Goal: Task Accomplishment & Management: Manage account settings

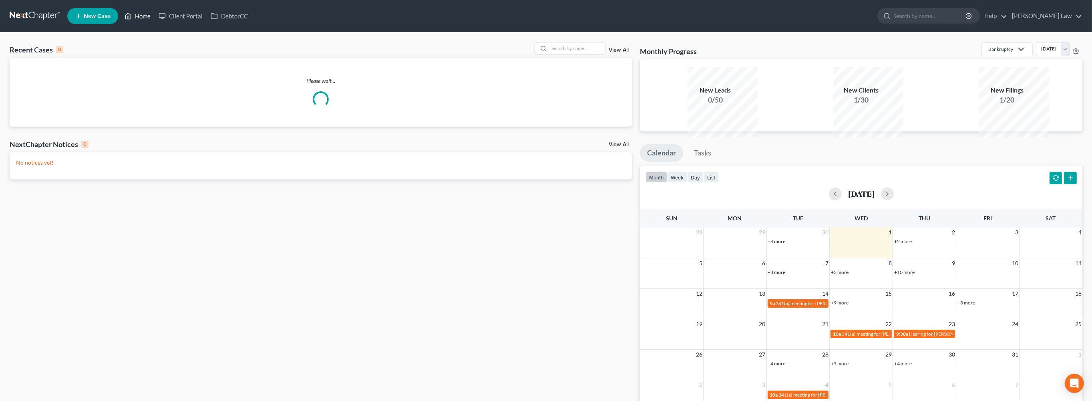
click at [155, 20] on link "Home" at bounding box center [138, 16] width 34 height 14
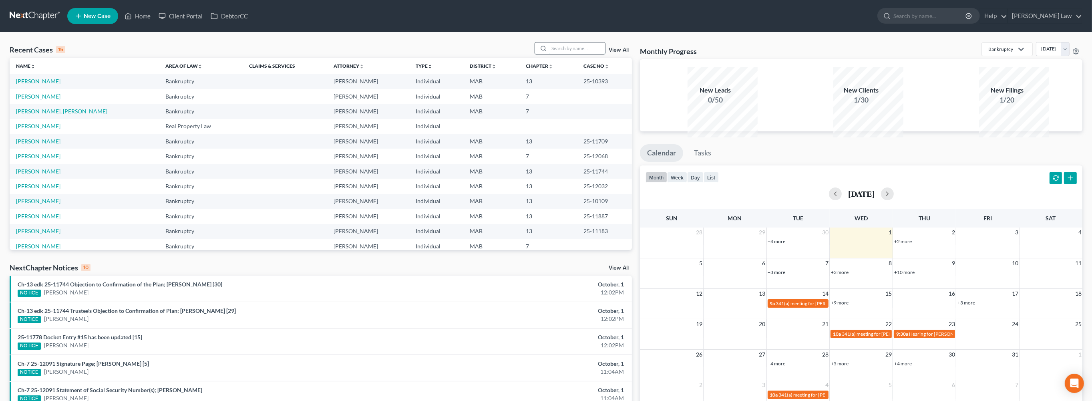
click at [562, 54] on input "search" at bounding box center [577, 48] width 56 height 12
type input "white"
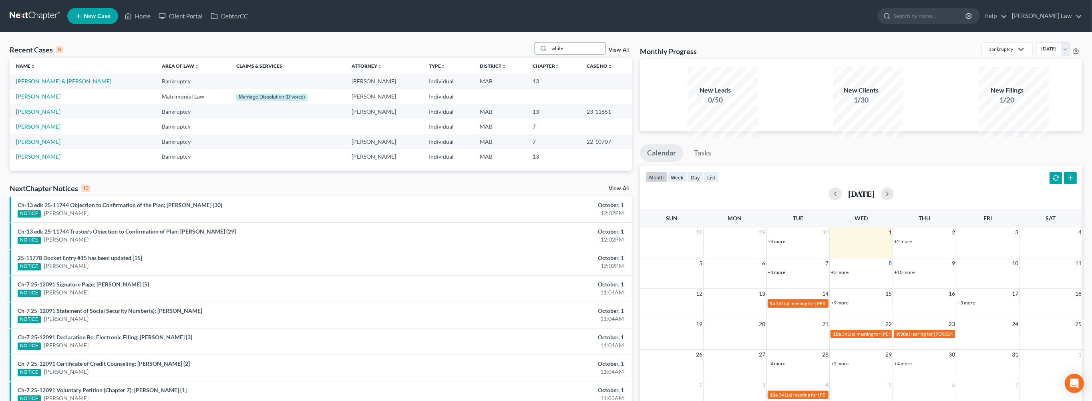
click at [46, 85] on link "[PERSON_NAME] & [PERSON_NAME]" at bounding box center [63, 81] width 95 height 7
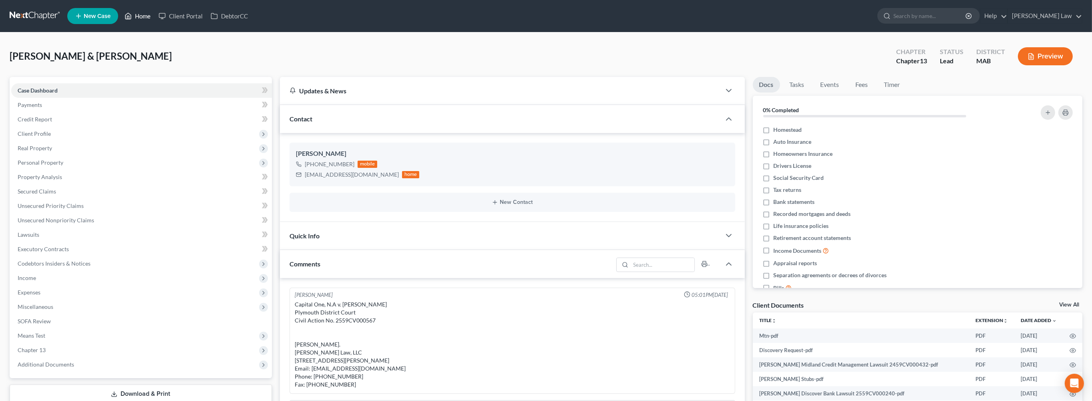
click at [155, 18] on link "Home" at bounding box center [138, 16] width 34 height 14
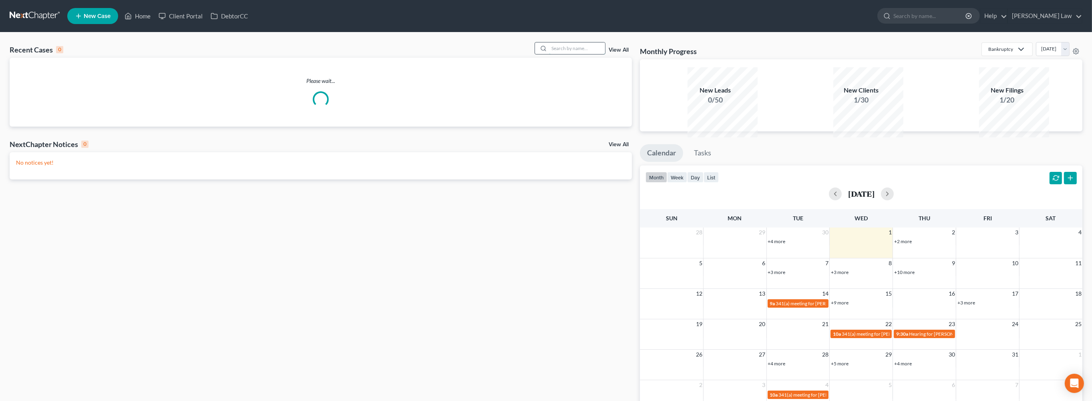
click at [564, 54] on input "search" at bounding box center [577, 48] width 56 height 12
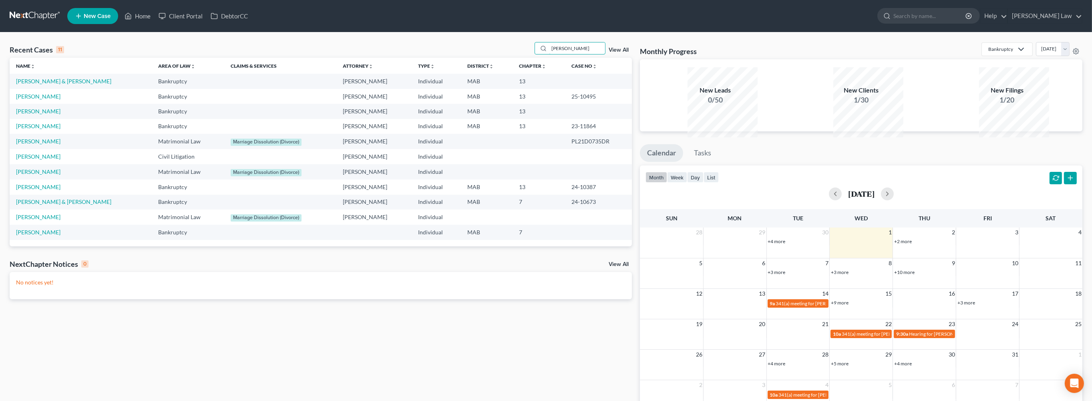
type input "[PERSON_NAME]"
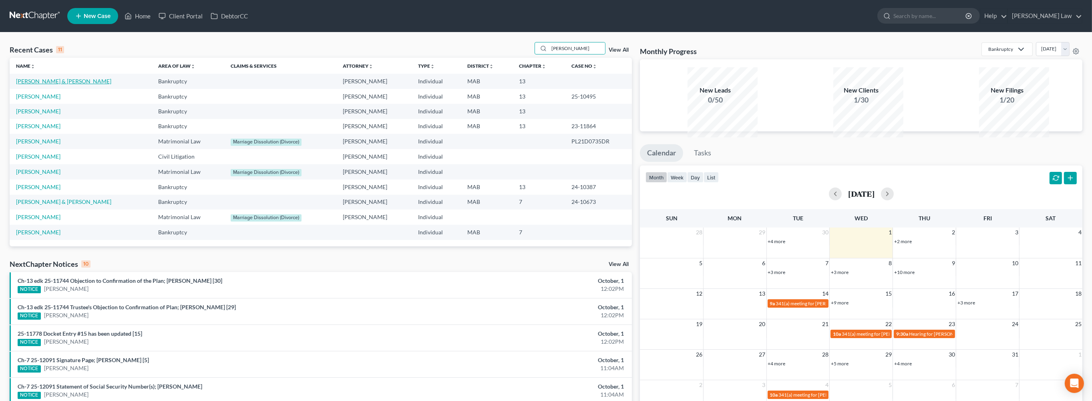
click at [68, 85] on link "[PERSON_NAME] & [PERSON_NAME]" at bounding box center [63, 81] width 95 height 7
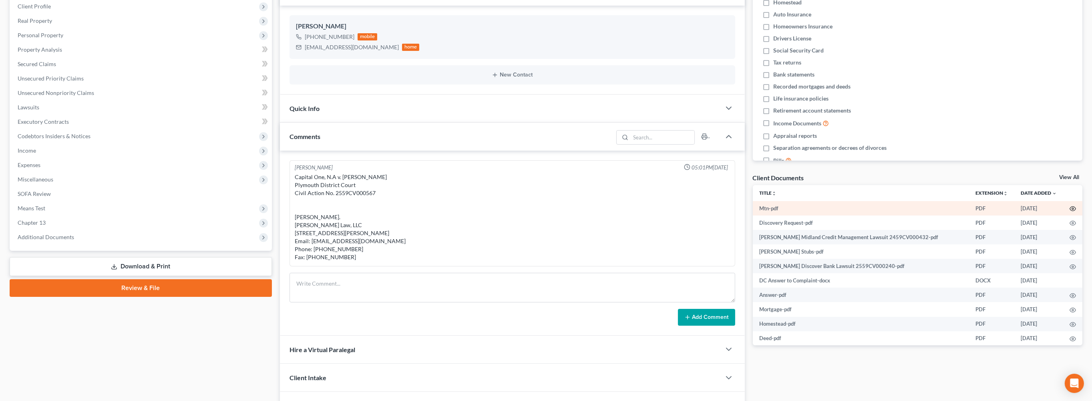
click at [1070, 212] on icon "button" at bounding box center [1073, 208] width 6 height 6
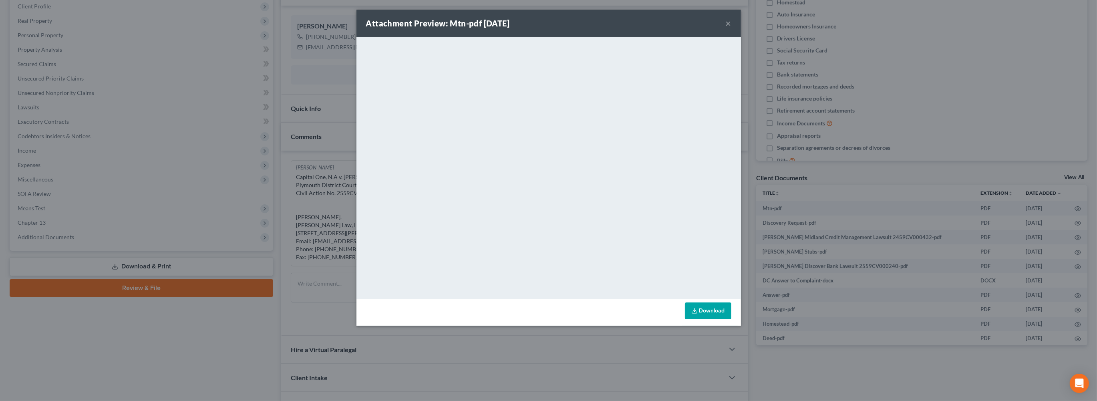
click at [629, 378] on div "Attachment Preview: Mtn-pdf [DATE] × <object ng-attr-data='[URL][DOMAIN_NAME]' …" at bounding box center [548, 200] width 1097 height 401
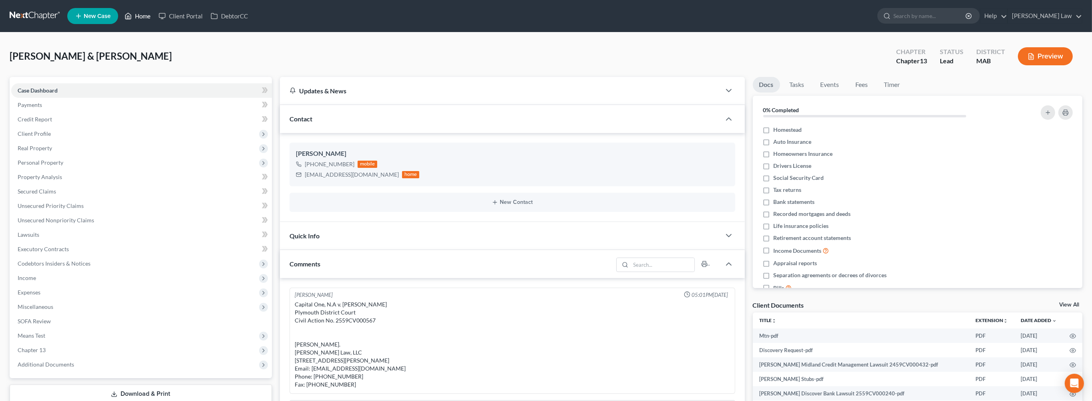
click at [155, 18] on link "Home" at bounding box center [138, 16] width 34 height 14
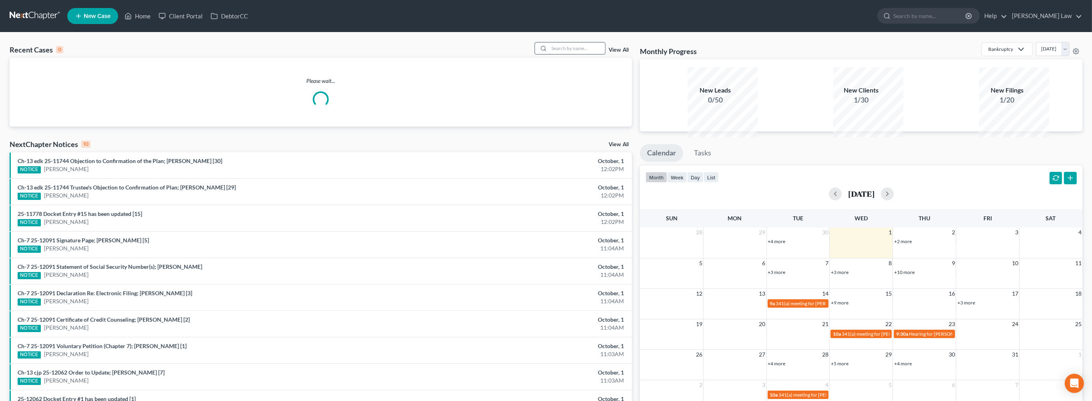
click at [549, 54] on input "search" at bounding box center [577, 48] width 56 height 12
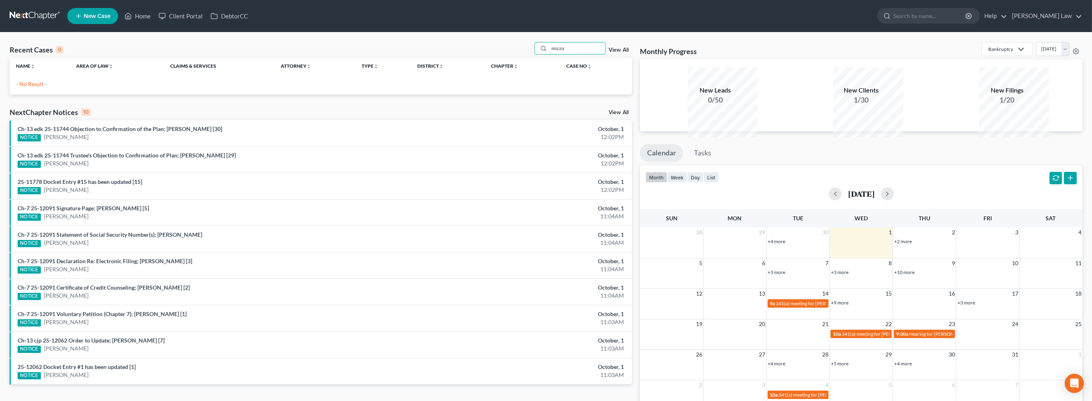
drag, startPoint x: 564, startPoint y: 59, endPoint x: 498, endPoint y: 60, distance: 66.1
click at [498, 58] on div "Recent Cases 0 mizzo View All" at bounding box center [321, 50] width 622 height 16
type input "m"
type input "[PERSON_NAME]"
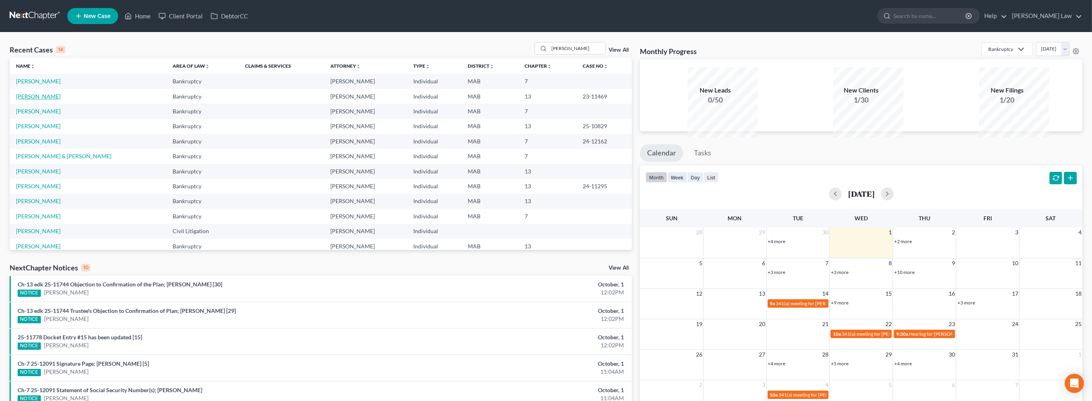
click at [50, 100] on link "[PERSON_NAME]" at bounding box center [38, 96] width 44 height 7
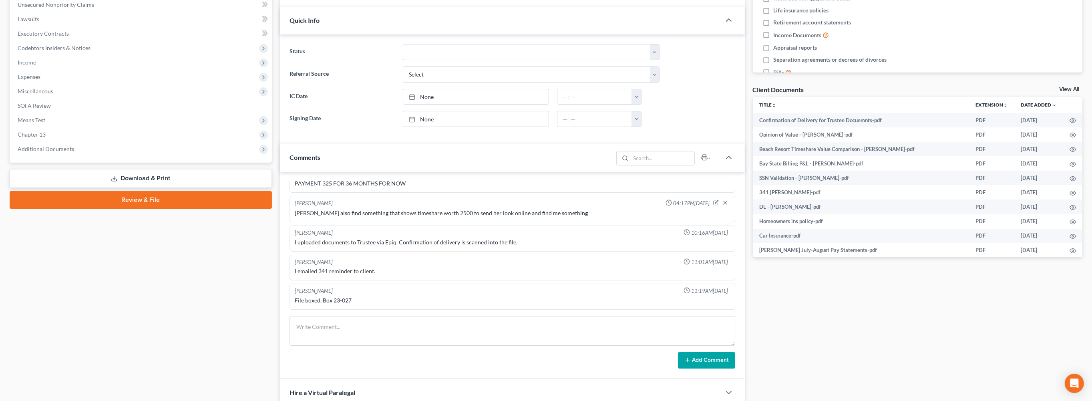
scroll to position [224, 0]
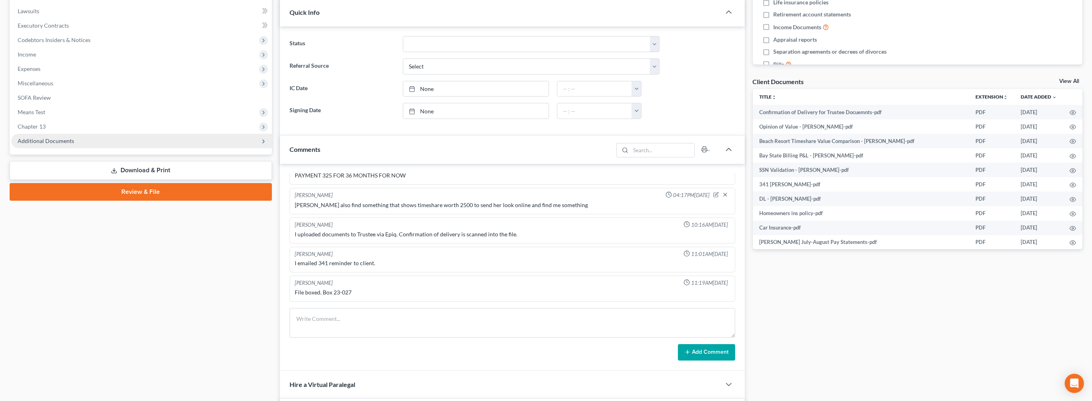
click at [69, 144] on span "Additional Documents" at bounding box center [46, 140] width 56 height 7
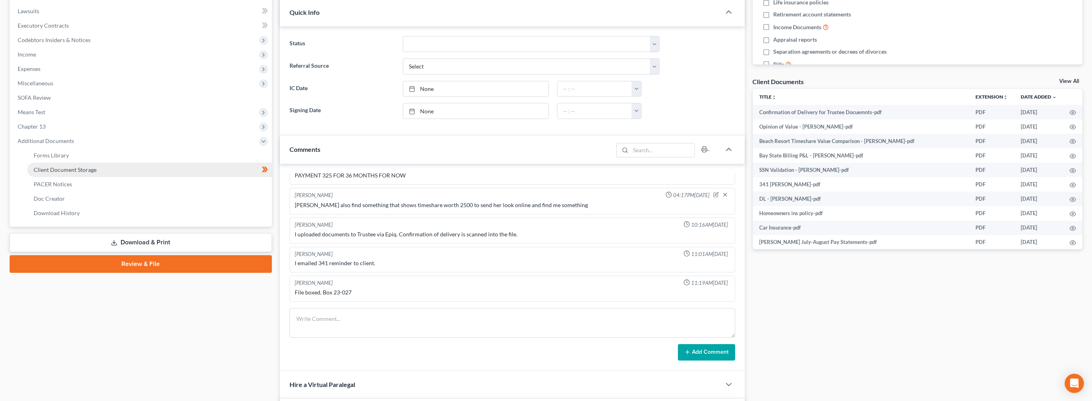
click at [87, 173] on span "Client Document Storage" at bounding box center [65, 169] width 63 height 7
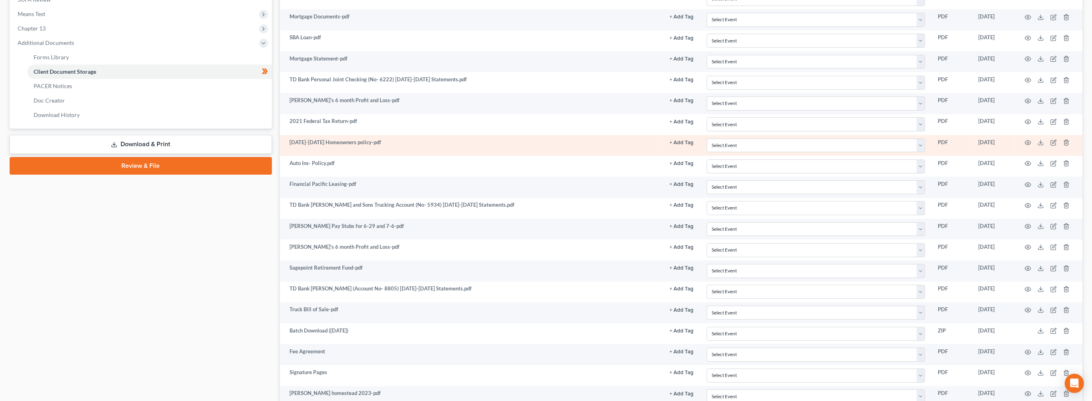
scroll to position [339, 0]
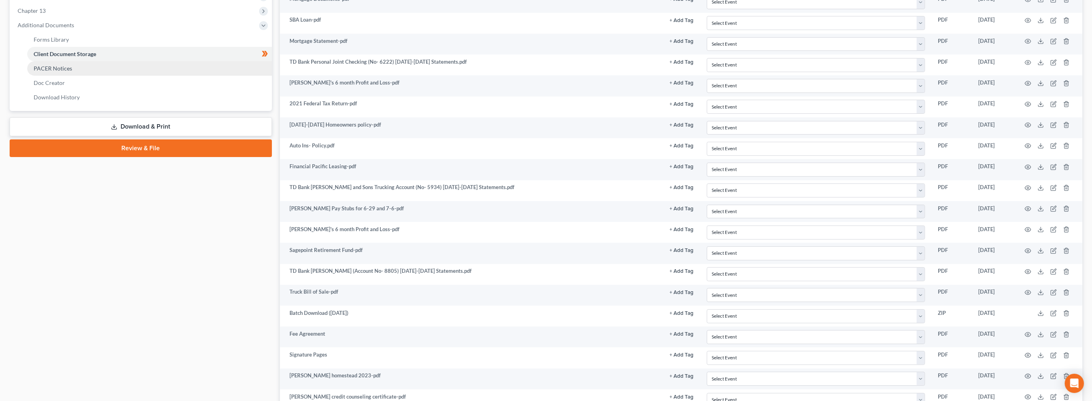
click at [89, 76] on link "PACER Notices" at bounding box center [149, 68] width 245 height 14
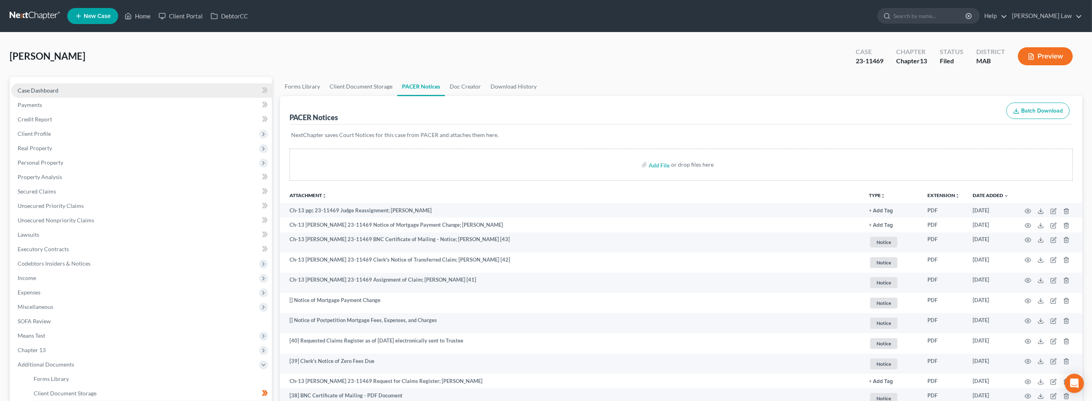
click at [58, 94] on span "Case Dashboard" at bounding box center [38, 90] width 41 height 7
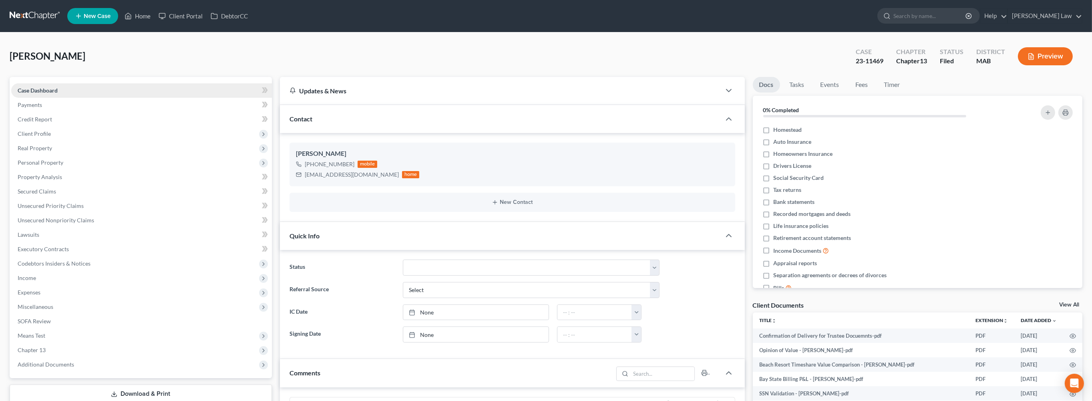
scroll to position [602, 0]
click at [155, 19] on link "Home" at bounding box center [138, 16] width 34 height 14
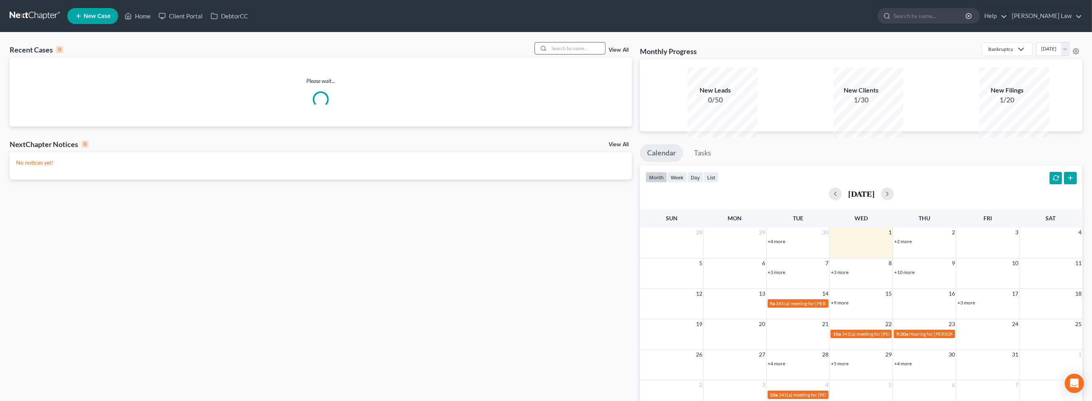
click at [563, 54] on input "search" at bounding box center [577, 48] width 56 height 12
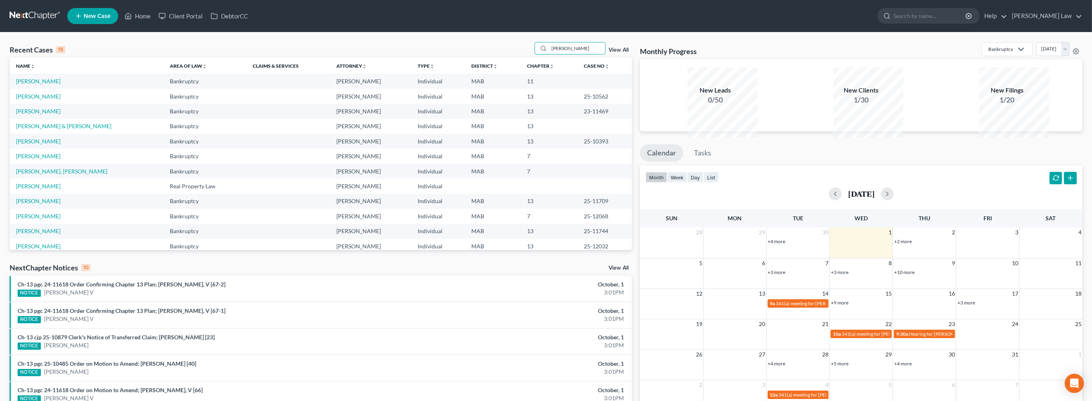
type input "[PERSON_NAME]"
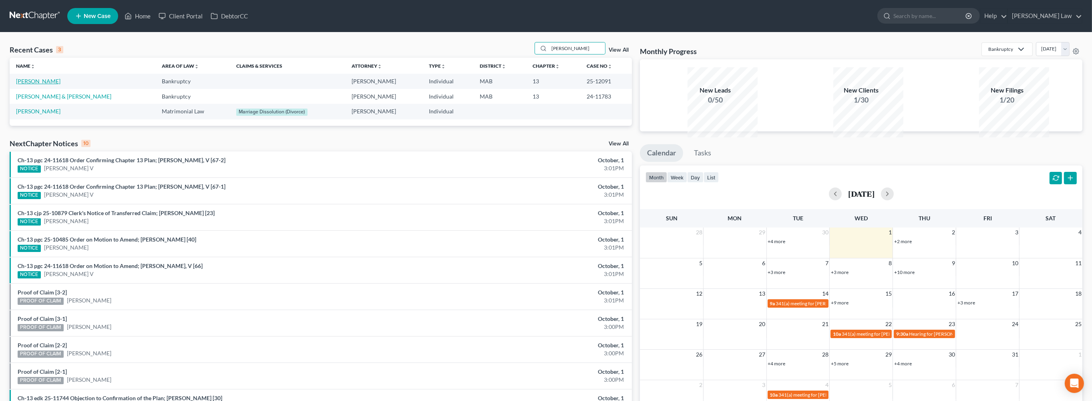
click at [30, 85] on link "[PERSON_NAME]" at bounding box center [38, 81] width 44 height 7
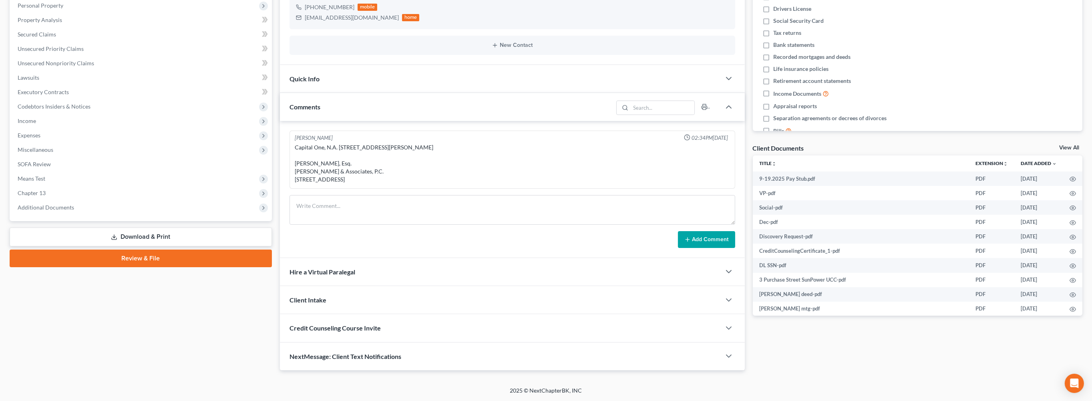
scroll to position [320, 0]
click at [66, 204] on span "Additional Documents" at bounding box center [46, 207] width 56 height 7
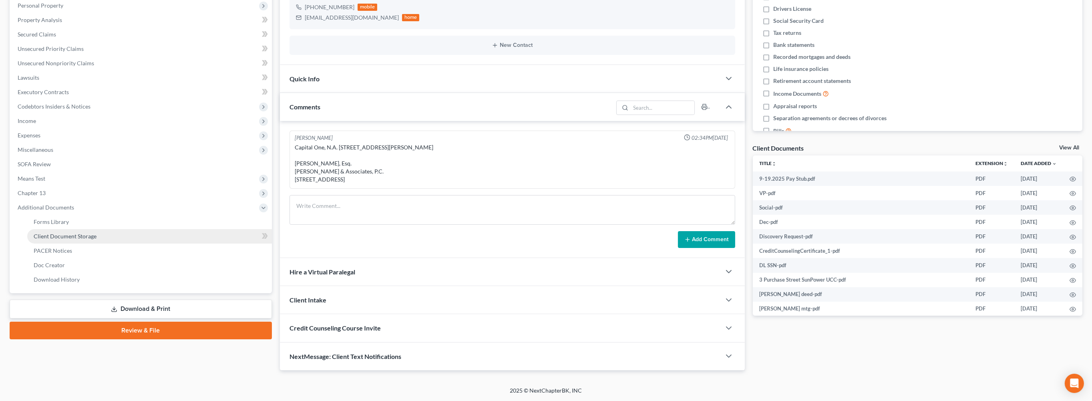
click at [103, 229] on link "Client Document Storage" at bounding box center [149, 236] width 245 height 14
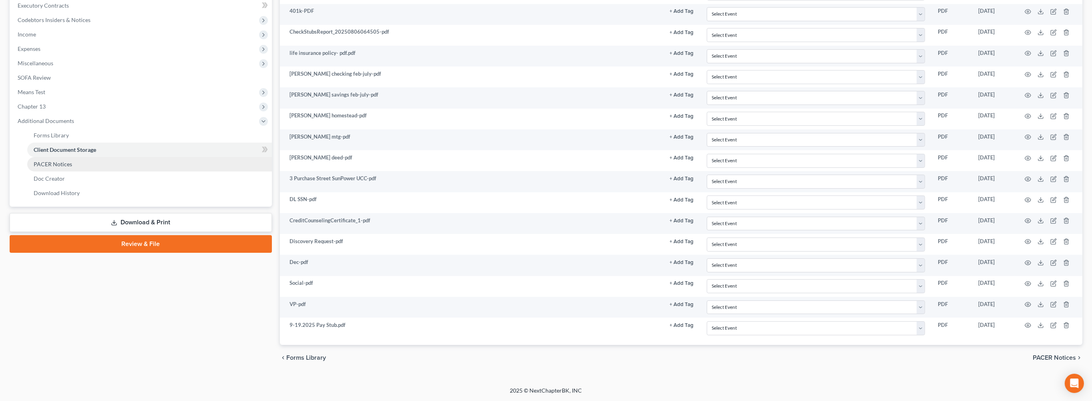
click at [65, 167] on span "PACER Notices" at bounding box center [53, 164] width 38 height 7
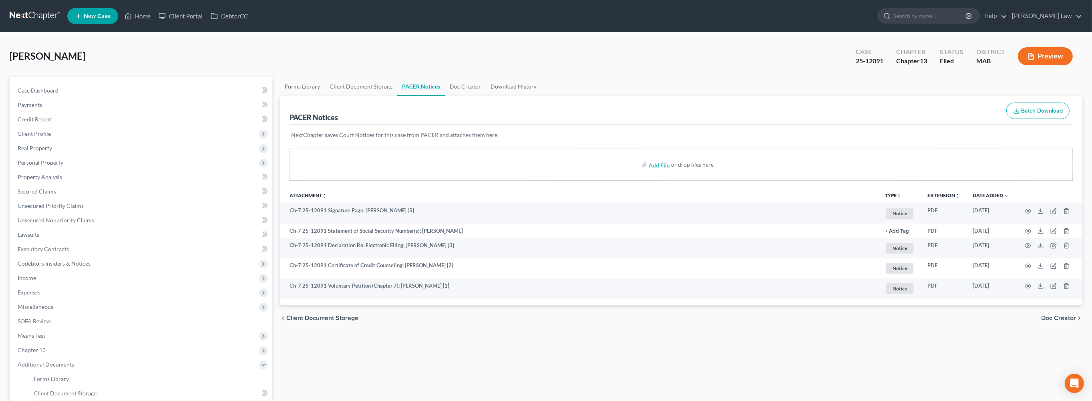
scroll to position [1, 0]
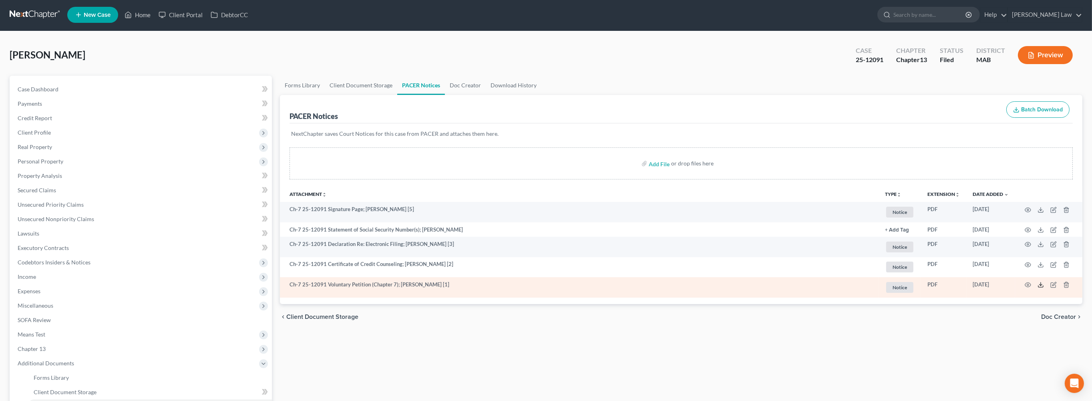
click at [1038, 288] on icon at bounding box center [1041, 285] width 6 height 6
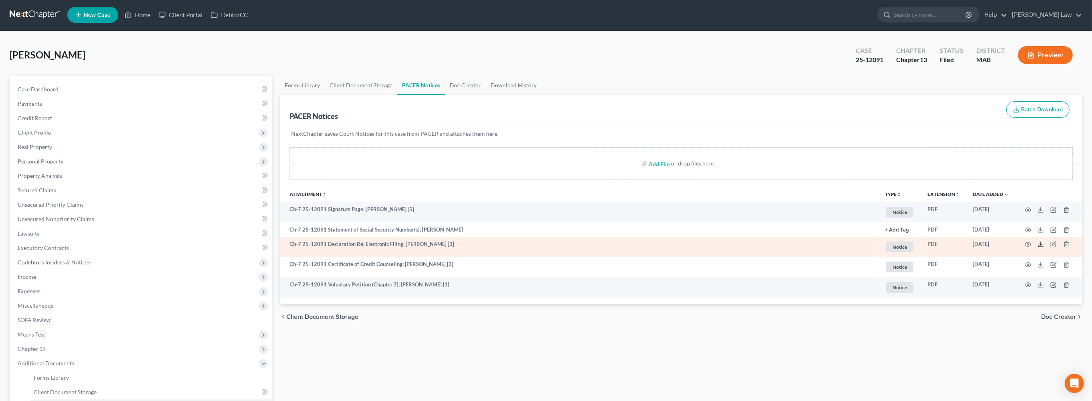
click at [1038, 248] on icon at bounding box center [1041, 244] width 6 height 6
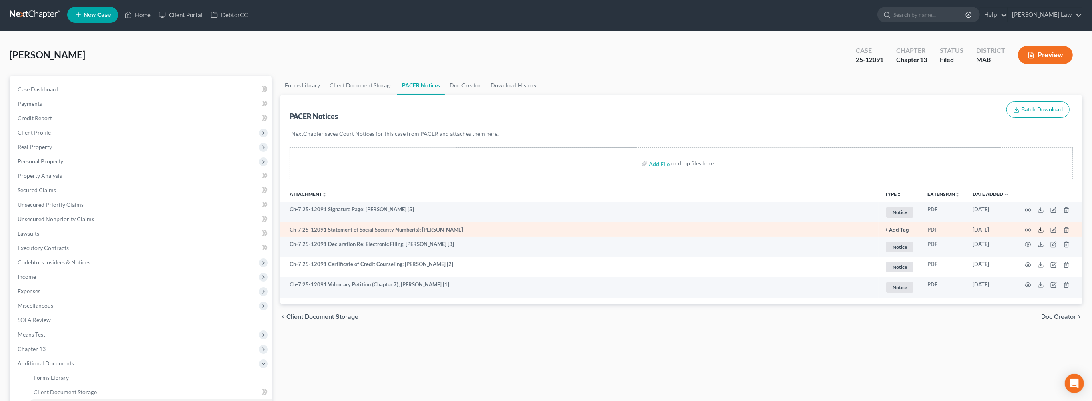
click at [1040, 231] on polyline at bounding box center [1041, 230] width 3 height 1
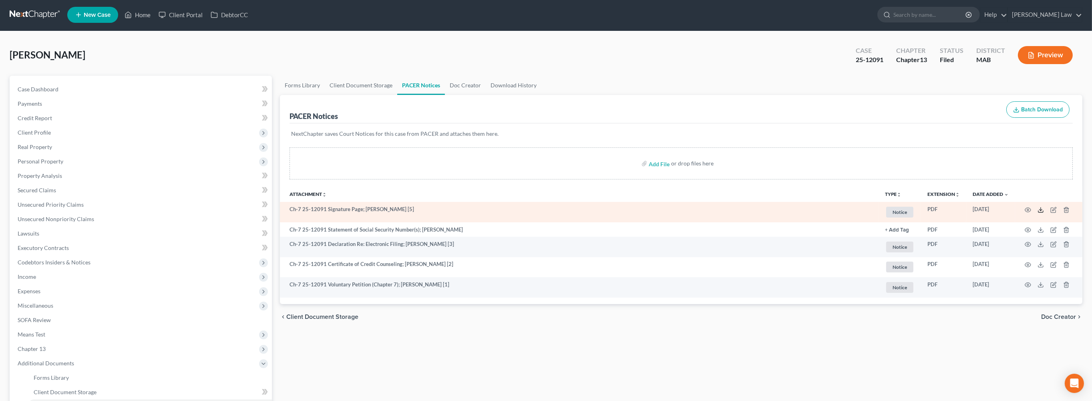
click at [1038, 213] on icon at bounding box center [1041, 210] width 6 height 6
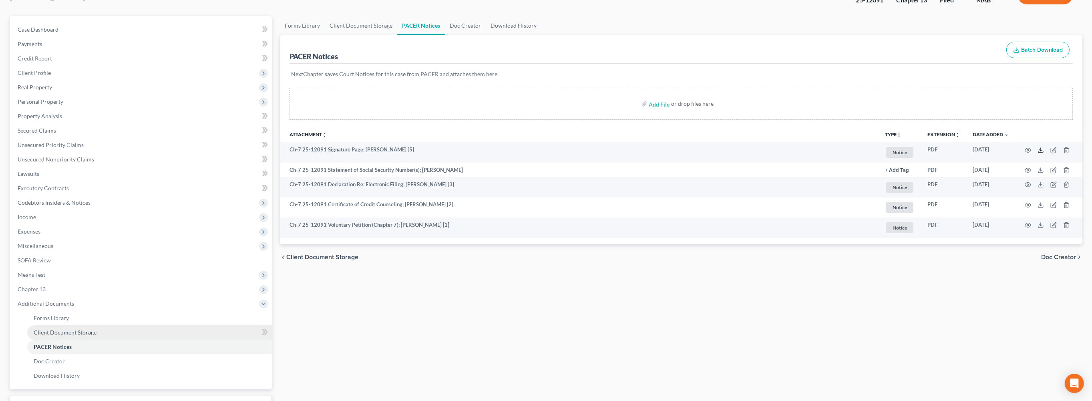
scroll to position [0, 0]
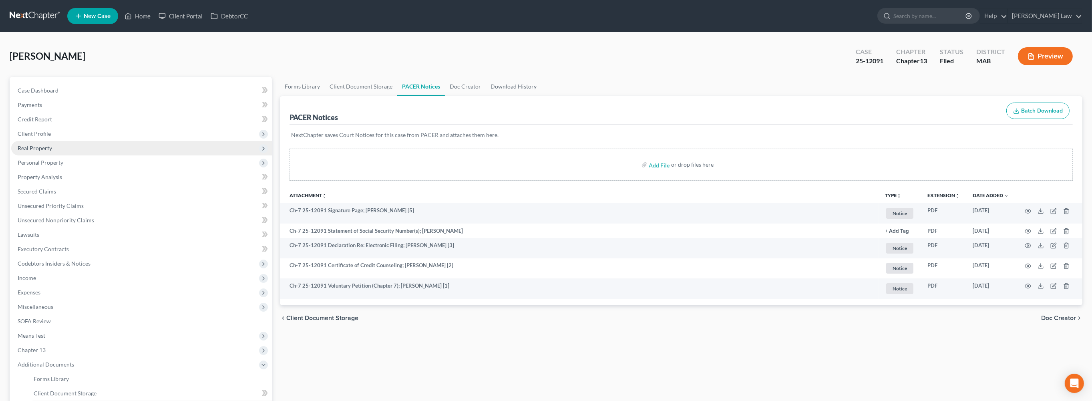
click at [47, 151] on span "Real Property" at bounding box center [35, 148] width 34 height 7
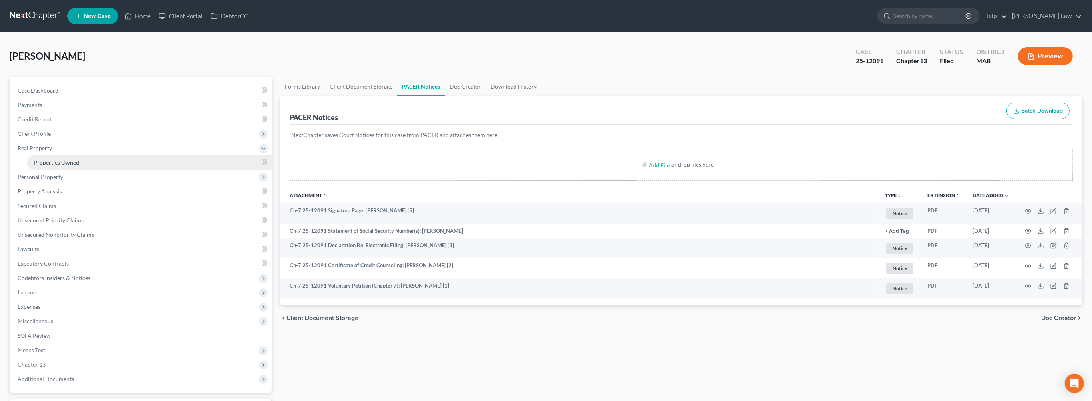
click at [79, 166] on span "Properties Owned" at bounding box center [57, 162] width 46 height 7
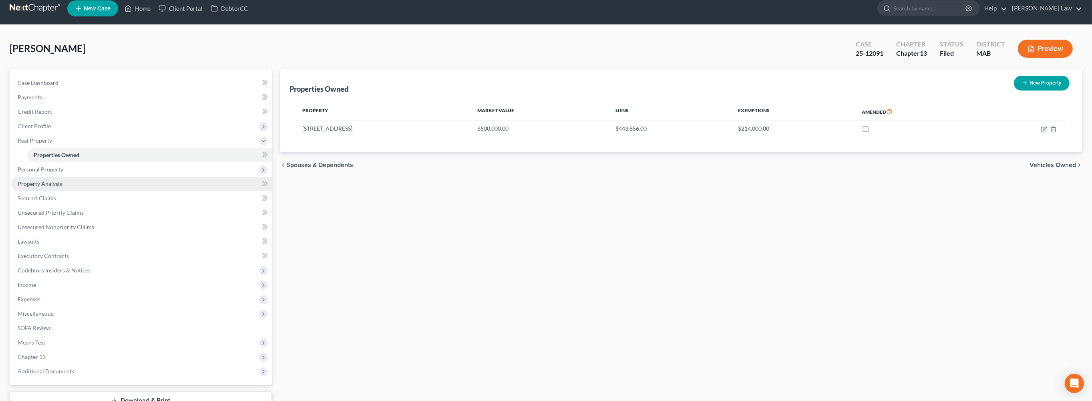
scroll to position [10, 0]
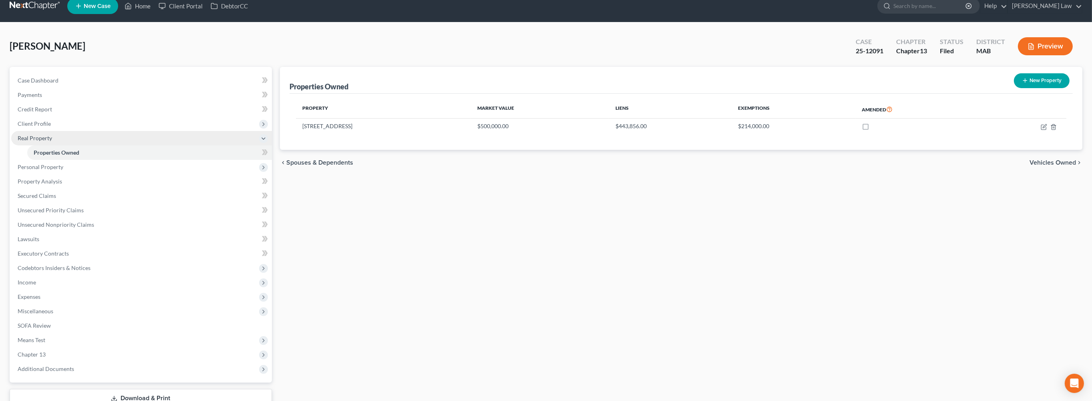
click at [48, 141] on span "Real Property" at bounding box center [35, 138] width 34 height 7
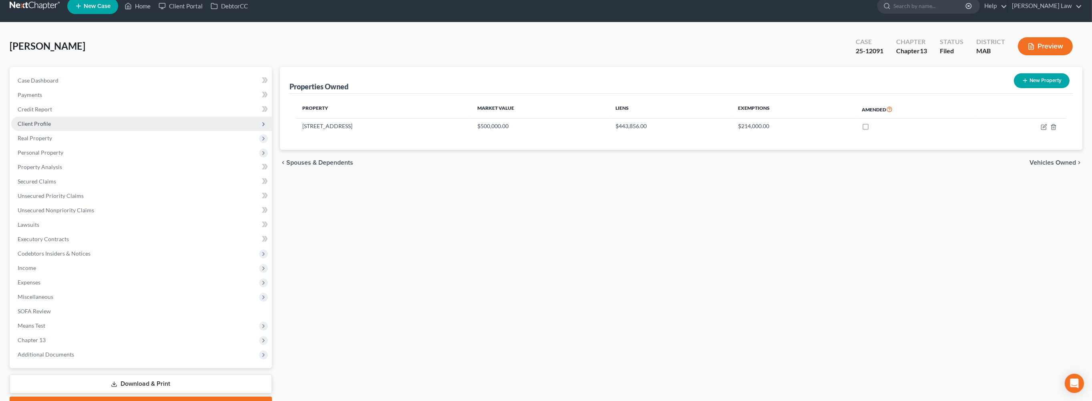
click at [51, 127] on span "Client Profile" at bounding box center [34, 123] width 33 height 7
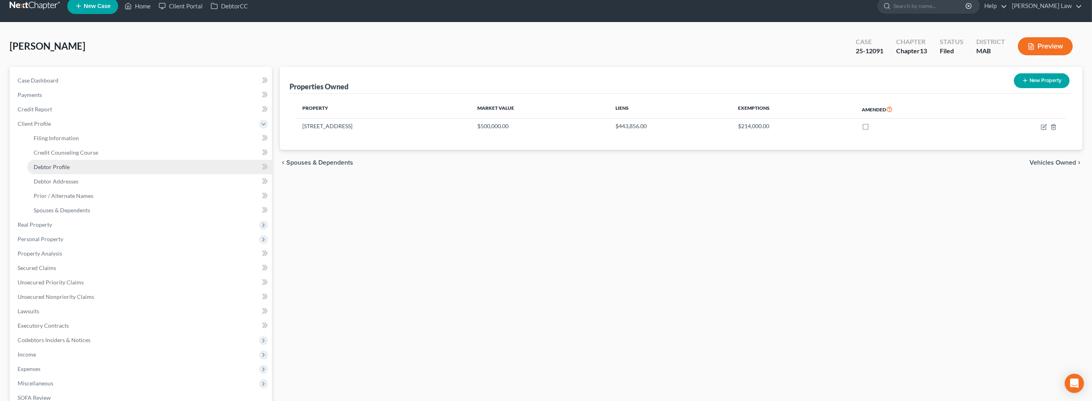
click at [69, 170] on span "Debtor Profile" at bounding box center [52, 166] width 36 height 7
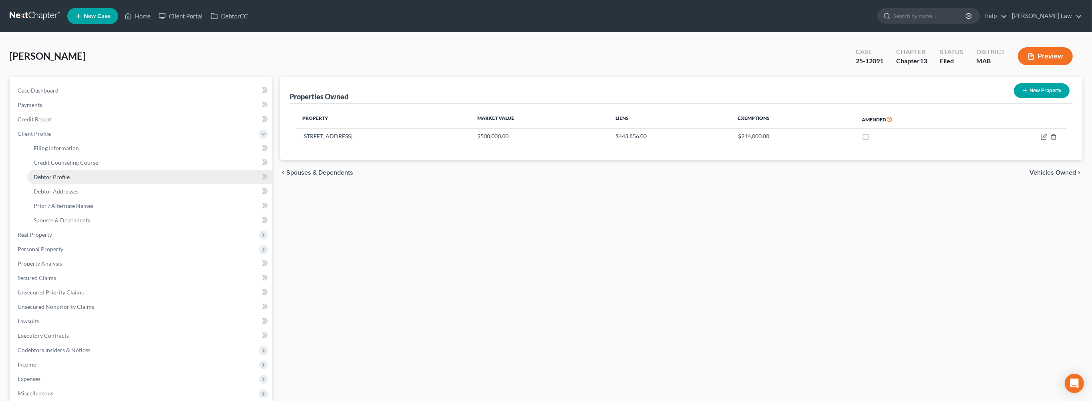
select select "0"
select select "2"
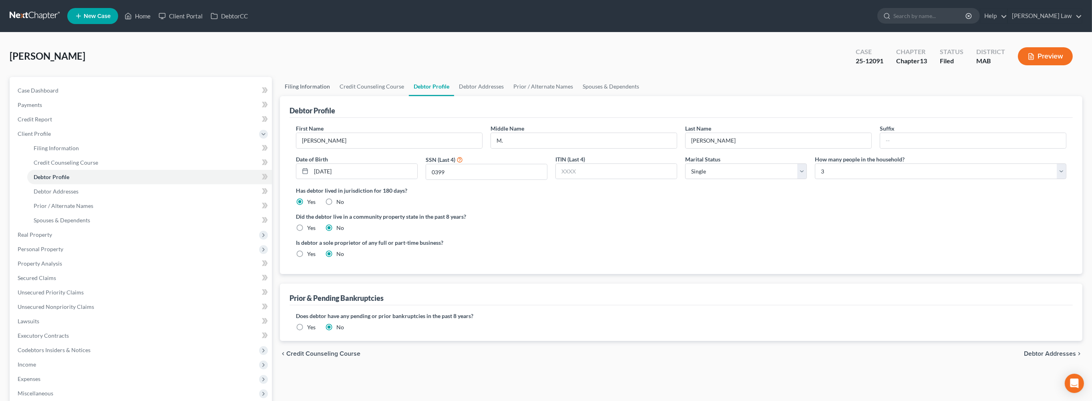
click at [316, 96] on link "Filing Information" at bounding box center [307, 86] width 55 height 19
select select "1"
select select "0"
select select "3"
select select "22"
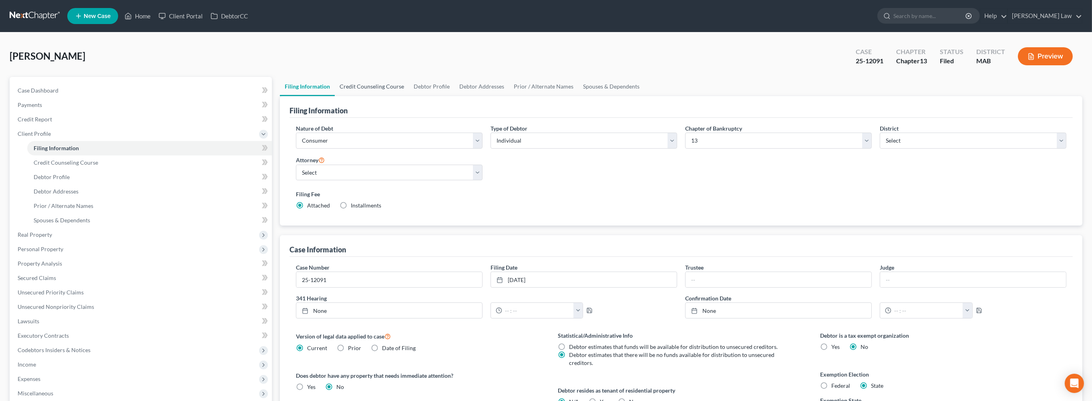
click at [378, 96] on link "Credit Counseling Course" at bounding box center [372, 86] width 74 height 19
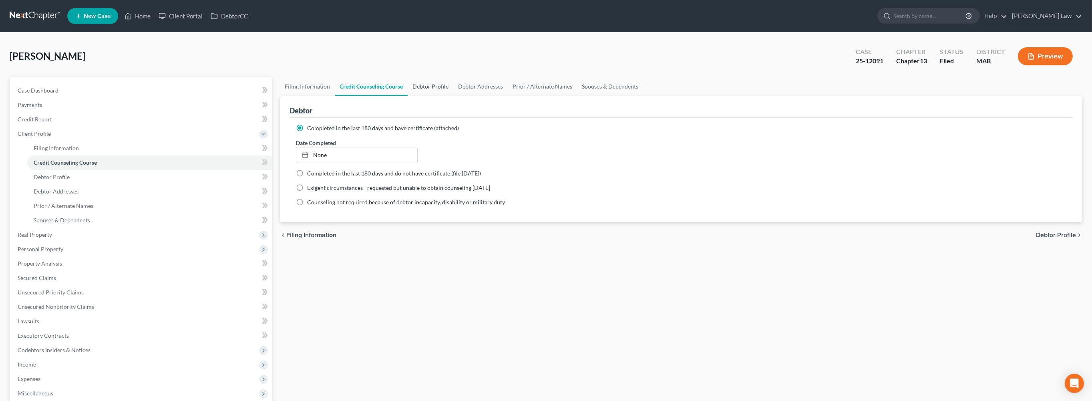
click at [449, 96] on link "Debtor Profile" at bounding box center [431, 86] width 46 height 19
select select "0"
select select "2"
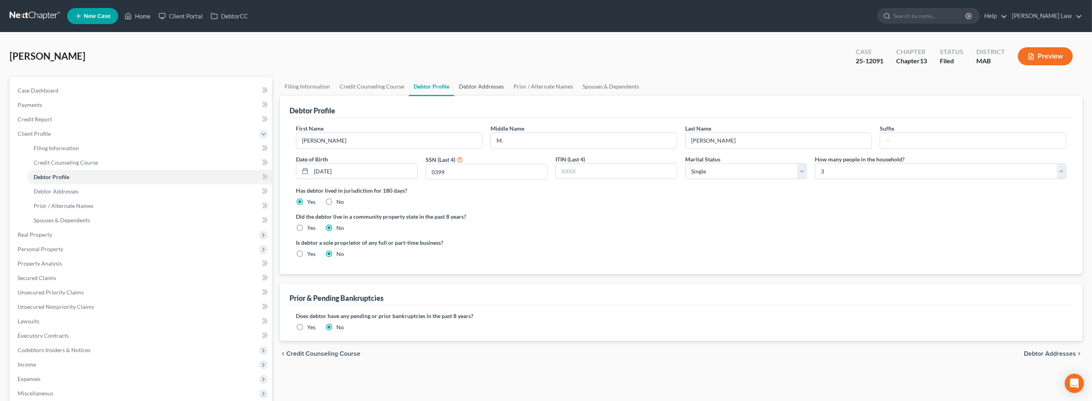
click at [509, 96] on link "Debtor Addresses" at bounding box center [481, 86] width 54 height 19
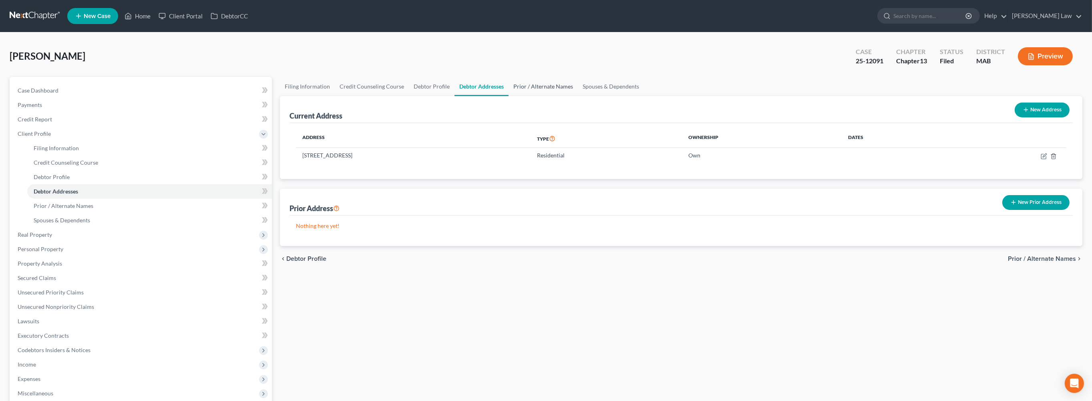
click at [578, 96] on link "Prior / Alternate Names" at bounding box center [543, 86] width 69 height 19
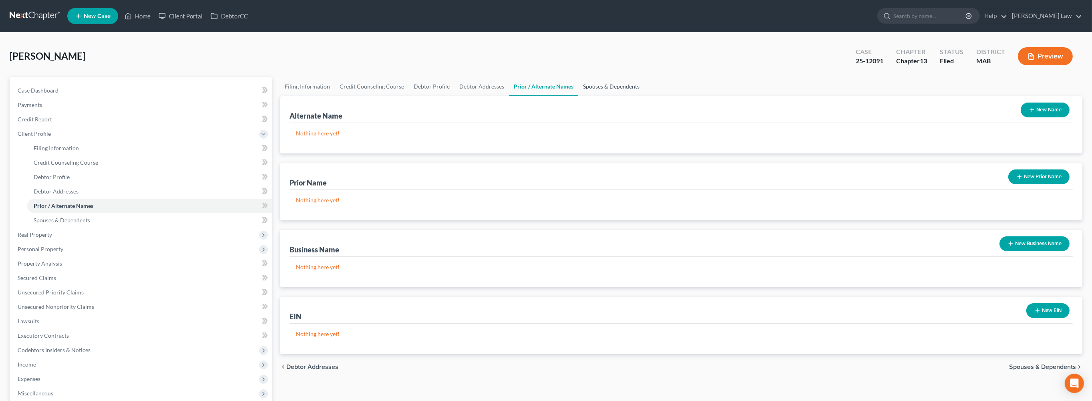
click at [645, 96] on link "Spouses & Dependents" at bounding box center [611, 86] width 66 height 19
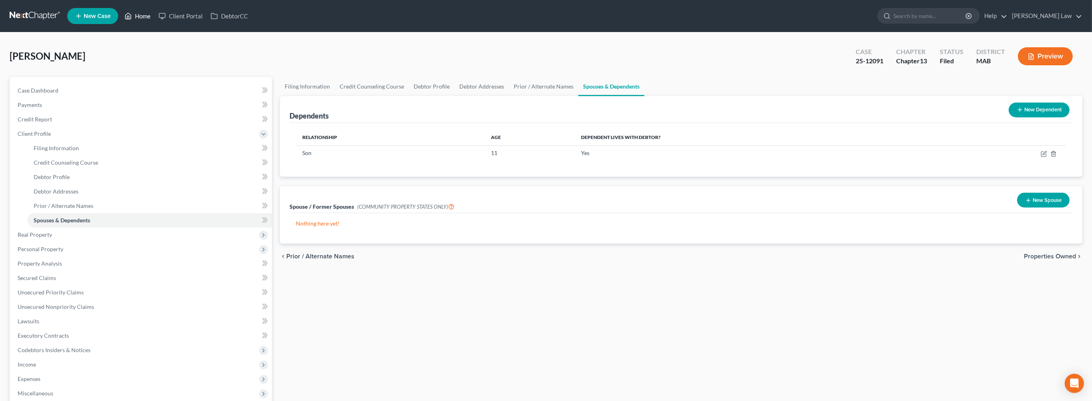
drag, startPoint x: 153, startPoint y: 22, endPoint x: 139, endPoint y: 31, distance: 17.5
click at [132, 21] on icon at bounding box center [128, 16] width 7 height 10
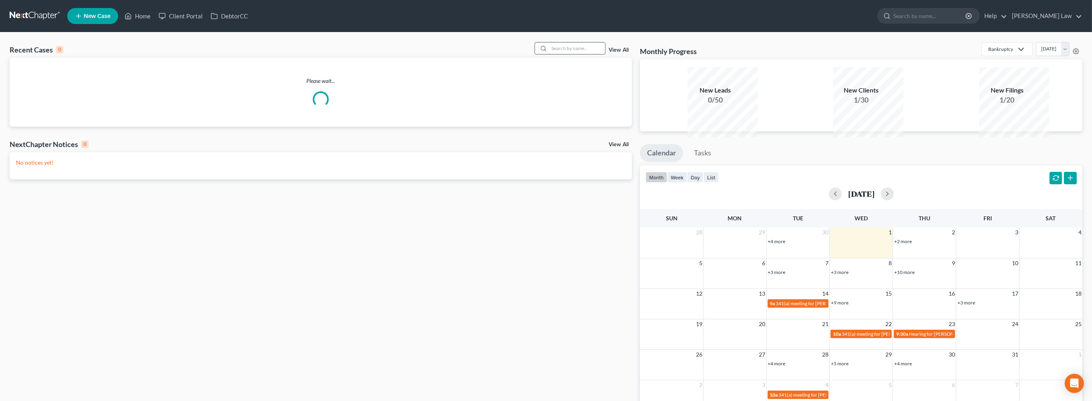
click at [571, 54] on input "search" at bounding box center [577, 48] width 56 height 12
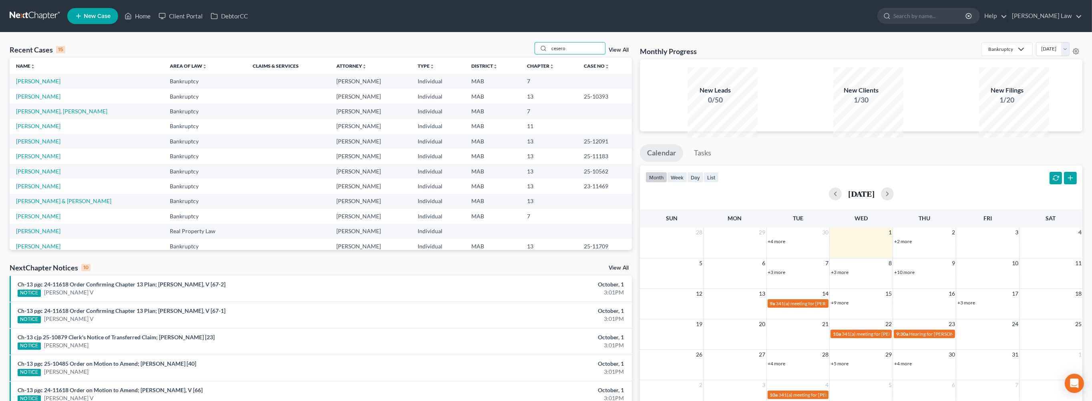
type input "cesero"
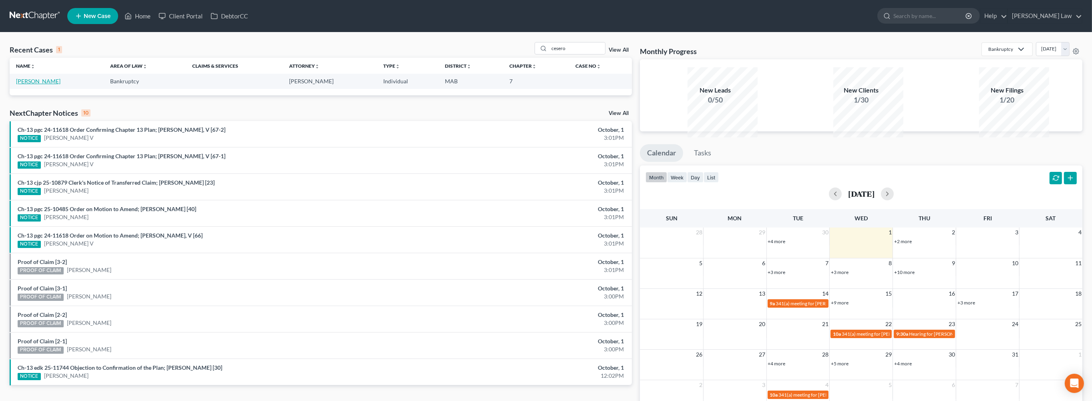
click at [51, 85] on link "[PERSON_NAME]" at bounding box center [38, 81] width 44 height 7
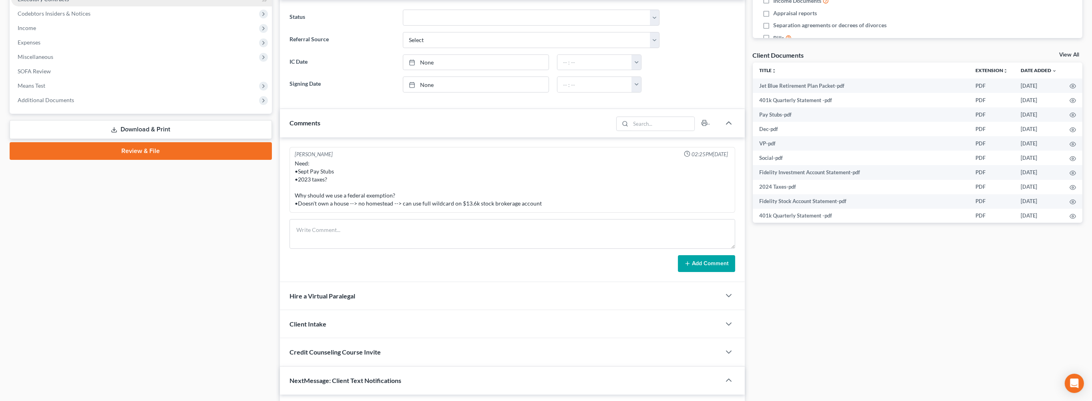
scroll to position [210, 0]
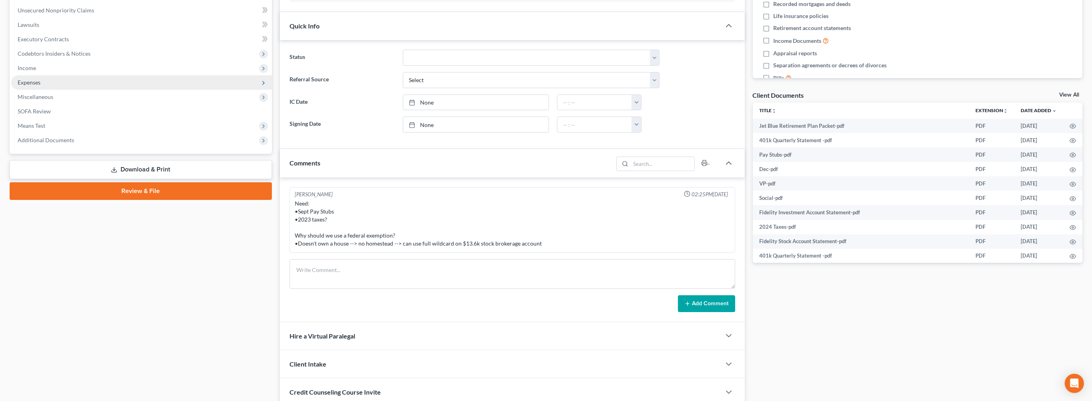
drag, startPoint x: 36, startPoint y: 134, endPoint x: 45, endPoint y: 151, distance: 19.3
click at [36, 71] on span "Income" at bounding box center [27, 67] width 18 height 7
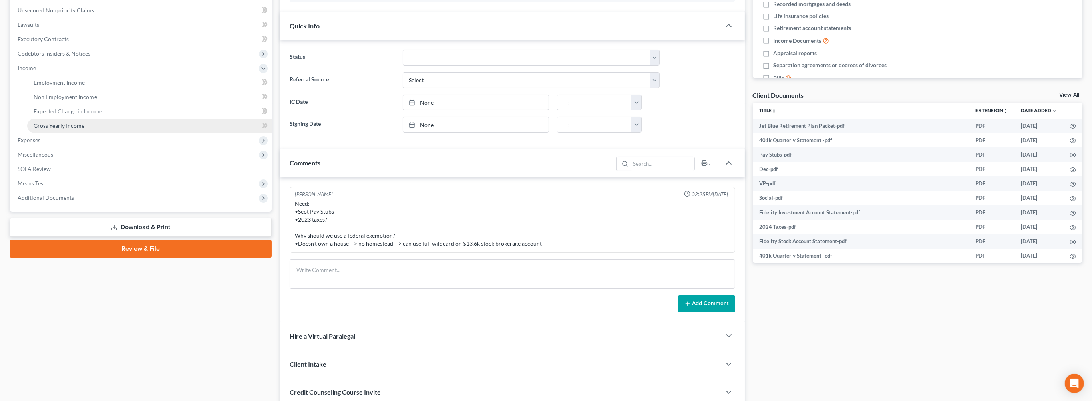
click at [59, 129] on span "Gross Yearly Income" at bounding box center [59, 125] width 51 height 7
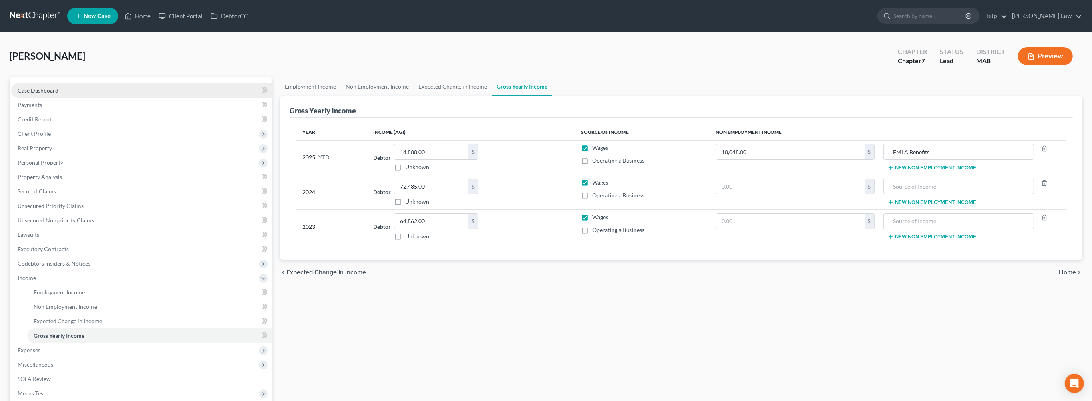
click at [56, 94] on span "Case Dashboard" at bounding box center [38, 90] width 41 height 7
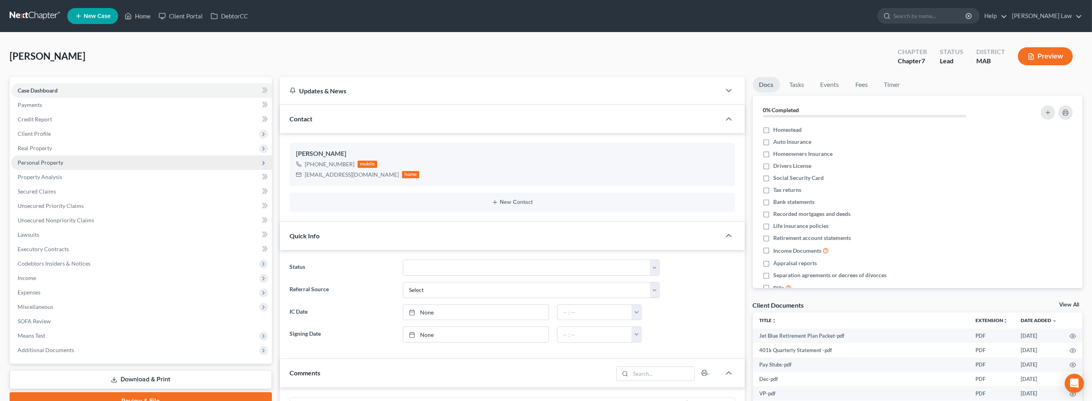
click at [56, 166] on span "Personal Property" at bounding box center [41, 162] width 46 height 7
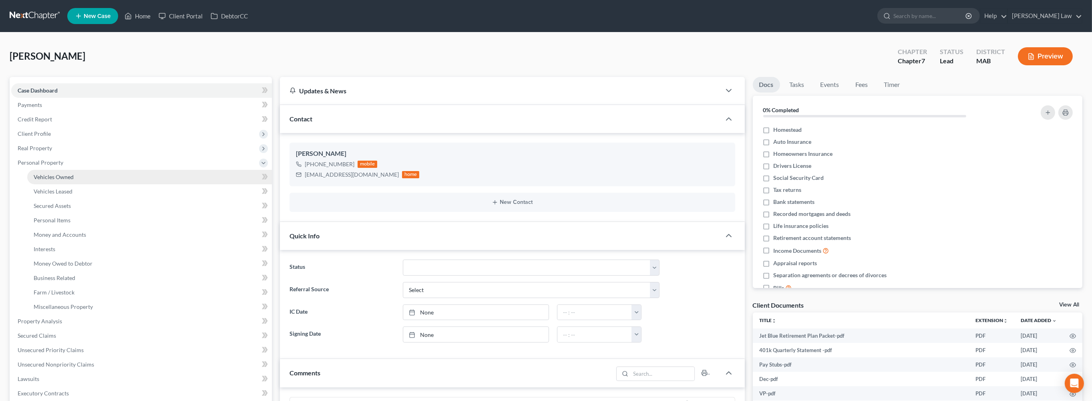
click at [74, 180] on span "Vehicles Owned" at bounding box center [54, 176] width 40 height 7
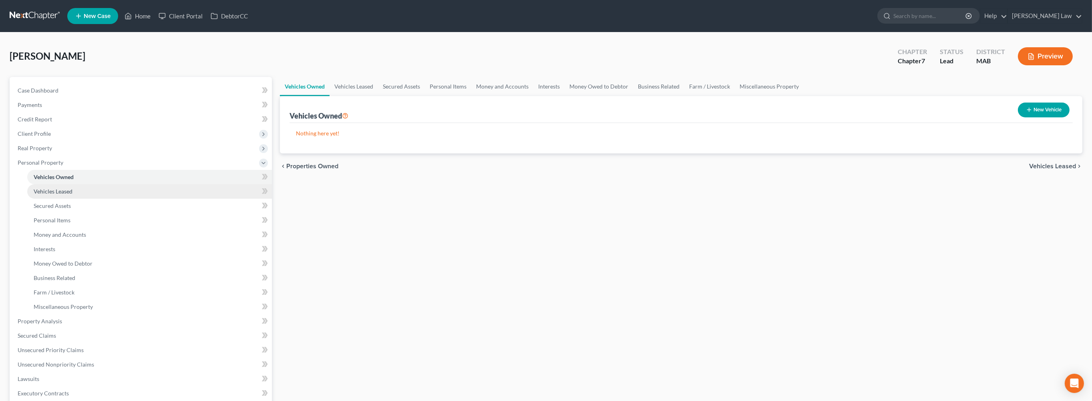
click at [62, 195] on span "Vehicles Leased" at bounding box center [53, 191] width 39 height 7
click at [298, 96] on link "Vehicles Owned" at bounding box center [305, 86] width 50 height 19
click at [370, 96] on link "Vehicles Leased" at bounding box center [354, 86] width 48 height 19
click at [425, 96] on link "Secured Assets" at bounding box center [401, 86] width 47 height 19
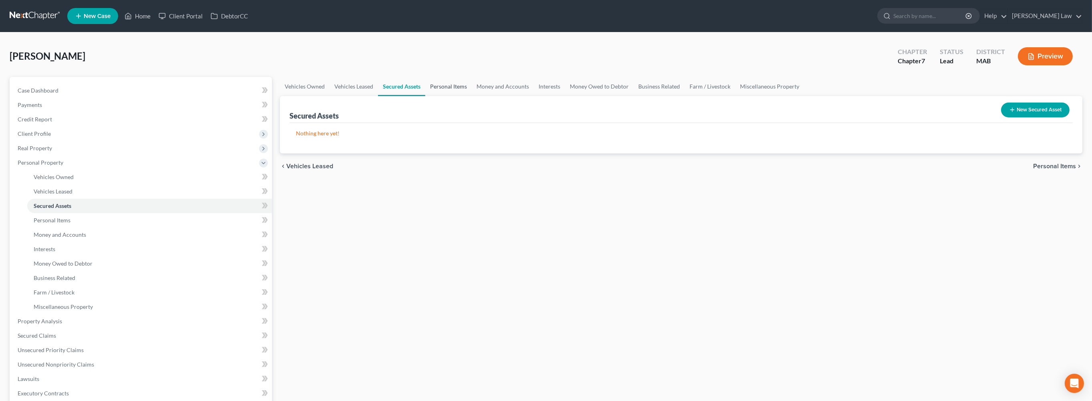
click at [472, 96] on link "Personal Items" at bounding box center [448, 86] width 46 height 19
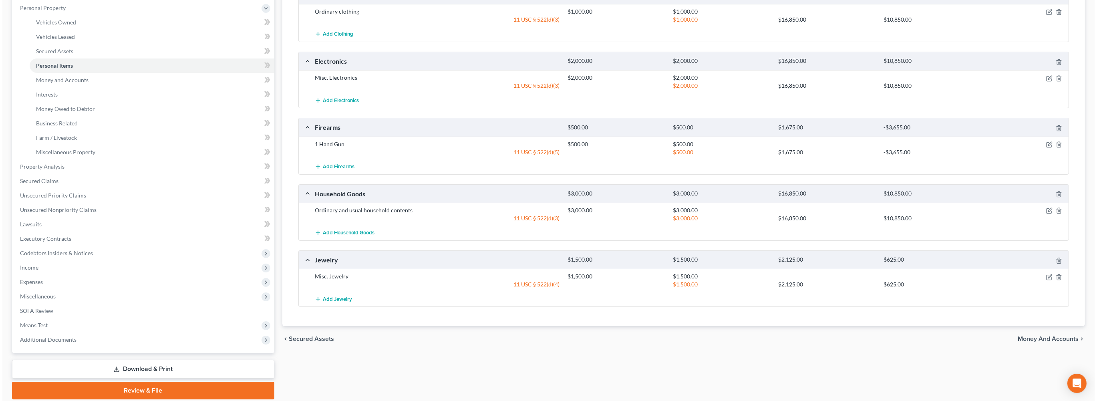
scroll to position [139, 0]
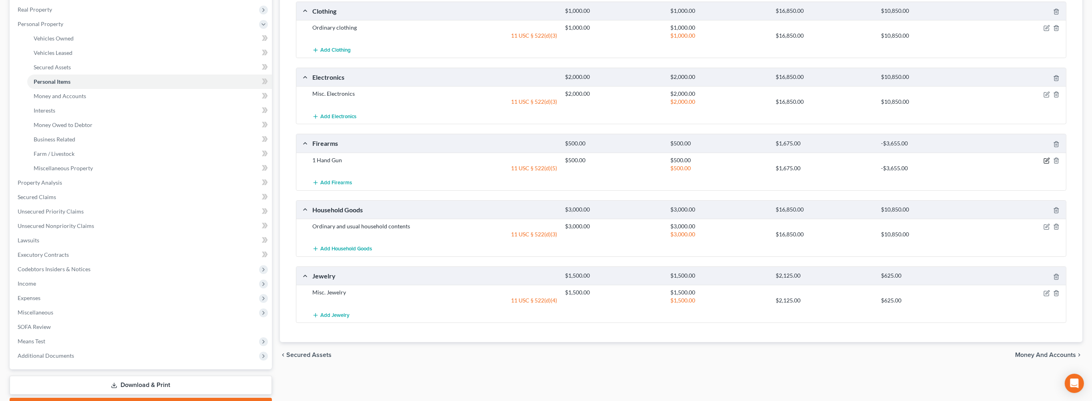
click at [1044, 164] on icon "button" at bounding box center [1047, 160] width 6 height 6
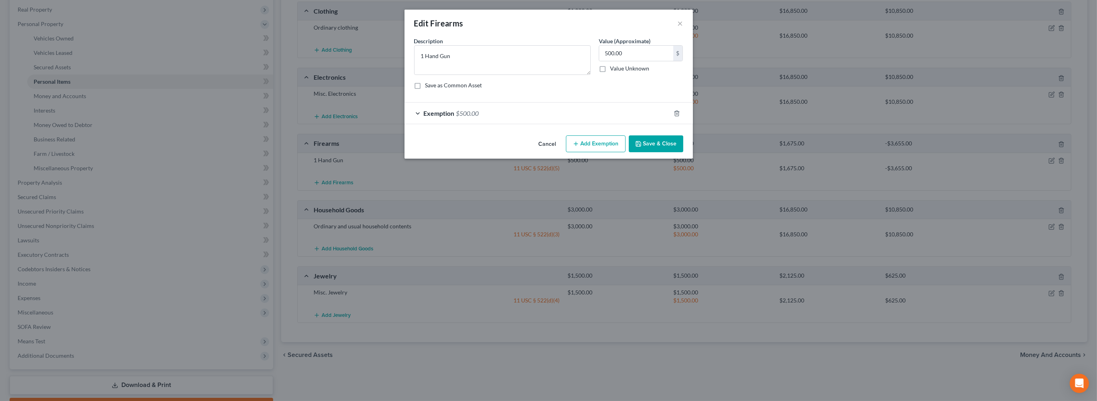
click at [590, 124] on div "Exemption $500.00" at bounding box center [538, 113] width 266 height 21
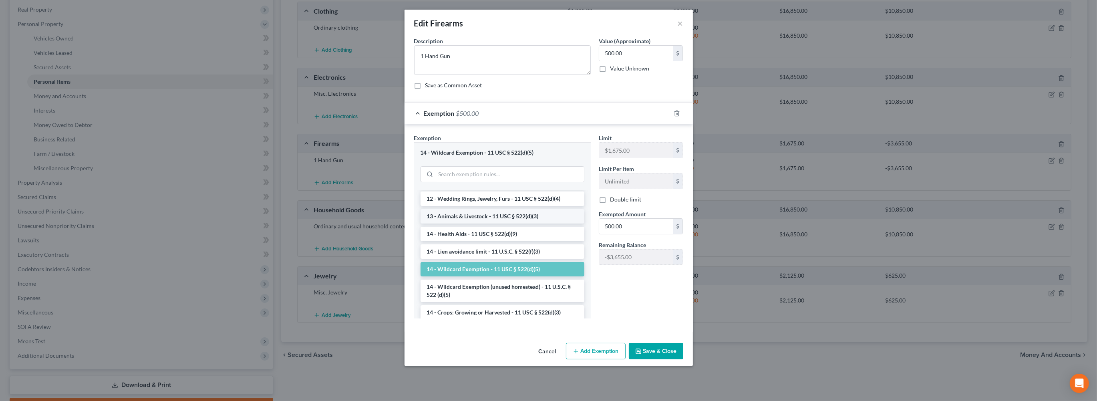
scroll to position [132, 0]
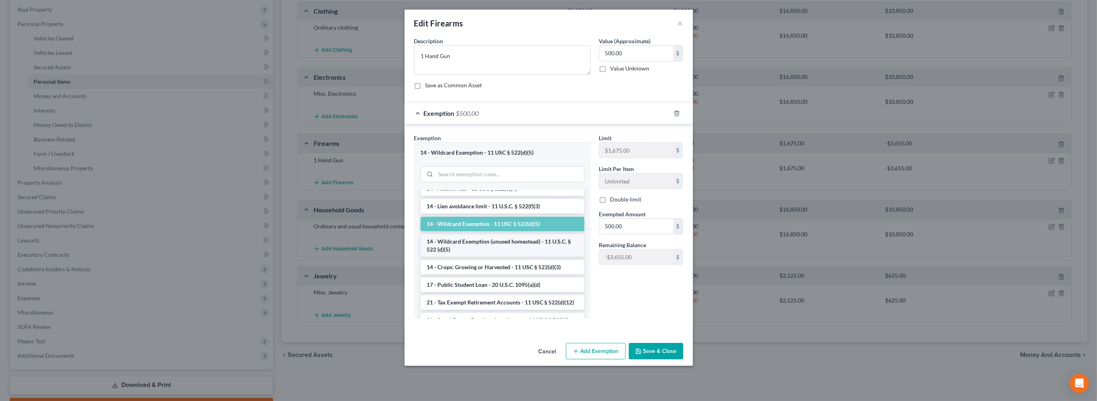
click at [496, 257] on li "14 - Wildcard Exemption (unused homestead) - 11 U.S.C. § 522 (d)(5)" at bounding box center [503, 245] width 164 height 22
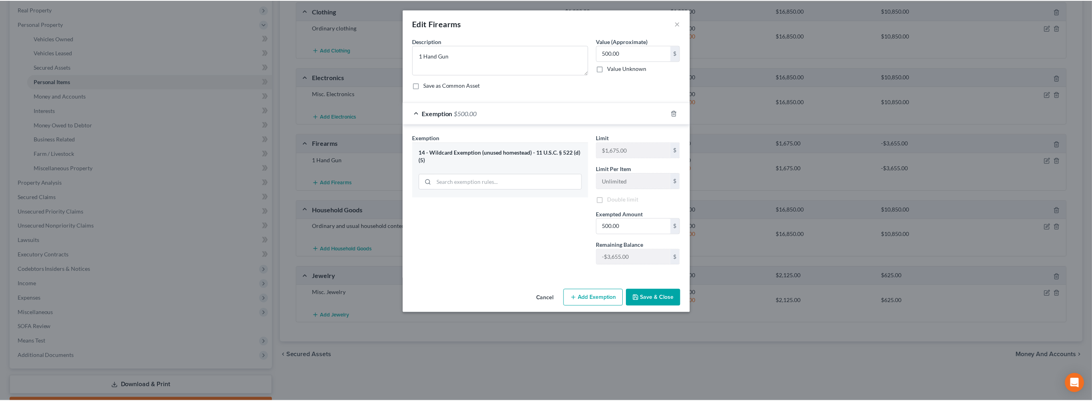
scroll to position [0, 0]
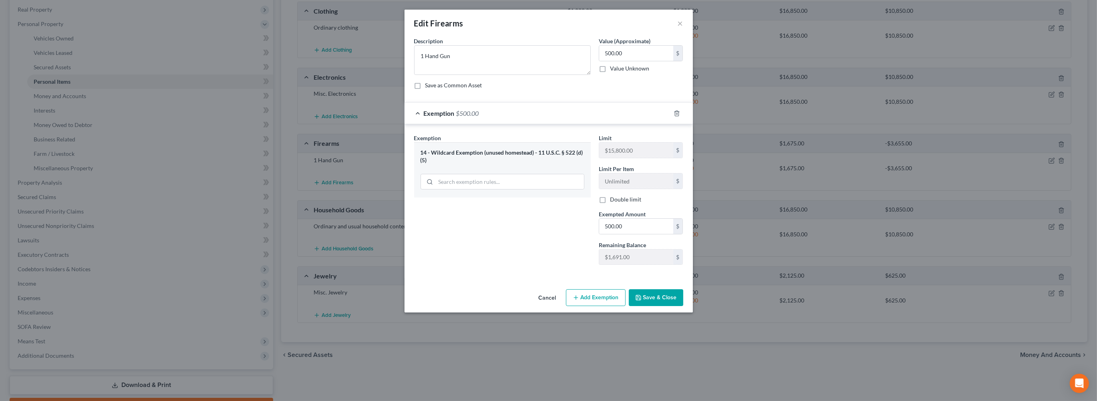
click at [683, 306] on button "Save & Close" at bounding box center [656, 297] width 54 height 17
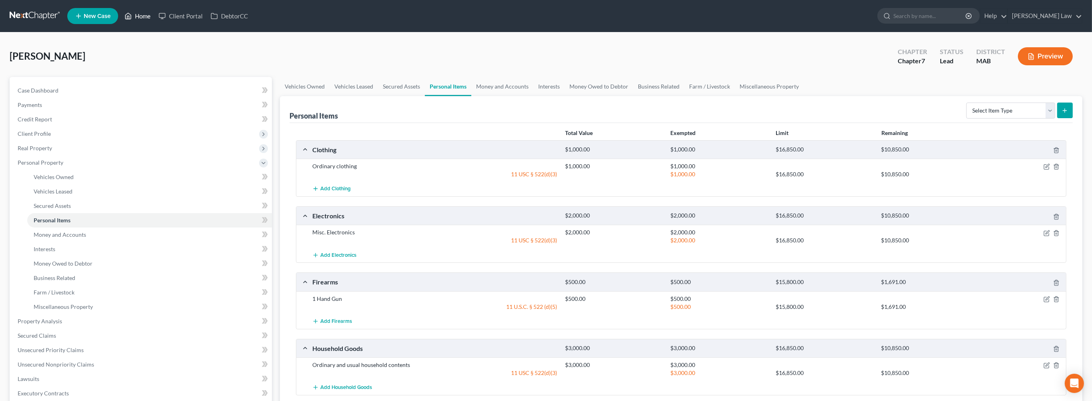
click at [155, 23] on link "Home" at bounding box center [138, 16] width 34 height 14
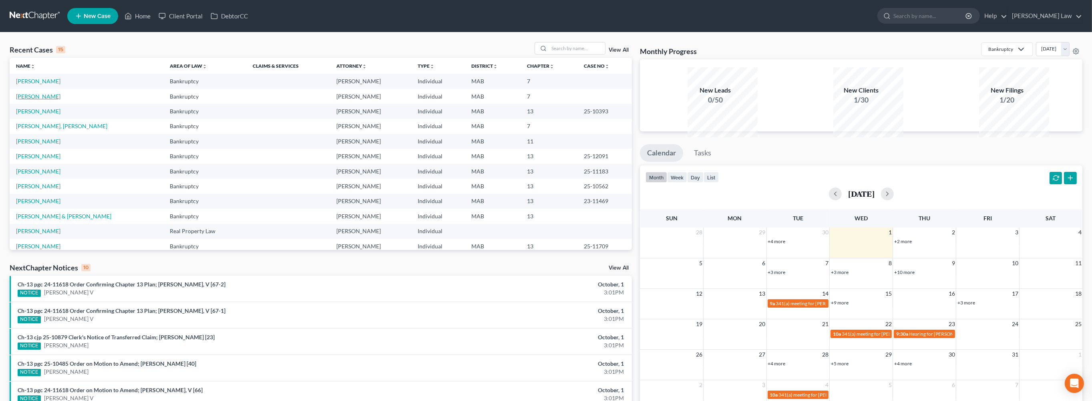
click at [46, 100] on link "[PERSON_NAME]" at bounding box center [38, 96] width 44 height 7
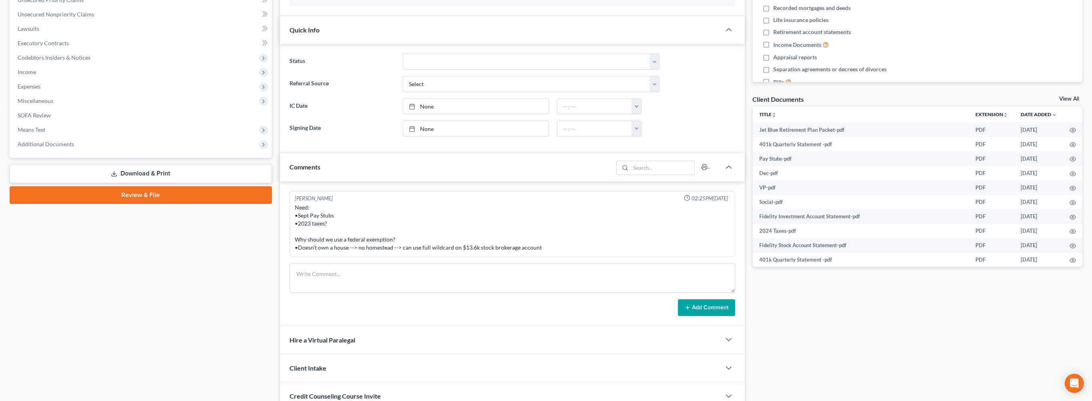
scroll to position [93, 0]
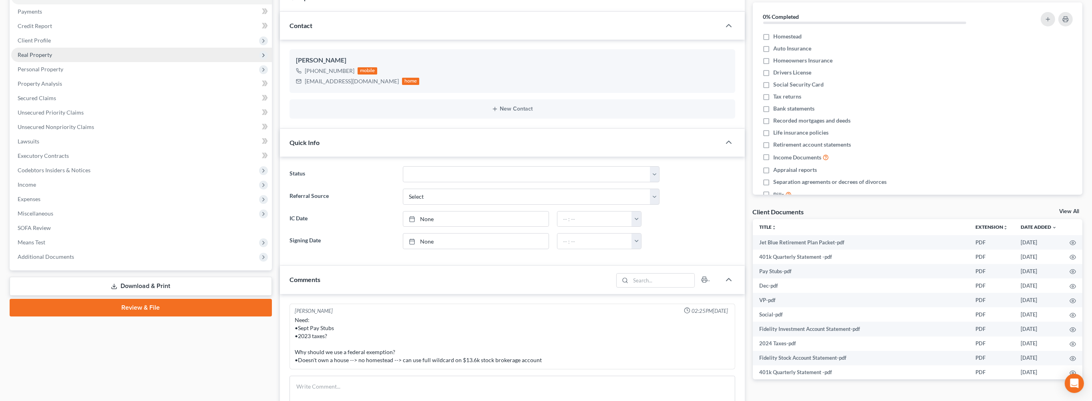
click at [40, 58] on span "Real Property" at bounding box center [35, 54] width 34 height 7
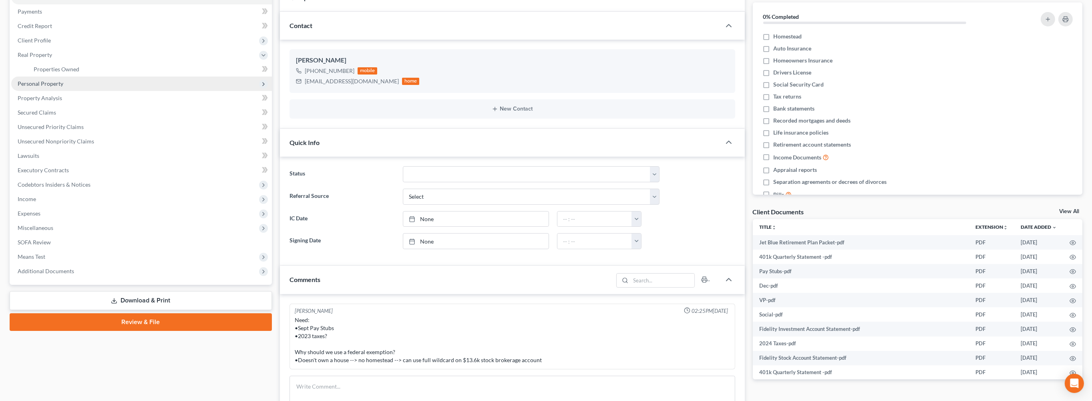
click at [63, 87] on span "Personal Property" at bounding box center [41, 83] width 46 height 7
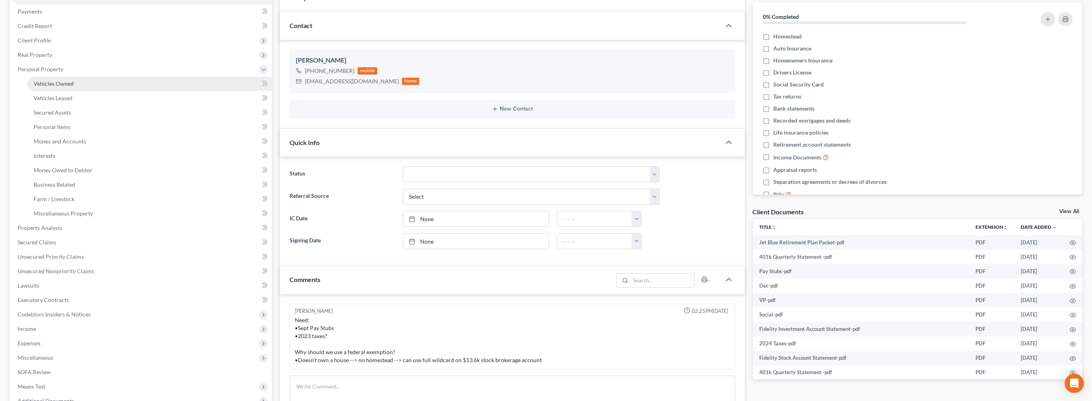
click at [59, 91] on link "Vehicles Owned" at bounding box center [149, 84] width 245 height 14
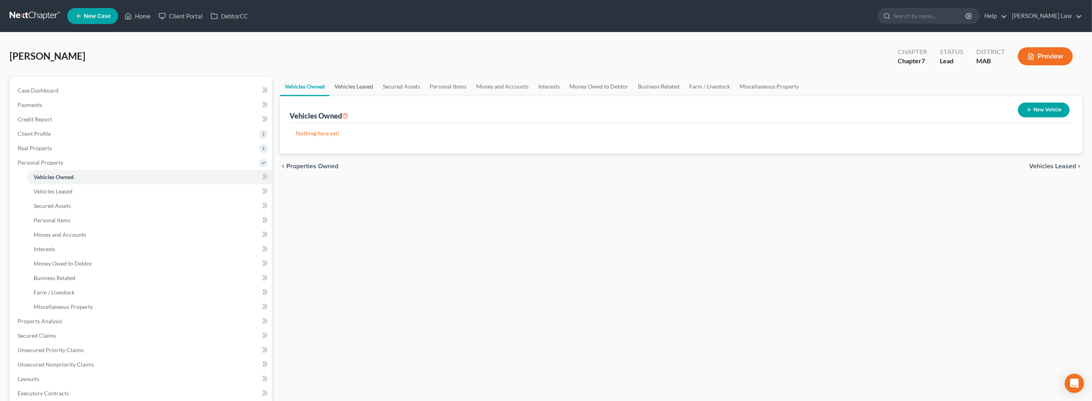
click at [373, 96] on link "Vehicles Leased" at bounding box center [354, 86] width 48 height 19
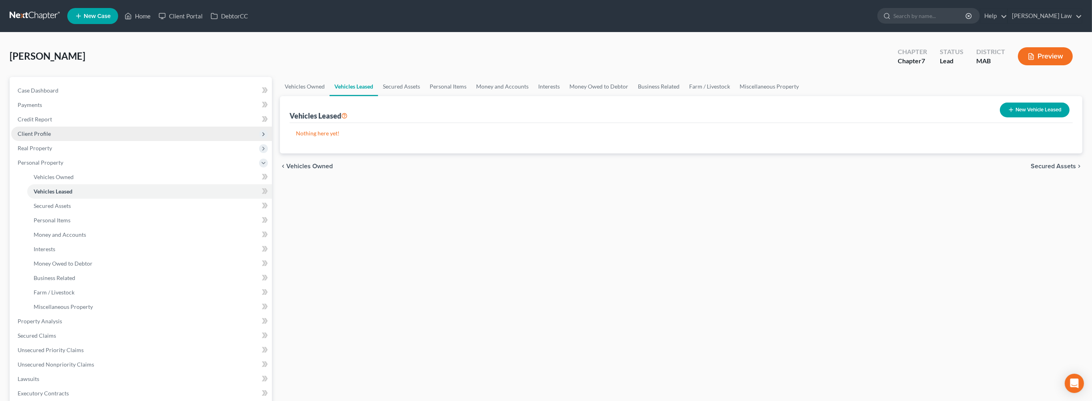
click at [48, 137] on span "Client Profile" at bounding box center [34, 133] width 33 height 7
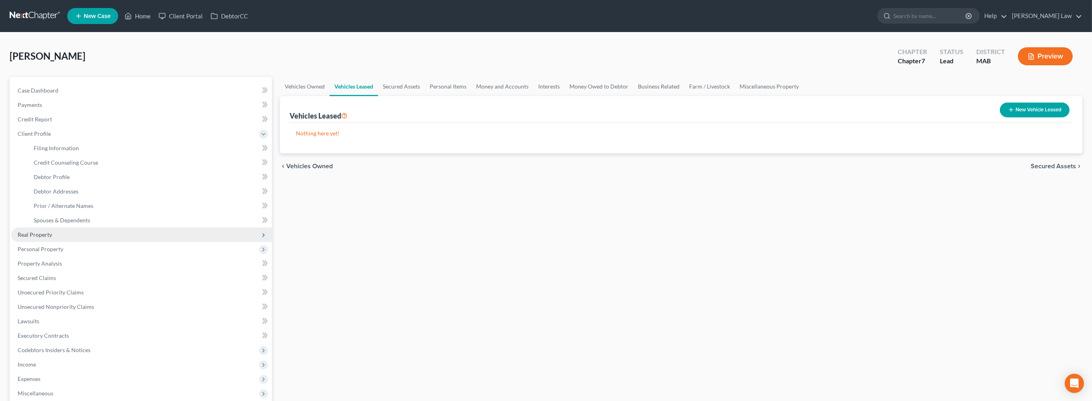
click at [52, 238] on span "Real Property" at bounding box center [35, 234] width 34 height 7
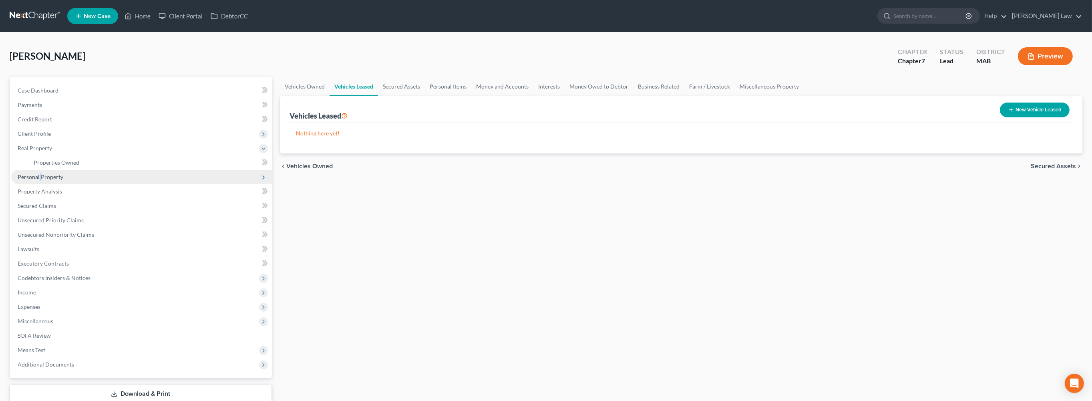
click at [50, 180] on span "Personal Property" at bounding box center [41, 176] width 46 height 7
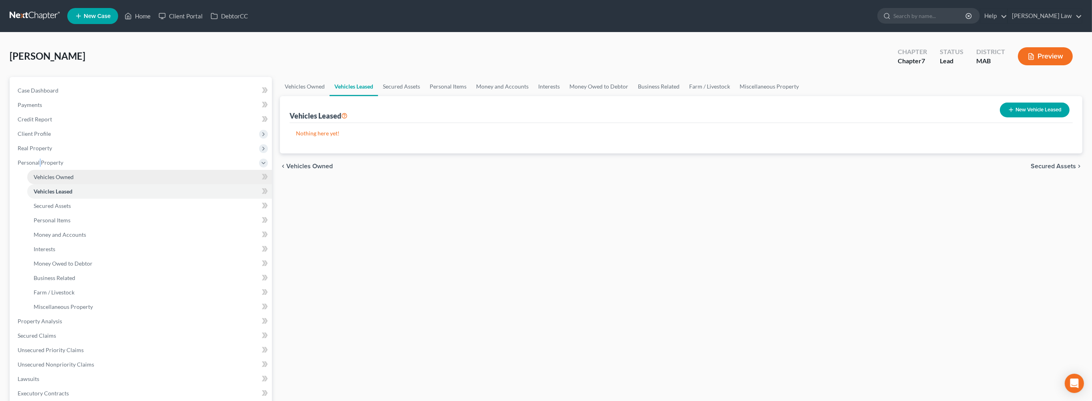
click at [73, 180] on span "Vehicles Owned" at bounding box center [54, 176] width 40 height 7
drag, startPoint x: 368, startPoint y: 108, endPoint x: 393, endPoint y: 108, distance: 25.2
click at [368, 96] on link "Vehicles Leased" at bounding box center [354, 86] width 48 height 19
click at [425, 96] on link "Secured Assets" at bounding box center [401, 86] width 47 height 19
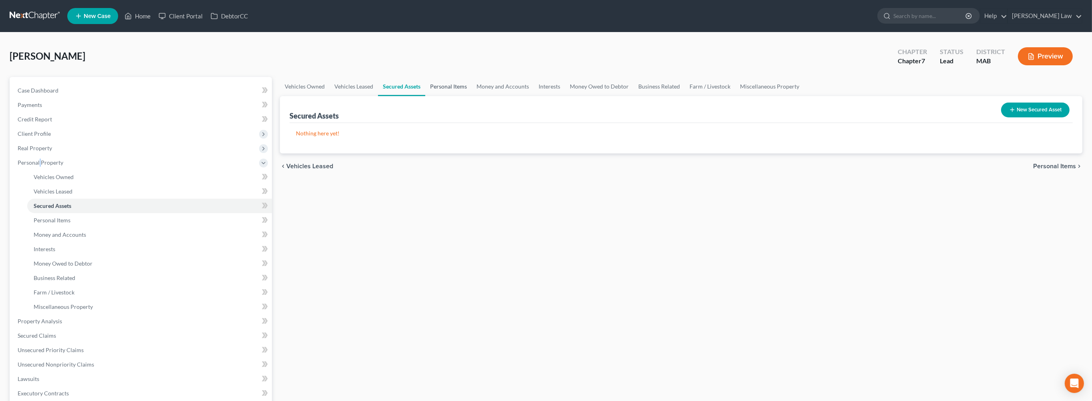
click at [472, 96] on link "Personal Items" at bounding box center [448, 86] width 46 height 19
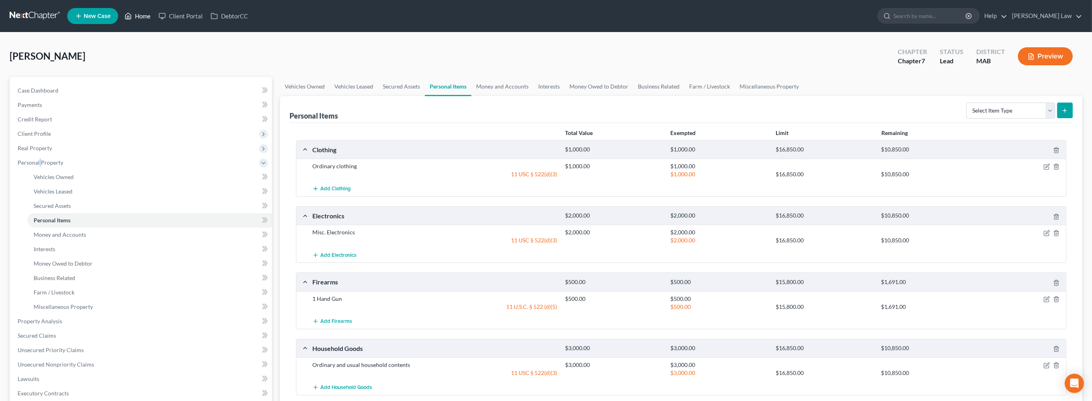
click at [132, 16] on icon at bounding box center [128, 16] width 7 height 10
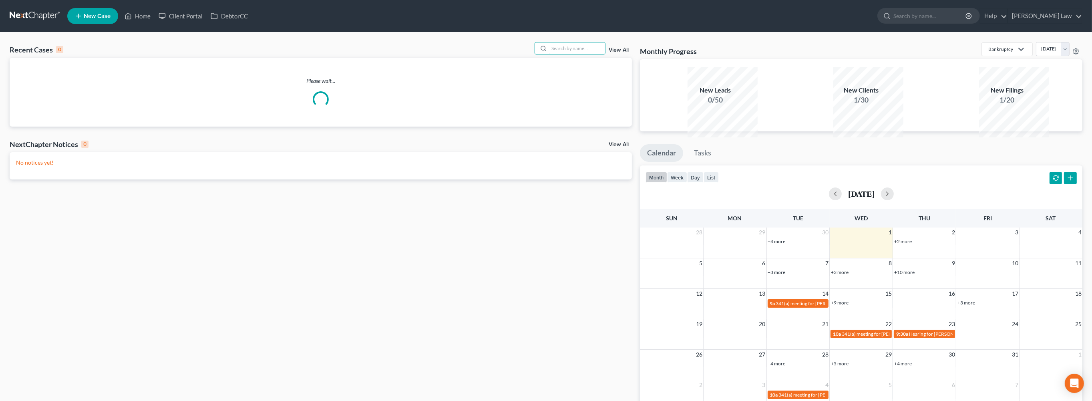
drag, startPoint x: 558, startPoint y: 62, endPoint x: 553, endPoint y: 79, distance: 17.7
click at [558, 54] on input "search" at bounding box center [577, 48] width 56 height 12
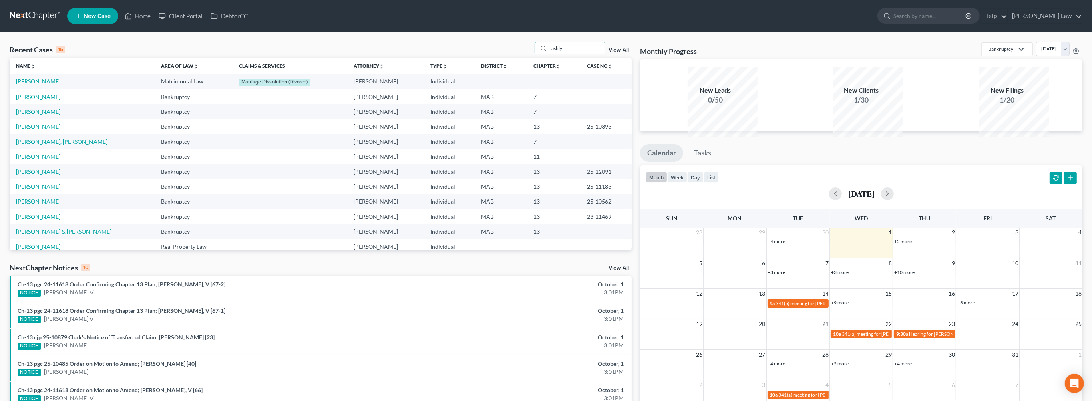
type input "ashly"
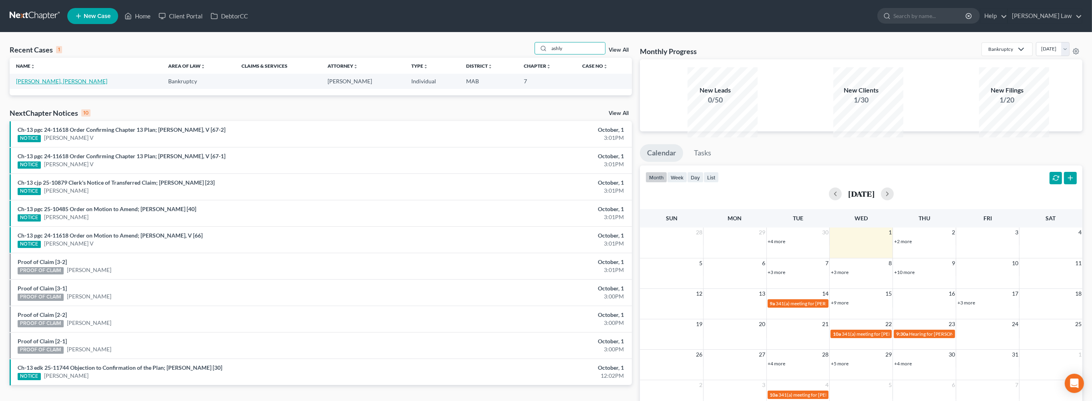
click at [36, 85] on link "[PERSON_NAME], [PERSON_NAME]" at bounding box center [61, 81] width 91 height 7
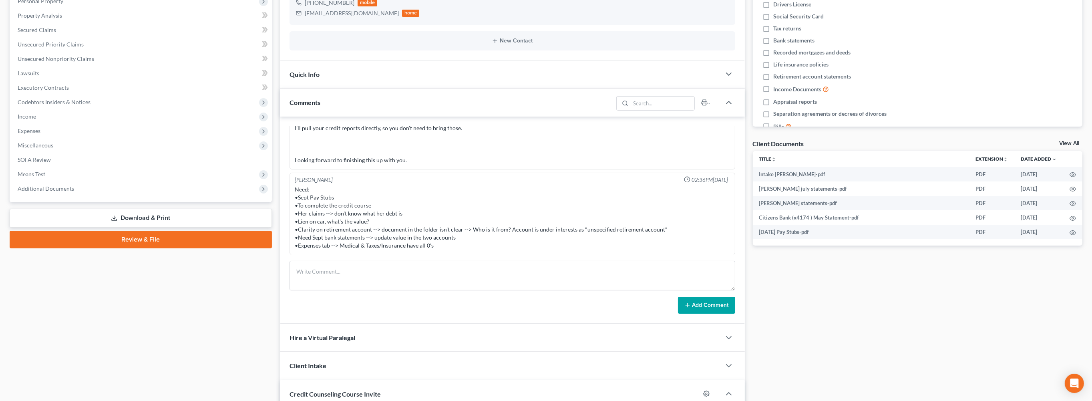
scroll to position [56, 0]
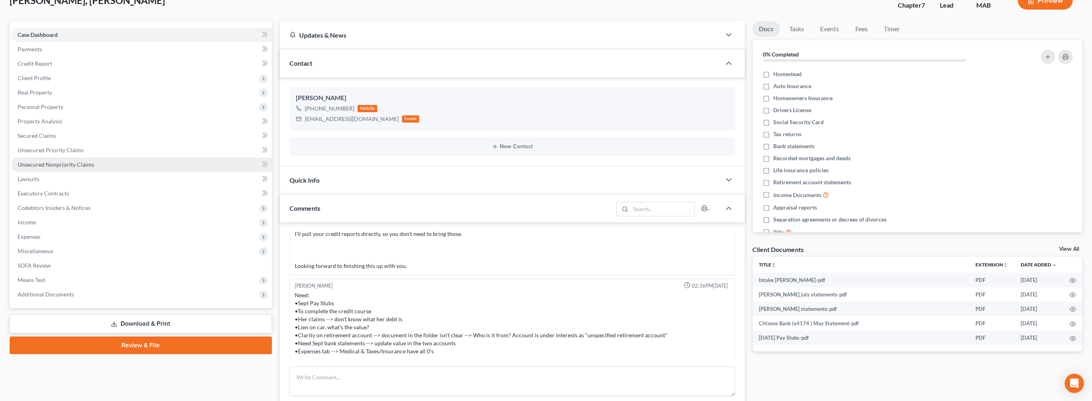
click at [77, 168] on span "Unsecured Nonpriority Claims" at bounding box center [56, 164] width 77 height 7
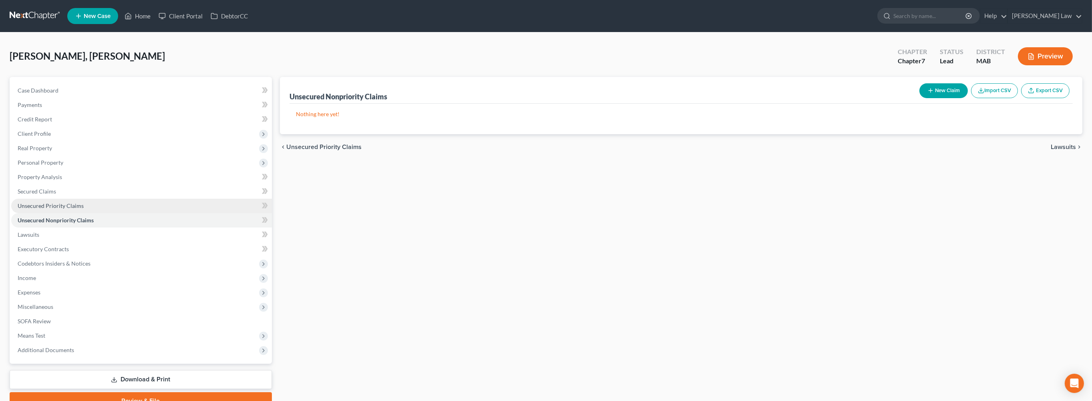
click at [59, 209] on span "Unsecured Priority Claims" at bounding box center [51, 205] width 66 height 7
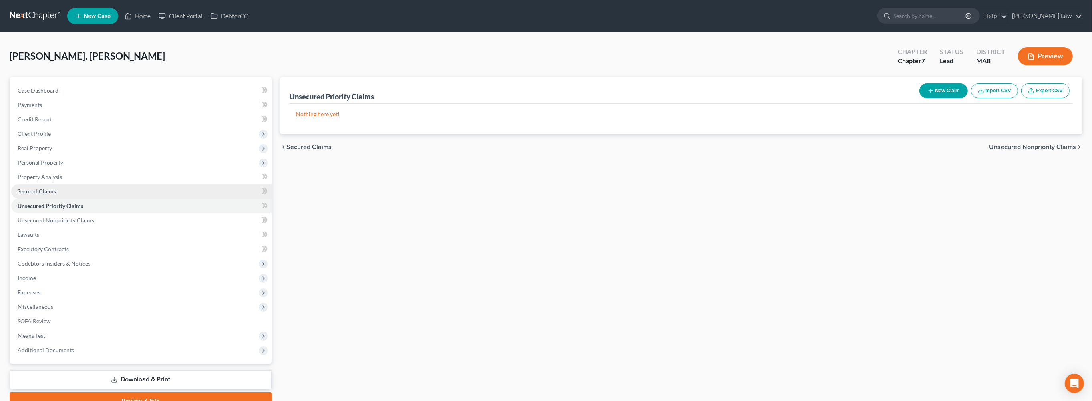
click at [55, 199] on link "Secured Claims" at bounding box center [141, 191] width 261 height 14
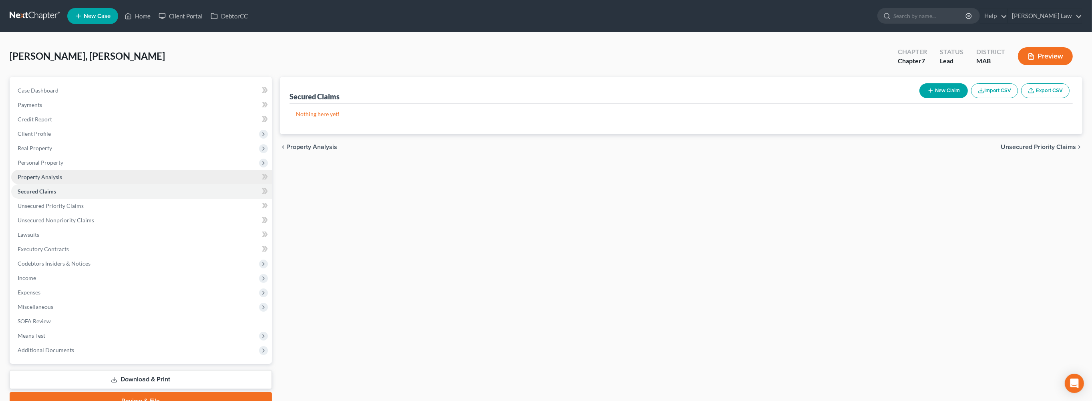
scroll to position [147, 0]
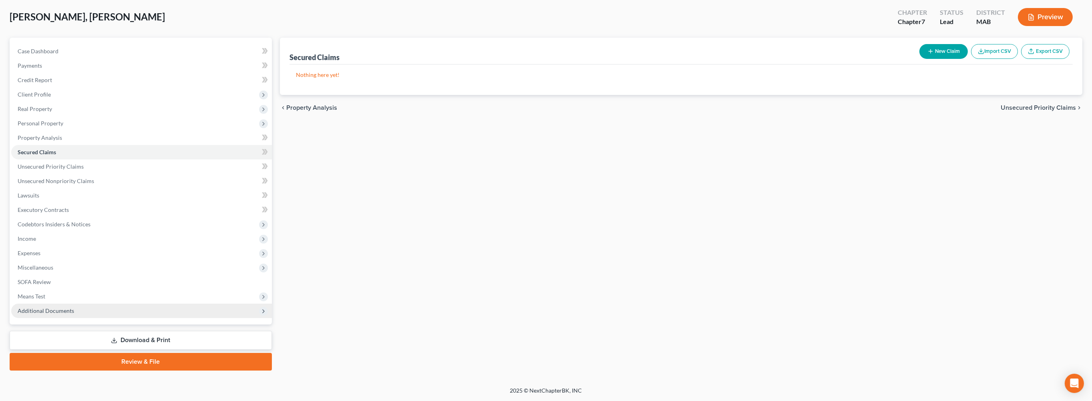
click at [73, 307] on span "Additional Documents" at bounding box center [46, 310] width 56 height 7
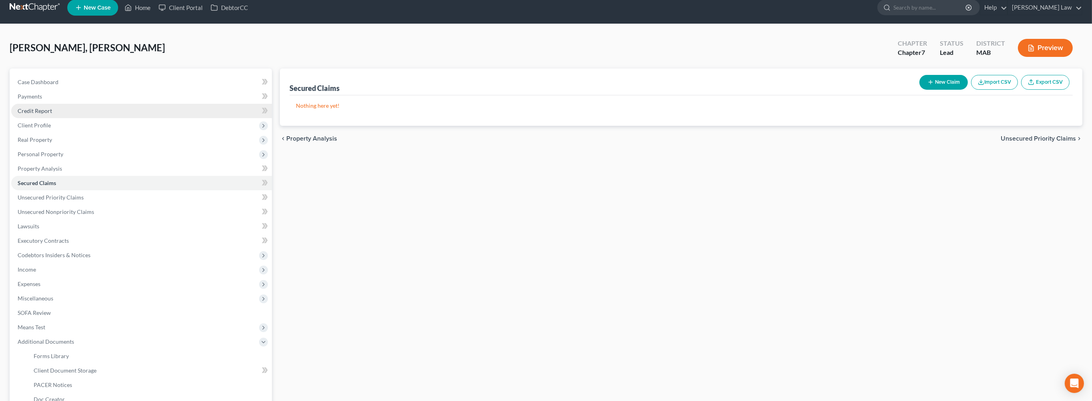
scroll to position [0, 0]
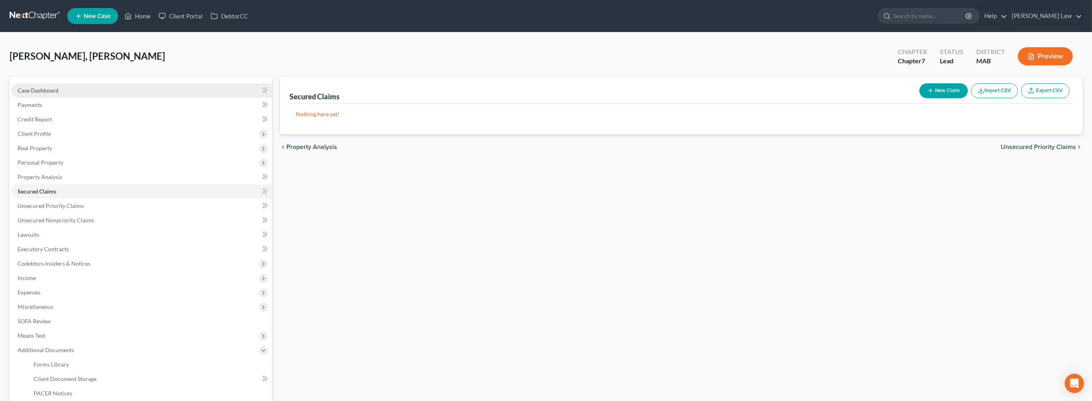
click at [48, 94] on span "Case Dashboard" at bounding box center [38, 90] width 41 height 7
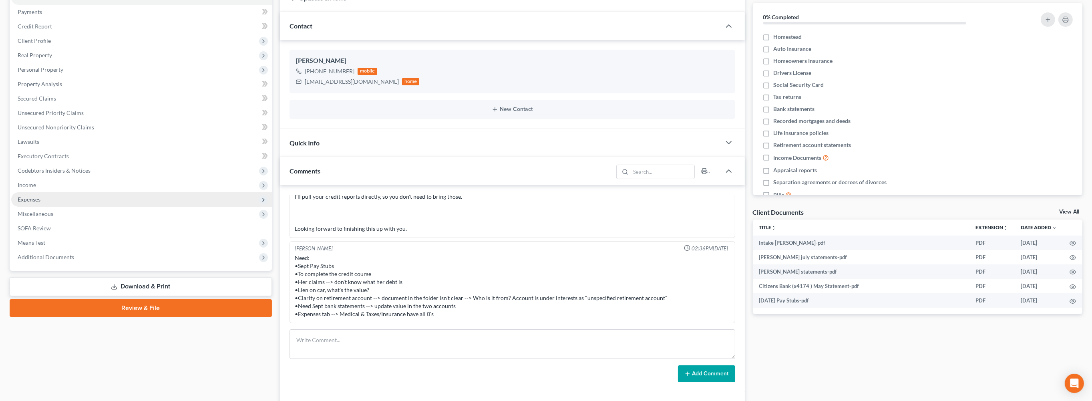
scroll to position [61, 0]
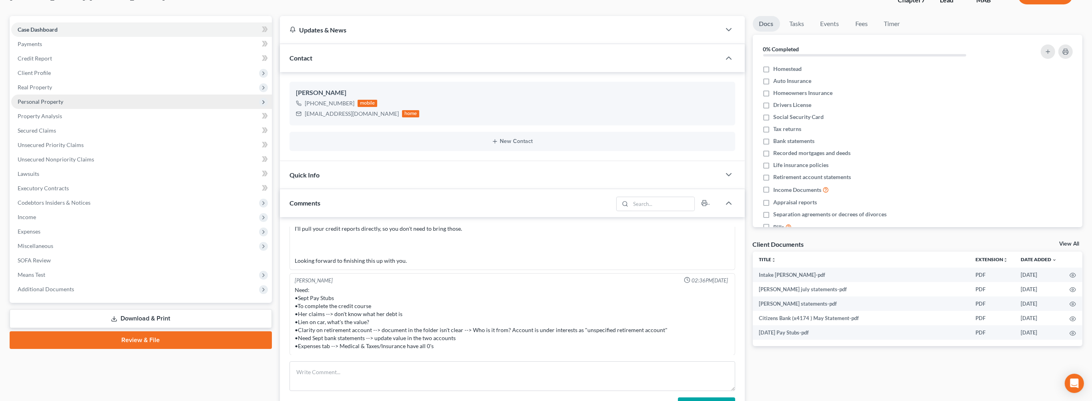
click at [55, 105] on span "Personal Property" at bounding box center [41, 101] width 46 height 7
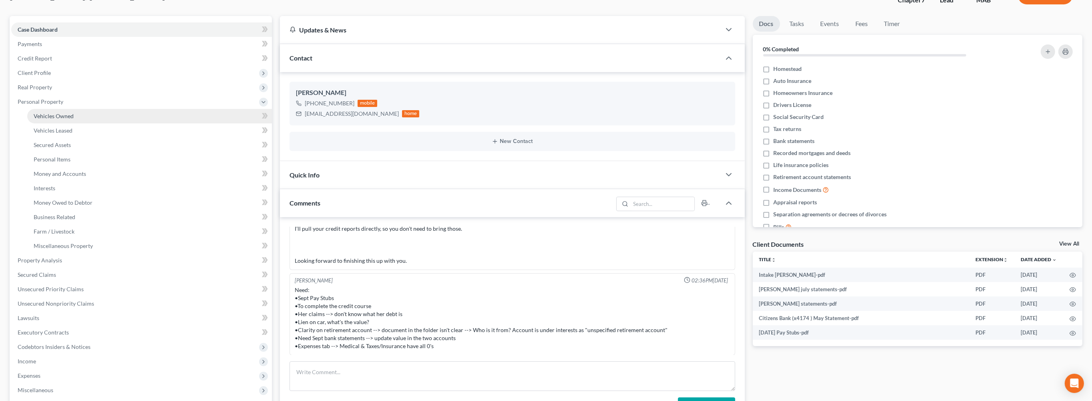
click at [59, 119] on span "Vehicles Owned" at bounding box center [54, 116] width 40 height 7
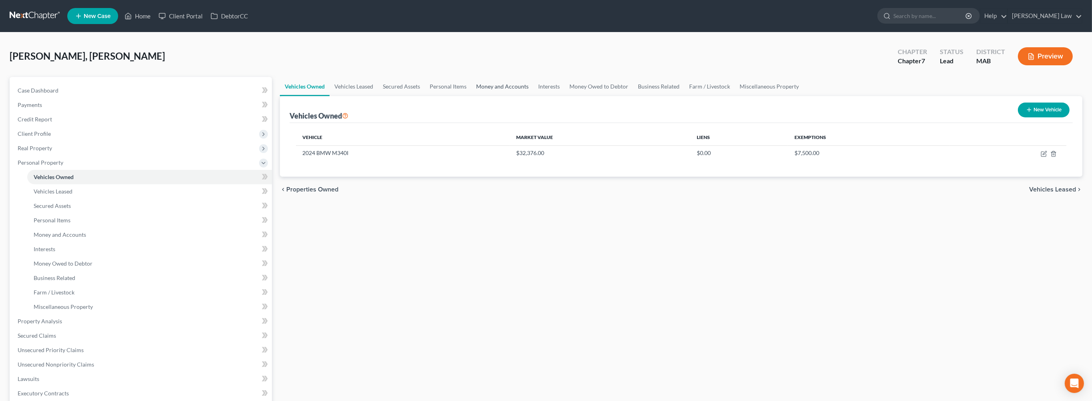
click at [534, 96] on link "Money and Accounts" at bounding box center [502, 86] width 62 height 19
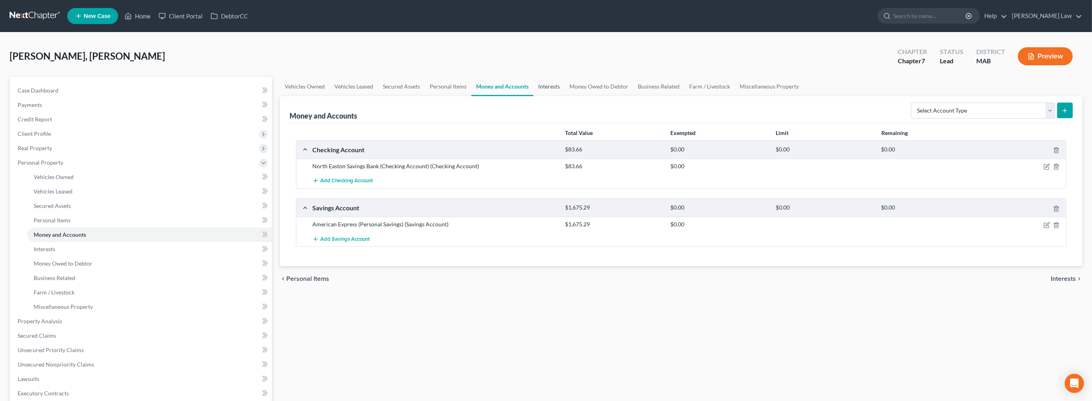
click at [565, 96] on link "Interests" at bounding box center [549, 86] width 31 height 19
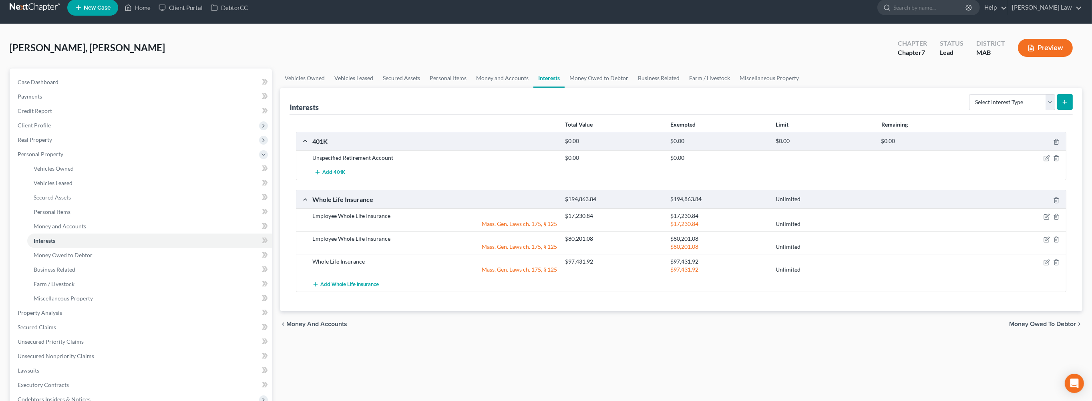
scroll to position [9, 0]
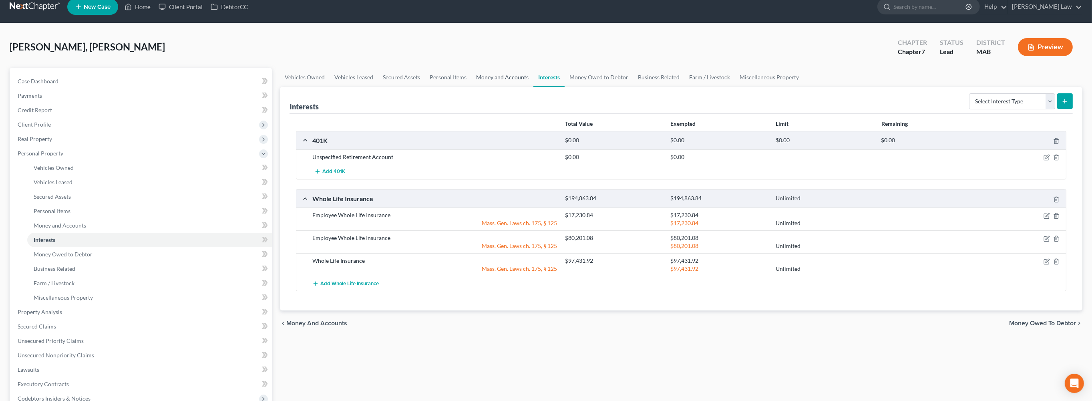
drag, startPoint x: 563, startPoint y: 95, endPoint x: 570, endPoint y: 98, distance: 8.3
click at [534, 87] on link "Money and Accounts" at bounding box center [502, 77] width 62 height 19
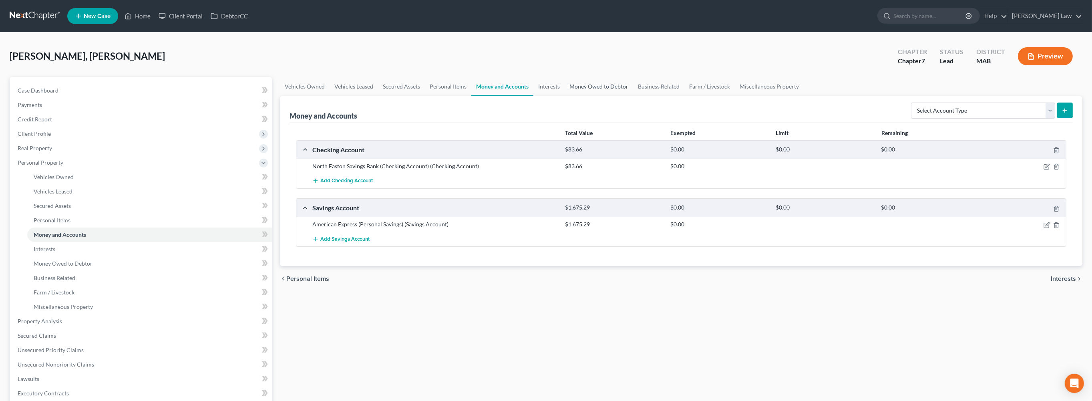
click at [633, 96] on link "Money Owed to Debtor" at bounding box center [599, 86] width 68 height 19
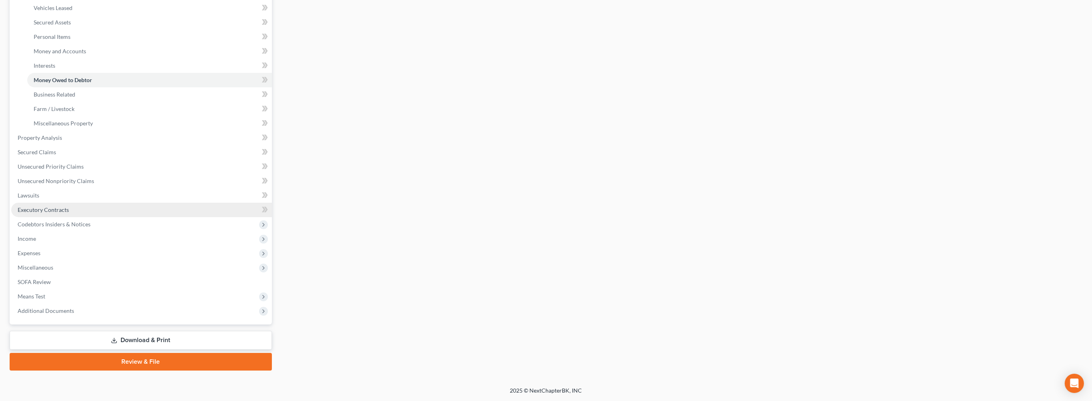
scroll to position [264, 0]
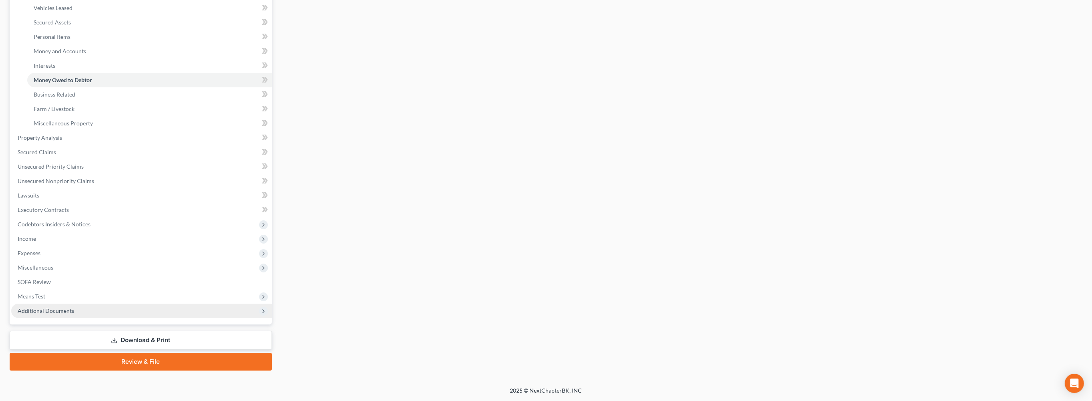
click at [104, 318] on span "Additional Documents" at bounding box center [141, 311] width 261 height 14
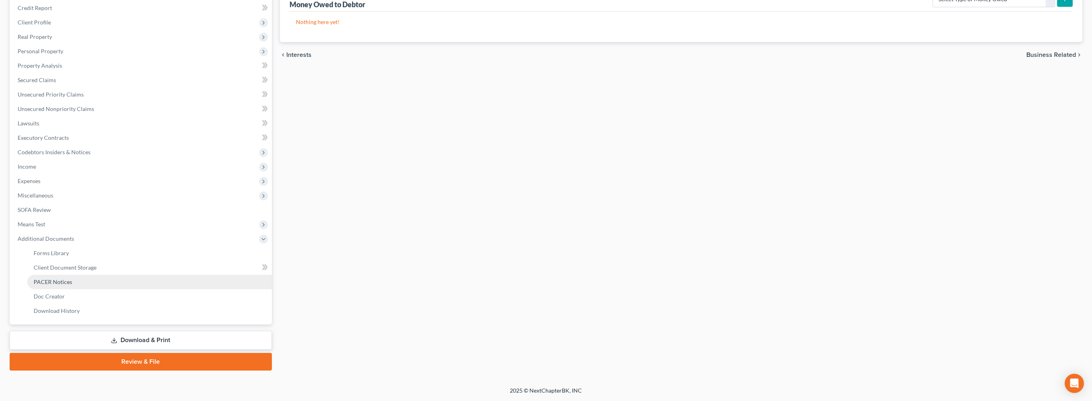
scroll to position [237, 0]
click at [97, 264] on span "Client Document Storage" at bounding box center [65, 267] width 63 height 7
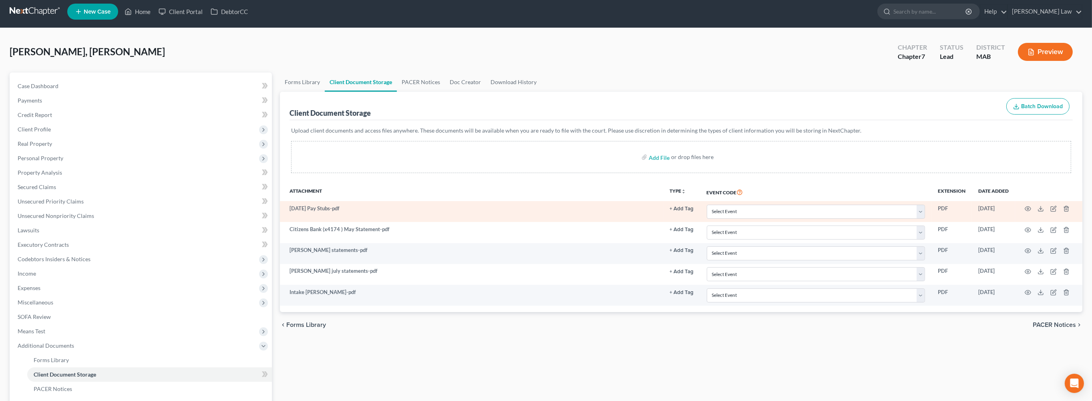
scroll to position [47, 0]
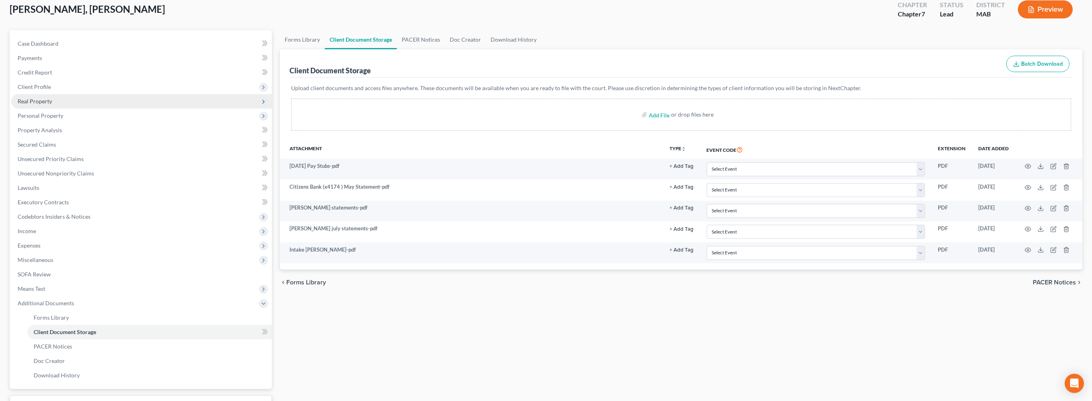
click at [51, 105] on span "Real Property" at bounding box center [35, 101] width 34 height 7
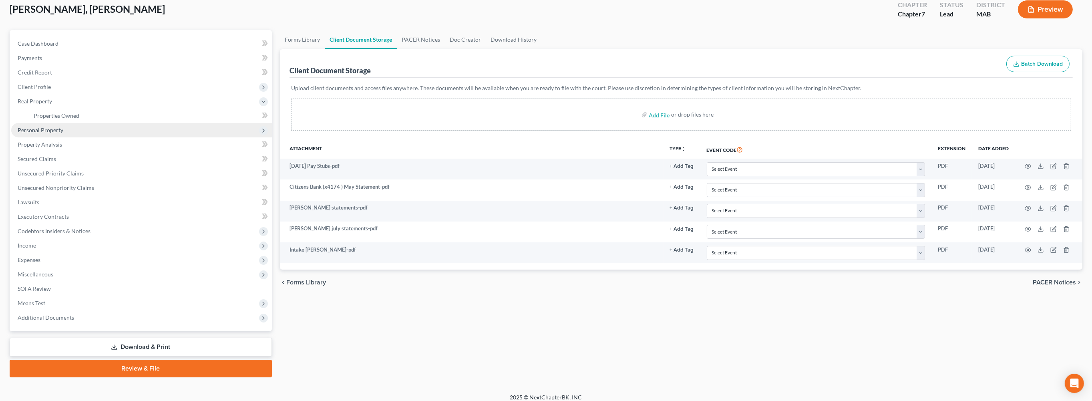
click at [60, 133] on span "Personal Property" at bounding box center [41, 130] width 46 height 7
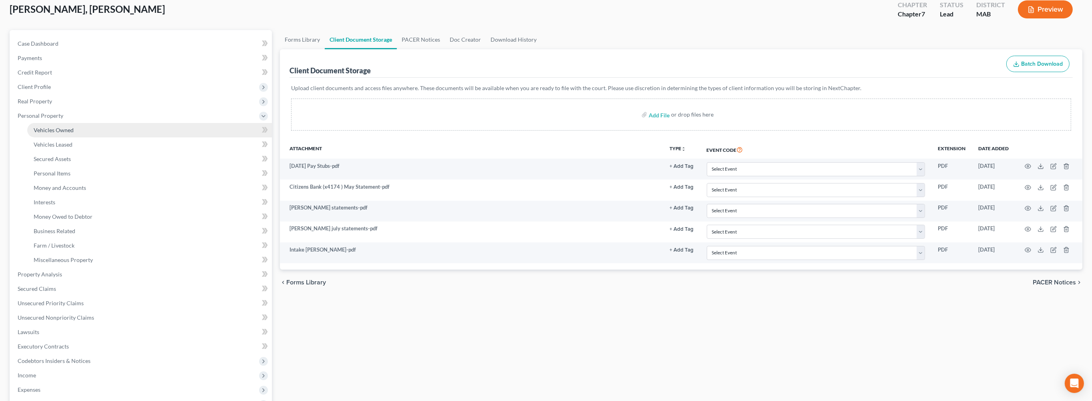
click at [54, 133] on span "Vehicles Owned" at bounding box center [54, 130] width 40 height 7
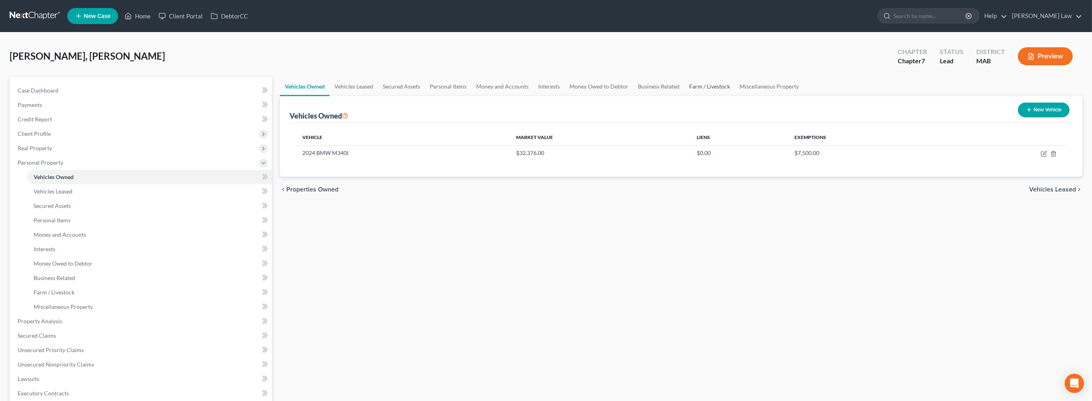
click at [735, 96] on link "Farm / Livestock" at bounding box center [710, 86] width 50 height 19
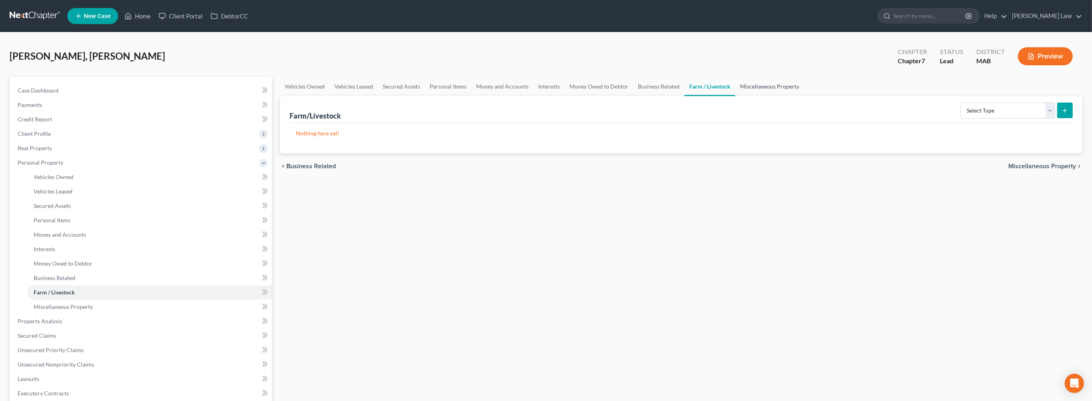
click at [804, 96] on link "Miscellaneous Property" at bounding box center [769, 86] width 69 height 19
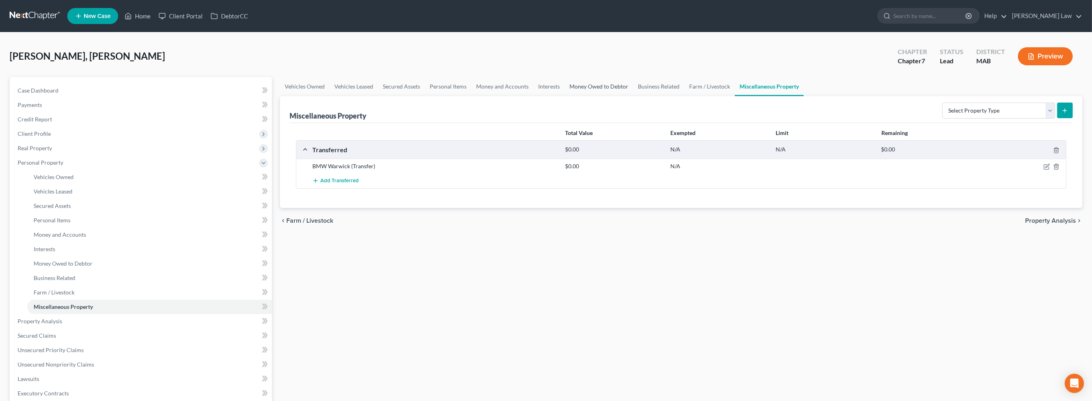
click at [633, 96] on link "Money Owed to Debtor" at bounding box center [599, 86] width 68 height 19
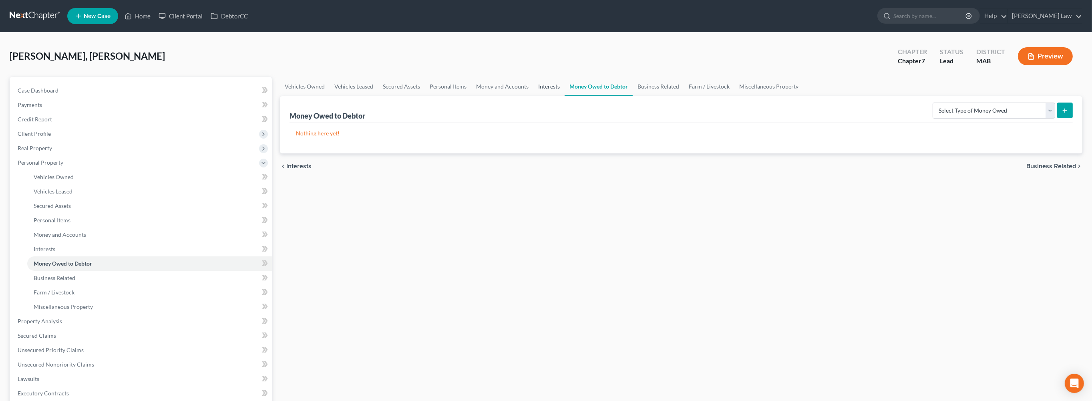
click at [565, 96] on link "Interests" at bounding box center [549, 86] width 31 height 19
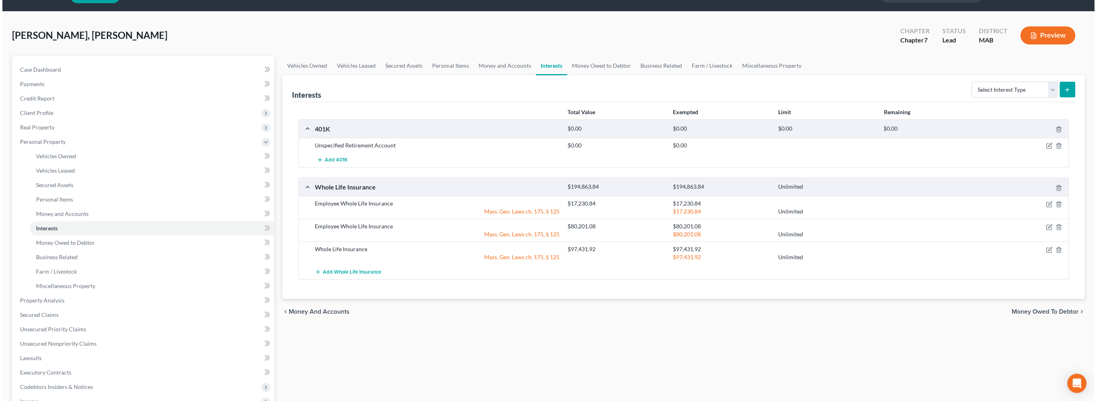
scroll to position [42, 0]
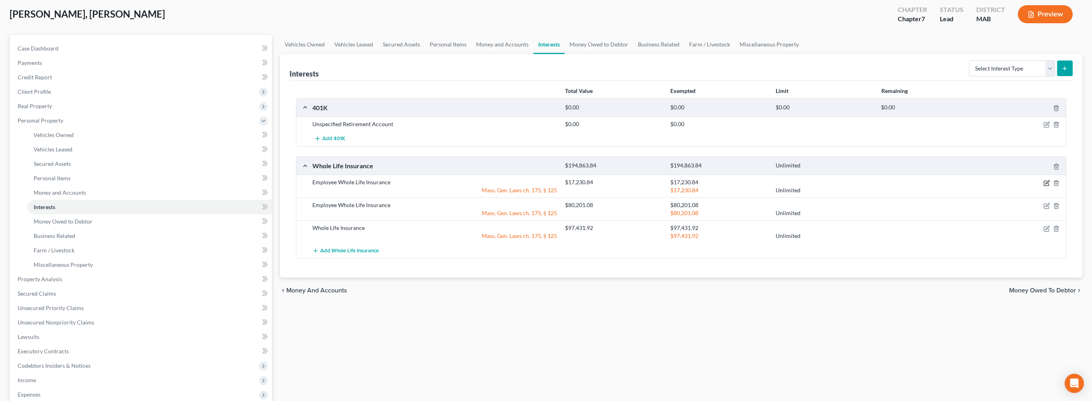
click at [1044, 186] on icon "button" at bounding box center [1047, 183] width 6 height 6
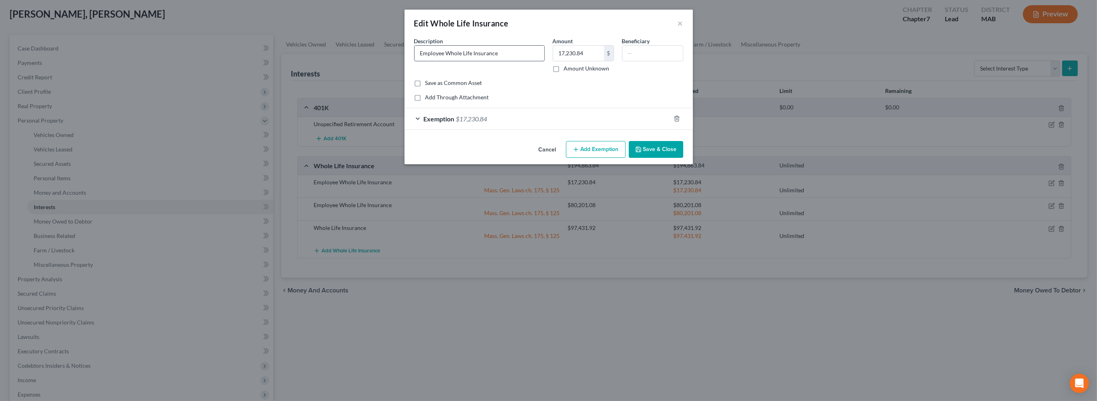
click at [514, 61] on input "Employee Whole Life Insurance" at bounding box center [480, 53] width 130 height 15
type input "Employee Whole Life Insurance (17231 death benefit)"
type input "72.00"
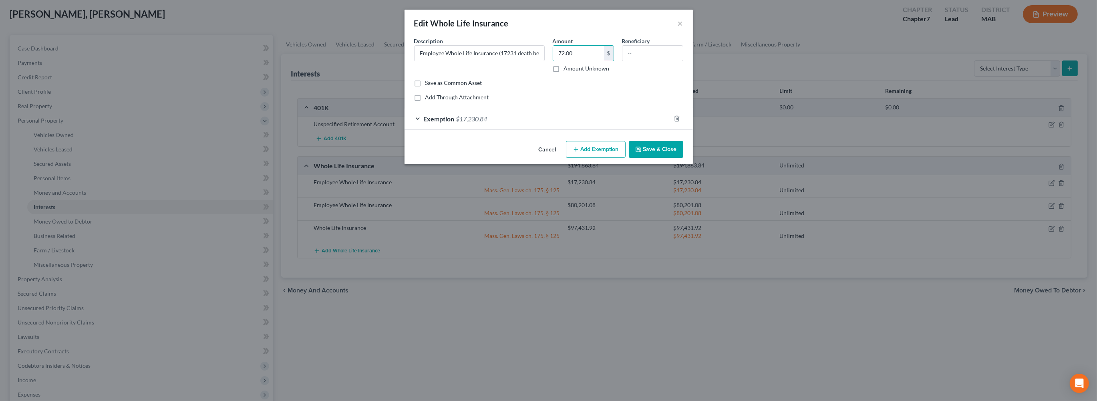
click at [680, 158] on button "Save & Close" at bounding box center [656, 149] width 54 height 17
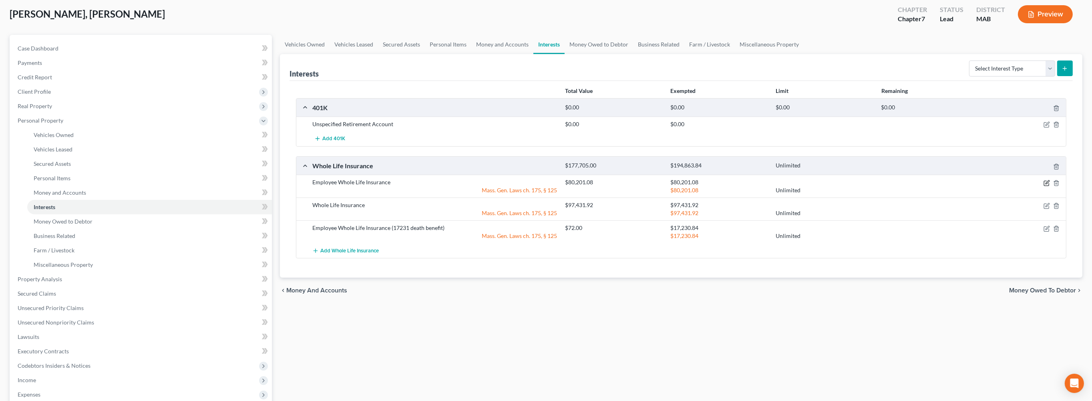
drag, startPoint x: 1037, startPoint y: 234, endPoint x: 1031, endPoint y: 234, distance: 6.4
click at [1044, 186] on icon "button" at bounding box center [1047, 183] width 6 height 6
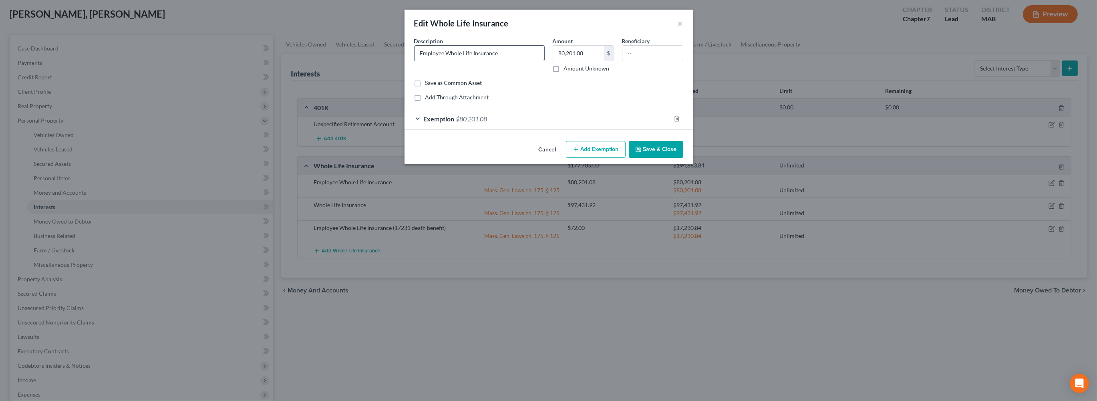
click at [525, 61] on input "Employee Whole Life Insurance" at bounding box center [480, 53] width 130 height 15
click at [600, 61] on input "80,201.08" at bounding box center [578, 53] width 51 height 15
click at [514, 61] on input "Employee Whole Life Insurance" at bounding box center [480, 53] width 130 height 15
type input "Employee Whole Life Insurance death benefit (80,202)"
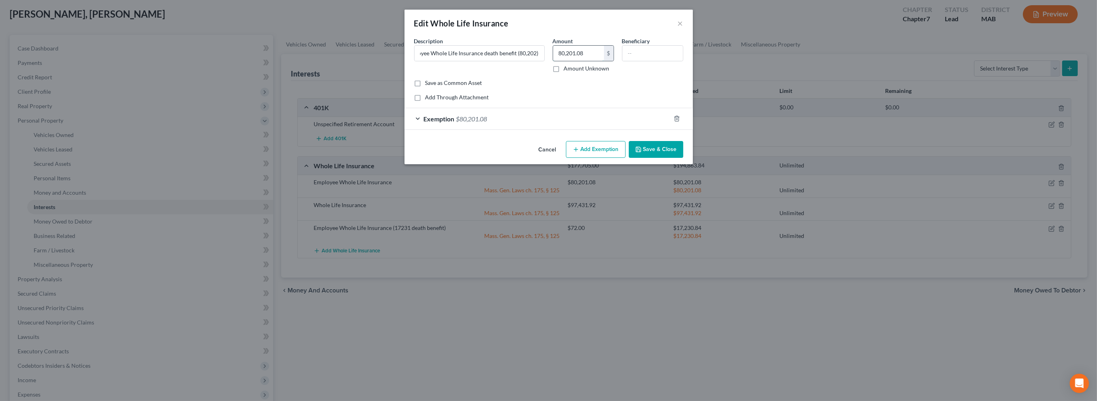
scroll to position [0, 0]
drag, startPoint x: 602, startPoint y: 71, endPoint x: 596, endPoint y: 68, distance: 7.0
click at [602, 61] on input "80,201.08" at bounding box center [578, 53] width 51 height 15
drag, startPoint x: 594, startPoint y: 73, endPoint x: 514, endPoint y: 66, distance: 80.7
click at [515, 67] on div "Description * Employee Whole Life Insurance death benefit (80,202) Amount 0,148…" at bounding box center [548, 58] width 277 height 42
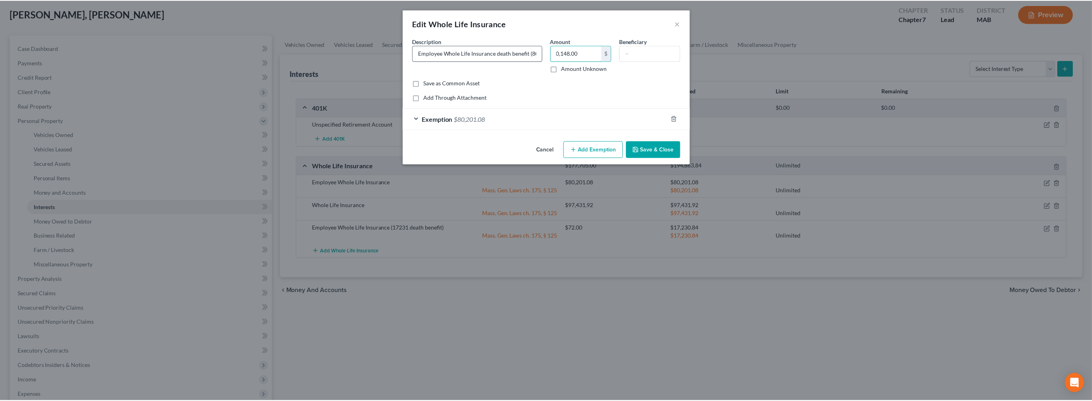
scroll to position [0, 16]
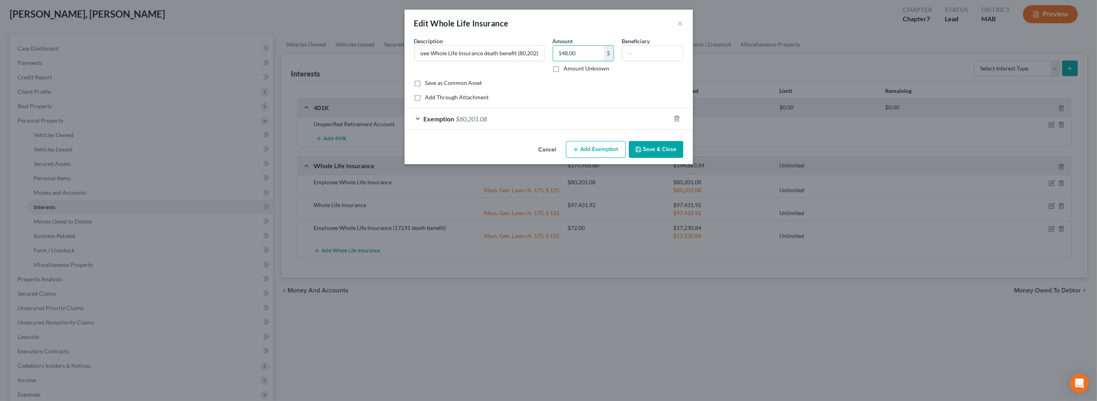
type input "148.00"
click at [674, 158] on button "Save & Close" at bounding box center [656, 149] width 54 height 17
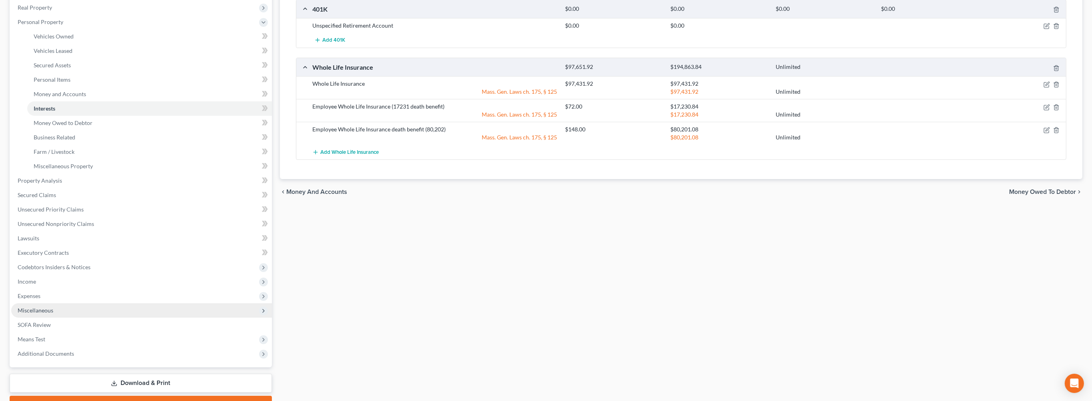
scroll to position [268, 0]
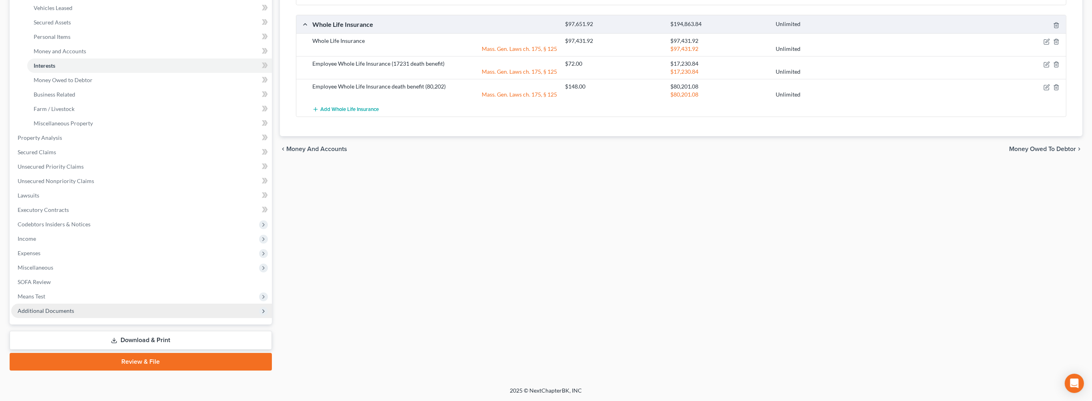
drag, startPoint x: 79, startPoint y: 350, endPoint x: 80, endPoint y: 344, distance: 5.7
click at [74, 314] on span "Additional Documents" at bounding box center [46, 310] width 56 height 7
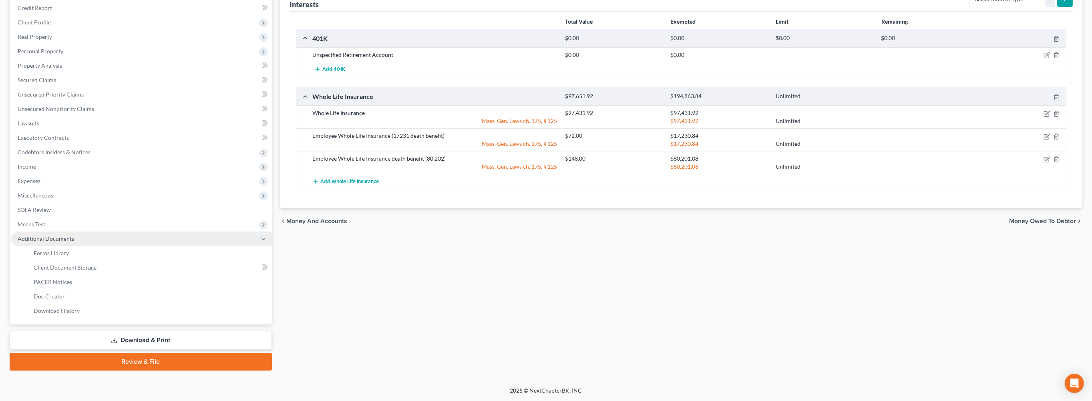
scroll to position [237, 0]
click at [101, 260] on link "Client Document Storage" at bounding box center [149, 267] width 245 height 14
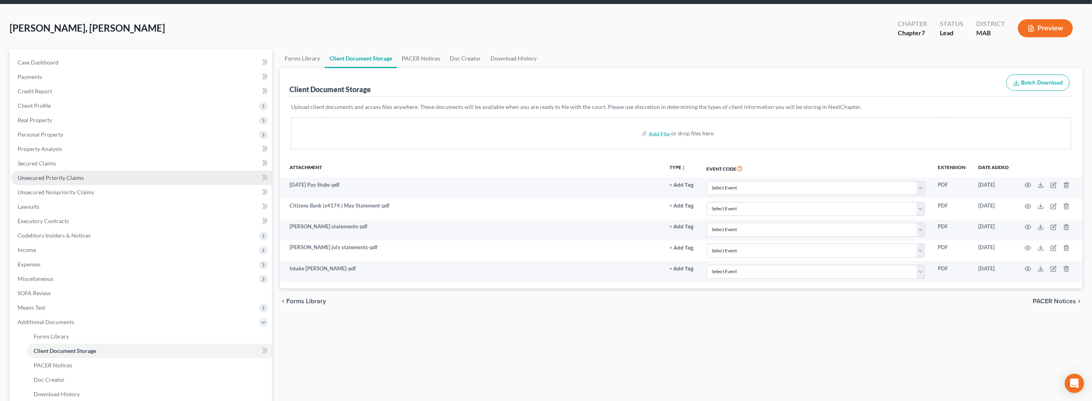
scroll to position [48, 0]
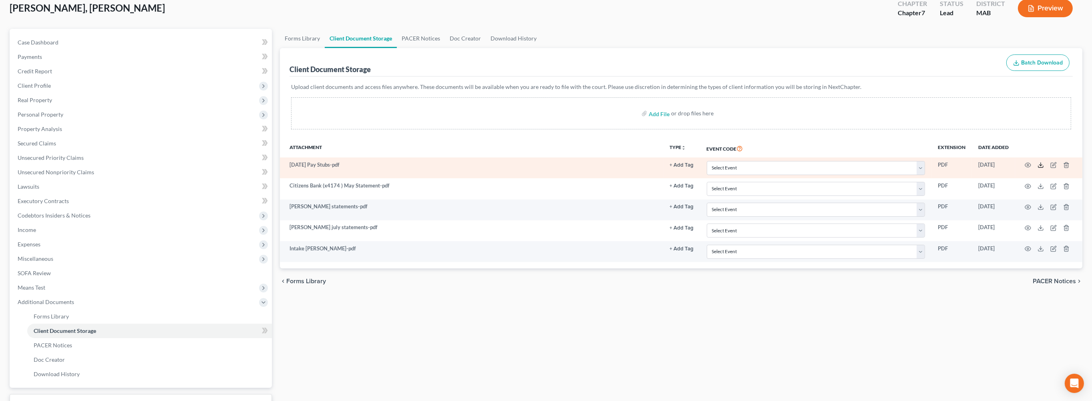
click at [1039, 167] on icon at bounding box center [1041, 167] width 5 height 2
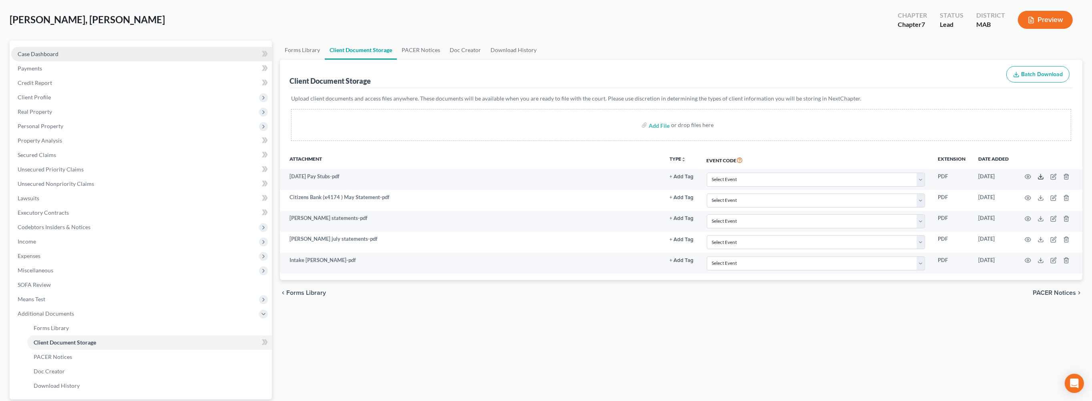
scroll to position [0, 0]
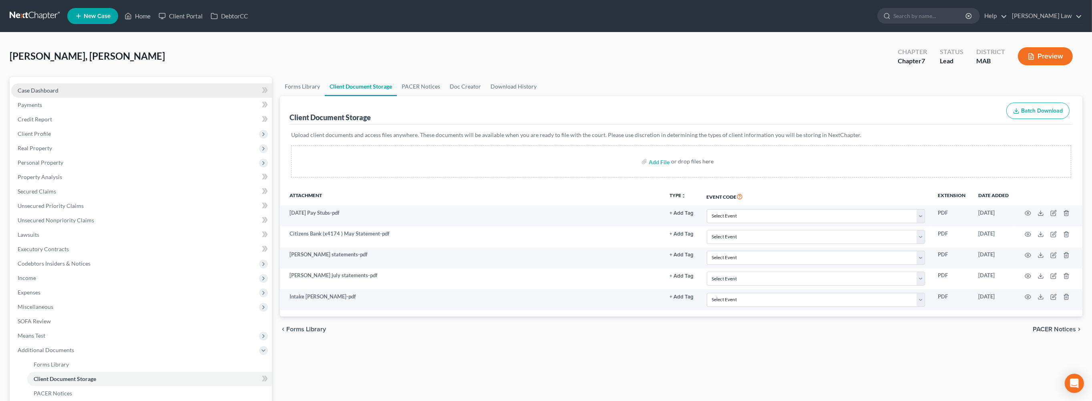
click at [52, 94] on span "Case Dashboard" at bounding box center [38, 90] width 41 height 7
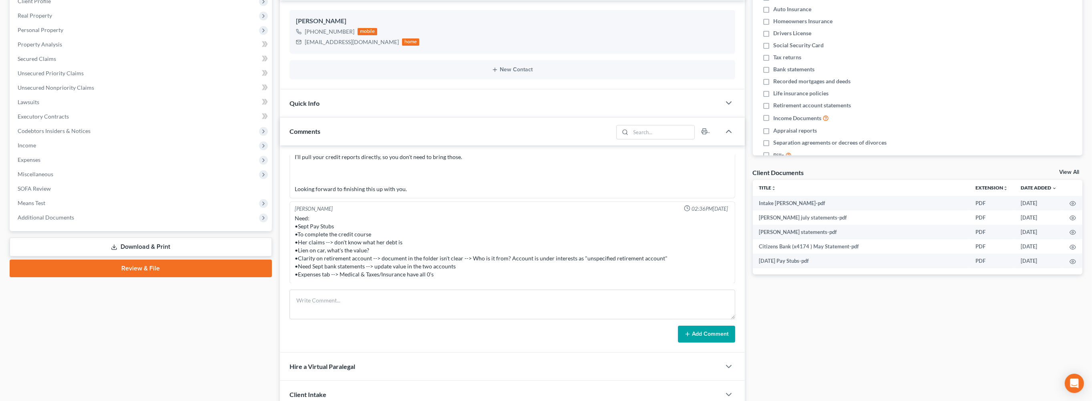
scroll to position [134, 0]
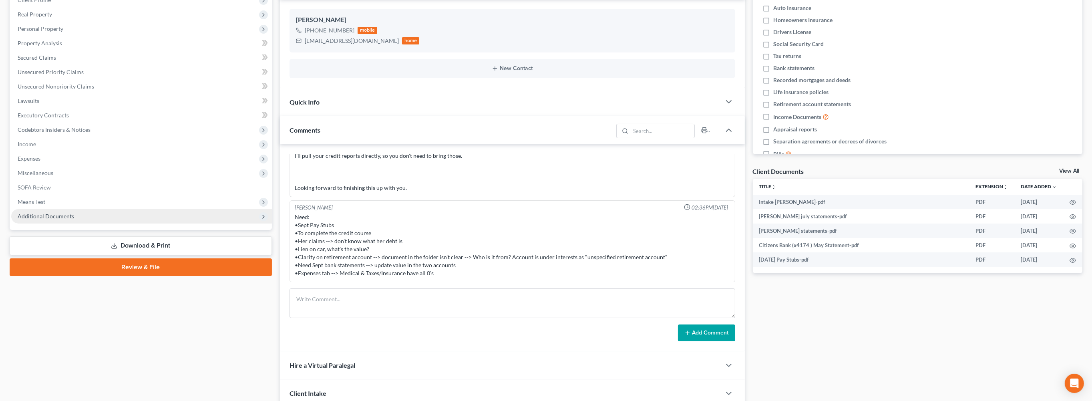
click at [74, 220] on span "Additional Documents" at bounding box center [46, 216] width 56 height 7
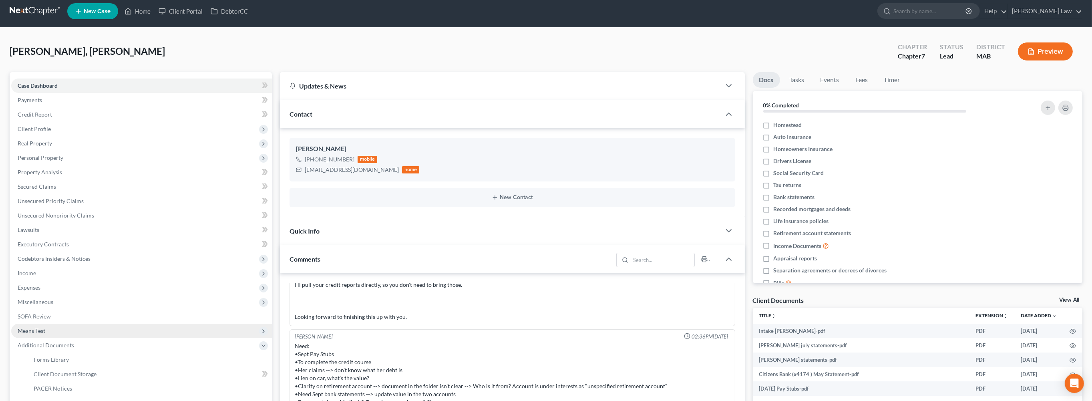
scroll to position [0, 0]
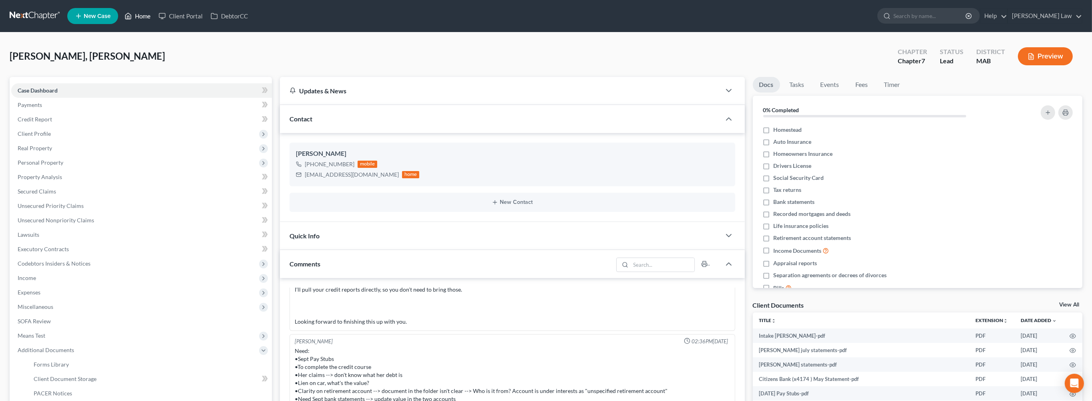
click at [155, 19] on link "Home" at bounding box center [138, 16] width 34 height 14
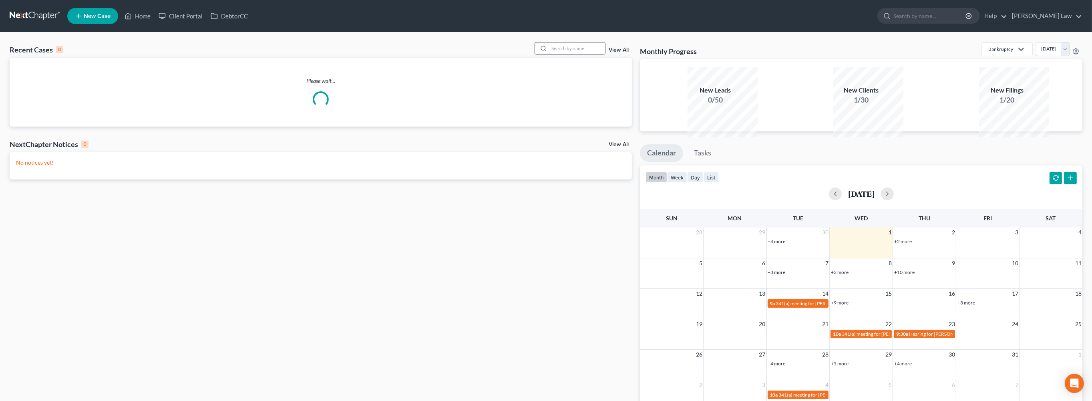
click at [549, 54] on input "search" at bounding box center [577, 48] width 56 height 12
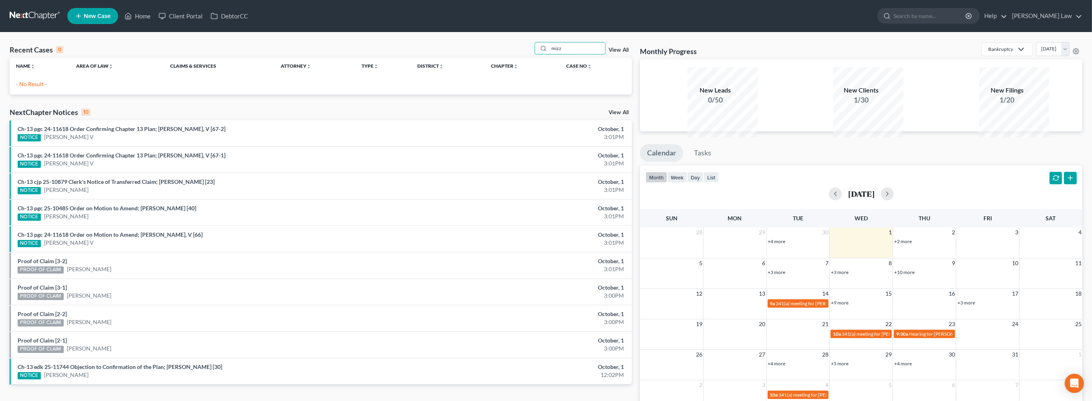
drag, startPoint x: 559, startPoint y: 64, endPoint x: 477, endPoint y: 71, distance: 82.8
click at [480, 58] on div "Recent Cases 0 mizz View All" at bounding box center [321, 50] width 622 height 16
drag, startPoint x: 546, startPoint y: 62, endPoint x: 506, endPoint y: 56, distance: 40.2
click at [535, 54] on div "mizz" at bounding box center [570, 48] width 71 height 12
type input "[PERSON_NAME]"
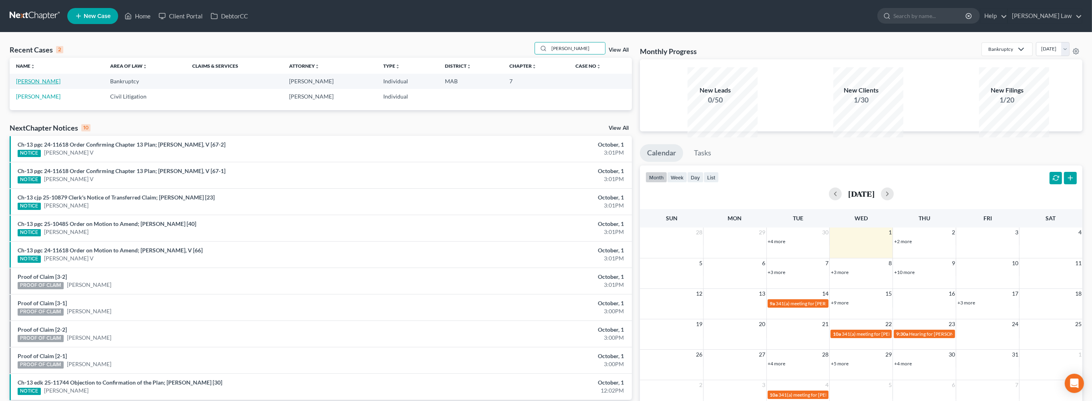
click at [33, 85] on link "[PERSON_NAME]" at bounding box center [38, 81] width 44 height 7
click at [32, 85] on link "[PERSON_NAME]" at bounding box center [38, 81] width 44 height 7
select select "10"
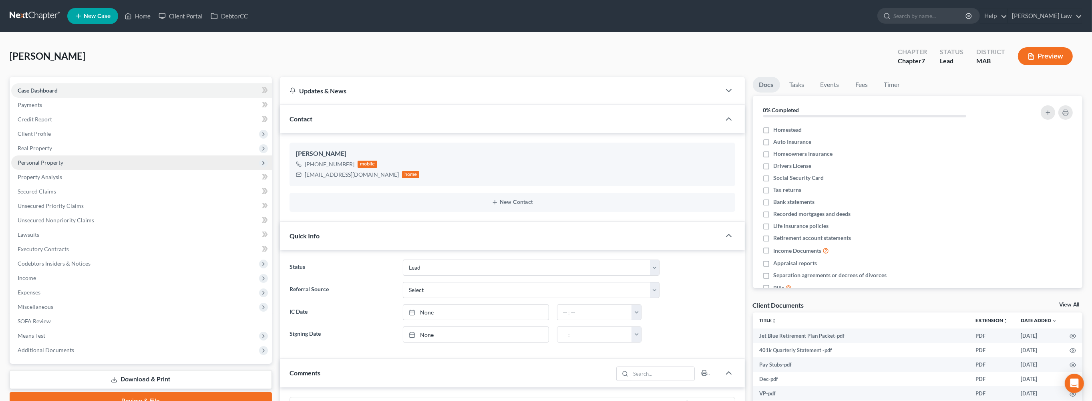
click at [59, 166] on span "Personal Property" at bounding box center [41, 162] width 46 height 7
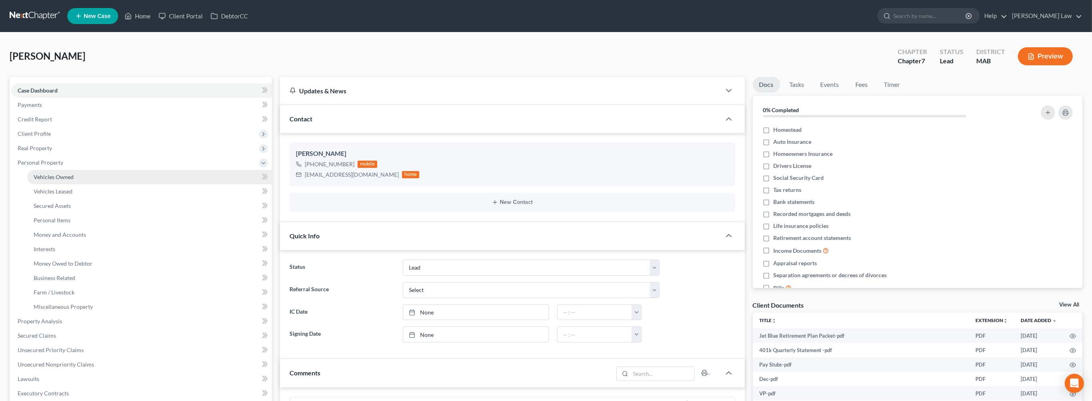
click at [61, 180] on span "Vehicles Owned" at bounding box center [54, 176] width 40 height 7
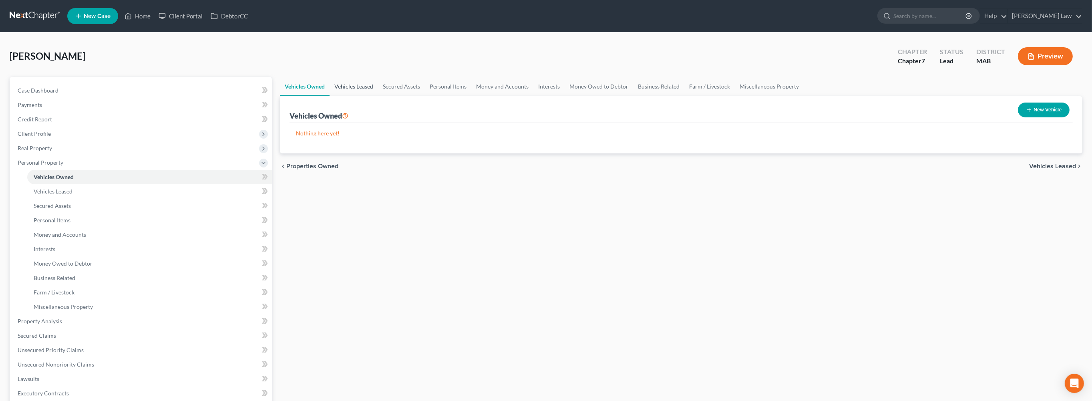
click at [378, 96] on link "Vehicles Leased" at bounding box center [354, 86] width 48 height 19
click at [425, 96] on link "Secured Assets" at bounding box center [401, 86] width 47 height 19
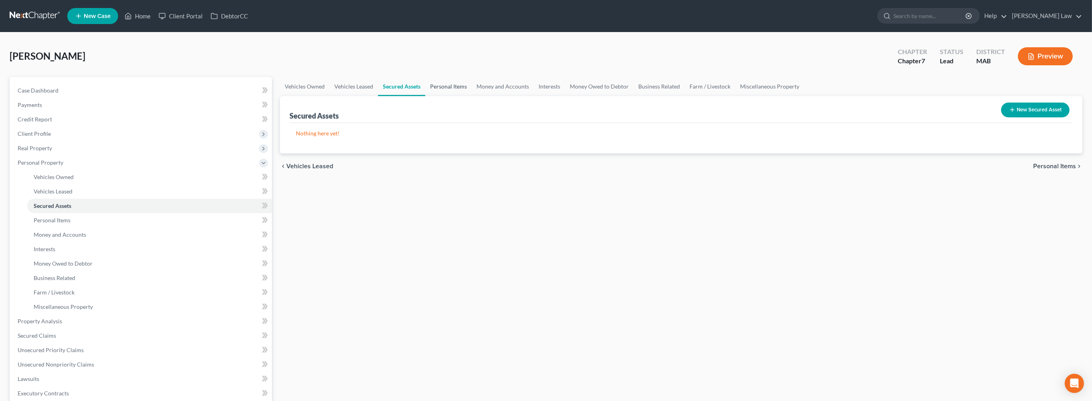
click at [472, 96] on link "Personal Items" at bounding box center [448, 86] width 46 height 19
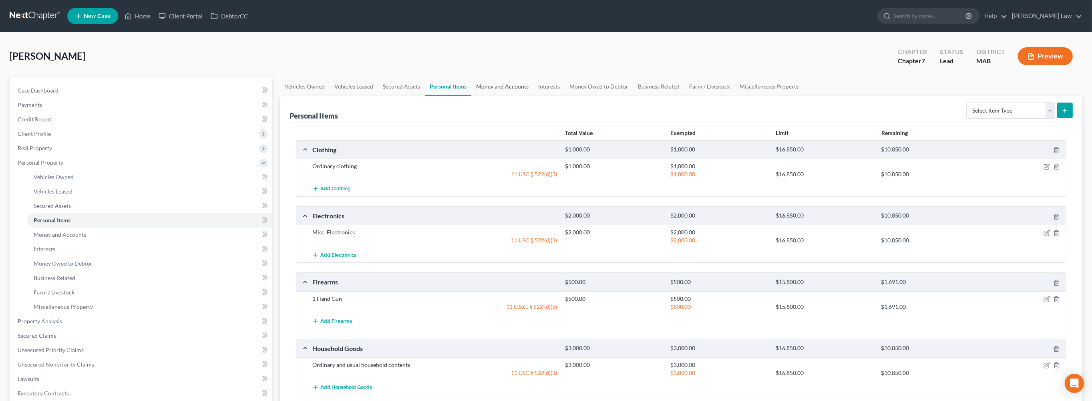
click at [534, 96] on link "Money and Accounts" at bounding box center [502, 86] width 62 height 19
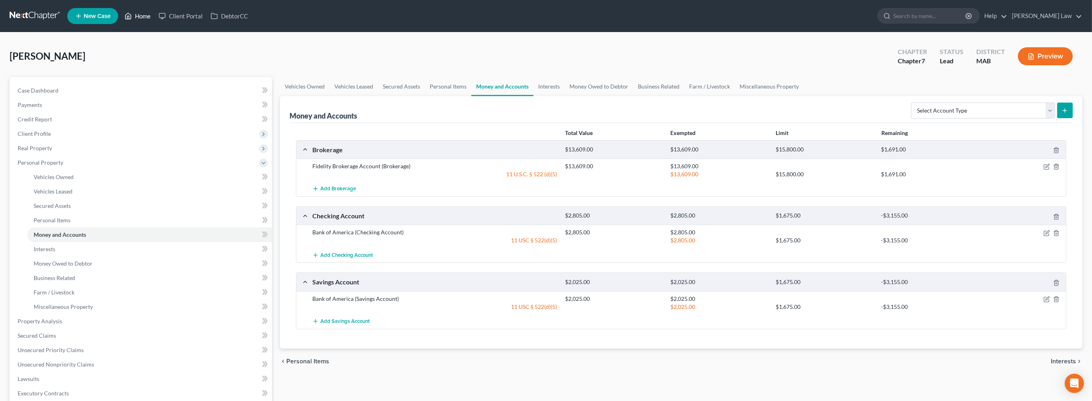
click at [155, 18] on link "Home" at bounding box center [138, 16] width 34 height 14
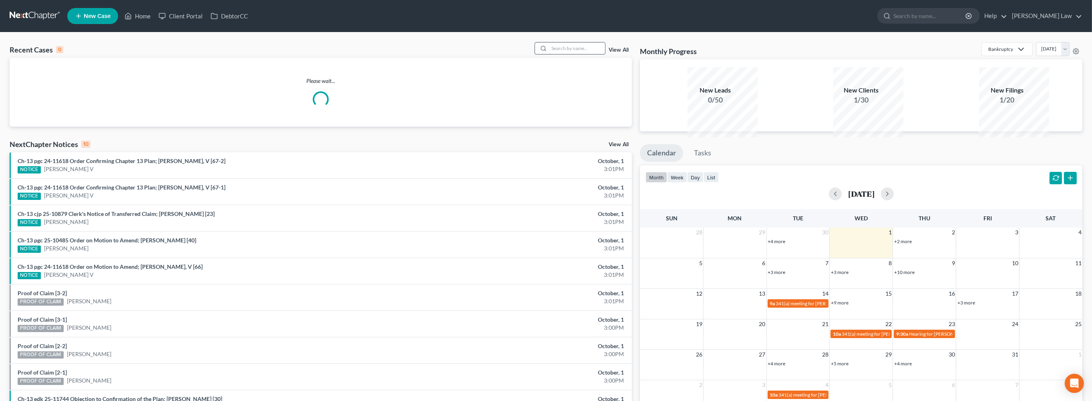
click at [553, 54] on input "search" at bounding box center [577, 48] width 56 height 12
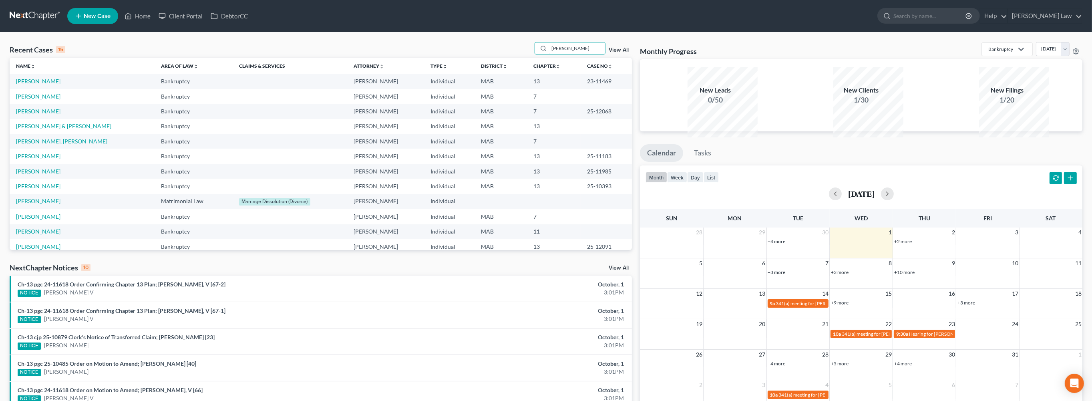
type input "[PERSON_NAME]"
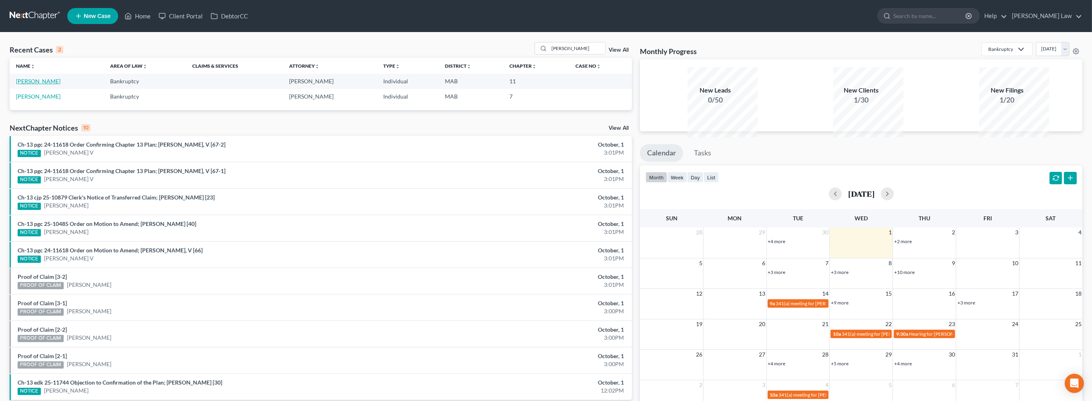
click at [35, 85] on link "[PERSON_NAME]" at bounding box center [38, 81] width 44 height 7
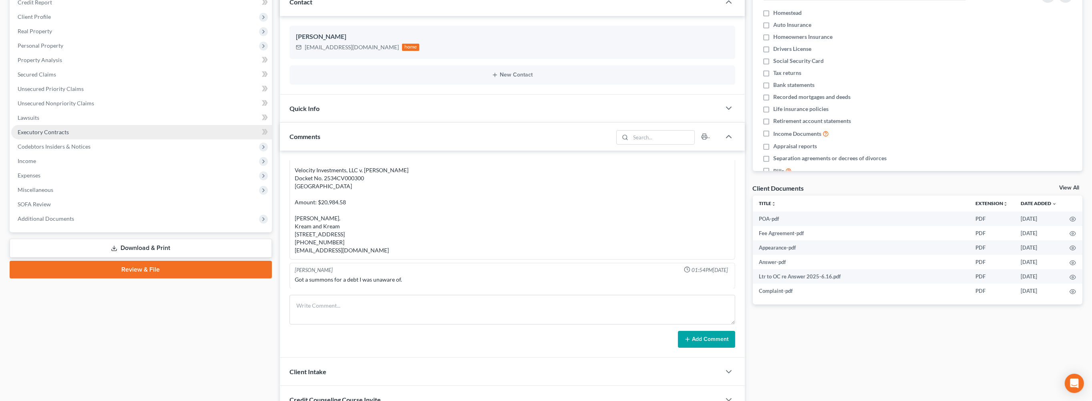
scroll to position [165, 0]
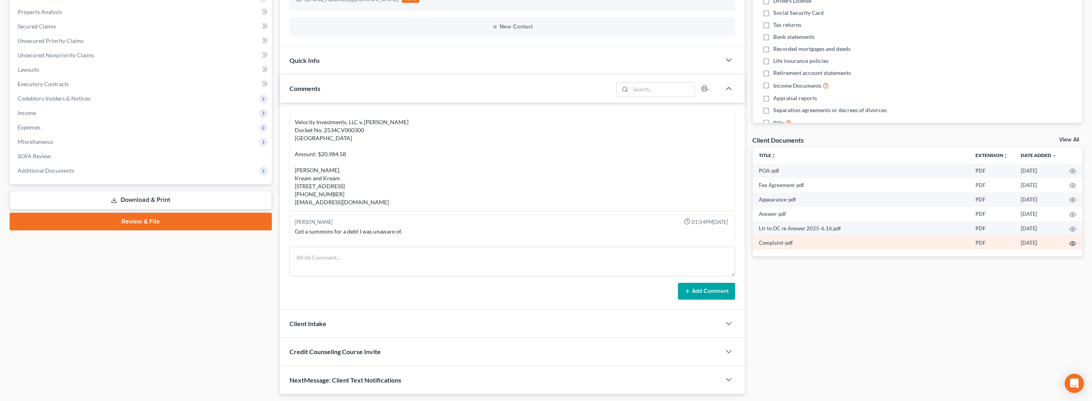
click at [1071, 247] on icon "button" at bounding box center [1073, 243] width 6 height 6
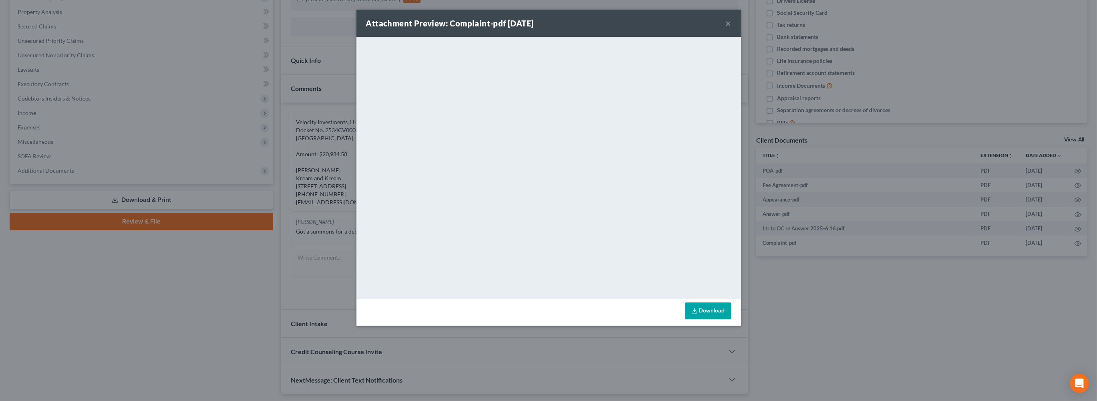
click at [731, 28] on button "×" at bounding box center [729, 23] width 6 height 10
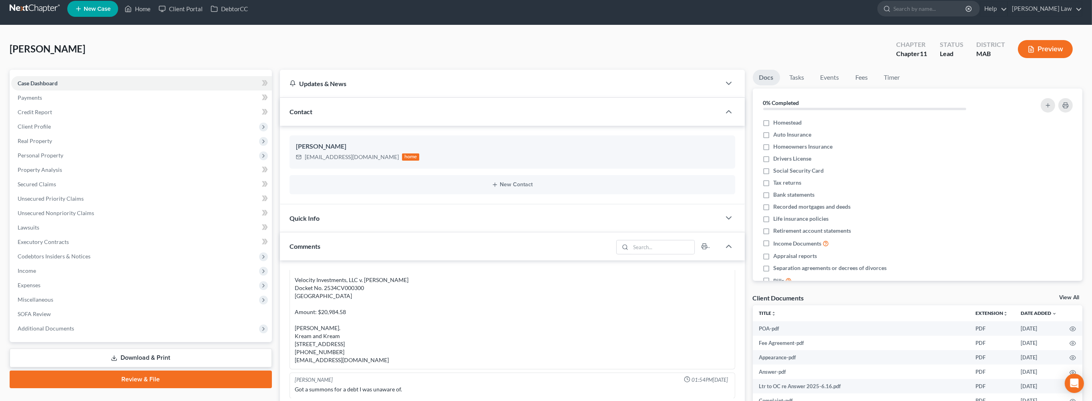
scroll to position [0, 0]
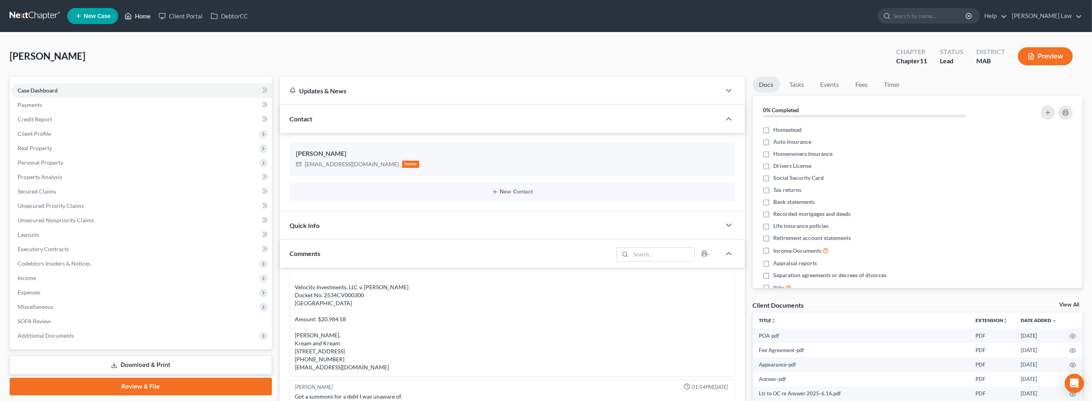
click at [155, 20] on link "Home" at bounding box center [138, 16] width 34 height 14
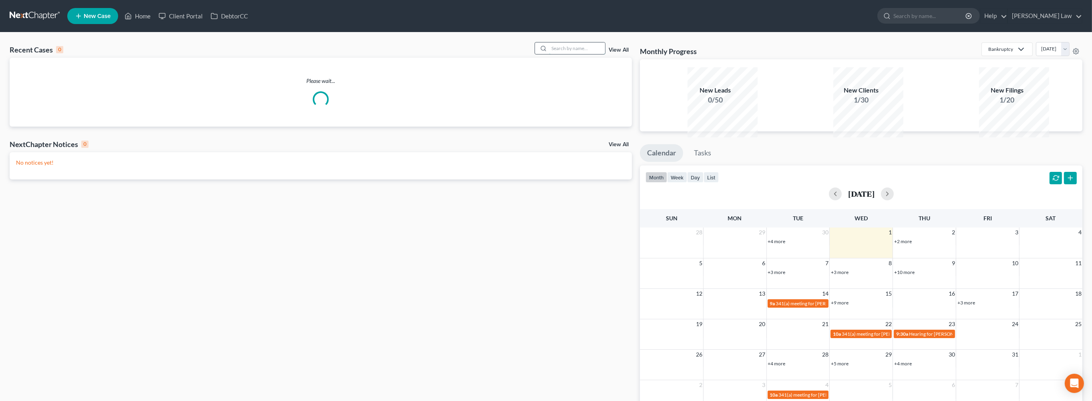
click at [554, 54] on input "search" at bounding box center [577, 48] width 56 height 12
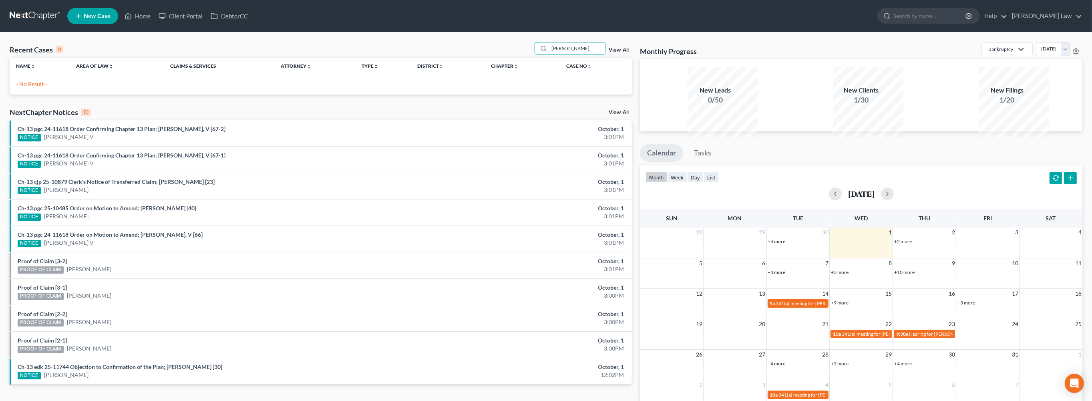
drag, startPoint x: 563, startPoint y: 59, endPoint x: 498, endPoint y: 61, distance: 65.3
click at [511, 58] on div "Recent Cases 0 yuri View All" at bounding box center [321, 50] width 622 height 16
type input "cesero"
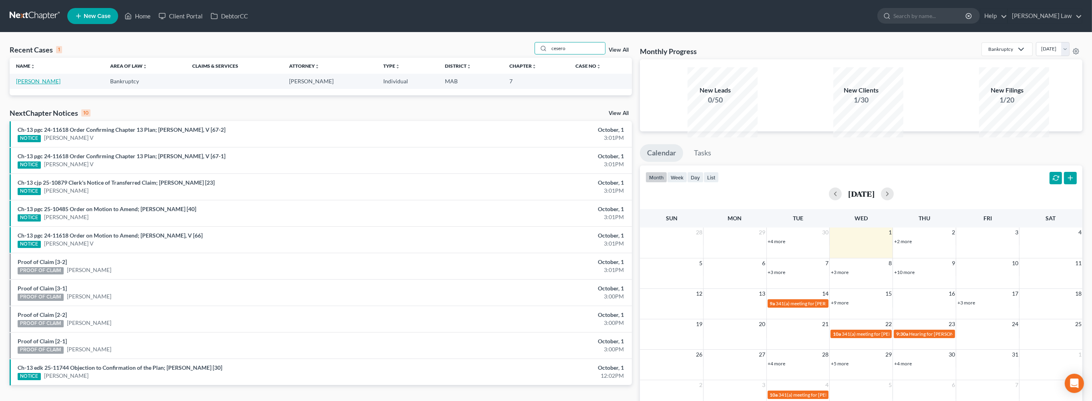
click at [39, 85] on link "[PERSON_NAME]" at bounding box center [38, 81] width 44 height 7
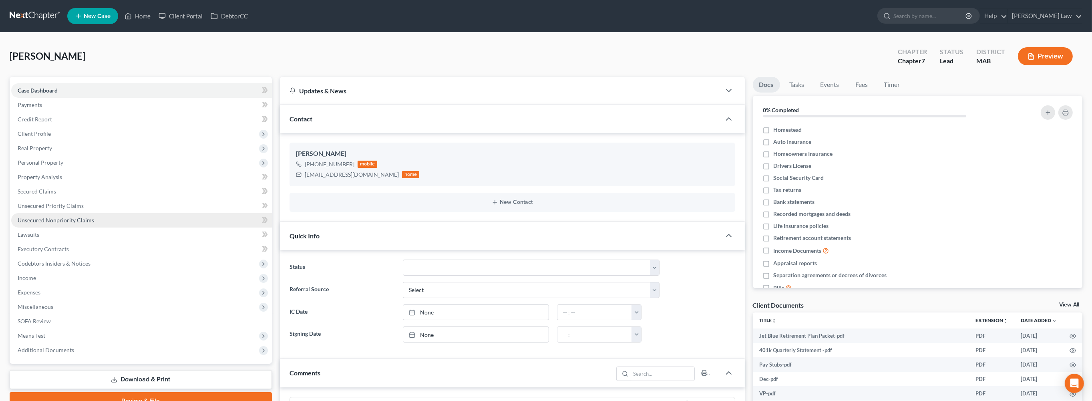
click at [69, 224] on span "Unsecured Nonpriority Claims" at bounding box center [56, 220] width 77 height 7
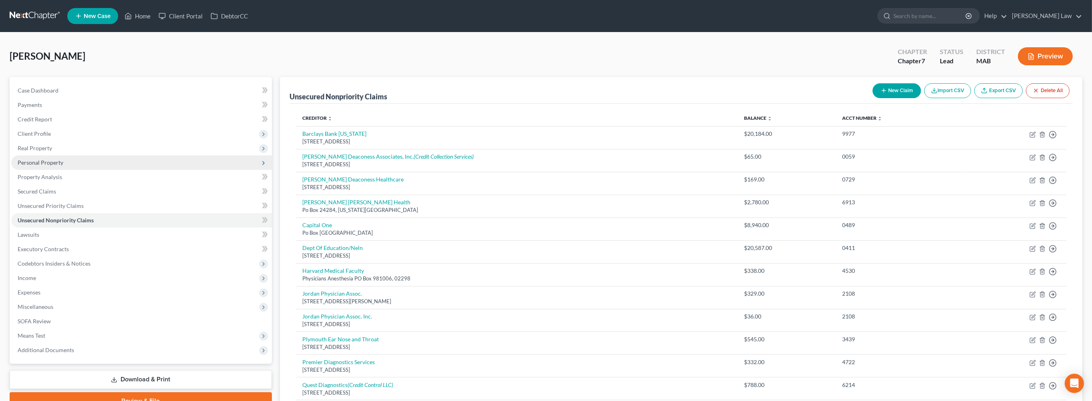
click at [58, 166] on span "Personal Property" at bounding box center [41, 162] width 46 height 7
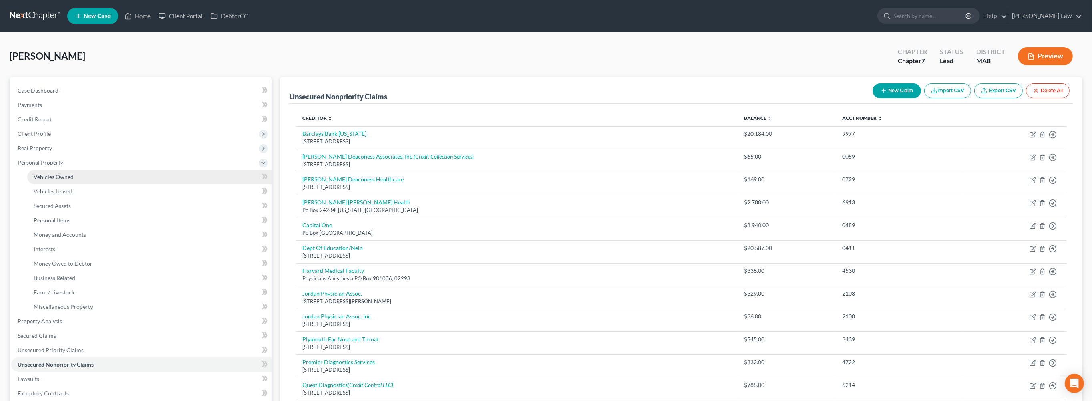
click at [68, 180] on span "Vehicles Owned" at bounding box center [54, 176] width 40 height 7
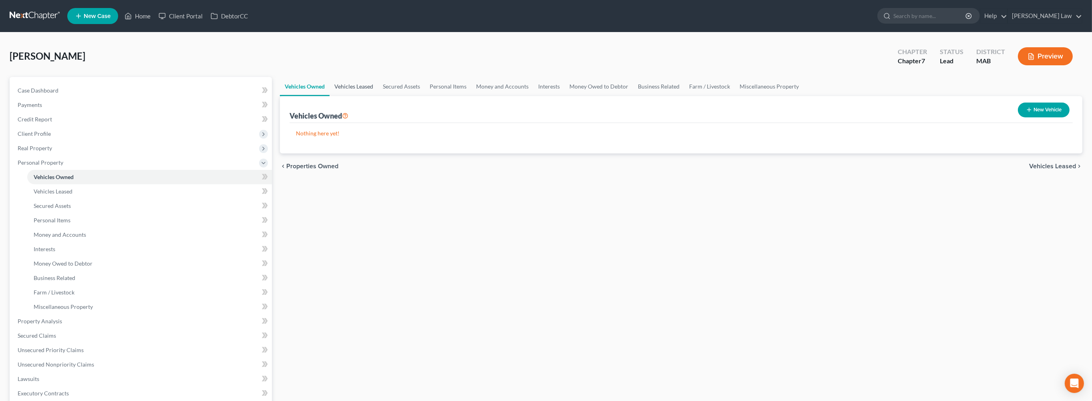
click at [373, 96] on link "Vehicles Leased" at bounding box center [354, 86] width 48 height 19
click at [425, 96] on link "Secured Assets" at bounding box center [401, 86] width 47 height 19
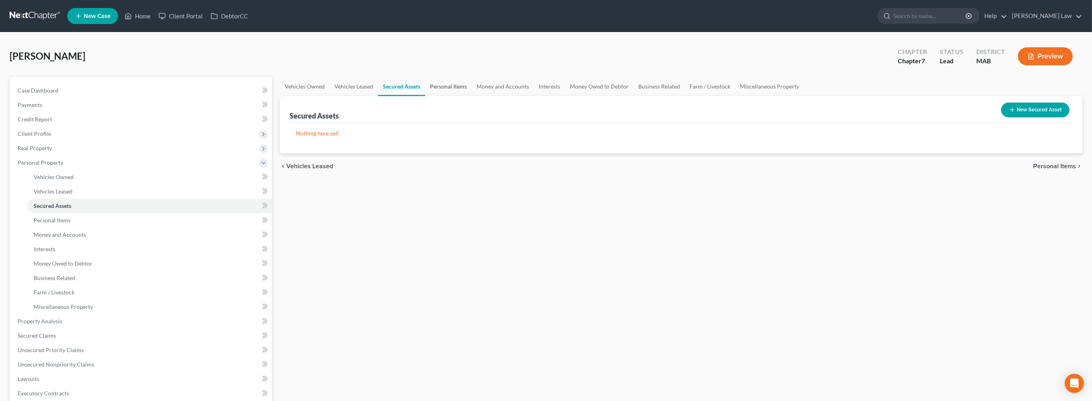
click at [472, 96] on link "Personal Items" at bounding box center [448, 86] width 46 height 19
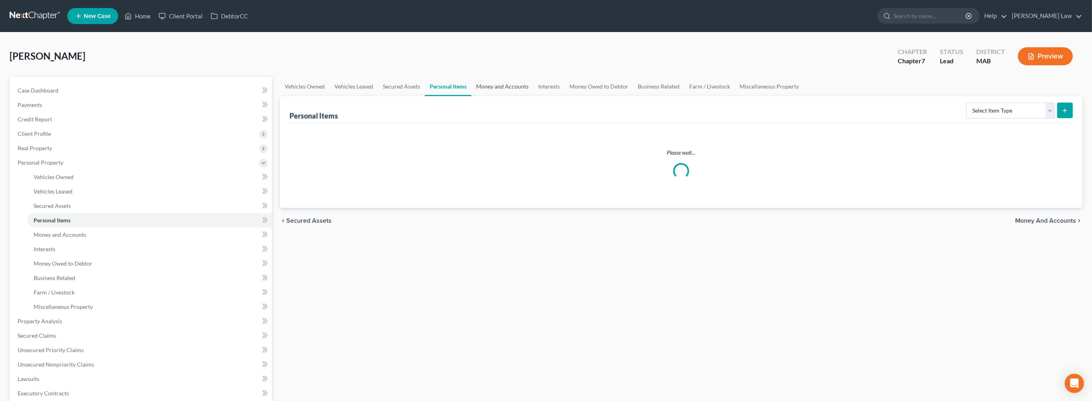
click at [534, 96] on link "Money and Accounts" at bounding box center [502, 86] width 62 height 19
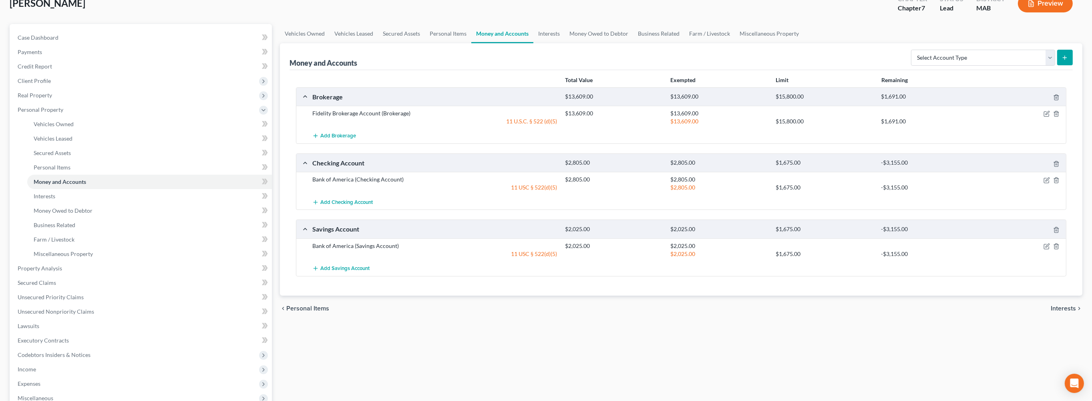
scroll to position [53, 0]
click at [1044, 183] on icon "button" at bounding box center [1047, 180] width 6 height 6
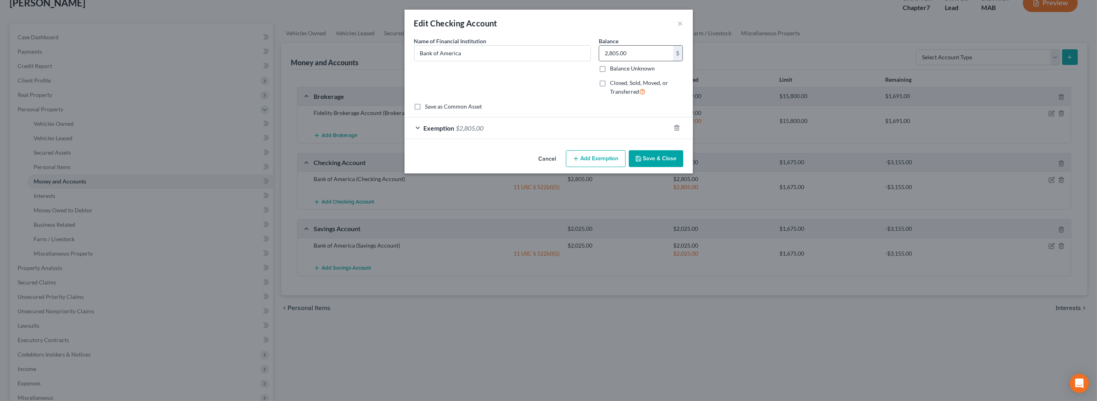
click at [663, 61] on input "2,805.00" at bounding box center [636, 53] width 74 height 15
type input "1,025"
click at [681, 167] on button "Save & Close" at bounding box center [656, 158] width 54 height 17
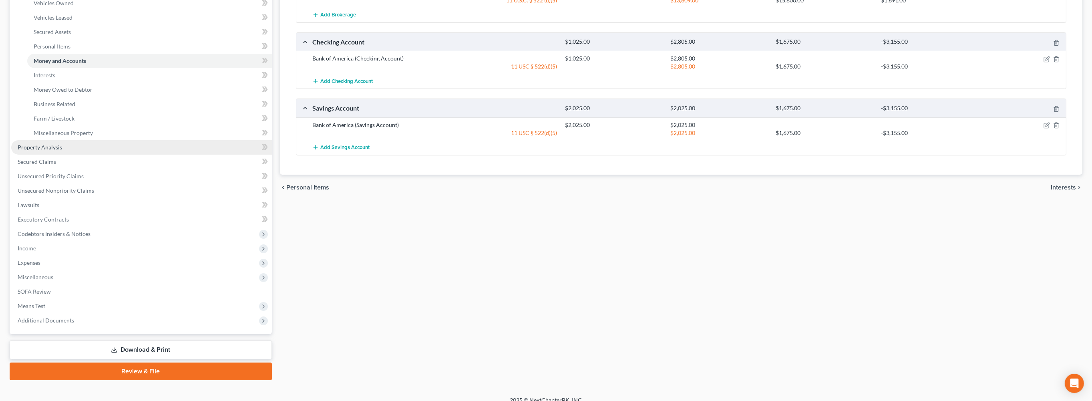
scroll to position [198, 0]
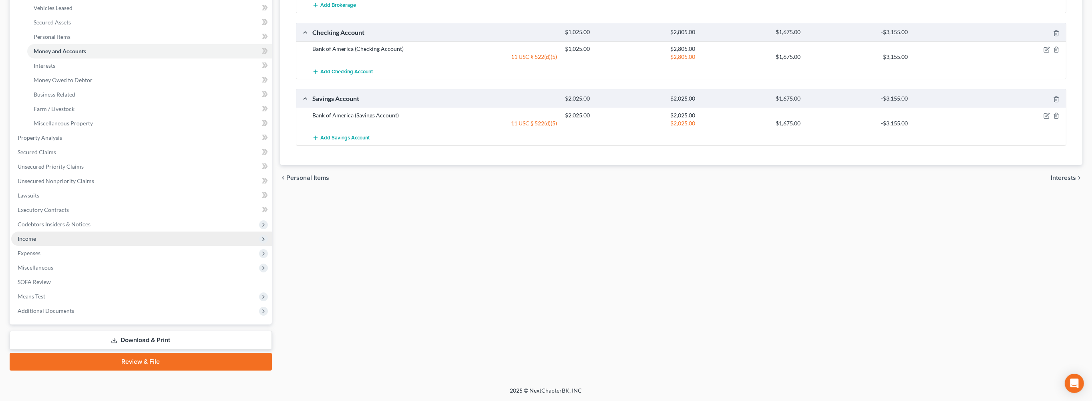
click at [36, 242] on span "Income" at bounding box center [27, 238] width 18 height 7
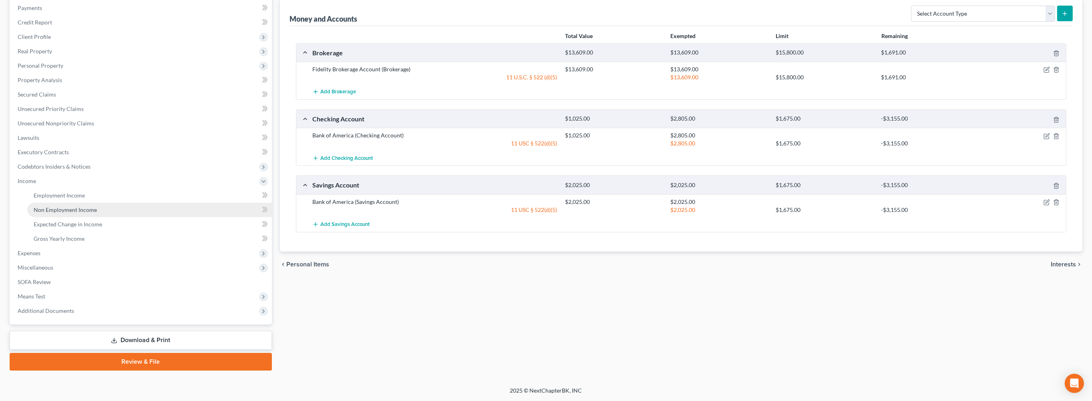
click at [71, 206] on span "Non Employment Income" at bounding box center [65, 209] width 63 height 7
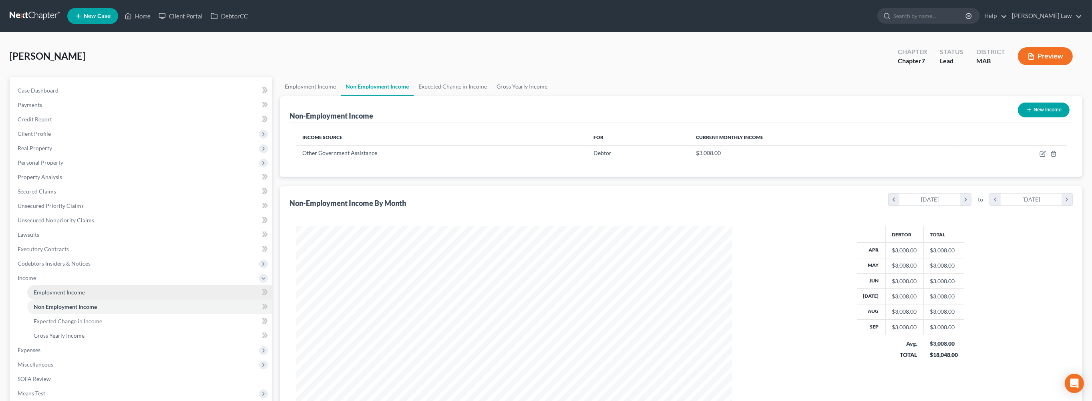
click at [76, 296] on span "Employment Income" at bounding box center [59, 292] width 51 height 7
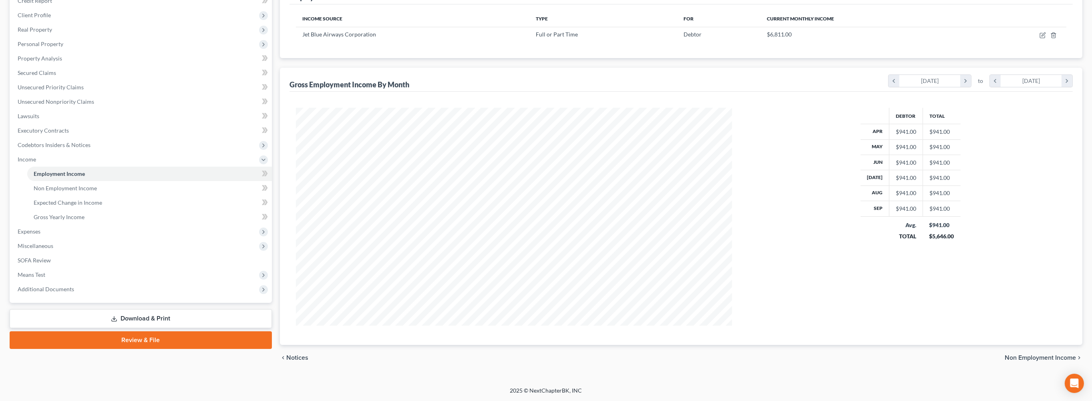
scroll to position [220, 0]
click at [95, 293] on span "Additional Documents" at bounding box center [141, 289] width 261 height 14
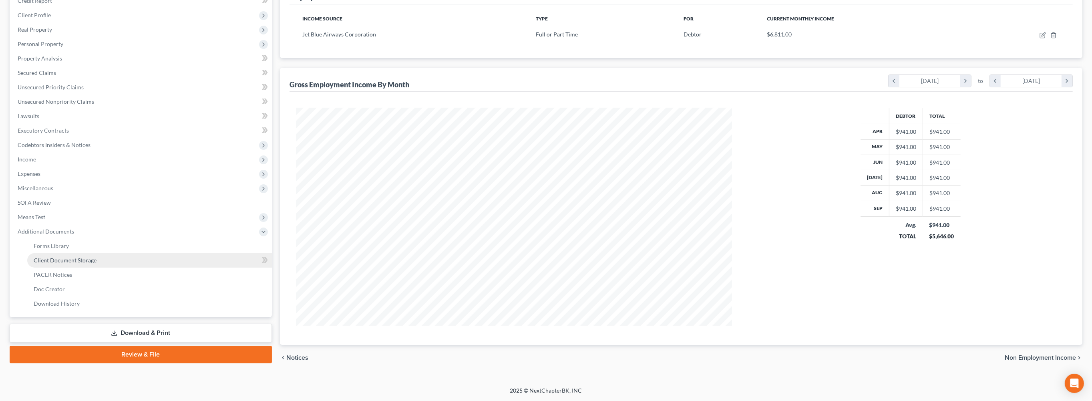
click at [90, 257] on span "Client Document Storage" at bounding box center [65, 260] width 63 height 7
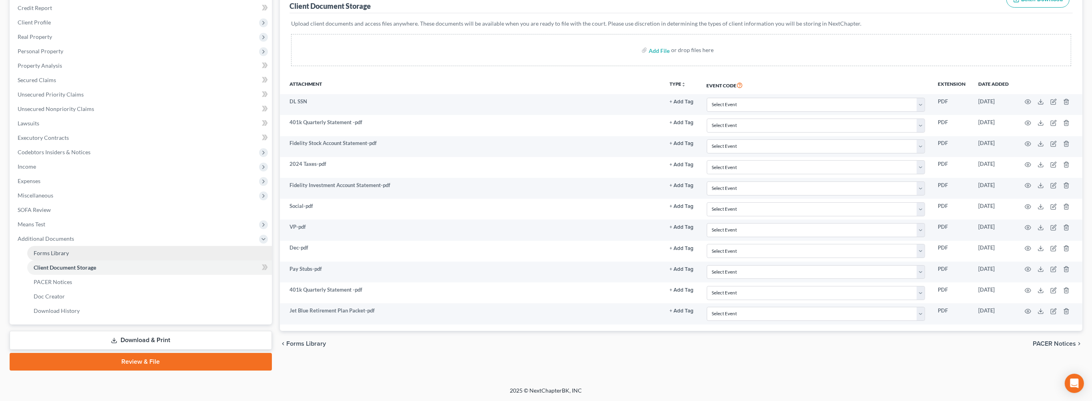
scroll to position [204, 0]
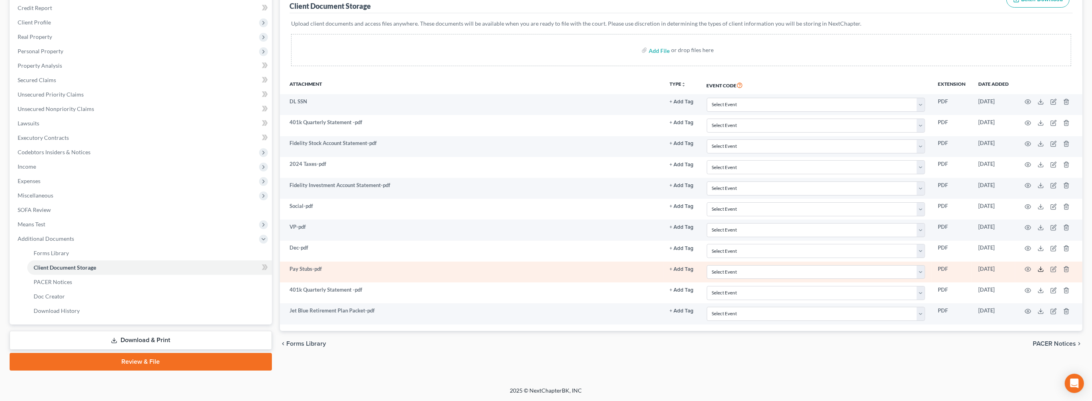
click at [1040, 269] on polyline at bounding box center [1041, 269] width 3 height 1
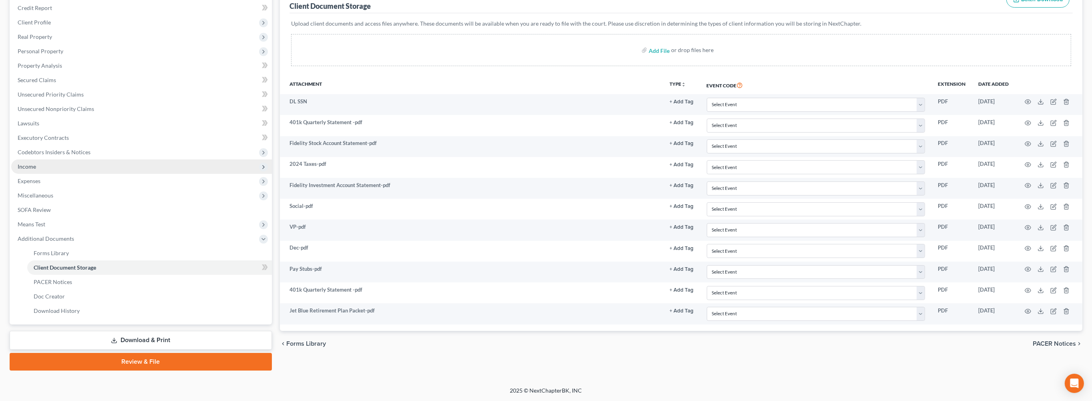
click at [36, 163] on span "Income" at bounding box center [27, 166] width 18 height 7
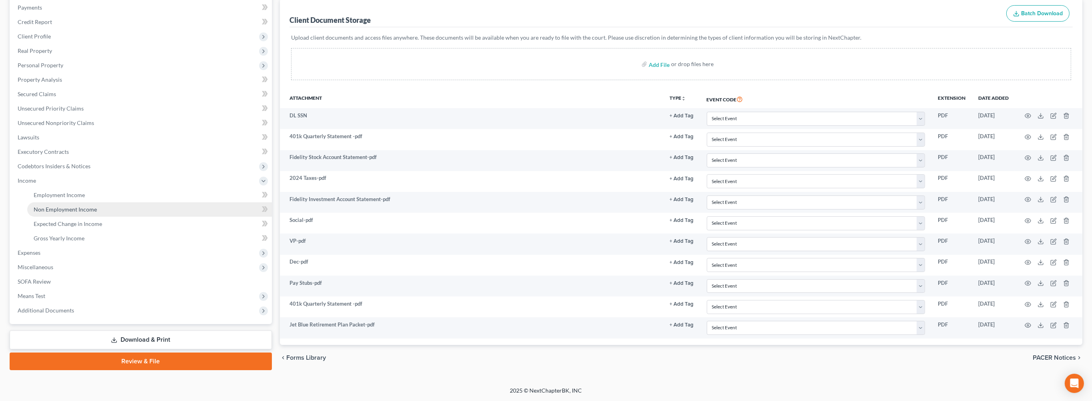
click at [65, 206] on span "Non Employment Income" at bounding box center [65, 209] width 63 height 7
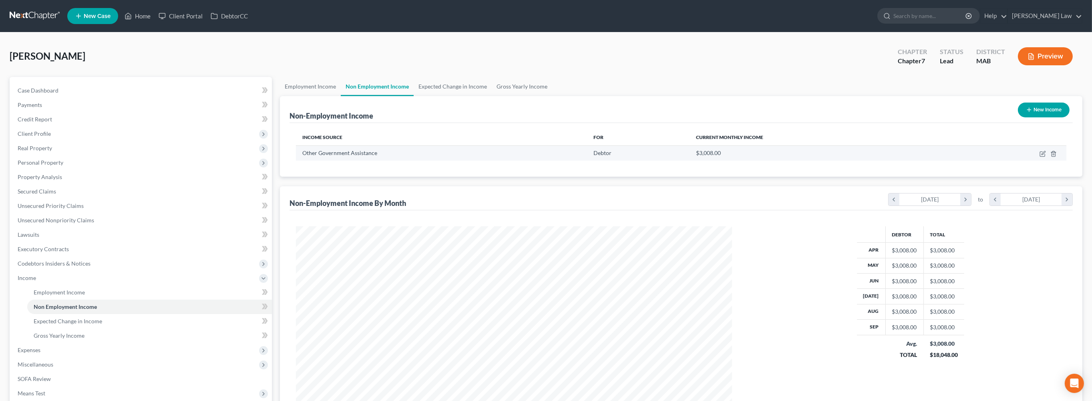
click at [1036, 161] on td at bounding box center [1011, 152] width 111 height 15
click at [1040, 157] on icon "button" at bounding box center [1043, 154] width 6 height 6
select select "5"
select select "0"
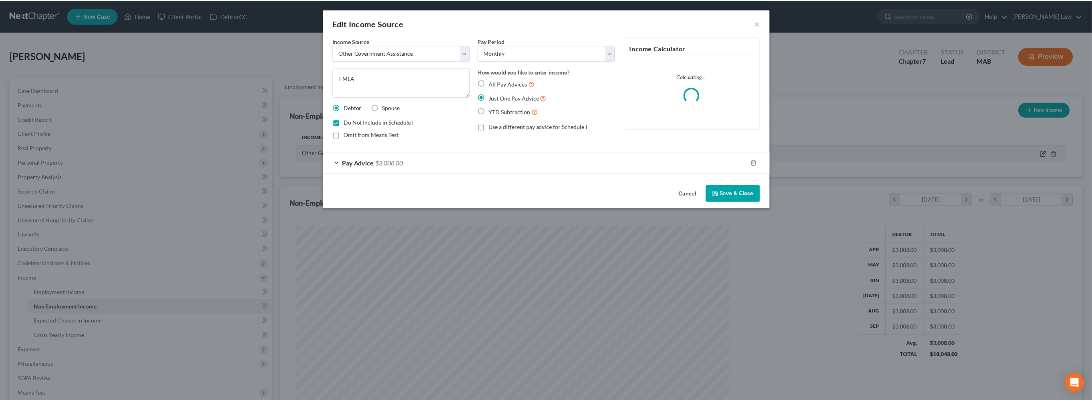
scroll to position [219, 454]
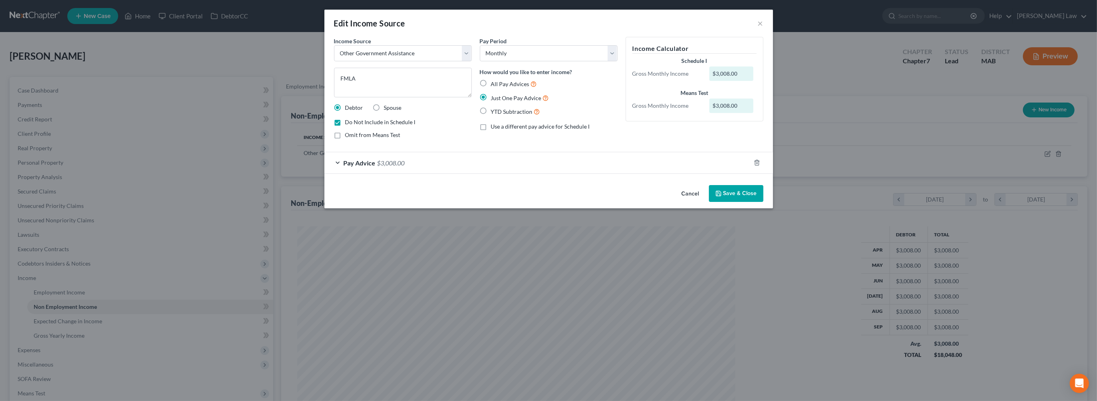
drag, startPoint x: 797, startPoint y: 245, endPoint x: 769, endPoint y: 231, distance: 31.0
click at [763, 202] on button "Save & Close" at bounding box center [736, 193] width 54 height 17
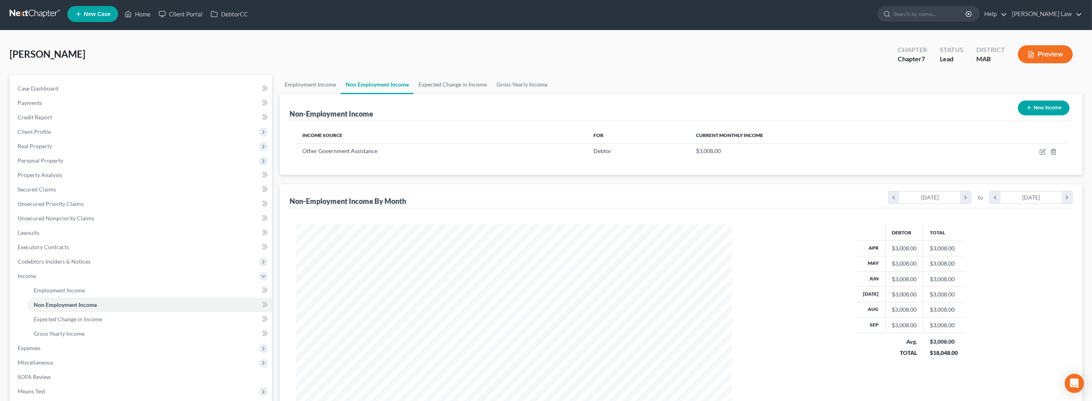
scroll to position [0, 0]
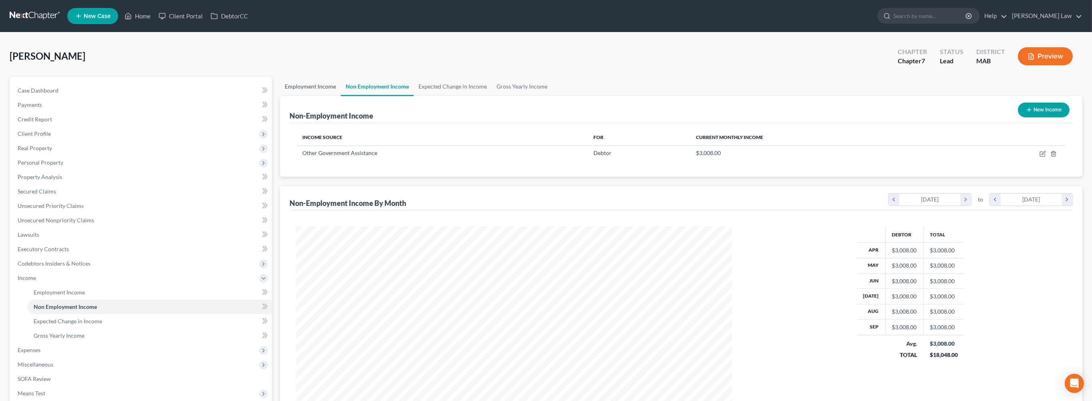
click at [298, 96] on link "Employment Income" at bounding box center [310, 86] width 61 height 19
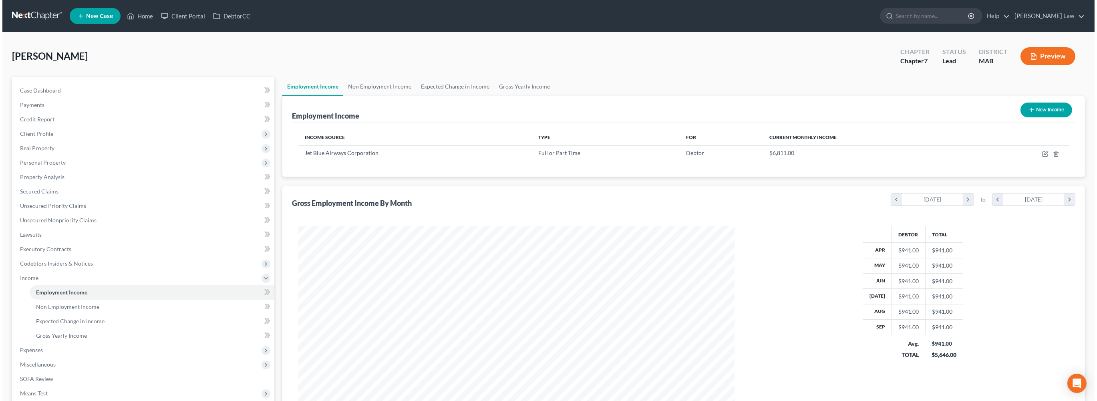
scroll to position [218, 452]
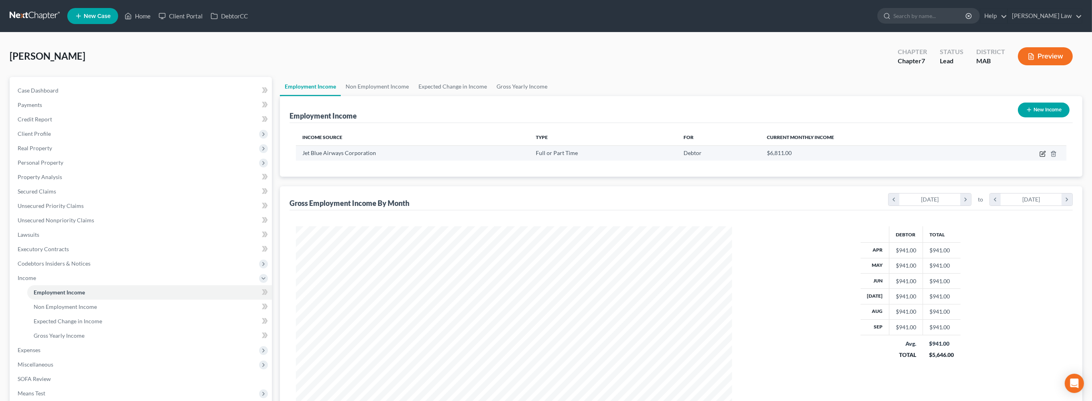
click at [1040, 157] on icon "button" at bounding box center [1043, 154] width 6 height 6
select select "0"
select select "35"
select select "0"
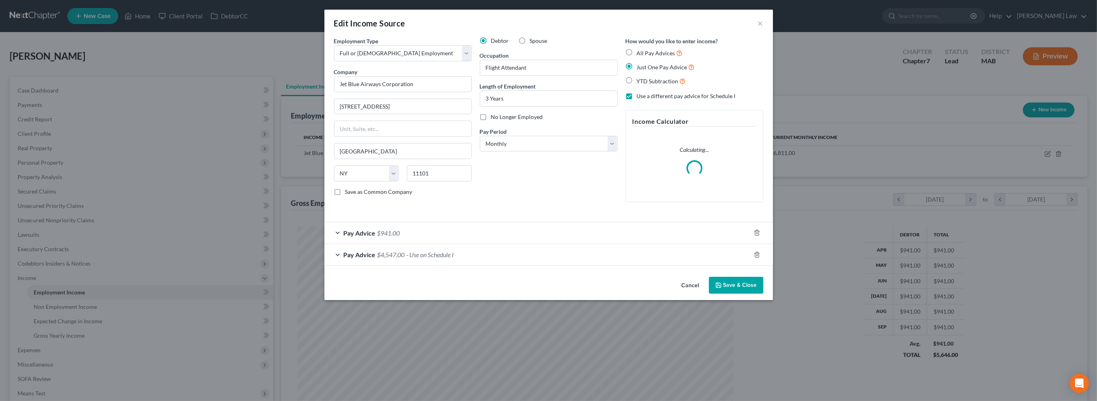
scroll to position [219, 454]
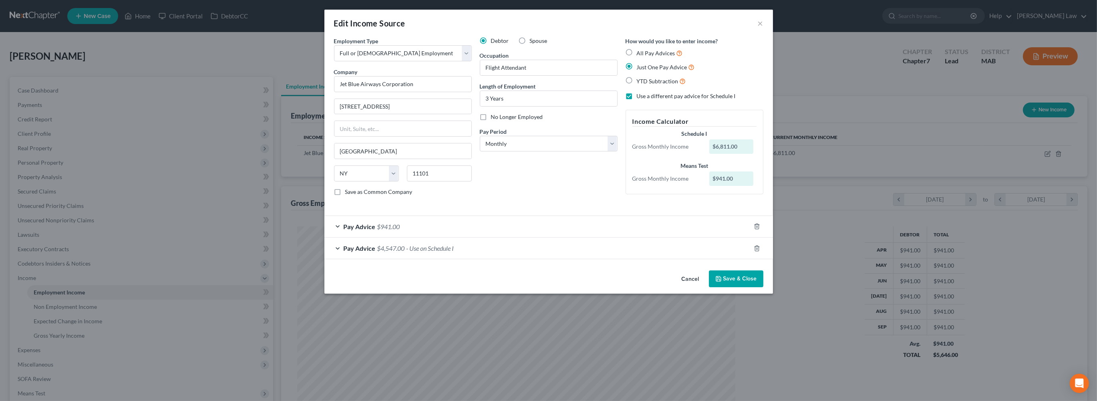
click at [951, 197] on div "Edit Income Source × Employment Type * Select Full or [DEMOGRAPHIC_DATA] Employ…" at bounding box center [548, 200] width 1097 height 401
click at [395, 237] on div "Pay Advice $941.00" at bounding box center [537, 226] width 426 height 21
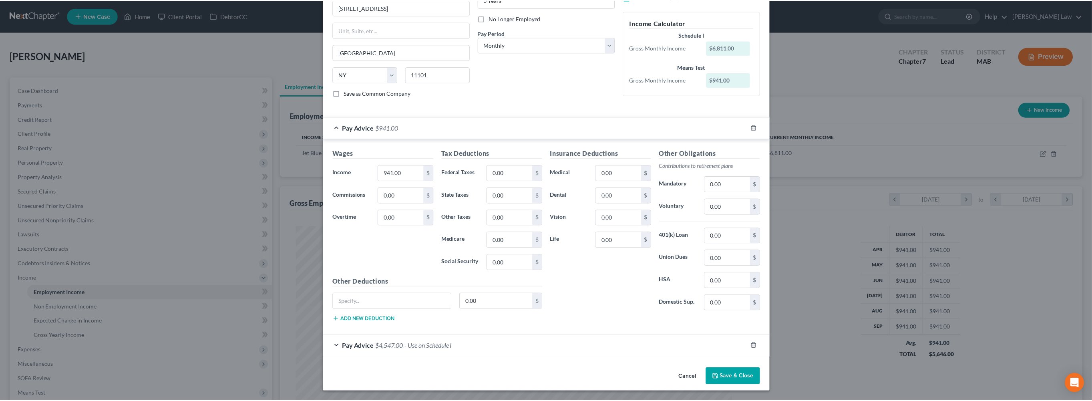
scroll to position [216, 0]
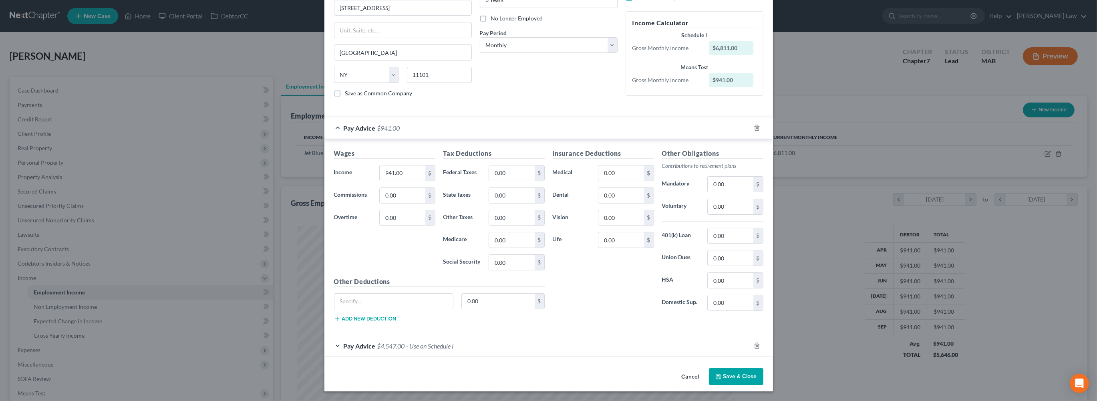
click at [763, 377] on button "Save & Close" at bounding box center [736, 376] width 54 height 17
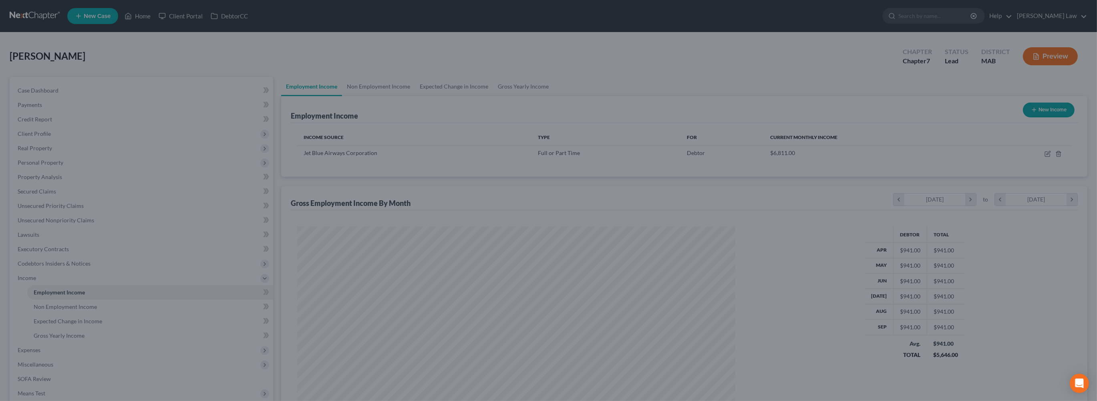
scroll to position [400349, 400115]
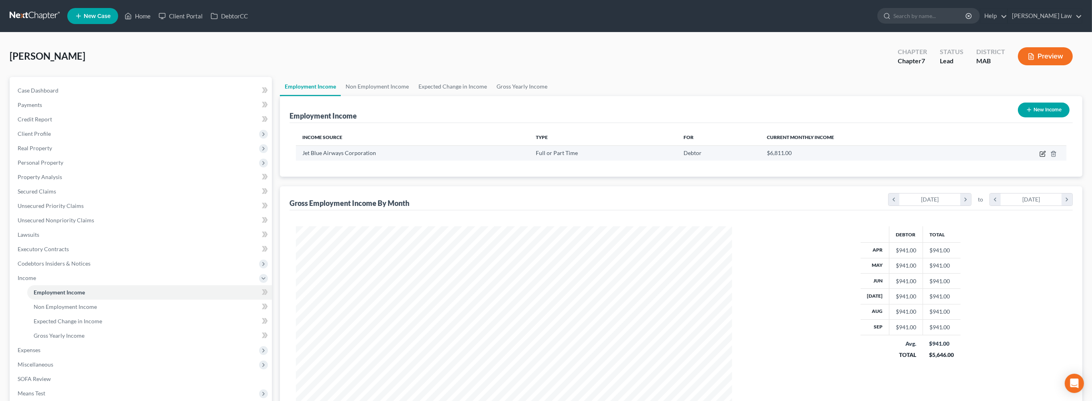
click at [1040, 157] on icon "button" at bounding box center [1043, 154] width 6 height 6
select select "0"
select select "35"
select select "0"
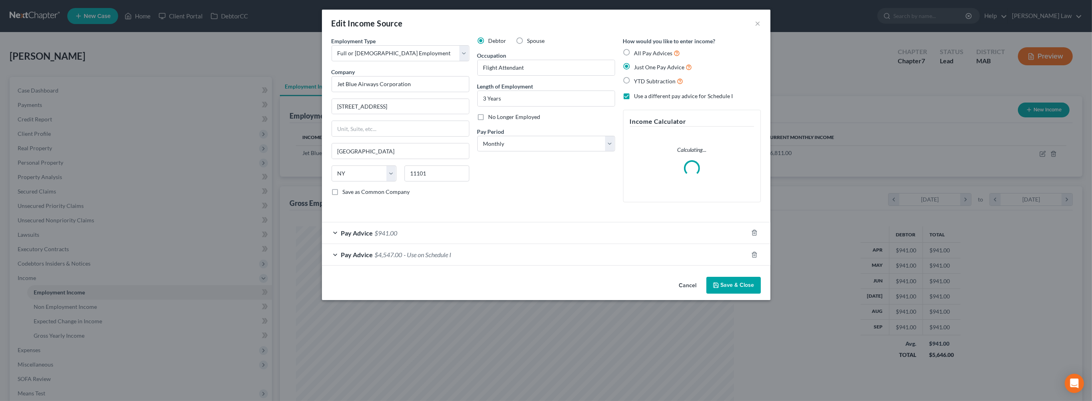
scroll to position [219, 454]
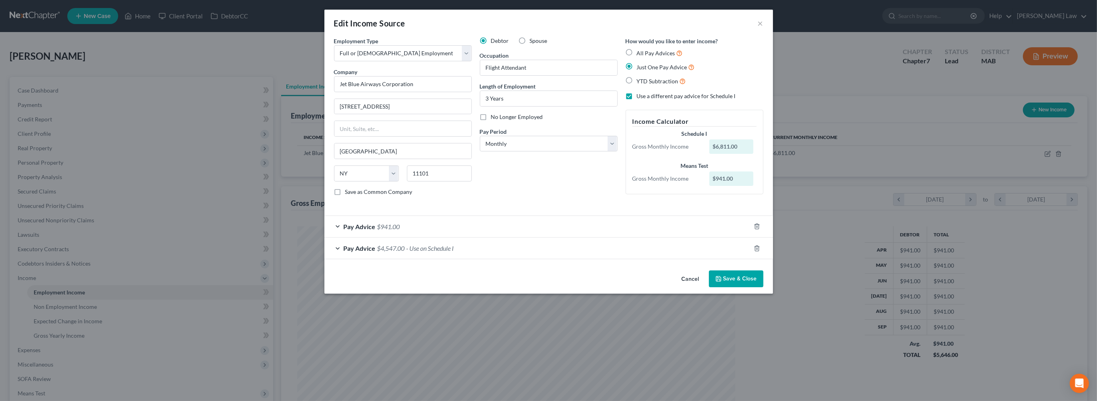
click at [763, 287] on button "Save & Close" at bounding box center [736, 278] width 54 height 17
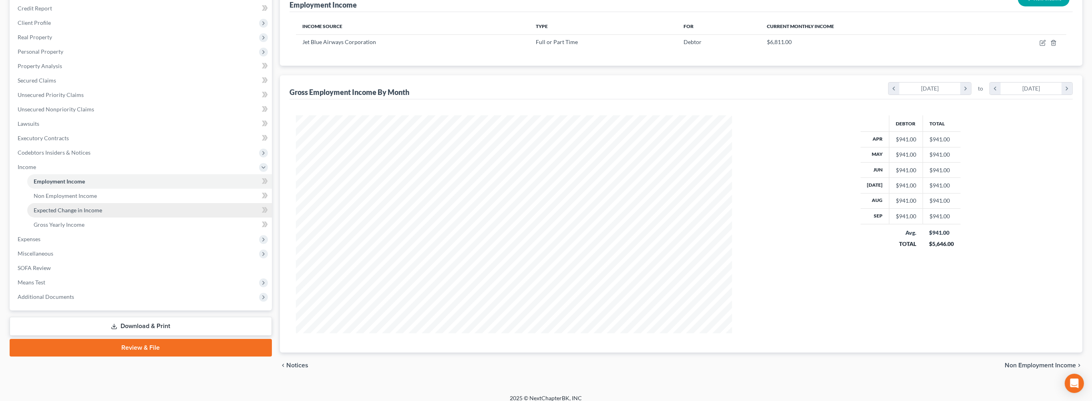
scroll to position [111, 0]
click at [40, 242] on span "Expenses" at bounding box center [29, 238] width 23 height 7
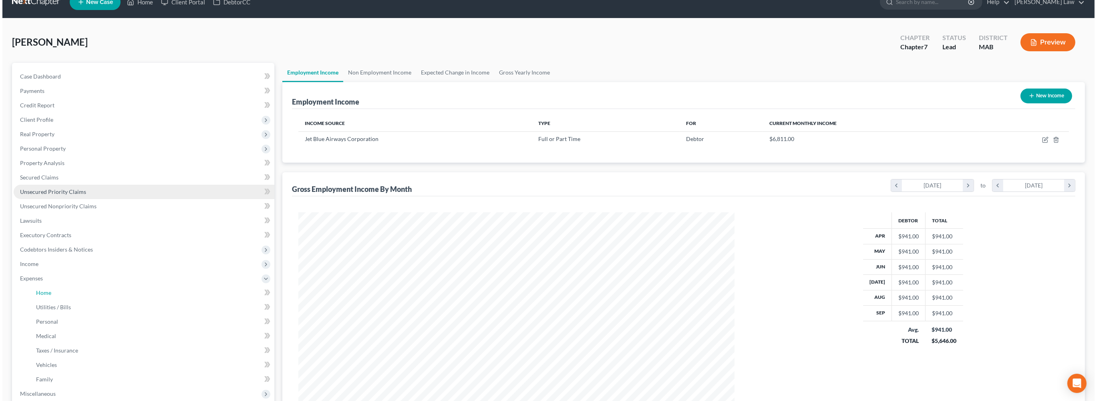
scroll to position [0, 0]
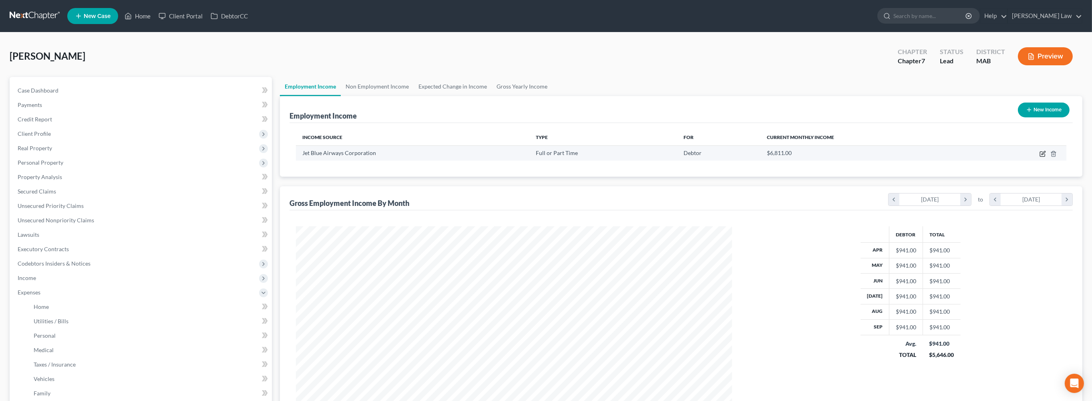
click at [1042, 155] on icon "button" at bounding box center [1044, 153] width 4 height 4
select select "0"
select select "35"
select select "0"
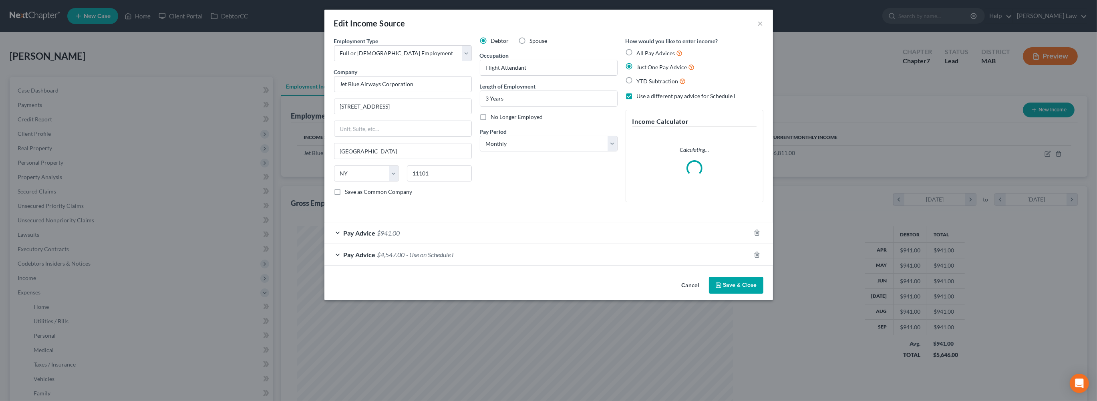
scroll to position [219, 454]
click at [487, 265] on div "Pay Advice $4,547.00 - Use on Schedule I" at bounding box center [537, 254] width 426 height 21
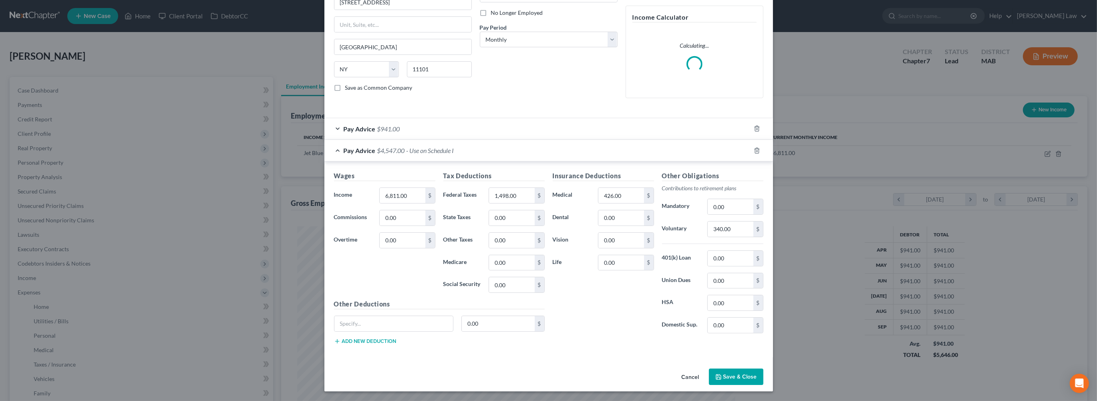
scroll to position [136, 0]
click at [381, 203] on input "6,811.00" at bounding box center [402, 194] width 45 height 15
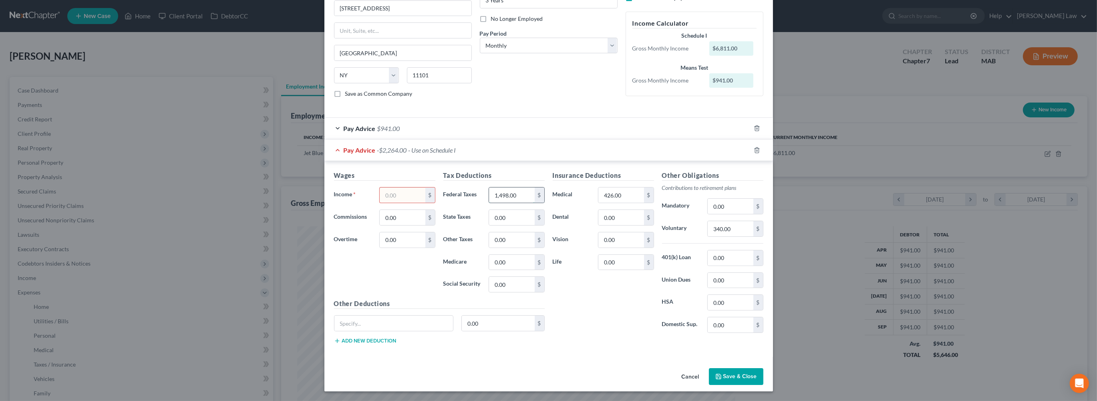
click at [505, 203] on input "1,498.00" at bounding box center [511, 194] width 45 height 15
click at [760, 153] on icon "button" at bounding box center [757, 150] width 6 height 6
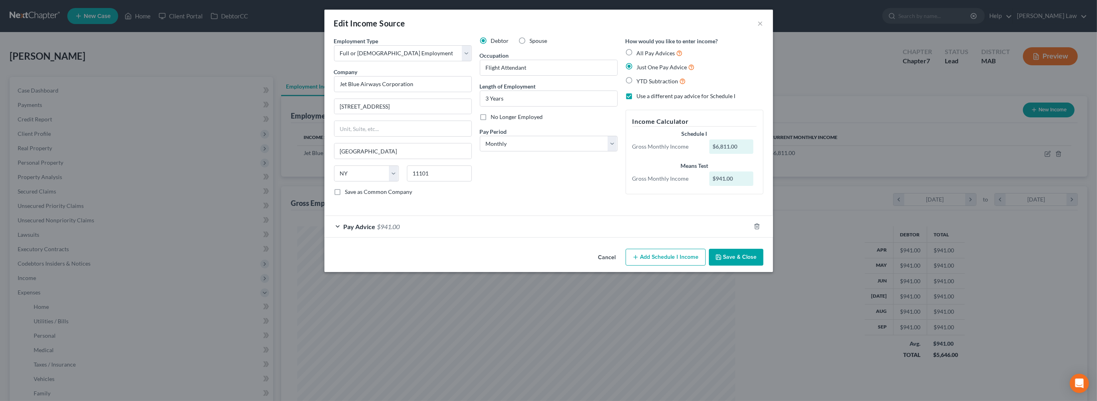
scroll to position [0, 0]
click at [435, 237] on div "Pay Advice $941.00" at bounding box center [537, 226] width 426 height 21
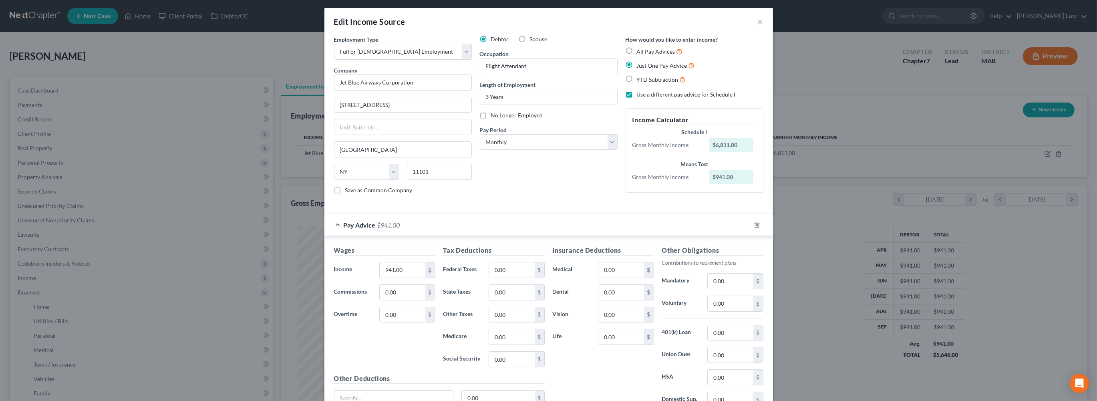
scroll to position [2, 0]
click at [175, 298] on div "Edit Income Source × Employment Type * Select Full or [DEMOGRAPHIC_DATA] Employ…" at bounding box center [548, 200] width 1097 height 401
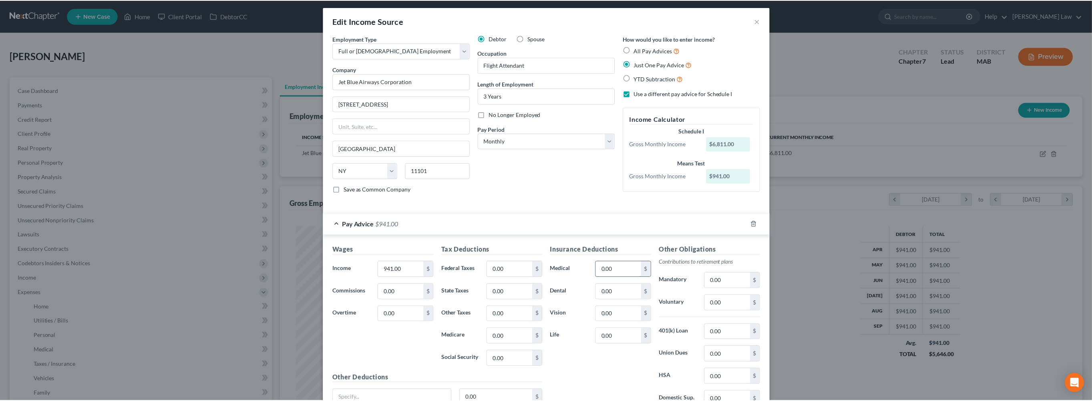
scroll to position [188, 0]
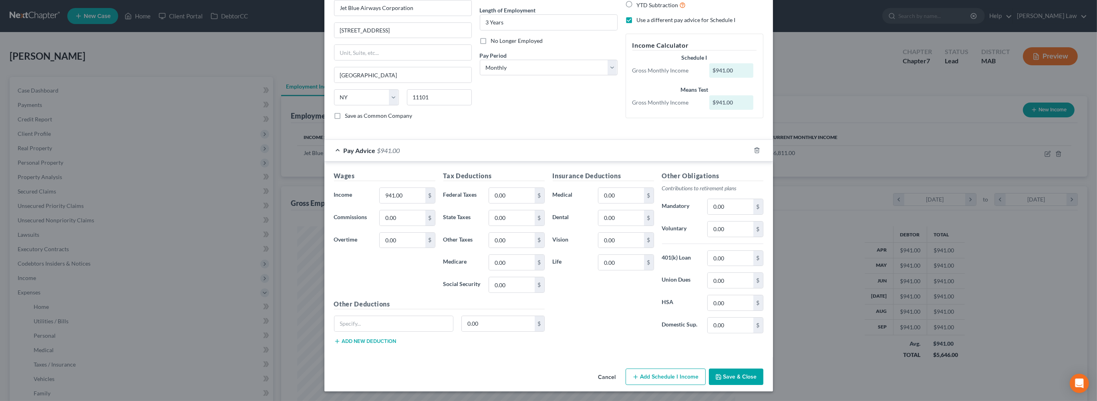
drag, startPoint x: 775, startPoint y: 373, endPoint x: 714, endPoint y: 373, distance: 61.7
click at [763, 372] on button "Save & Close" at bounding box center [736, 377] width 54 height 17
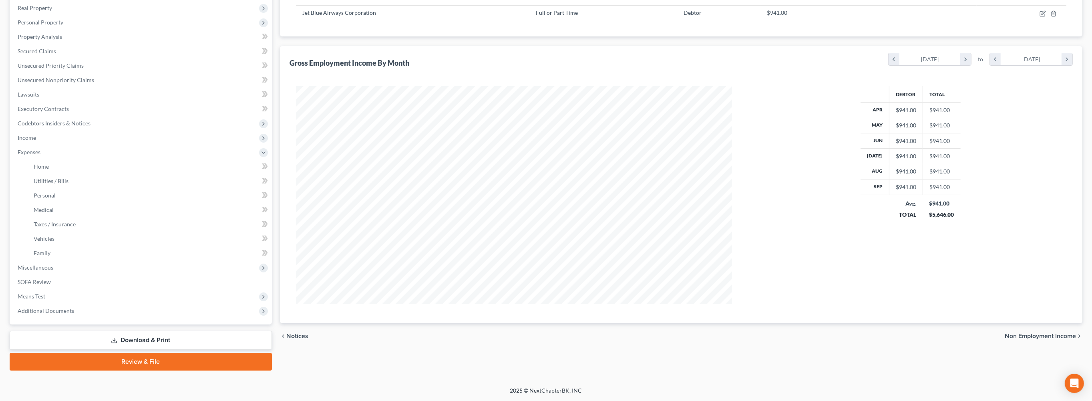
scroll to position [266, 0]
click at [74, 307] on span "Additional Documents" at bounding box center [46, 310] width 56 height 7
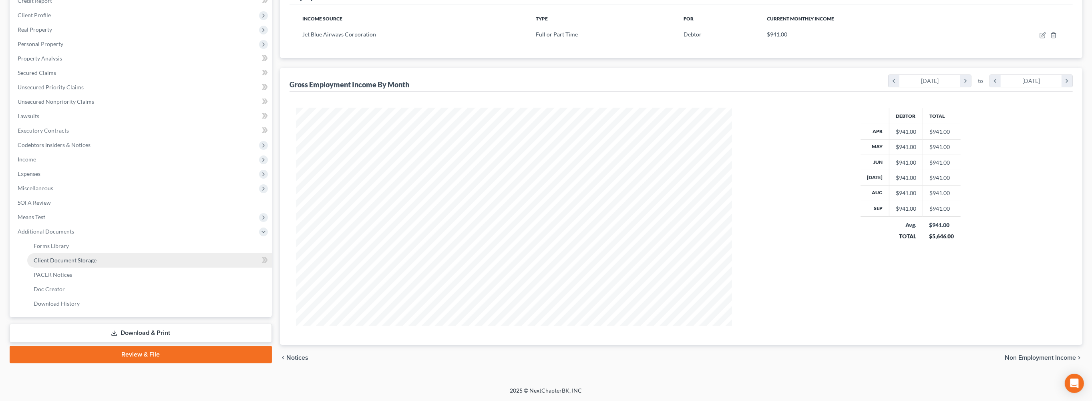
click at [97, 257] on span "Client Document Storage" at bounding box center [65, 260] width 63 height 7
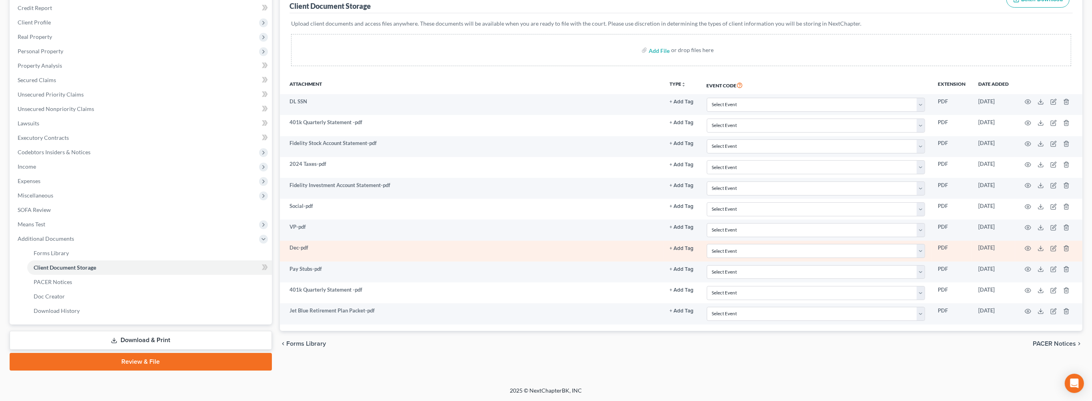
scroll to position [204, 0]
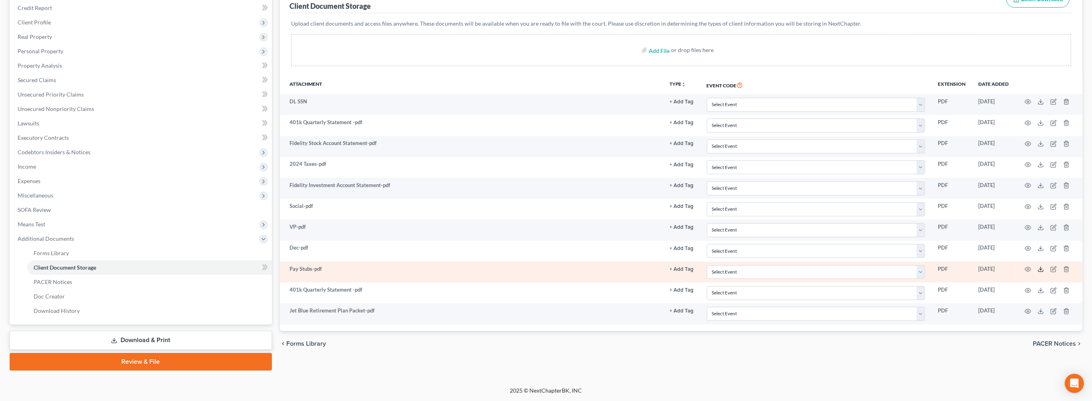
click at [1038, 266] on icon at bounding box center [1041, 269] width 6 height 6
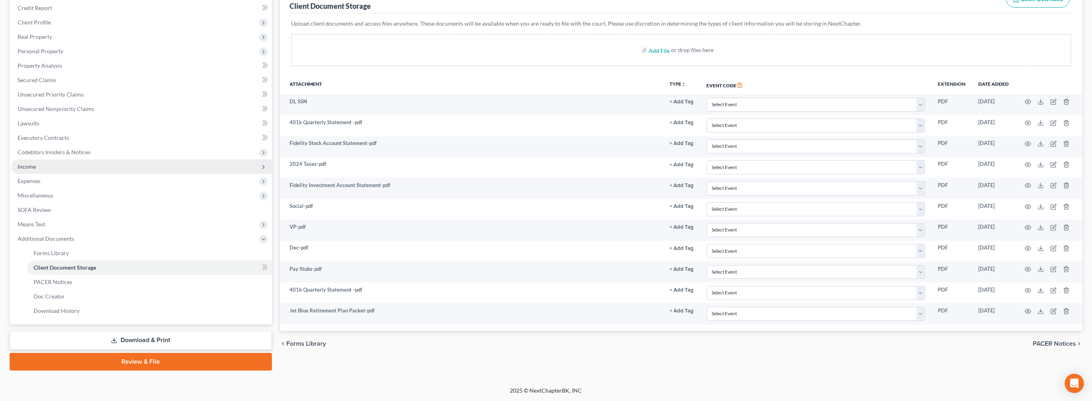
click at [50, 159] on span "Income" at bounding box center [141, 166] width 261 height 14
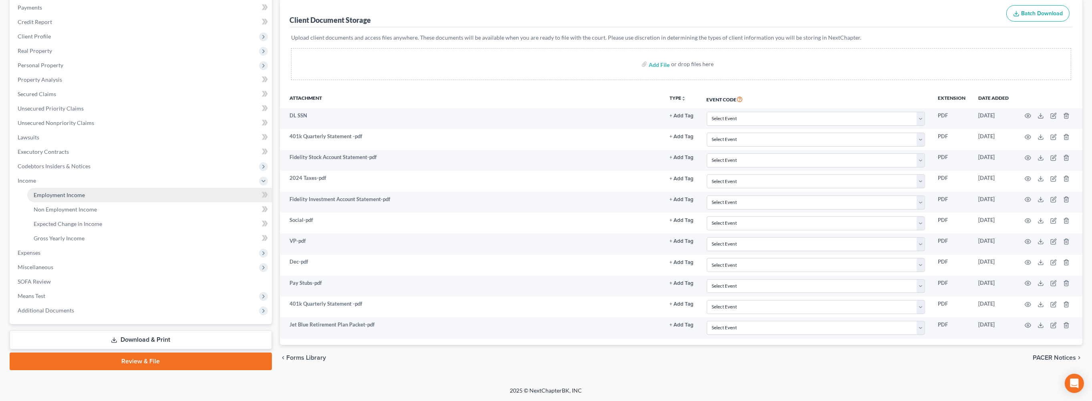
click at [74, 191] on span "Employment Income" at bounding box center [59, 194] width 51 height 7
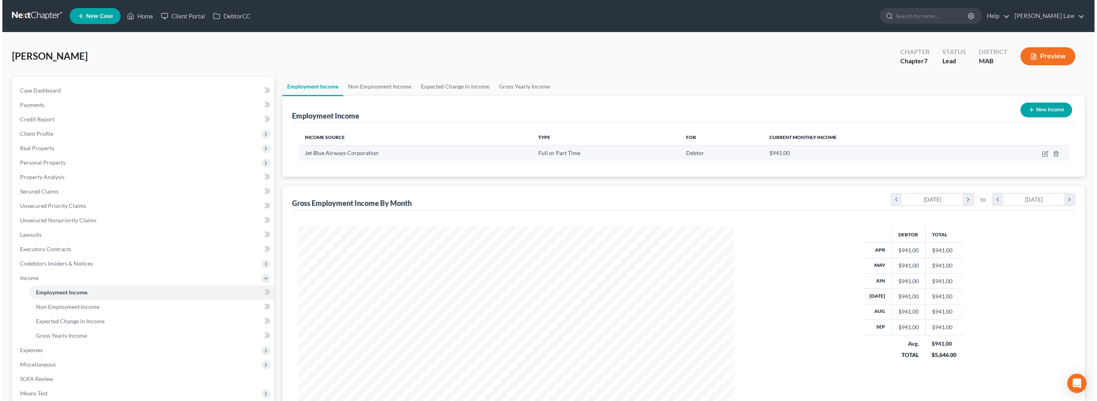
scroll to position [218, 452]
click at [1040, 157] on icon "button" at bounding box center [1043, 154] width 6 height 6
select select "0"
select select "35"
select select "0"
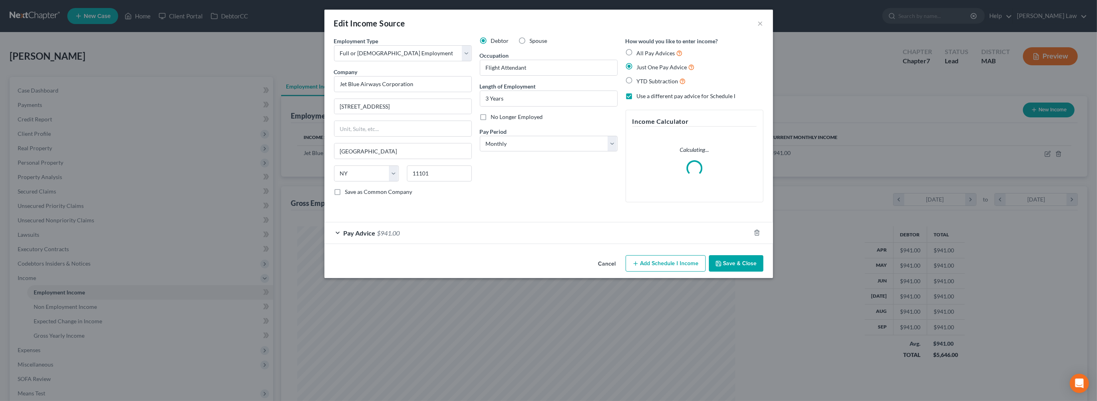
scroll to position [219, 454]
click at [381, 244] on div "Pay Advice $941.00" at bounding box center [537, 232] width 426 height 21
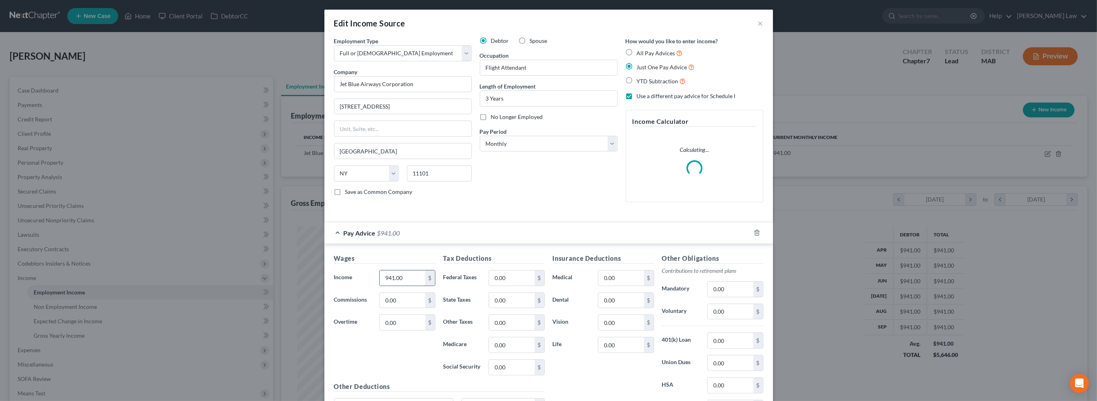
click at [380, 286] on input "941.00" at bounding box center [402, 277] width 45 height 15
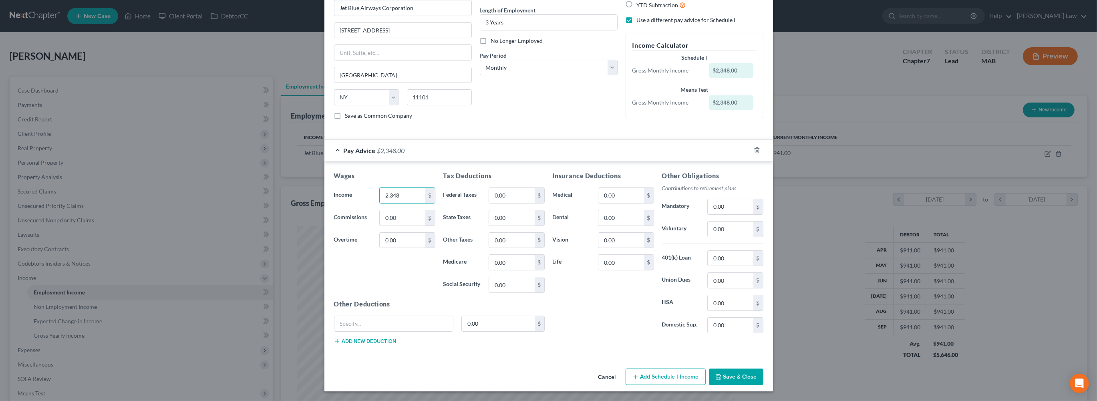
scroll to position [188, 0]
type input "2,348"
click at [683, 370] on button "Add Schedule I Income" at bounding box center [666, 377] width 80 height 17
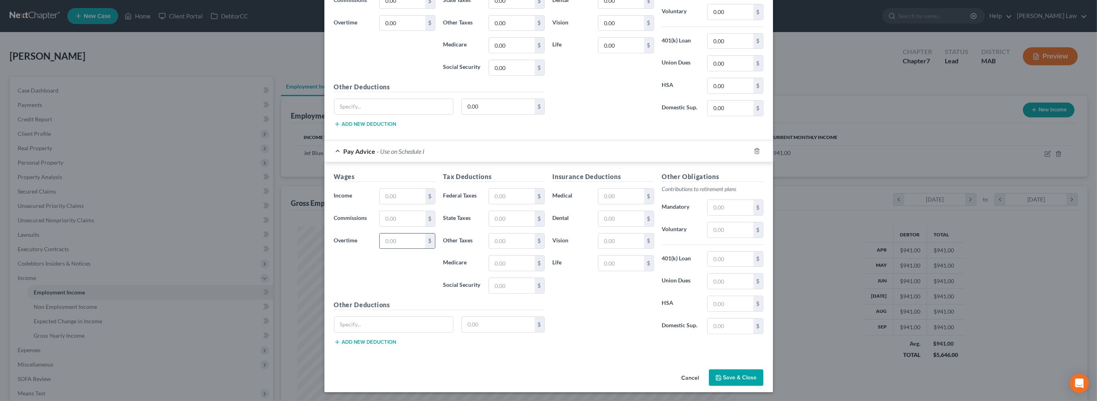
scroll to position [312, 0]
click at [380, 203] on input "text" at bounding box center [402, 195] width 45 height 15
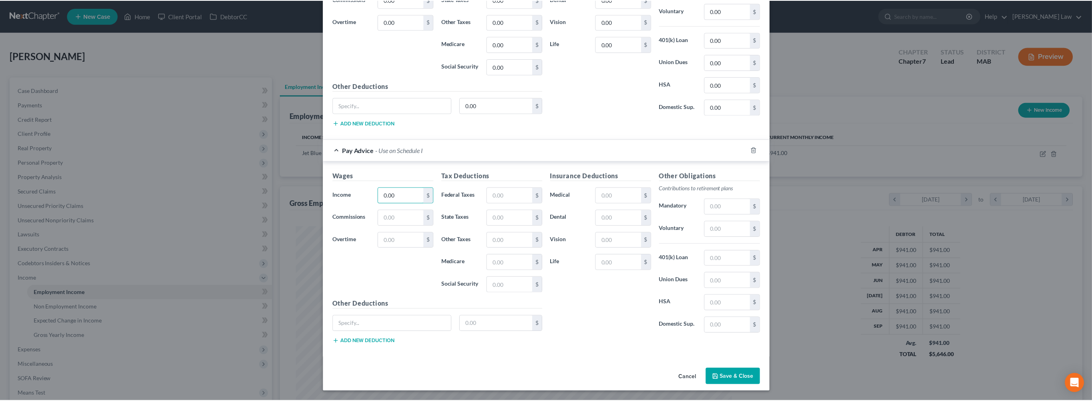
scroll to position [457, 0]
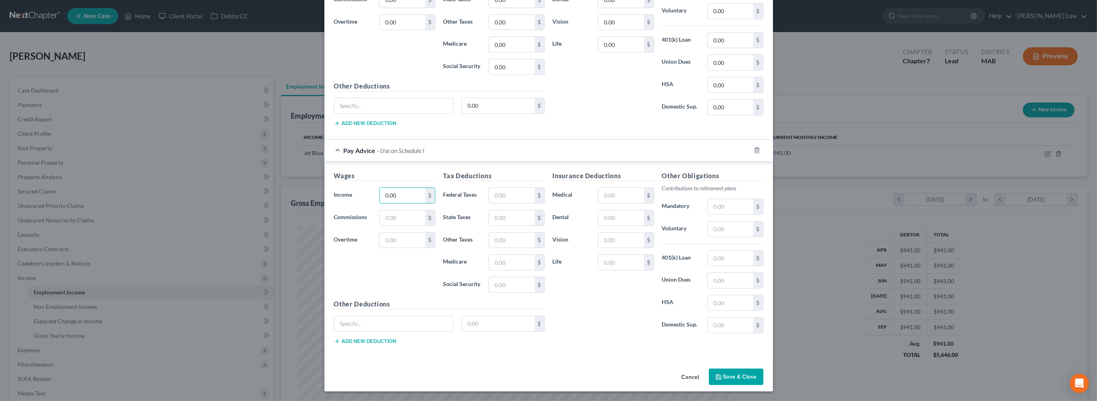
type input "0.00"
click at [763, 369] on button "Save & Close" at bounding box center [736, 377] width 54 height 17
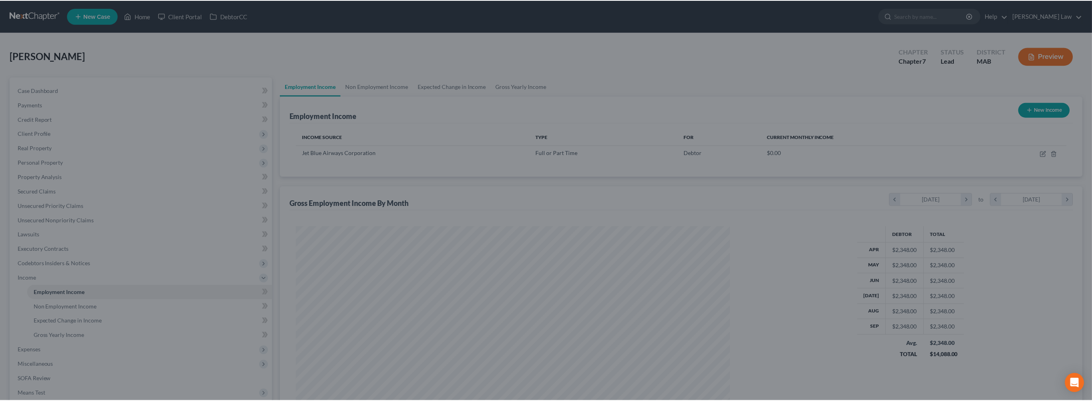
scroll to position [400349, 400115]
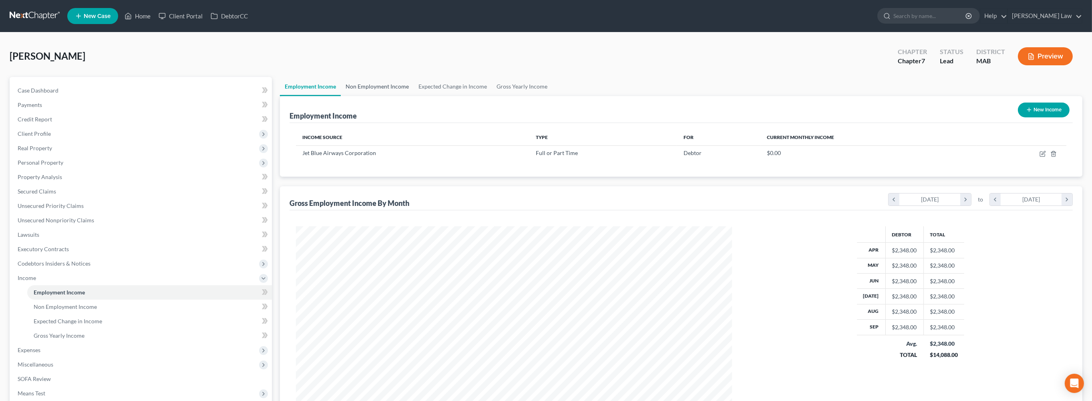
click at [406, 96] on link "Non Employment Income" at bounding box center [377, 86] width 73 height 19
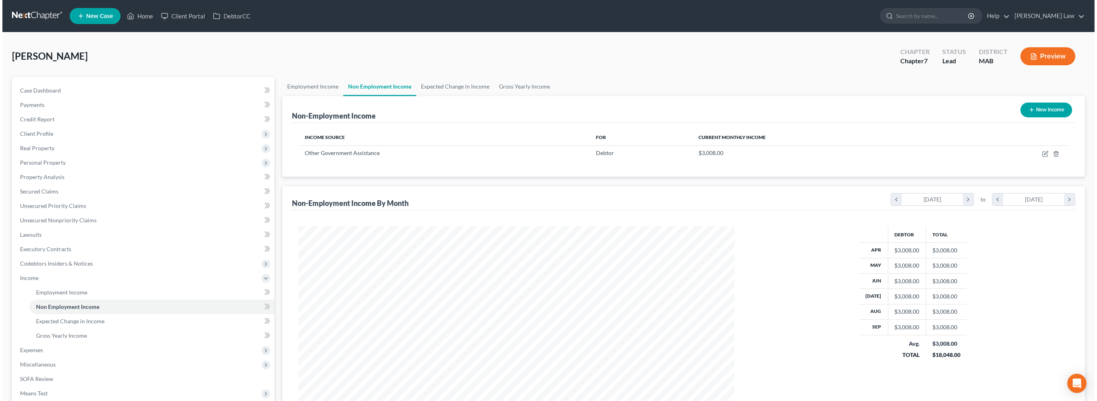
scroll to position [218, 452]
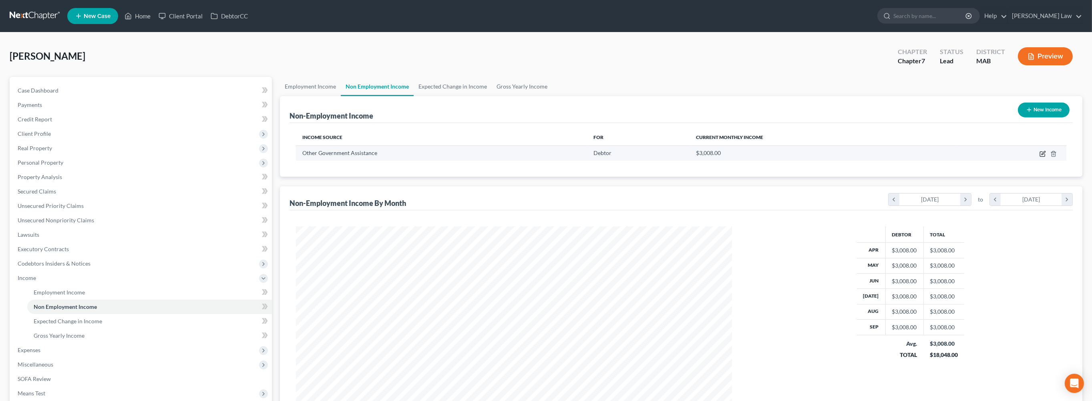
click at [1040, 157] on icon "button" at bounding box center [1042, 154] width 5 height 5
select select "5"
select select "0"
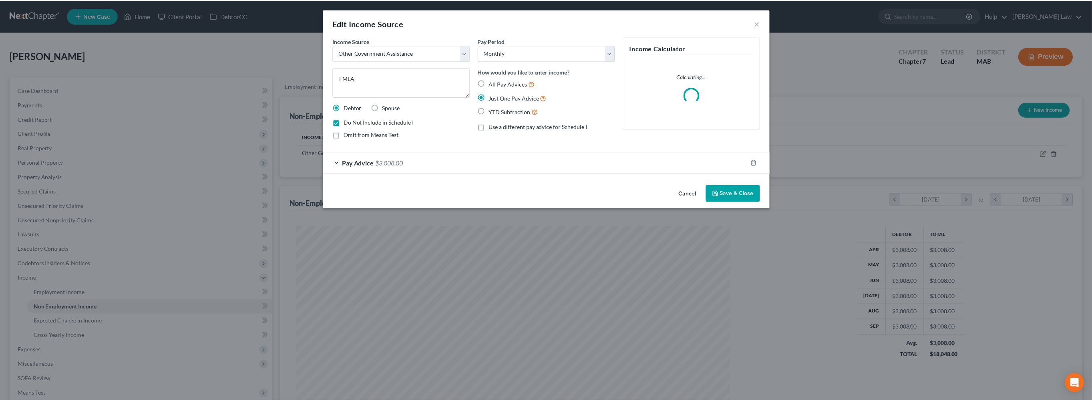
scroll to position [219, 454]
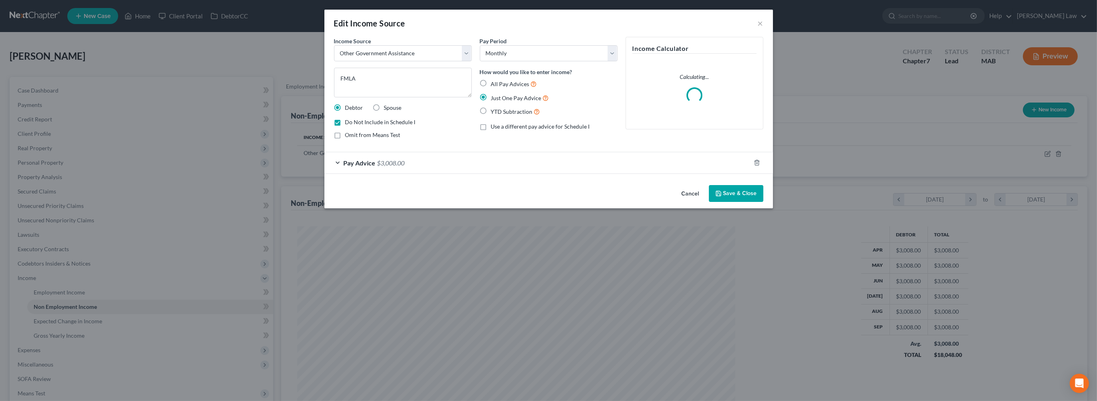
click at [345, 126] on label "Do Not Include in Schedule I" at bounding box center [380, 122] width 70 height 8
click at [348, 123] on input "Do Not Include in Schedule I" at bounding box center [350, 120] width 5 height 5
checkbox input "false"
click at [763, 202] on button "Save & Close" at bounding box center [736, 193] width 54 height 17
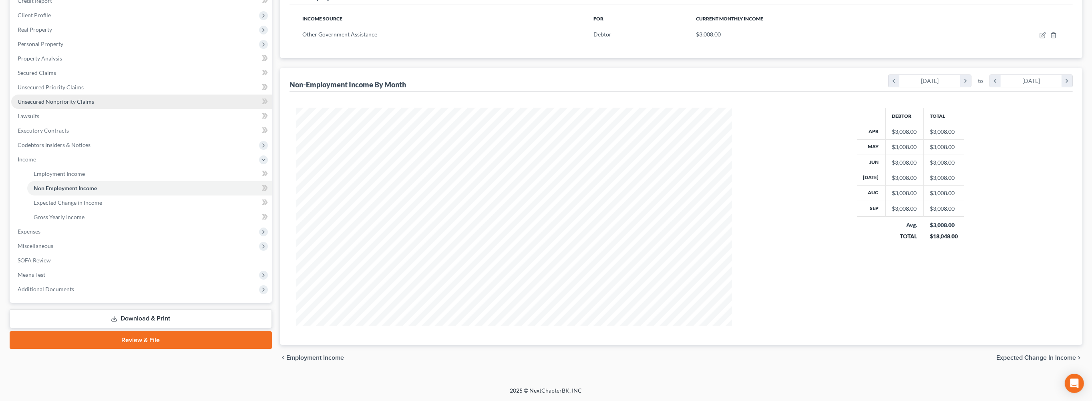
scroll to position [184, 0]
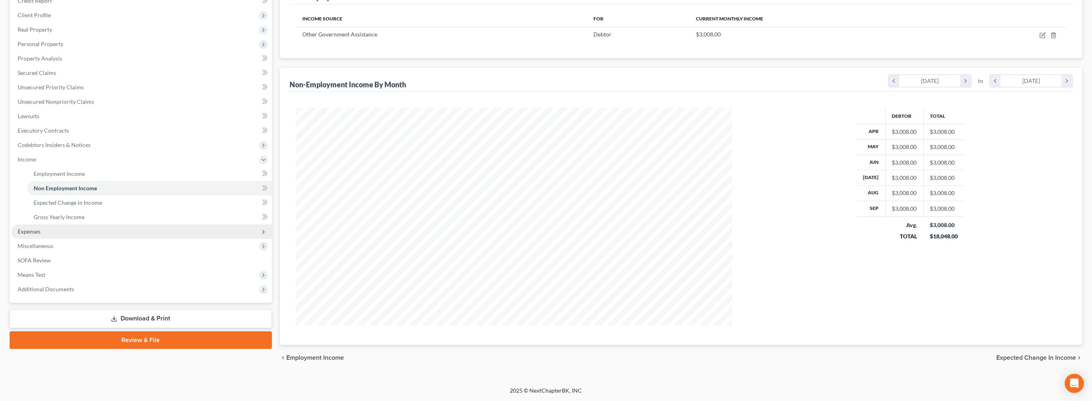
click at [40, 235] on span "Expenses" at bounding box center [29, 231] width 23 height 7
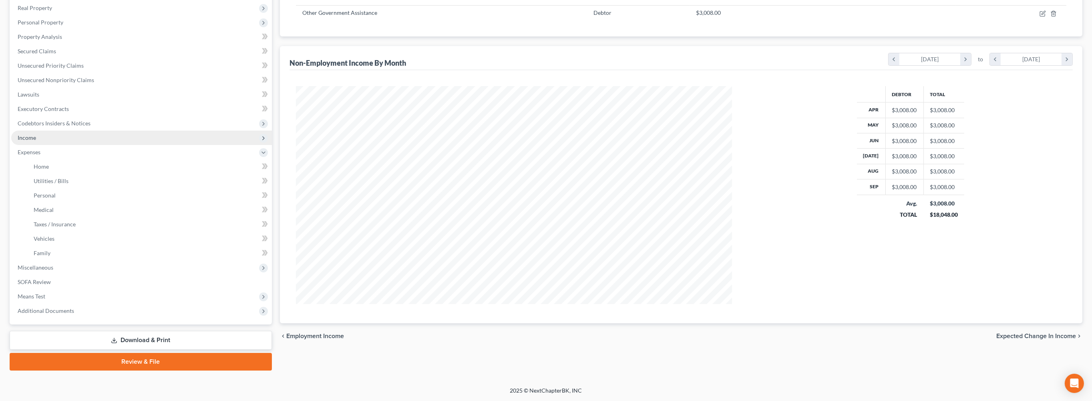
click at [36, 141] on span "Income" at bounding box center [27, 137] width 18 height 7
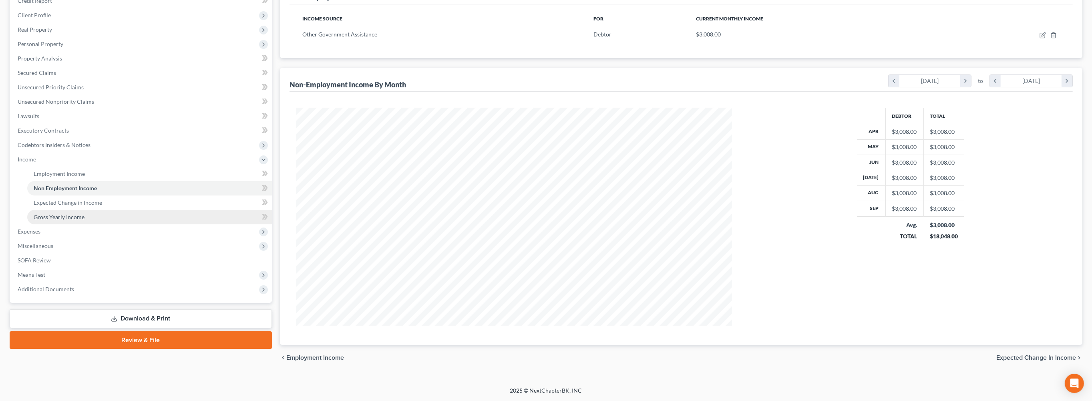
click at [77, 220] on span "Gross Yearly Income" at bounding box center [59, 217] width 51 height 7
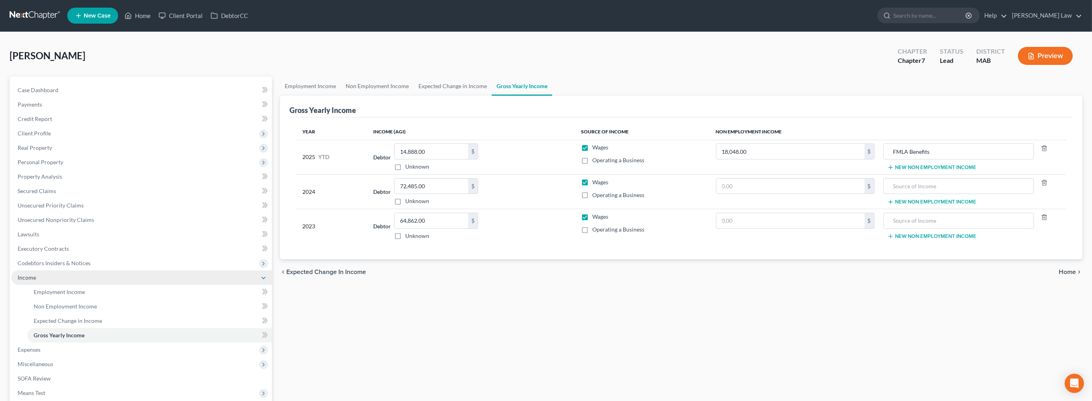
scroll to position [1, 0]
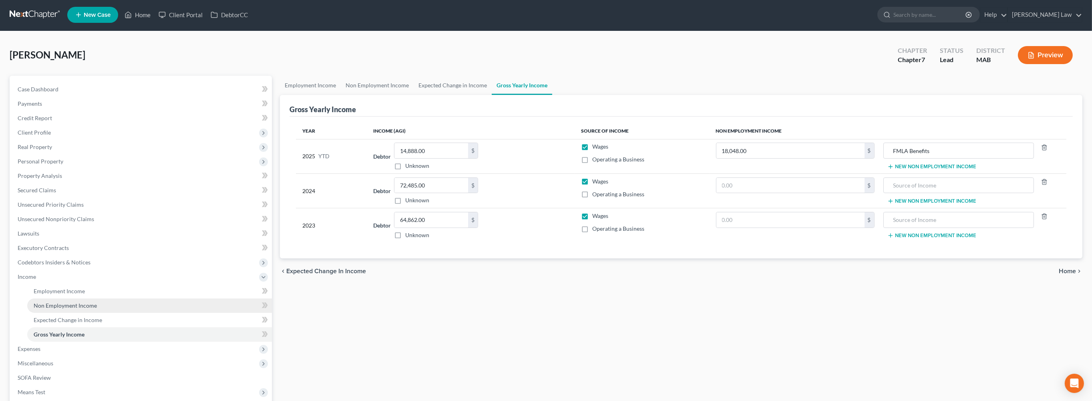
click at [76, 309] on span "Non Employment Income" at bounding box center [65, 305] width 63 height 7
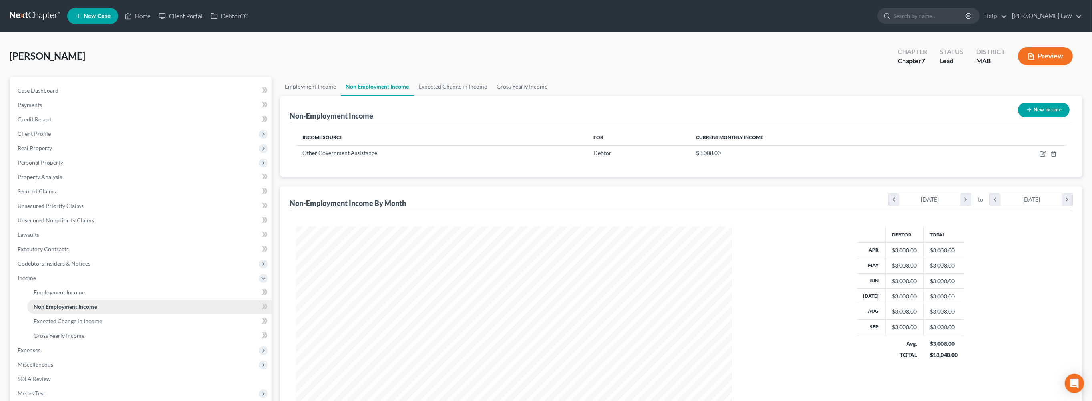
scroll to position [218, 452]
click at [66, 296] on span "Employment Income" at bounding box center [59, 292] width 51 height 7
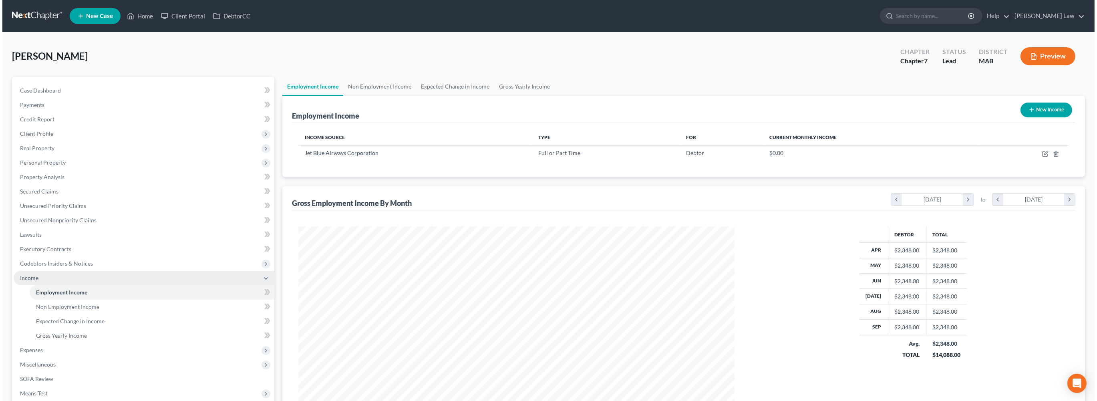
scroll to position [218, 452]
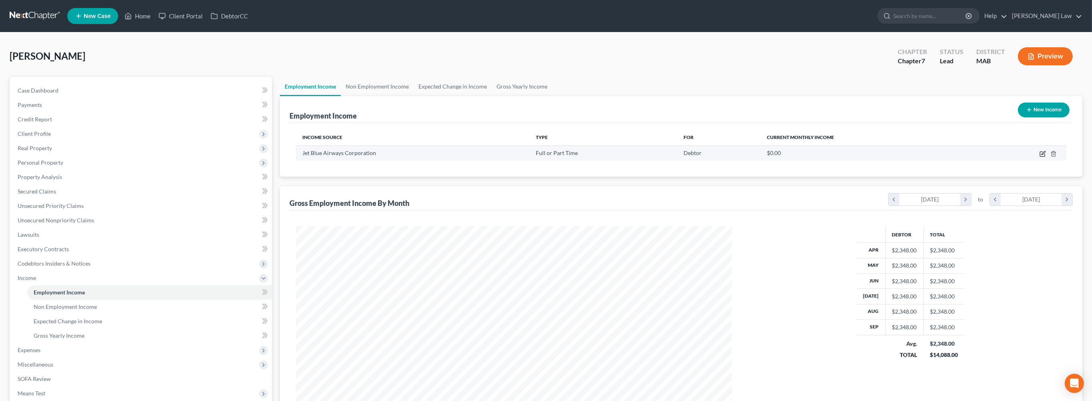
click at [1040, 157] on icon "button" at bounding box center [1043, 154] width 6 height 6
select select "0"
select select "35"
select select "0"
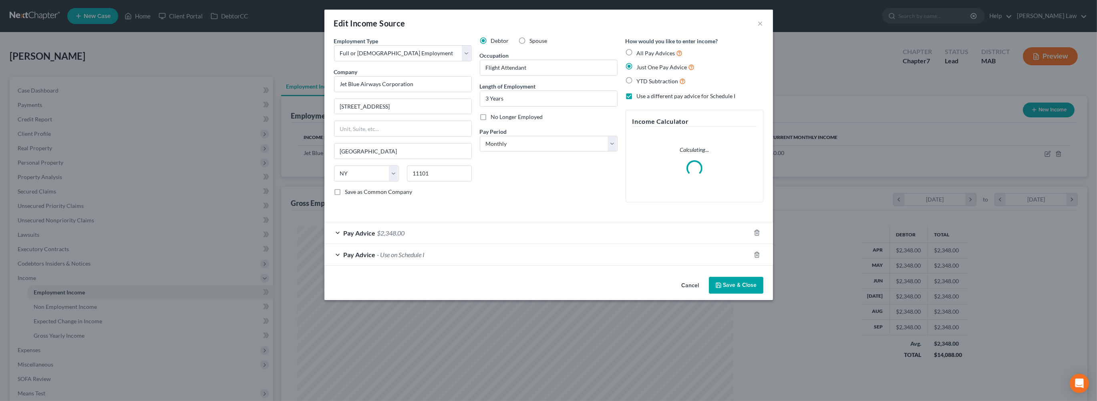
scroll to position [219, 454]
click at [403, 244] on div "Pay Advice $2,348.00" at bounding box center [537, 232] width 426 height 21
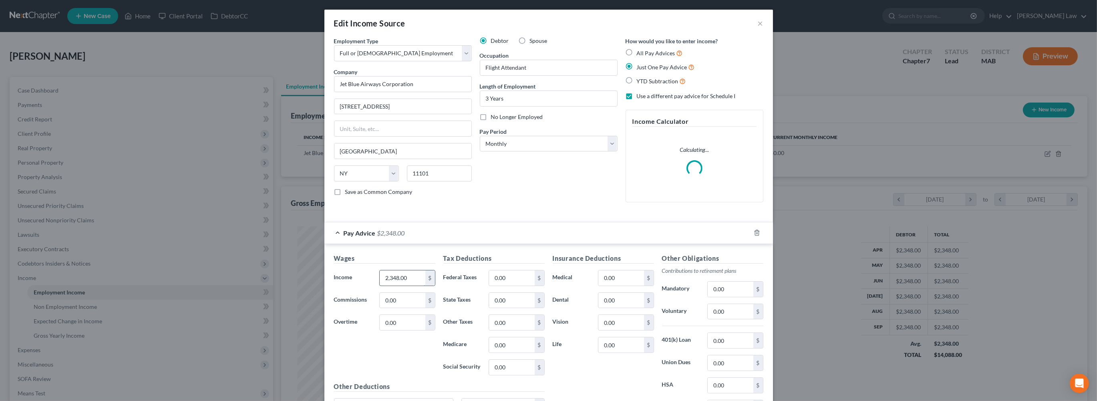
click at [380, 286] on input "2,348.00" at bounding box center [402, 277] width 45 height 15
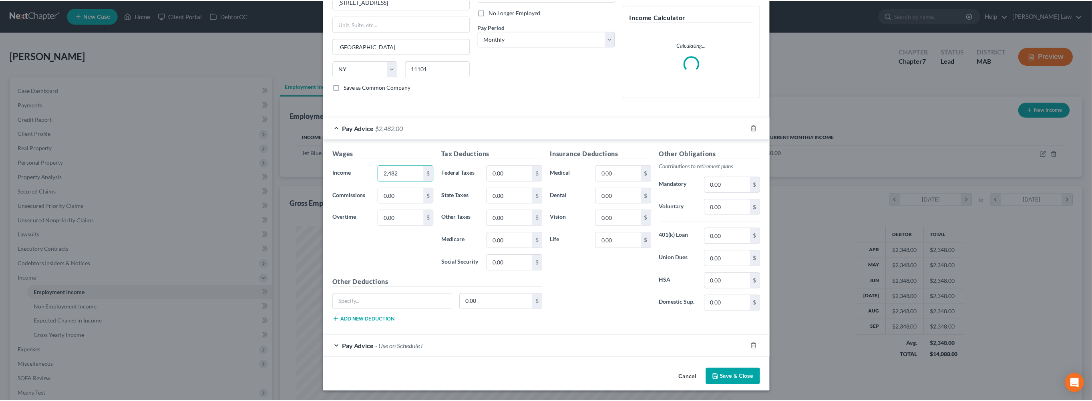
scroll to position [0, 0]
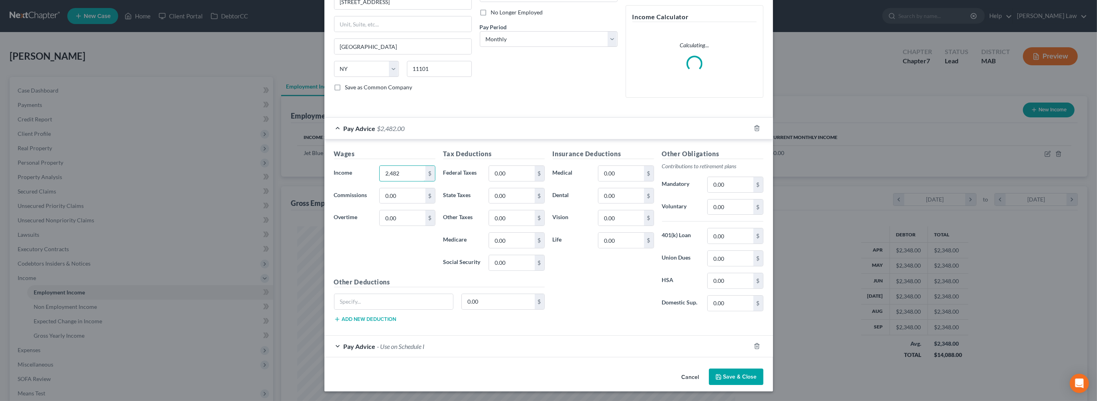
type input "2,482"
click at [763, 372] on button "Save & Close" at bounding box center [736, 377] width 54 height 17
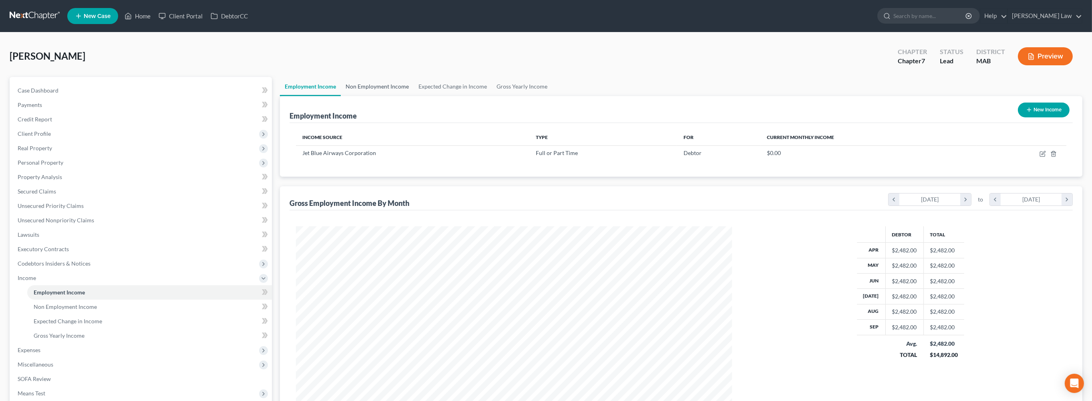
click at [413, 96] on link "Non Employment Income" at bounding box center [377, 86] width 73 height 19
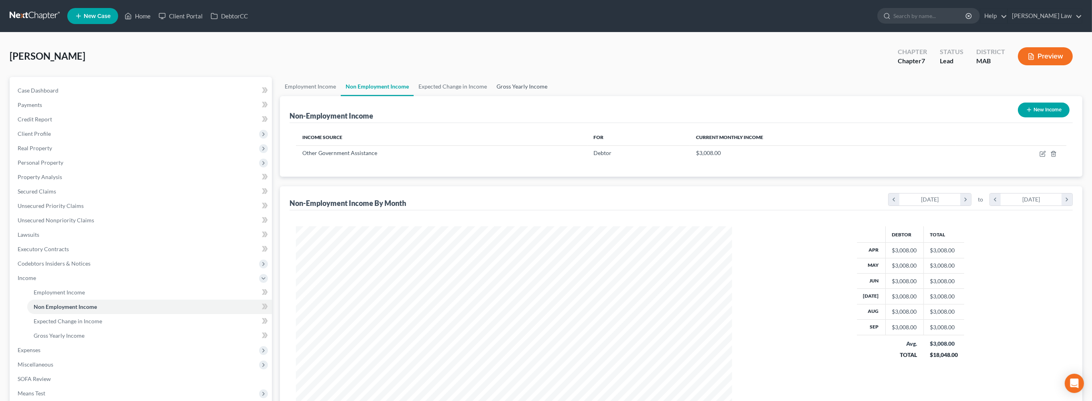
scroll to position [400349, 400115]
click at [552, 96] on link "Gross Yearly Income" at bounding box center [522, 86] width 60 height 19
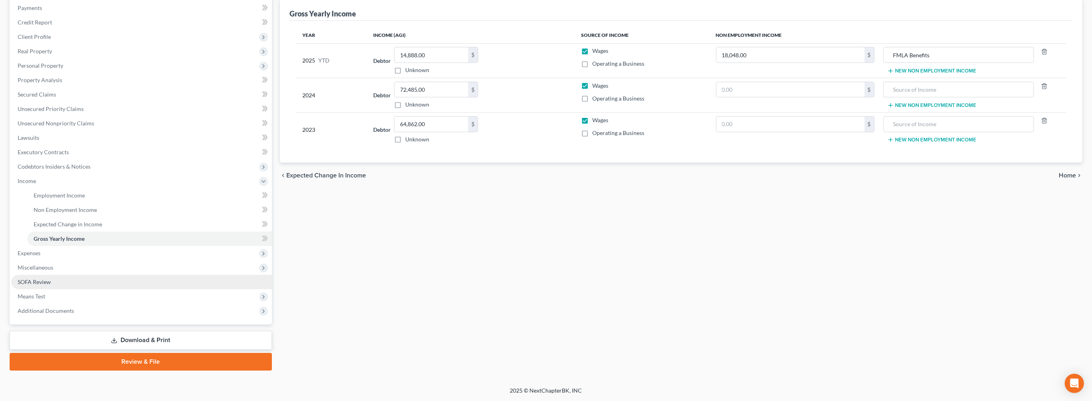
scroll to position [178, 0]
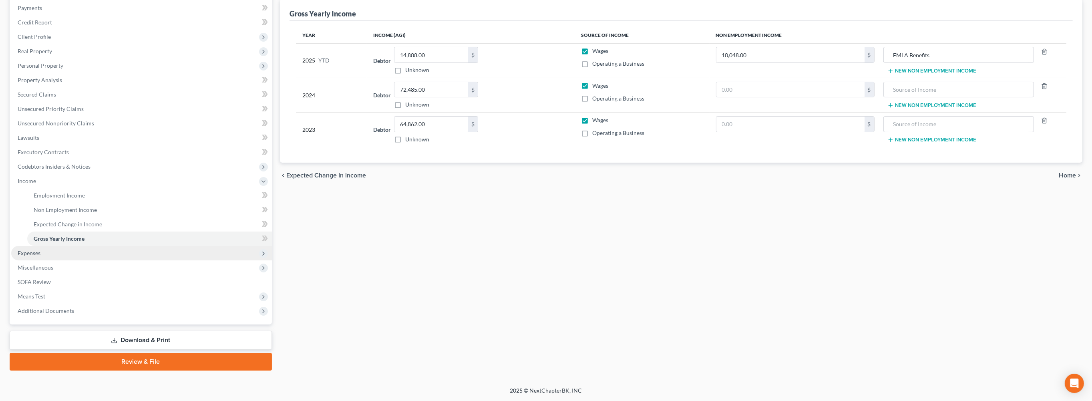
click at [37, 256] on span "Expenses" at bounding box center [29, 253] width 23 height 7
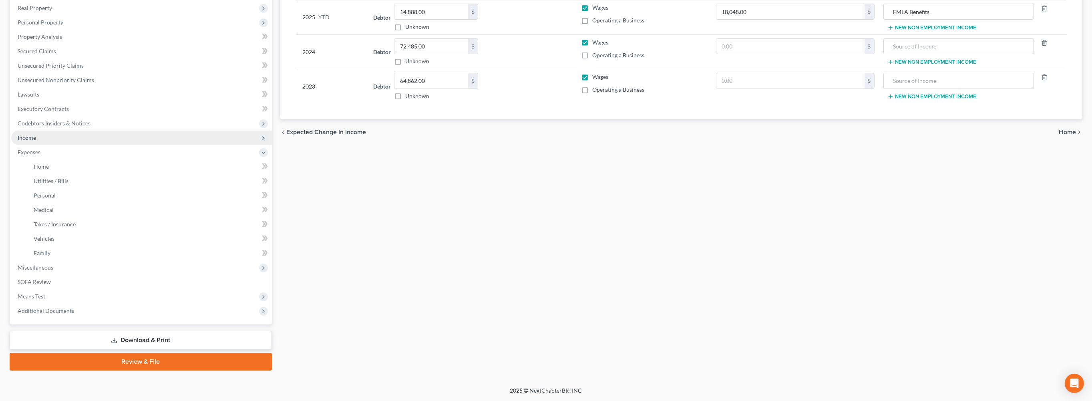
click at [36, 141] on span "Income" at bounding box center [27, 137] width 18 height 7
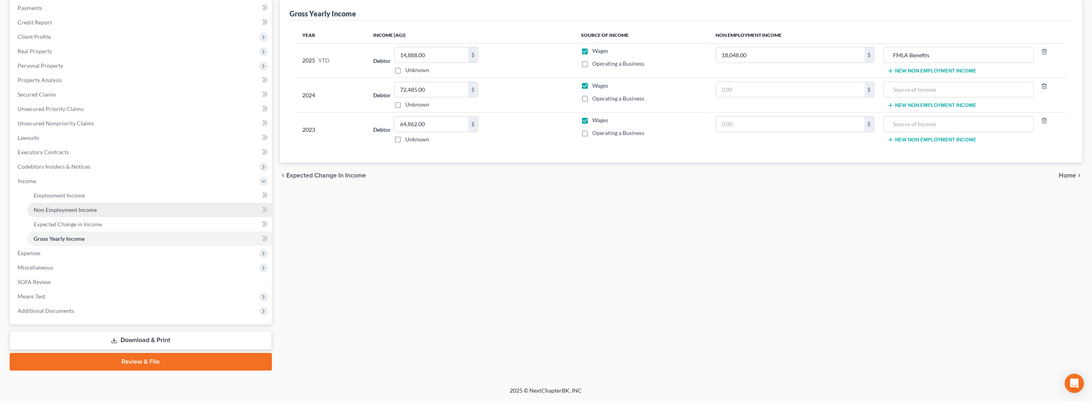
click at [84, 206] on span "Non Employment Income" at bounding box center [65, 209] width 63 height 7
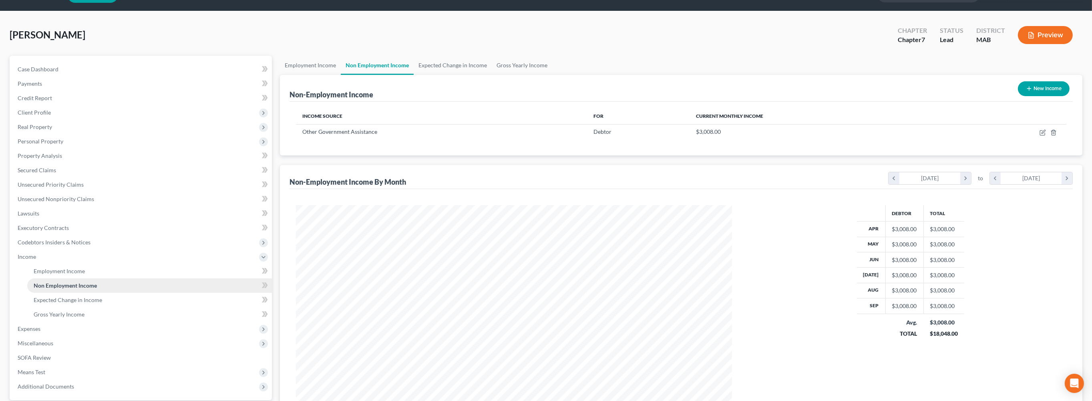
scroll to position [400349, 400115]
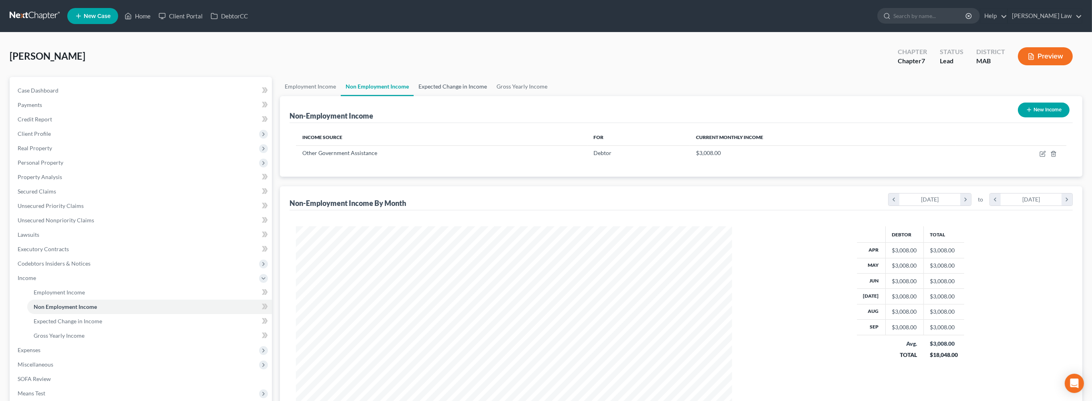
click at [471, 96] on link "Expected Change in Income" at bounding box center [453, 86] width 78 height 19
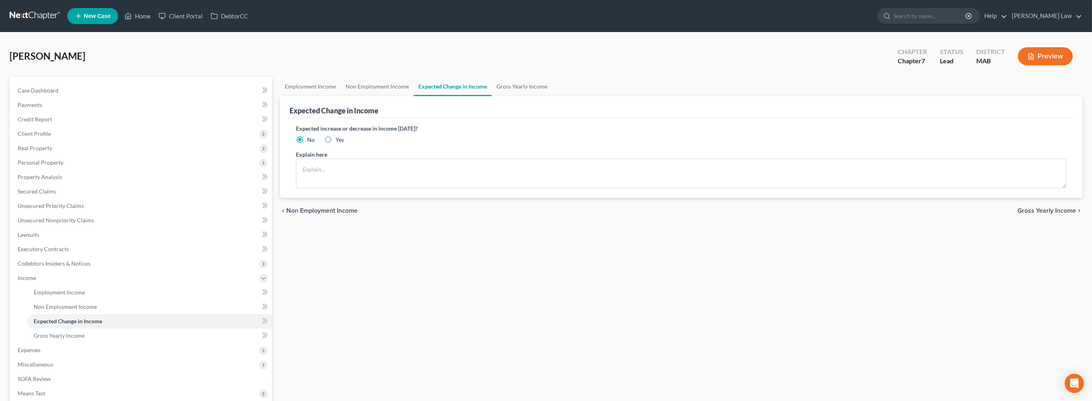
click at [336, 144] on label "Yes" at bounding box center [340, 140] width 8 height 8
click at [339, 141] on input "Yes" at bounding box center [341, 138] width 5 height 5
radio input "true"
drag, startPoint x: 390, startPoint y: 210, endPoint x: 743, endPoint y: 272, distance: 358.3
click at [390, 188] on textarea at bounding box center [681, 174] width 771 height 30
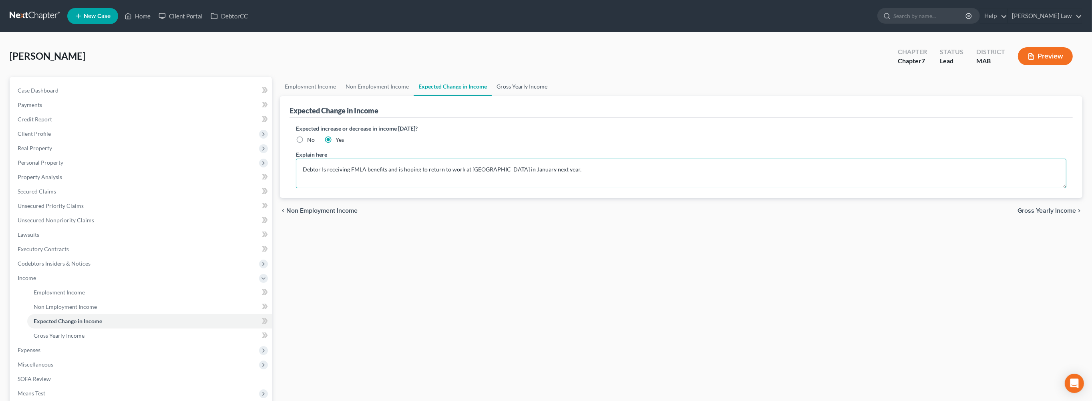
type textarea "Debtor Is receiving FMLA benefits and is hoping to return to work at [GEOGRAPHI…"
click at [552, 96] on link "Gross Yearly Income" at bounding box center [522, 86] width 60 height 19
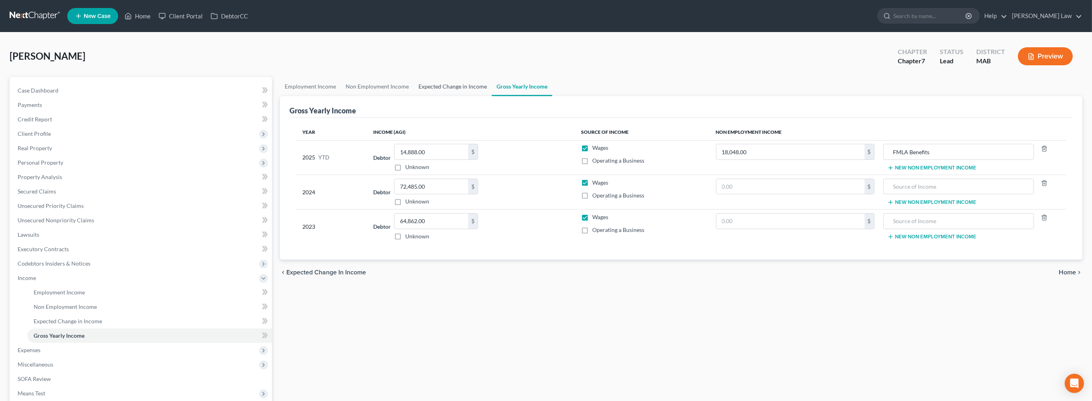
click at [477, 96] on link "Expected Change in Income" at bounding box center [453, 86] width 78 height 19
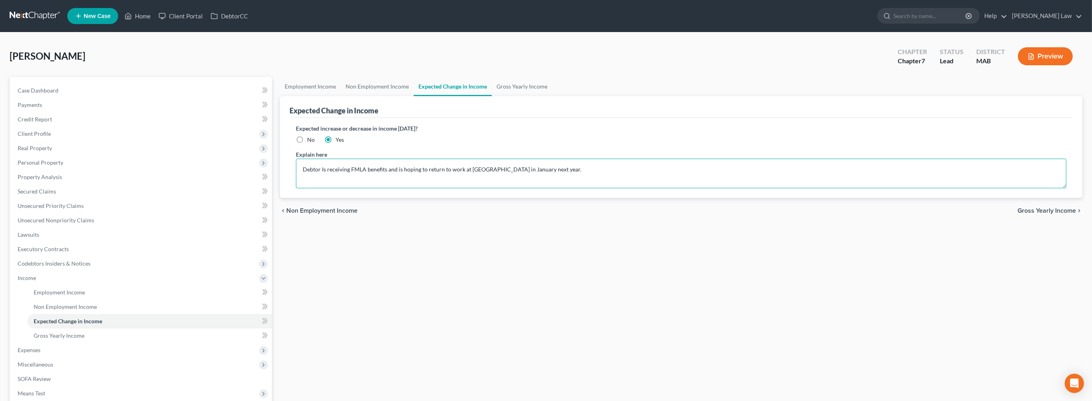
click at [625, 188] on textarea "Debtor Is receiving FMLA benefits and is hoping to return to work at [GEOGRAPHI…" at bounding box center [681, 174] width 771 height 30
type textarea "Debtor Is receiving FMLA benefits and is hoping to return to work at [GEOGRAPHI…"
click at [552, 96] on link "Gross Yearly Income" at bounding box center [522, 86] width 60 height 19
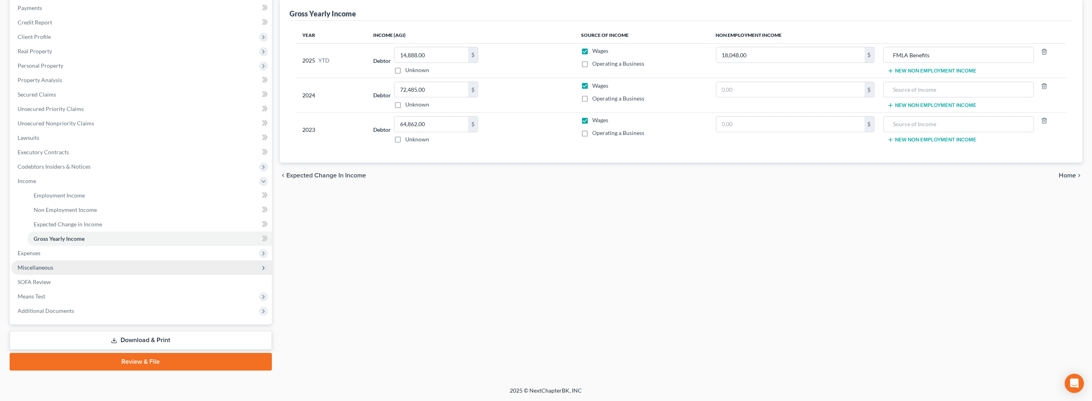
scroll to position [148, 0]
click at [39, 256] on span "Expenses" at bounding box center [29, 253] width 23 height 7
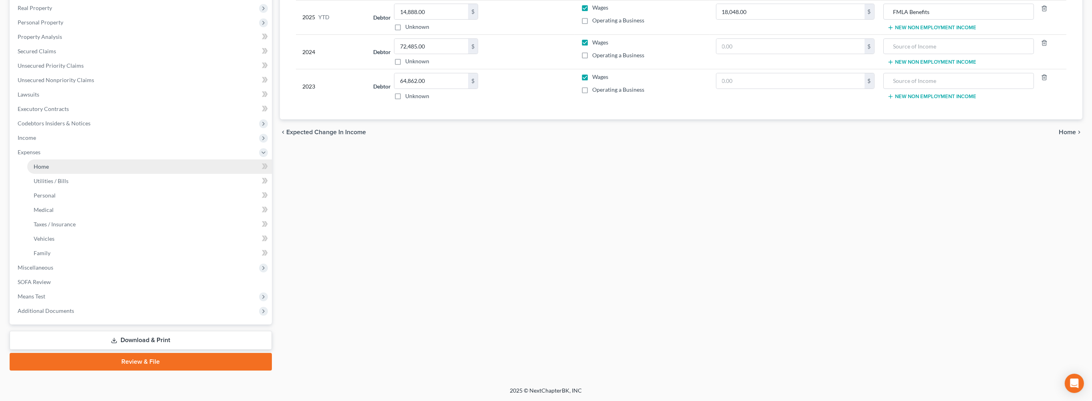
click at [61, 174] on link "Home" at bounding box center [149, 166] width 245 height 14
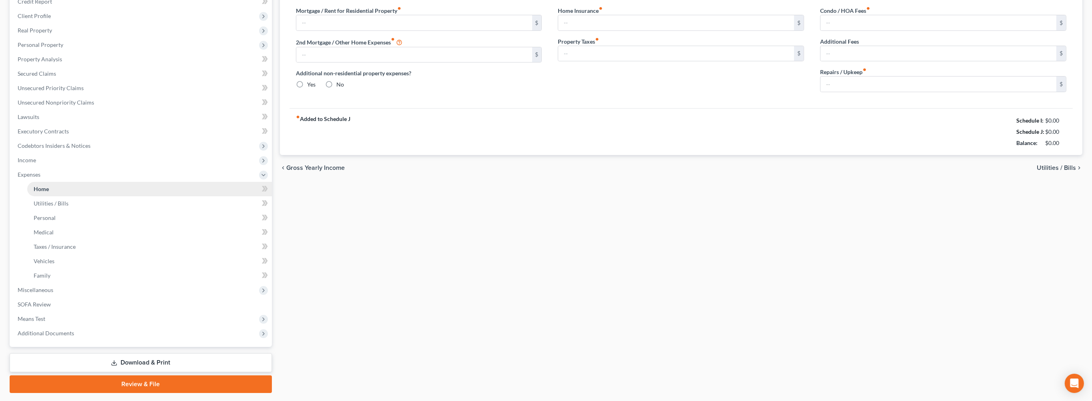
type input "1,999.00"
type input "0.00"
radio input "true"
type input "0.00"
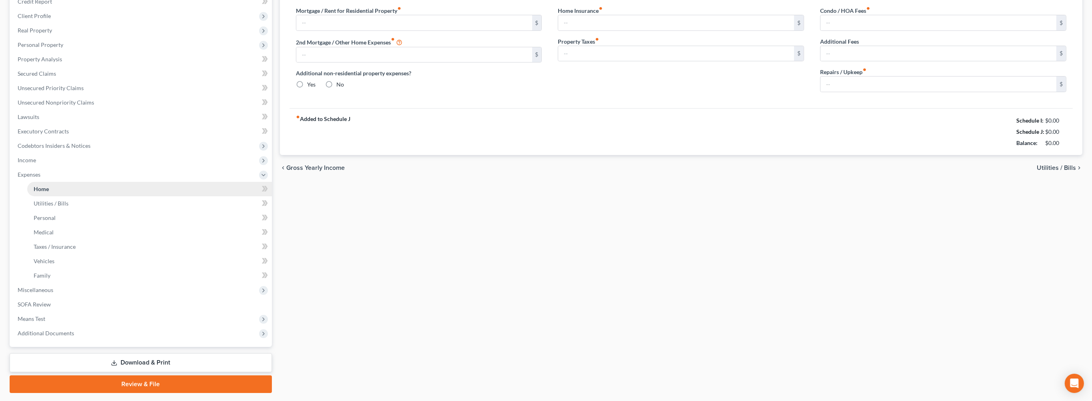
type input "0.00"
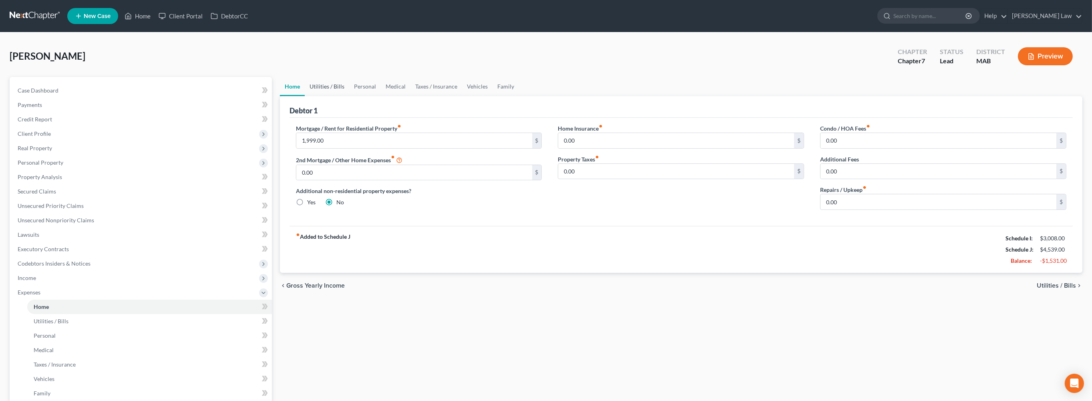
click at [336, 96] on link "Utilities / Bills" at bounding box center [327, 86] width 44 height 19
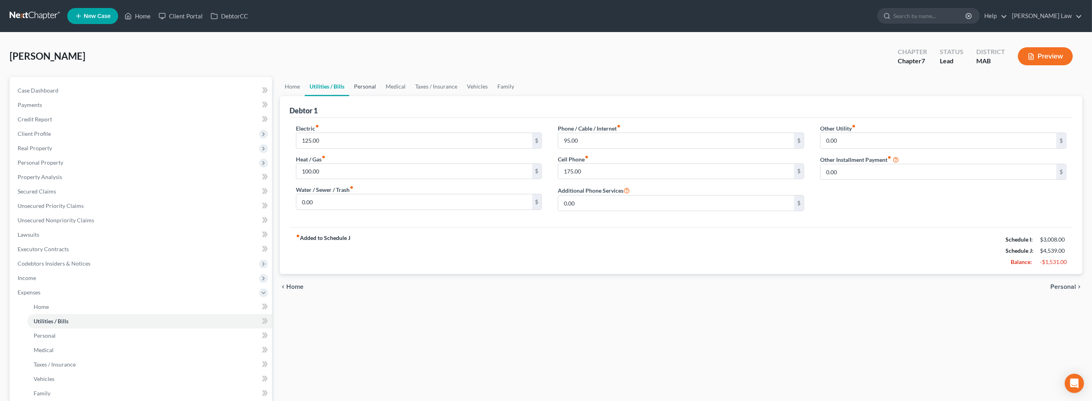
click at [381, 96] on link "Personal" at bounding box center [365, 86] width 32 height 19
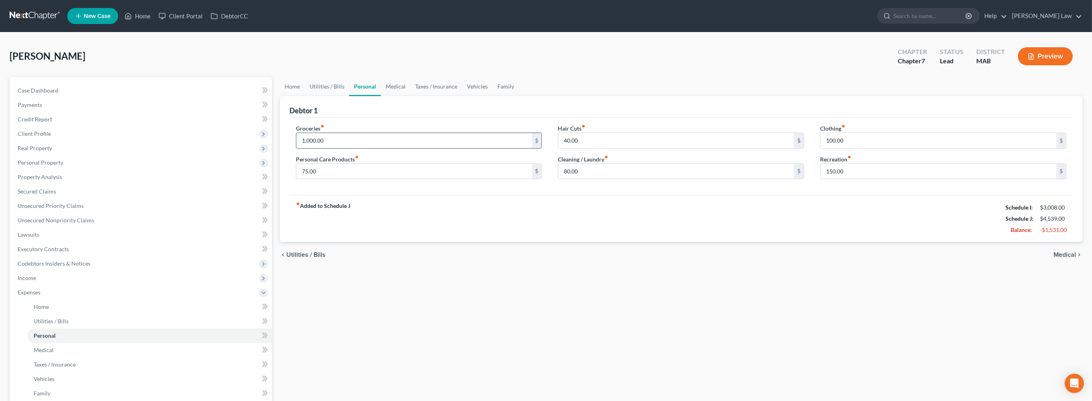
click at [355, 148] on input "1,000.00" at bounding box center [414, 140] width 236 height 15
type input "600.00"
click at [858, 148] on input "100.00" at bounding box center [939, 140] width 236 height 15
type input "50.00"
click at [411, 96] on link "Medical" at bounding box center [396, 86] width 30 height 19
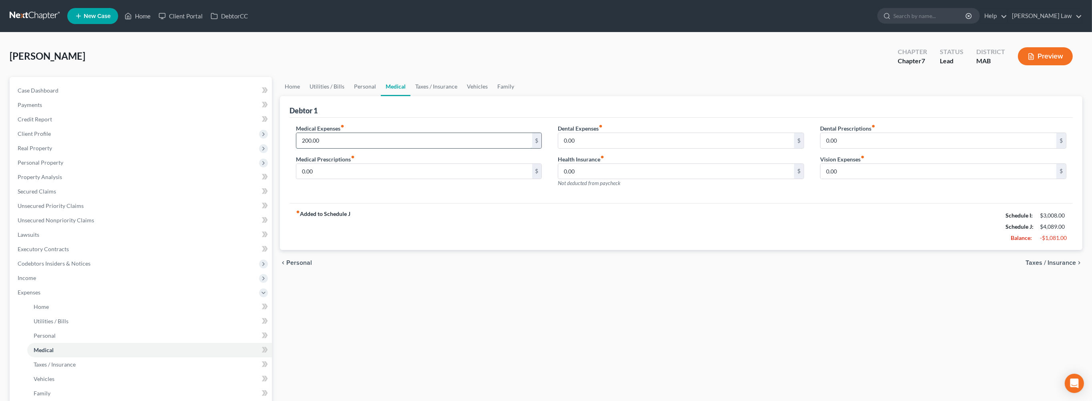
click at [336, 148] on input "200.00" at bounding box center [414, 140] width 236 height 15
type input "100.00"
click at [462, 96] on link "Taxes / Insurance" at bounding box center [437, 86] width 52 height 19
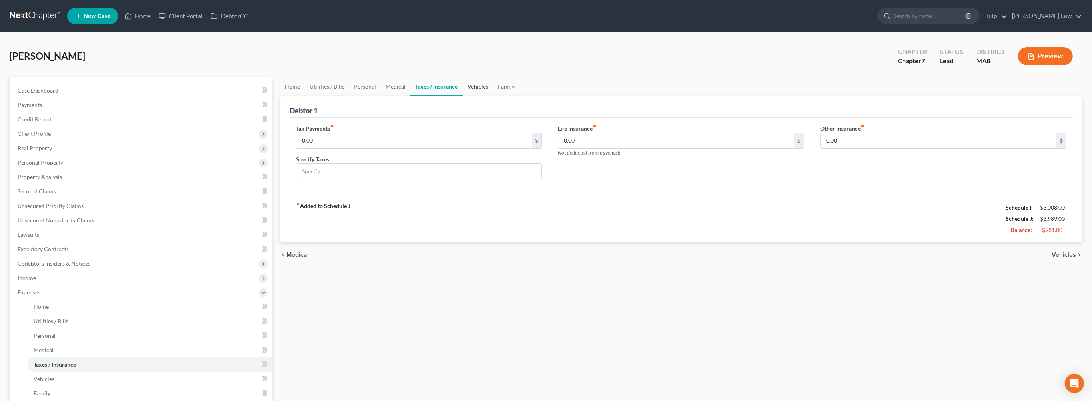
click at [493, 96] on link "Vehicles" at bounding box center [478, 86] width 30 height 19
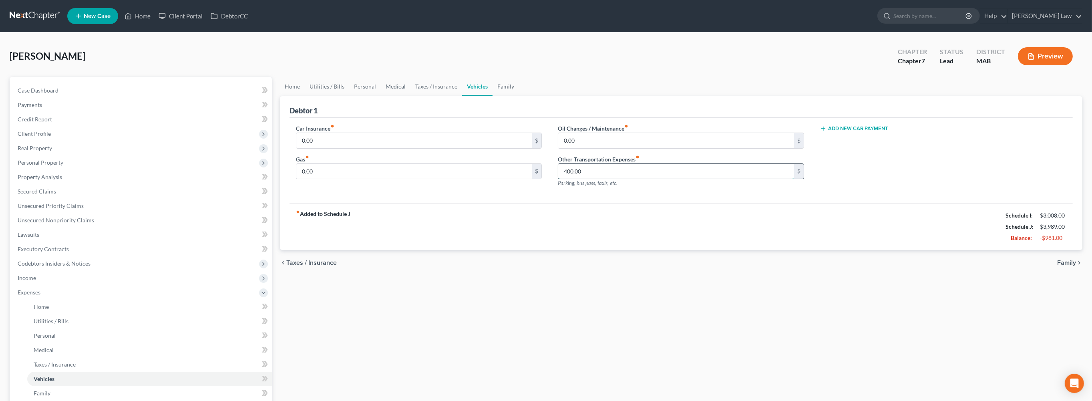
click at [605, 179] on input "400.00" at bounding box center [676, 171] width 236 height 15
type input "250.00"
click at [42, 151] on span "Real Property" at bounding box center [35, 148] width 34 height 7
click at [56, 166] on span "Properties Owned" at bounding box center [57, 162] width 46 height 7
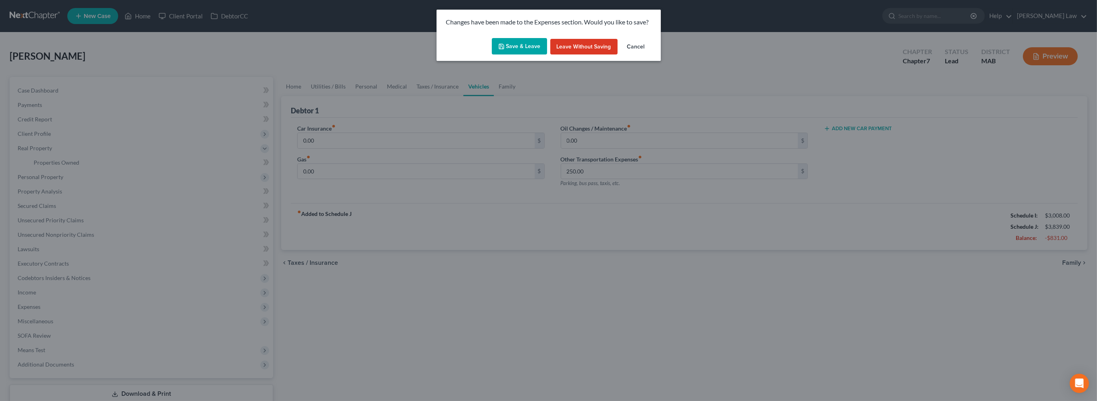
click at [514, 55] on button "Save & Leave" at bounding box center [519, 46] width 55 height 17
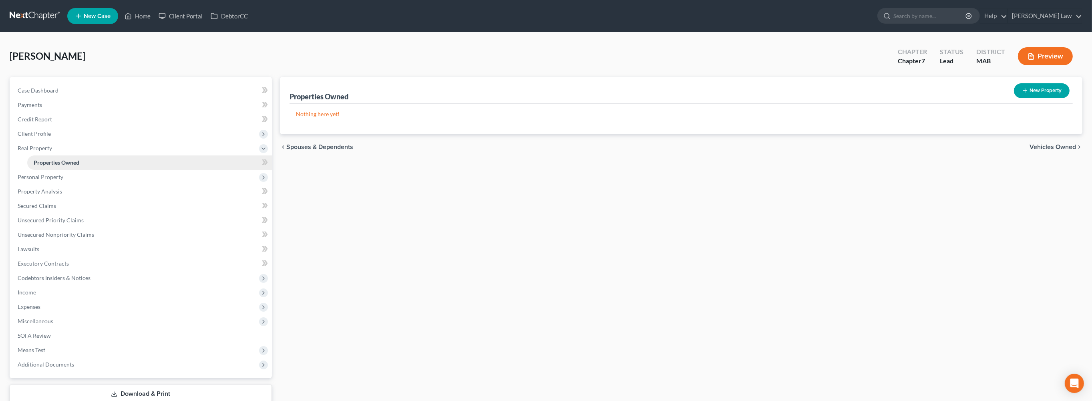
click at [61, 166] on span "Properties Owned" at bounding box center [57, 162] width 46 height 7
click at [1032, 65] on button "Preview" at bounding box center [1045, 56] width 55 height 18
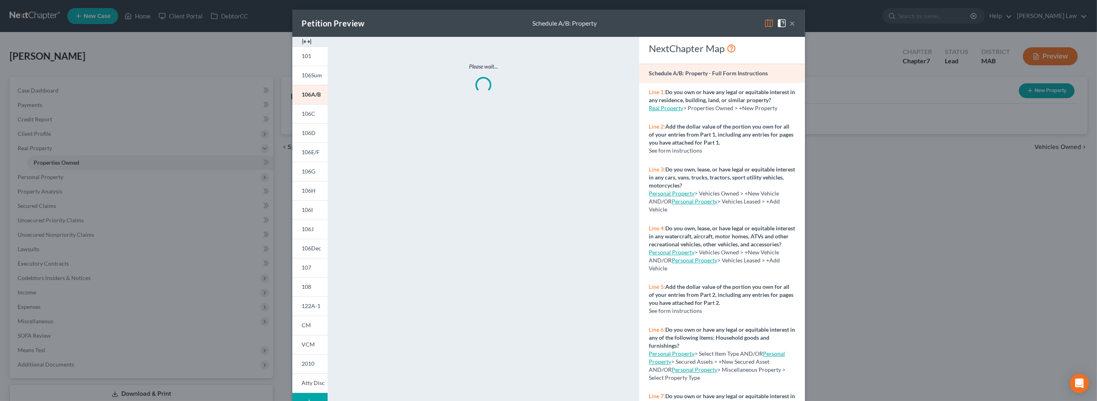
click at [197, 137] on div "Petition Preview Schedule A/B: Property × 101 106Sum 106A/B 106C 106D 106E/F 10…" at bounding box center [548, 200] width 1097 height 401
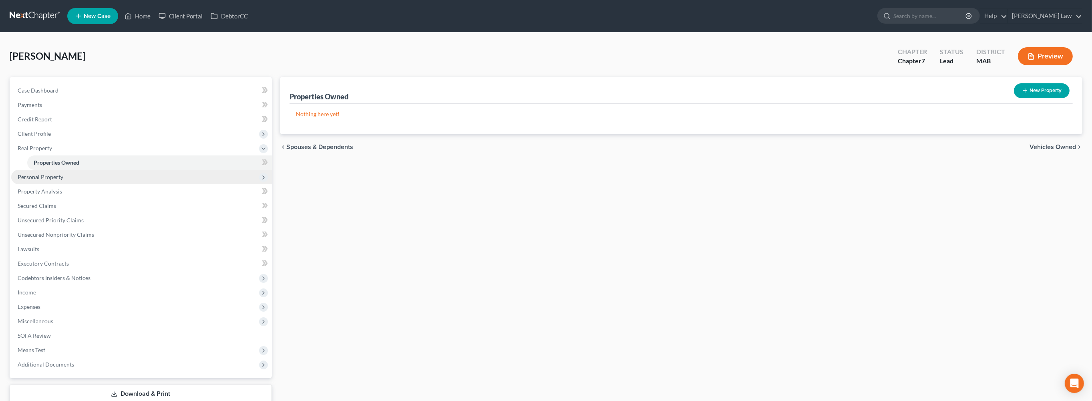
click at [63, 180] on span "Personal Property" at bounding box center [41, 176] width 46 height 7
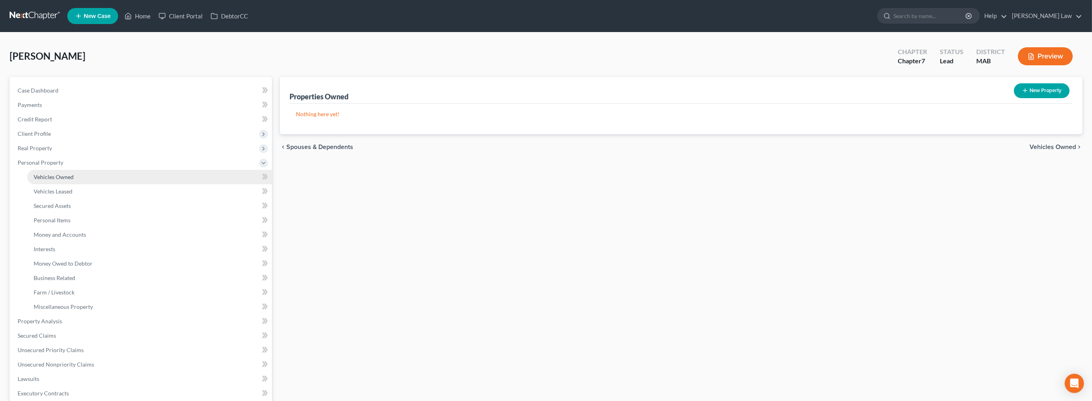
click at [67, 180] on span "Vehicles Owned" at bounding box center [54, 176] width 40 height 7
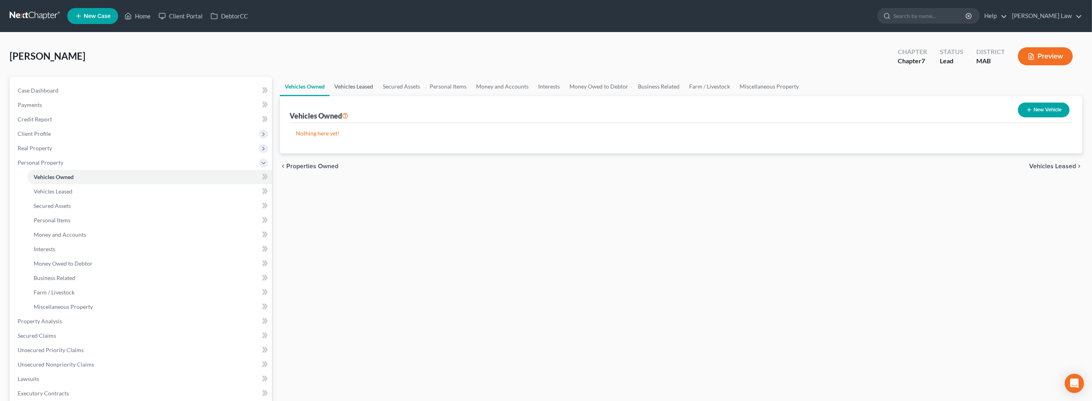
click at [377, 96] on link "Vehicles Leased" at bounding box center [354, 86] width 48 height 19
click at [425, 96] on link "Secured Assets" at bounding box center [401, 86] width 47 height 19
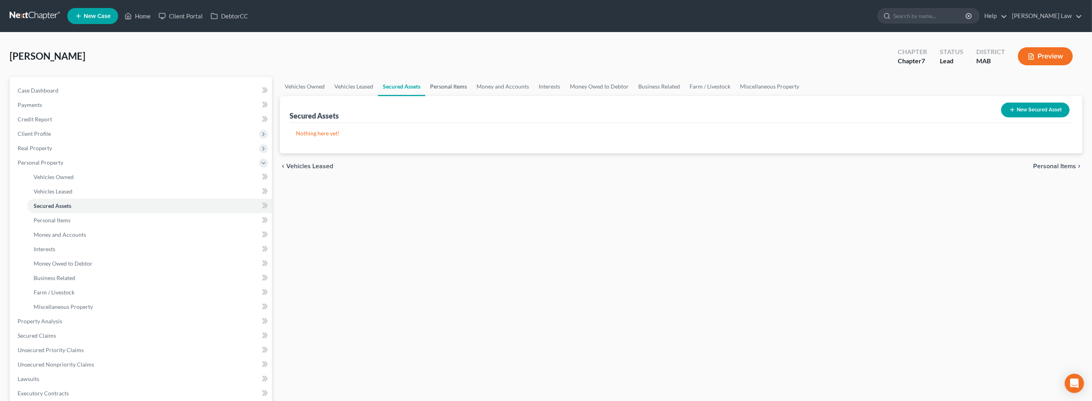
click at [472, 96] on link "Personal Items" at bounding box center [448, 86] width 46 height 19
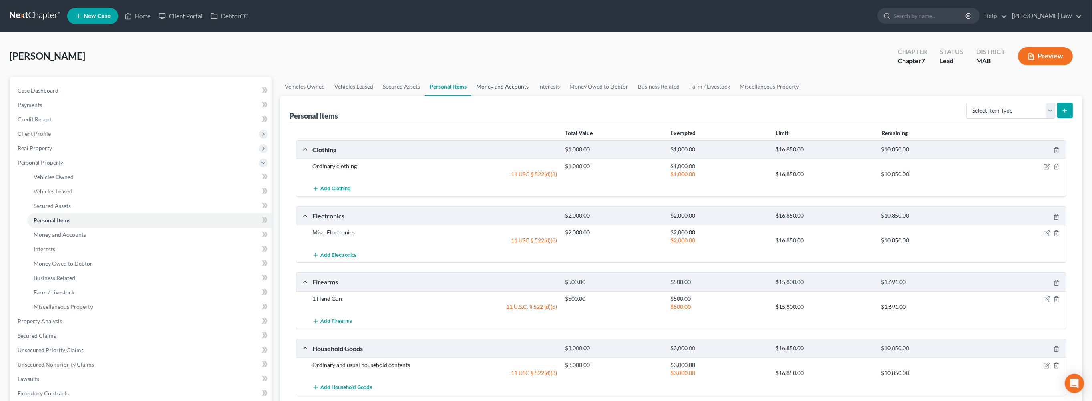
click at [534, 96] on link "Money and Accounts" at bounding box center [502, 86] width 62 height 19
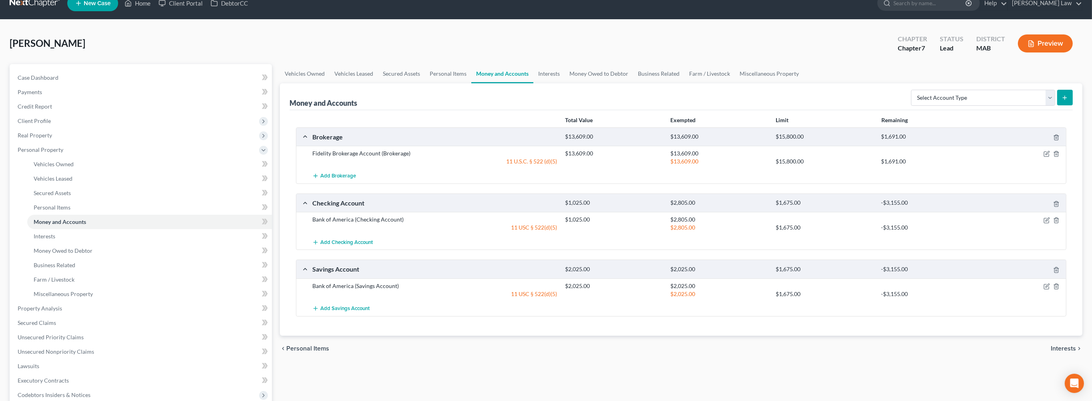
scroll to position [59, 0]
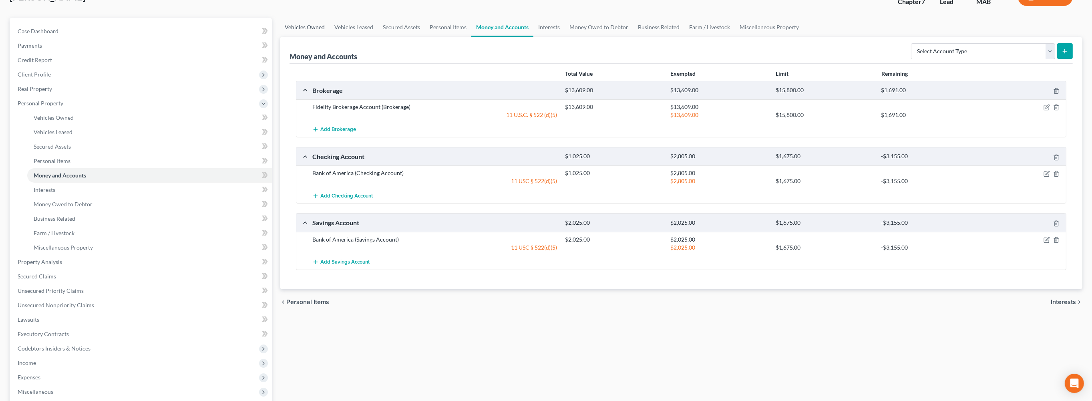
click at [308, 37] on link "Vehicles Owned" at bounding box center [305, 27] width 50 height 19
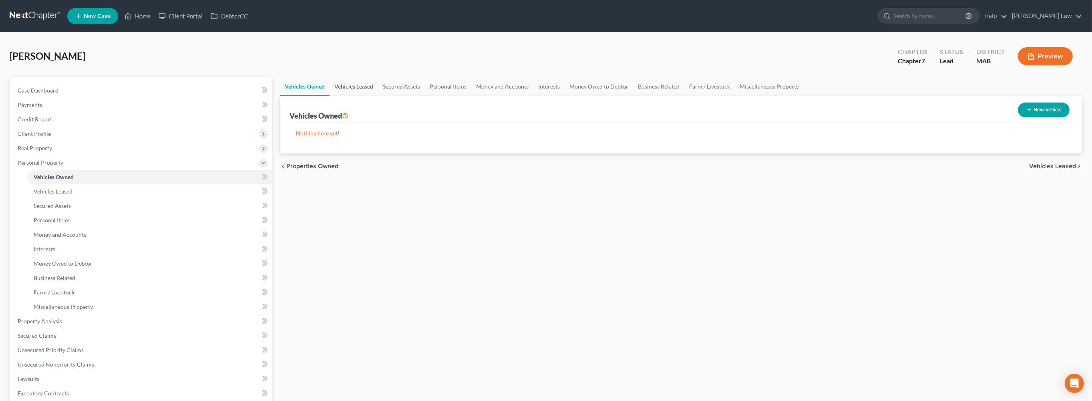
click at [378, 96] on link "Vehicles Leased" at bounding box center [354, 86] width 48 height 19
click at [425, 96] on link "Secured Assets" at bounding box center [401, 86] width 47 height 19
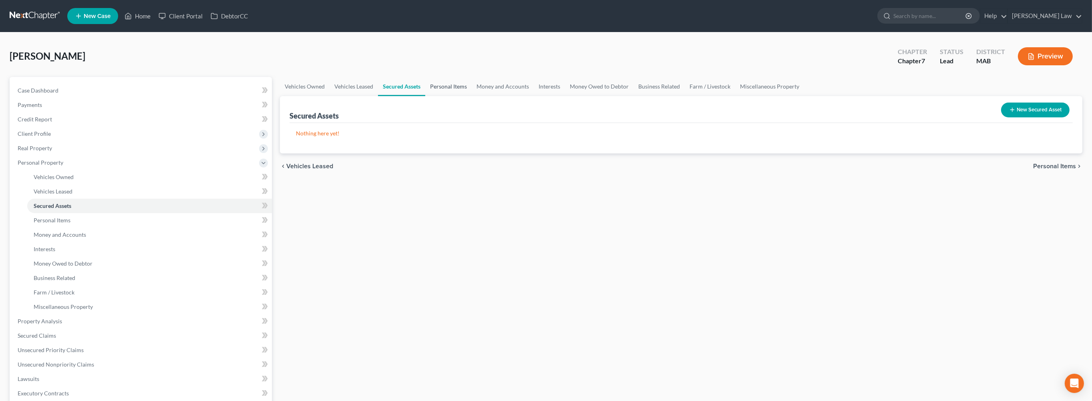
click at [472, 96] on link "Personal Items" at bounding box center [448, 86] width 46 height 19
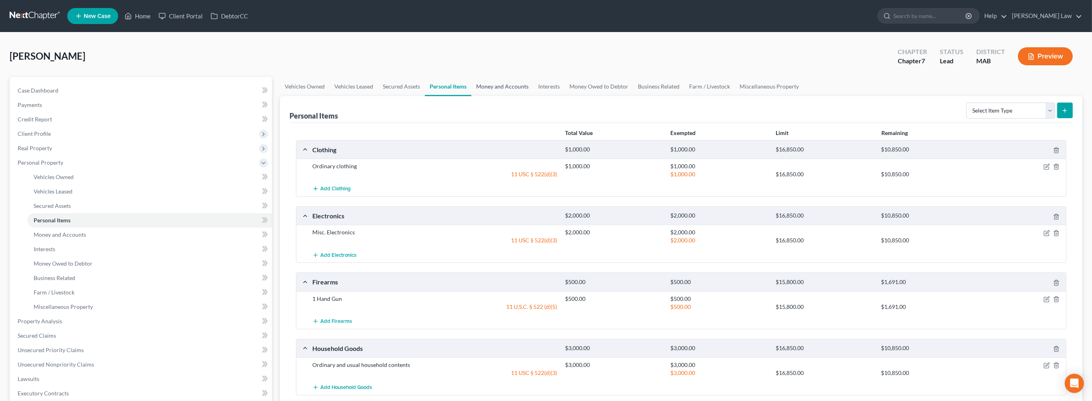
click at [534, 96] on link "Money and Accounts" at bounding box center [502, 86] width 62 height 19
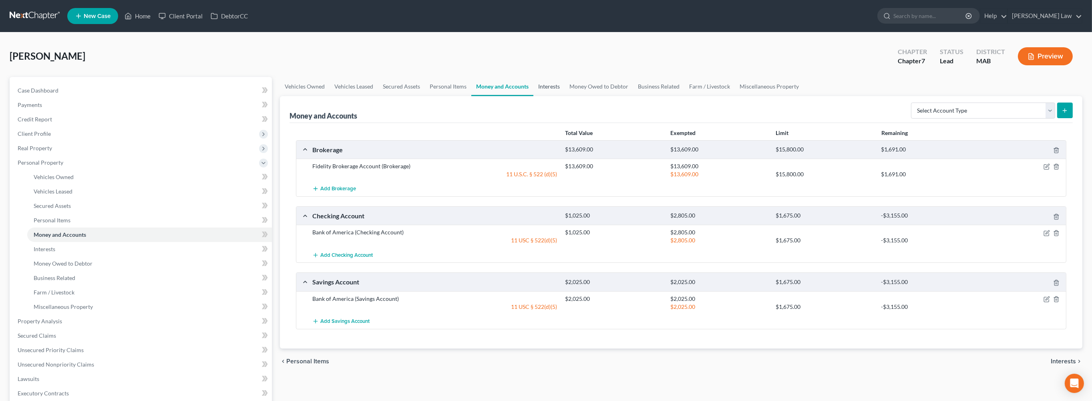
click at [565, 96] on link "Interests" at bounding box center [549, 86] width 31 height 19
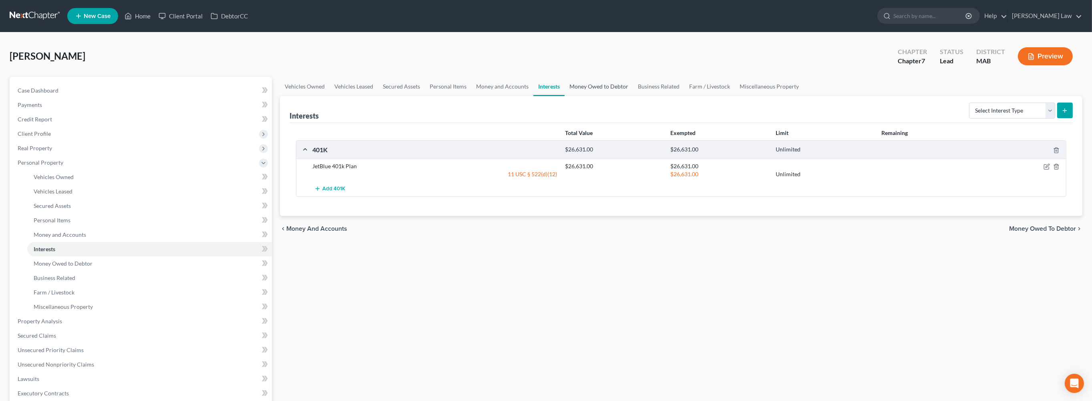
click at [633, 96] on link "Money Owed to Debtor" at bounding box center [599, 86] width 68 height 19
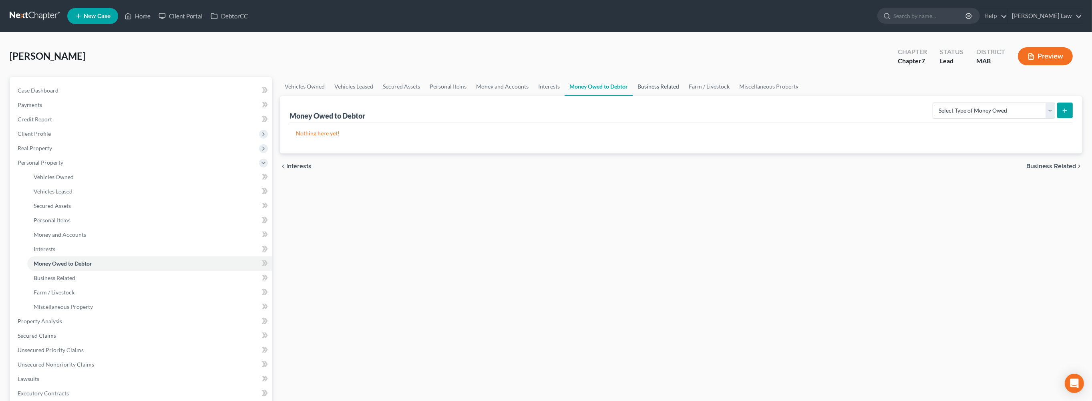
click at [684, 96] on link "Business Related" at bounding box center [658, 86] width 51 height 19
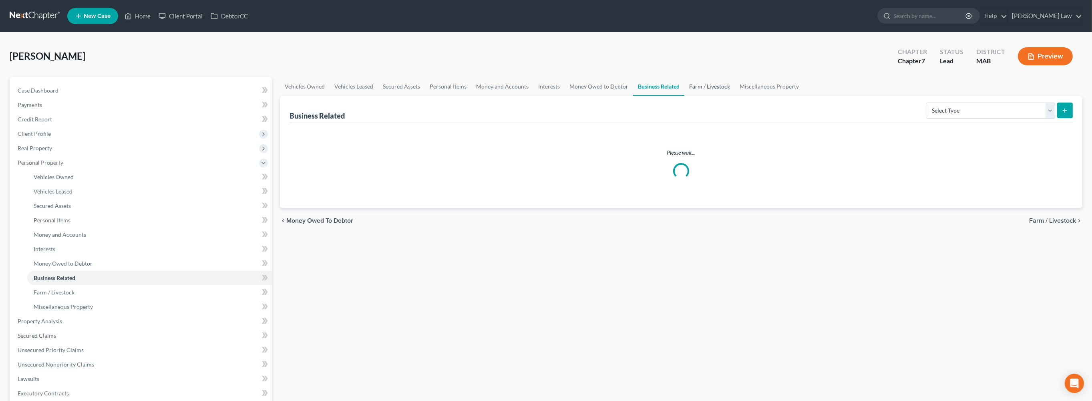
click at [735, 96] on link "Farm / Livestock" at bounding box center [710, 86] width 50 height 19
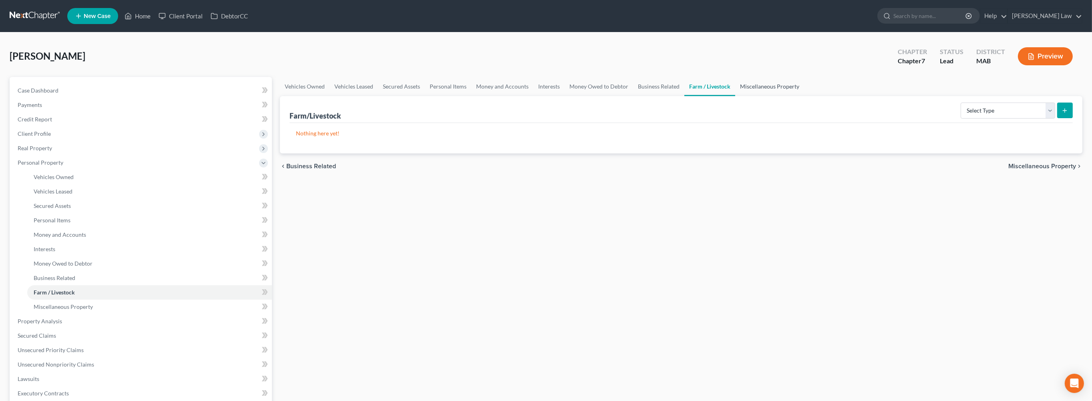
click at [804, 96] on link "Miscellaneous Property" at bounding box center [769, 86] width 69 height 19
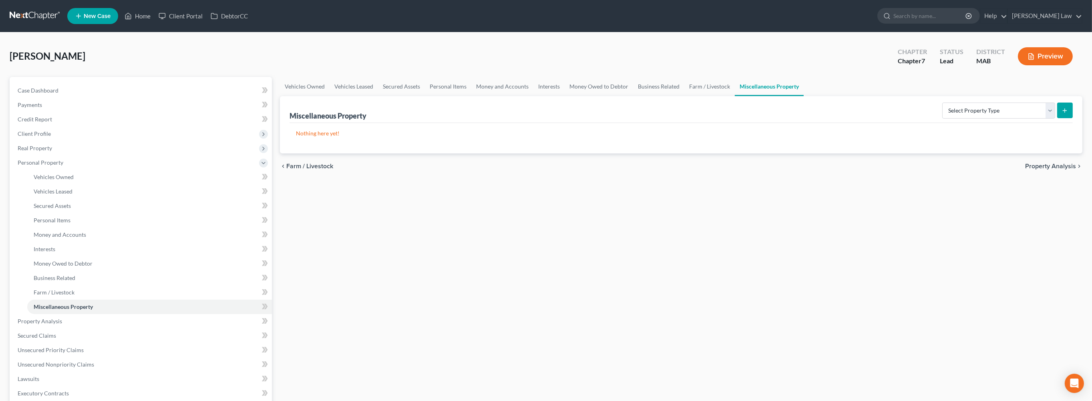
click at [1029, 65] on button "Preview" at bounding box center [1045, 56] width 55 height 18
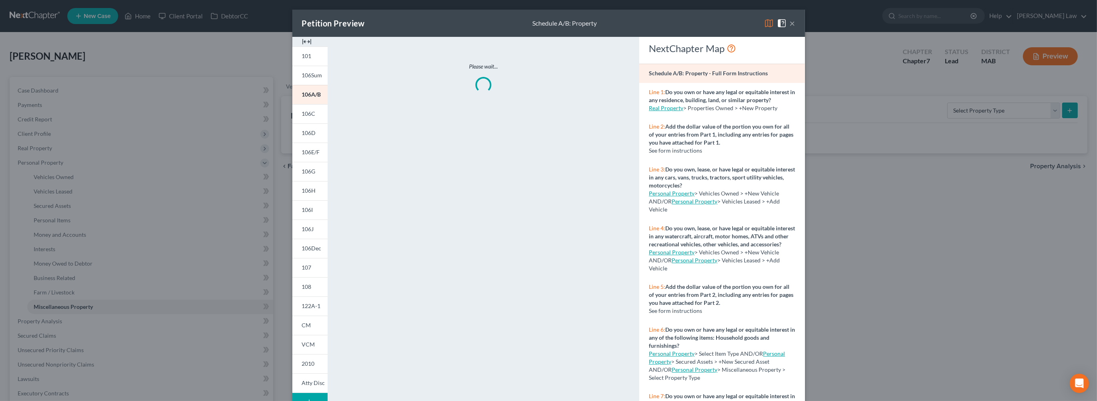
click at [302, 46] on img at bounding box center [307, 42] width 10 height 10
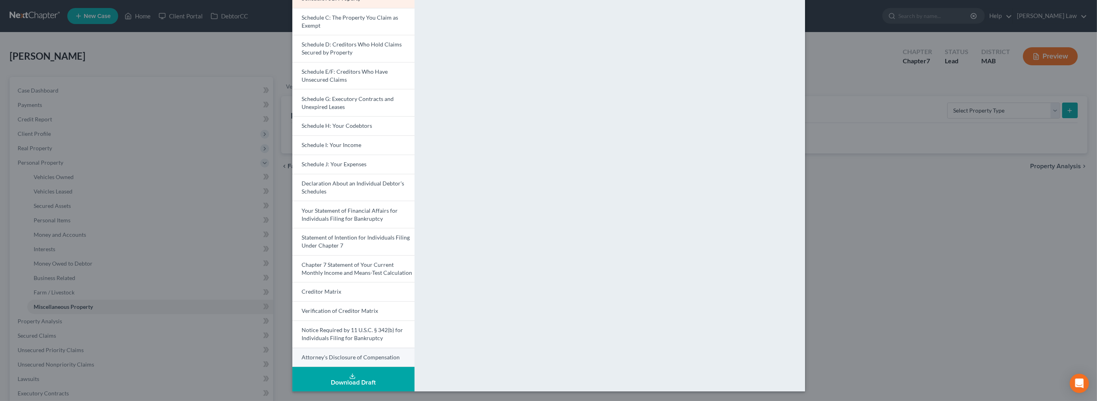
scroll to position [227, 0]
click at [299, 379] on div "Download Draft" at bounding box center [353, 382] width 109 height 6
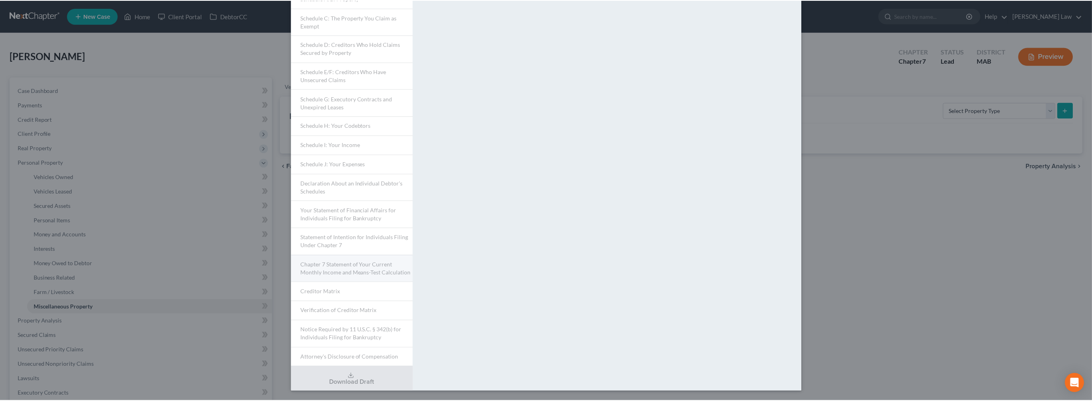
scroll to position [0, 0]
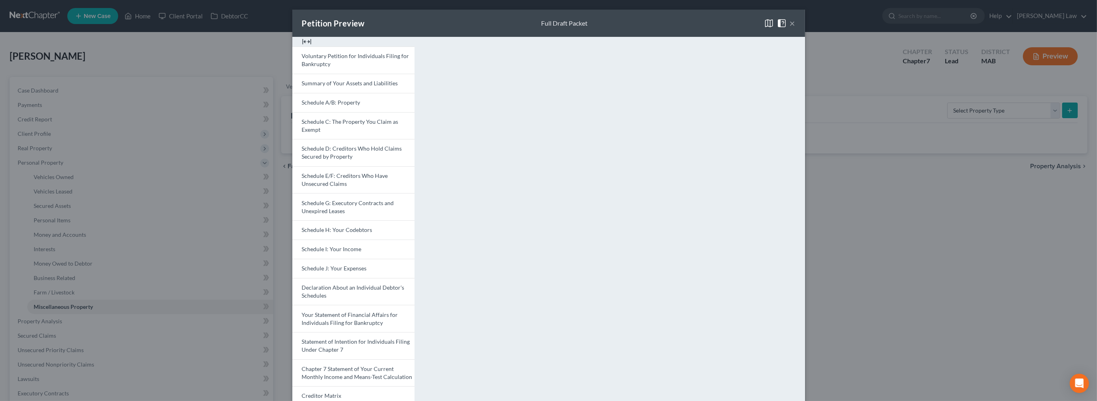
click at [796, 28] on button "×" at bounding box center [793, 23] width 6 height 10
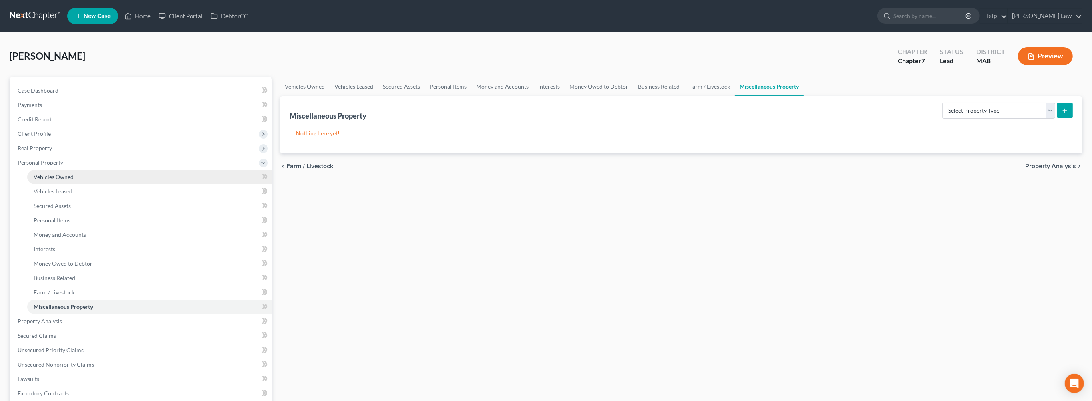
click at [57, 180] on span "Vehicles Owned" at bounding box center [54, 176] width 40 height 7
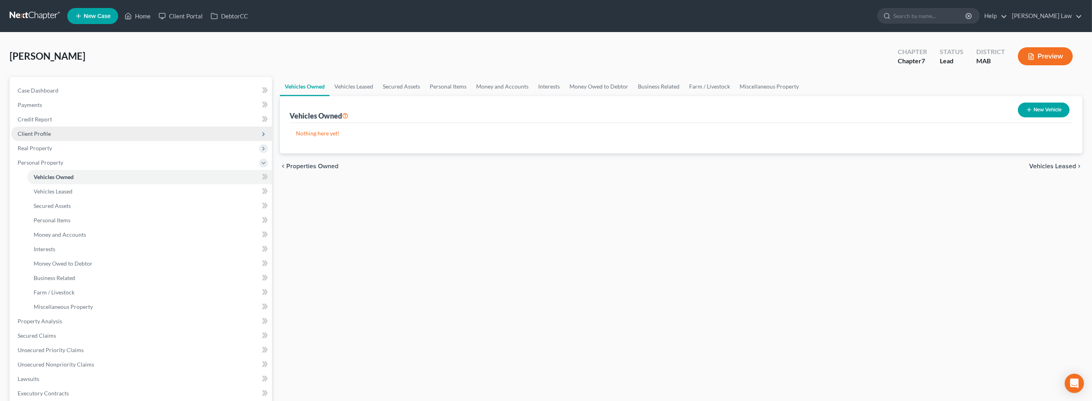
click at [46, 137] on span "Client Profile" at bounding box center [34, 133] width 33 height 7
click at [62, 184] on link "Debtor Profile" at bounding box center [149, 177] width 245 height 14
select select "0"
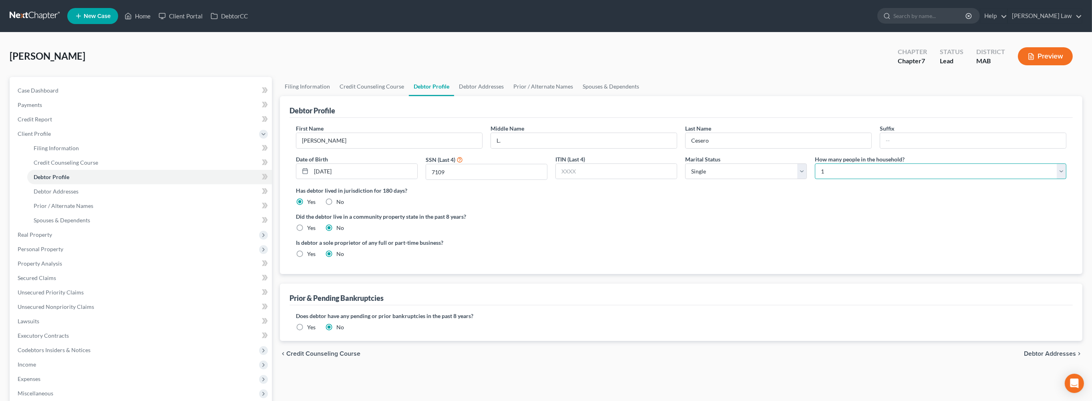
click at [1054, 179] on select "Select 1 2 3 4 5 6 7 8 9 10 11 12 13 14 15 16 17 18 19 20" at bounding box center [941, 171] width 252 height 16
select select "1"
click at [815, 179] on select "Select 1 2 3 4 5 6 7 8 9 10 11 12 13 14 15 16 17 18 19 20" at bounding box center [941, 171] width 252 height 16
click at [46, 94] on span "Case Dashboard" at bounding box center [38, 90] width 41 height 7
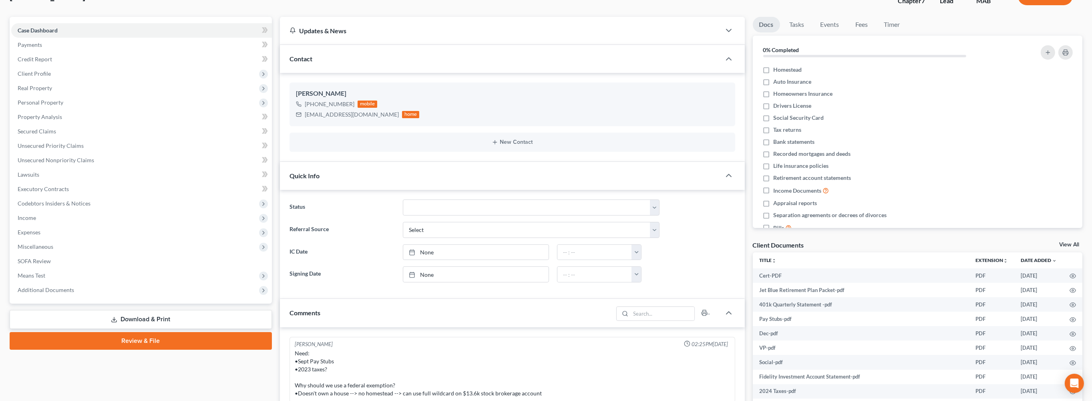
scroll to position [280, 0]
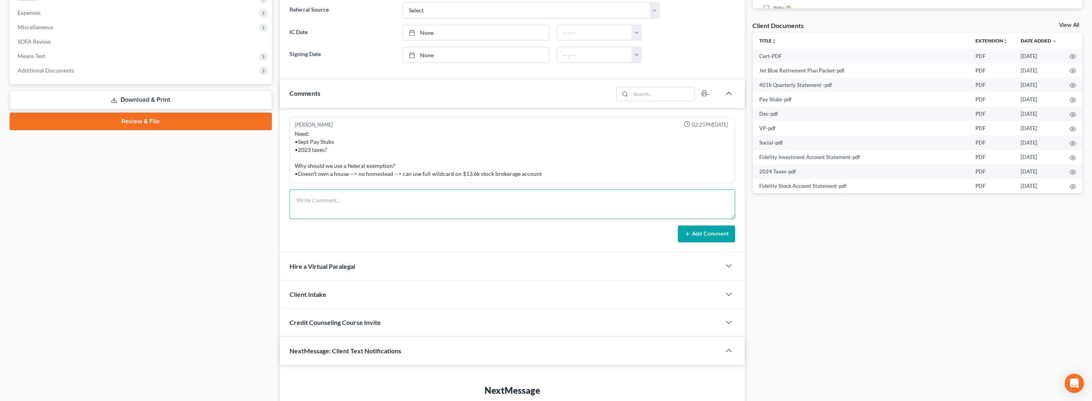
click at [341, 219] on textarea at bounding box center [513, 204] width 446 height 30
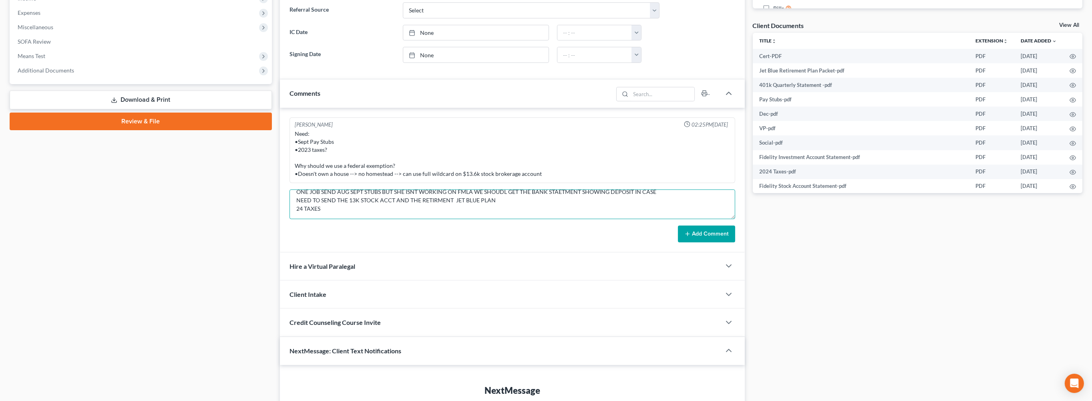
scroll to position [54, 0]
type textarea "NOTES FOR HEARING NO HOUSE RENTS NO ASSETS TO WORRY ABOUT ONE JOB SEND AUG SEPT…"
click at [697, 242] on button "Add Comment" at bounding box center [706, 234] width 57 height 17
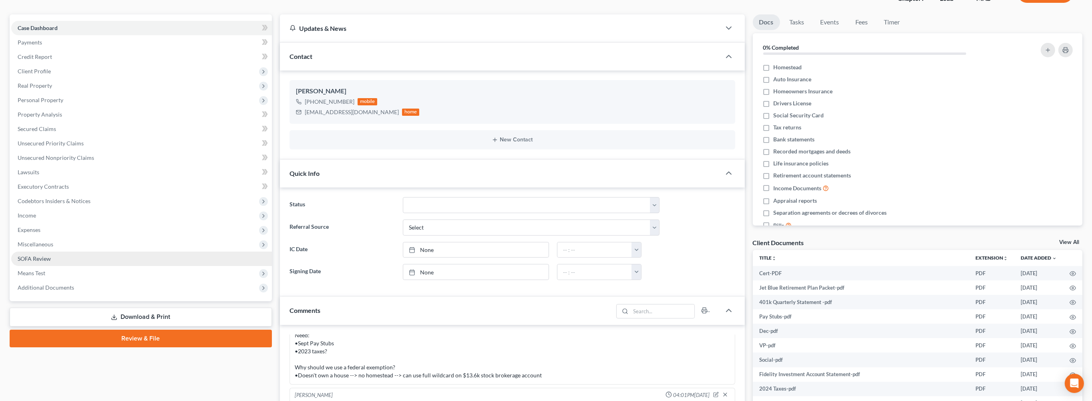
scroll to position [0, 0]
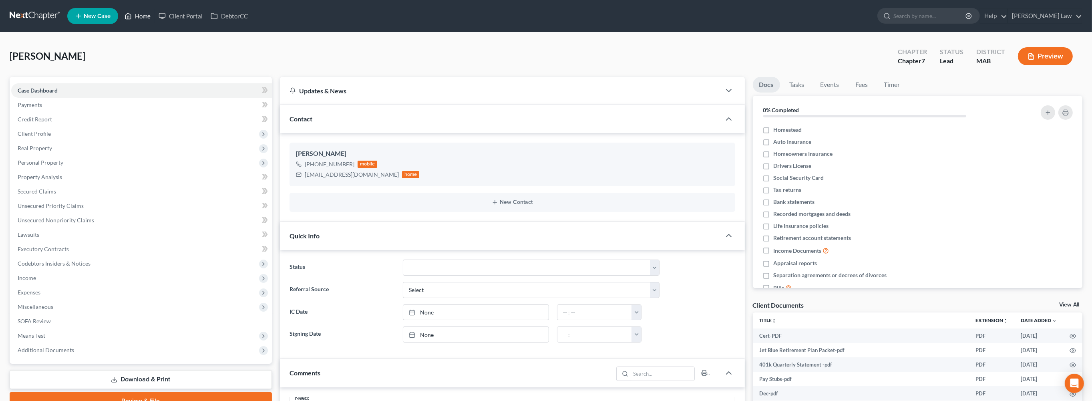
click at [155, 19] on link "Home" at bounding box center [138, 16] width 34 height 14
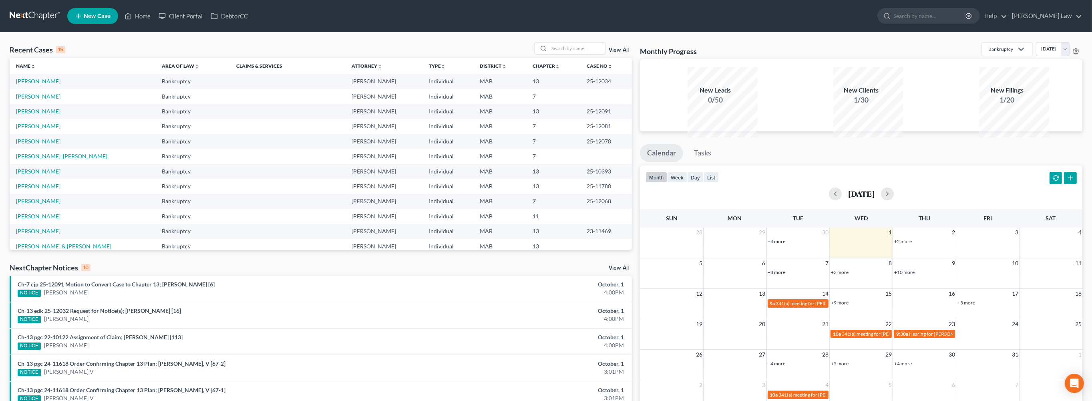
click at [549, 54] on input "search" at bounding box center [577, 48] width 56 height 12
type input "[PERSON_NAME]"
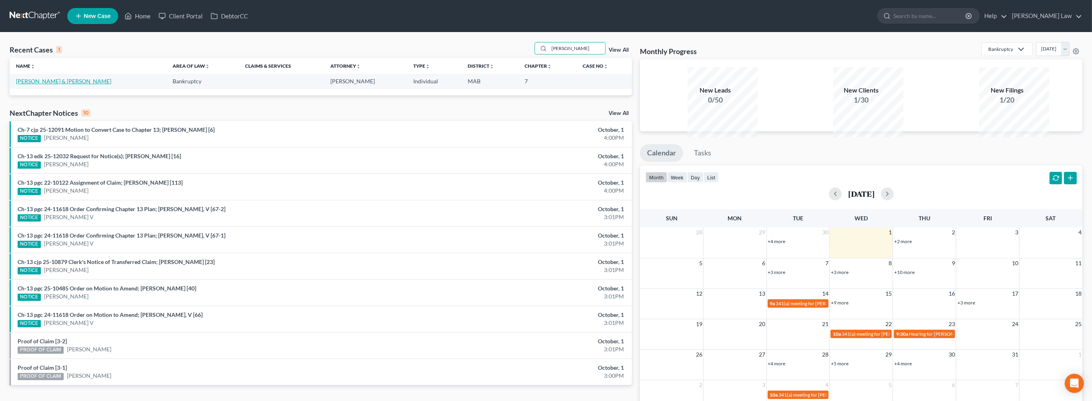
click at [67, 85] on link "[PERSON_NAME] & [PERSON_NAME]" at bounding box center [63, 81] width 95 height 7
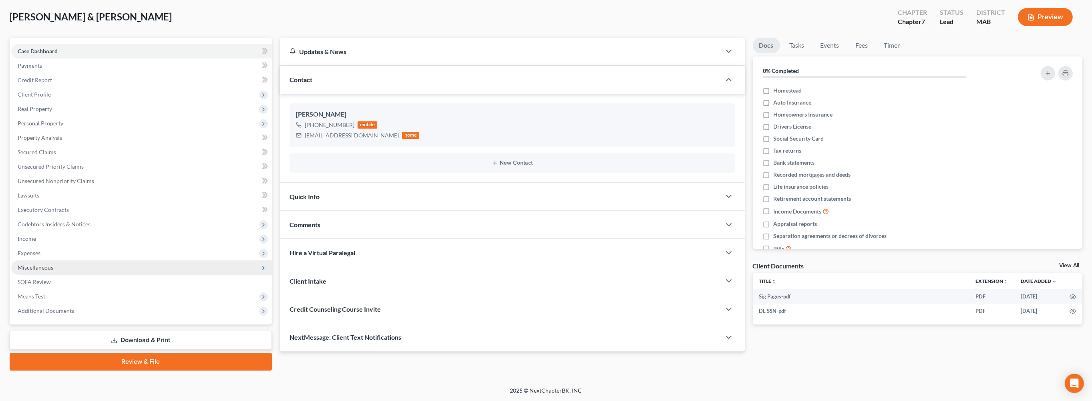
scroll to position [130, 0]
click at [42, 102] on span "Real Property" at bounding box center [141, 109] width 261 height 14
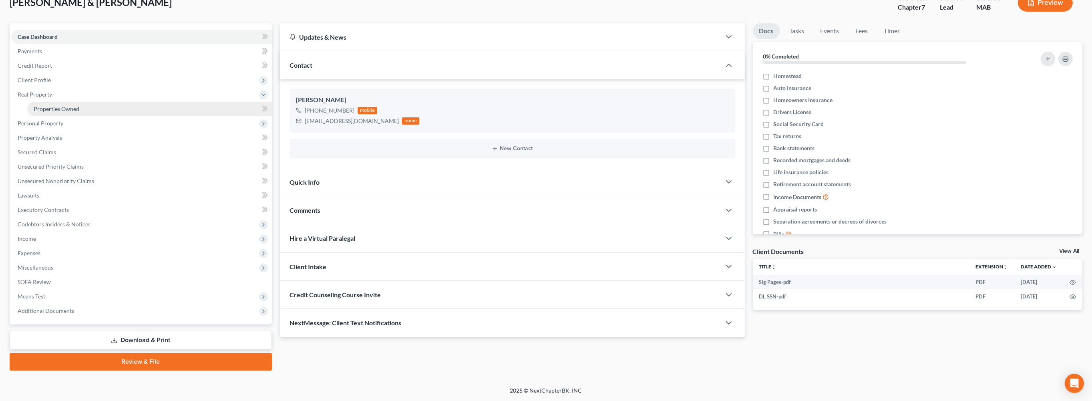
click at [65, 105] on span "Properties Owned" at bounding box center [57, 108] width 46 height 7
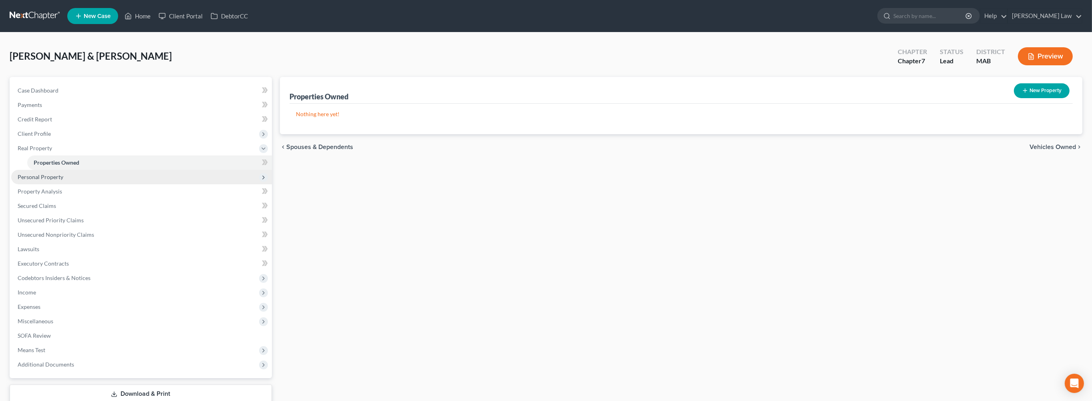
click at [49, 180] on span "Personal Property" at bounding box center [41, 176] width 46 height 7
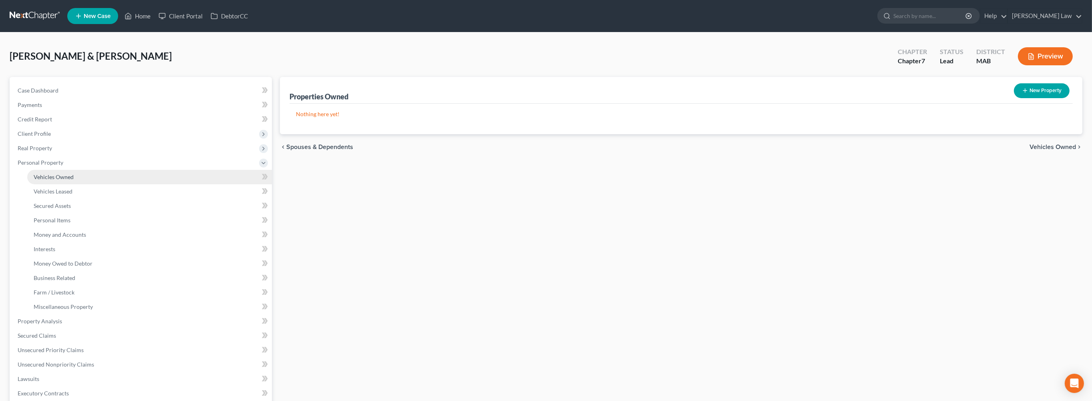
click at [68, 180] on span "Vehicles Owned" at bounding box center [54, 176] width 40 height 7
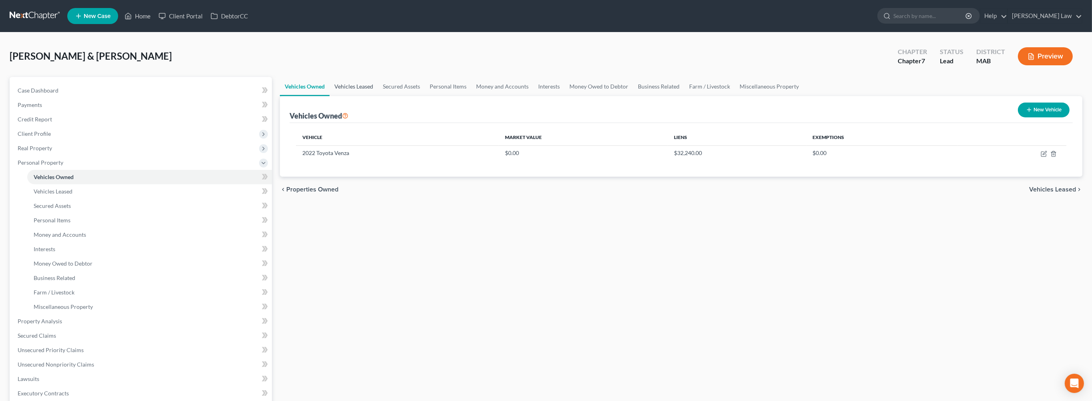
click at [370, 96] on link "Vehicles Leased" at bounding box center [354, 86] width 48 height 19
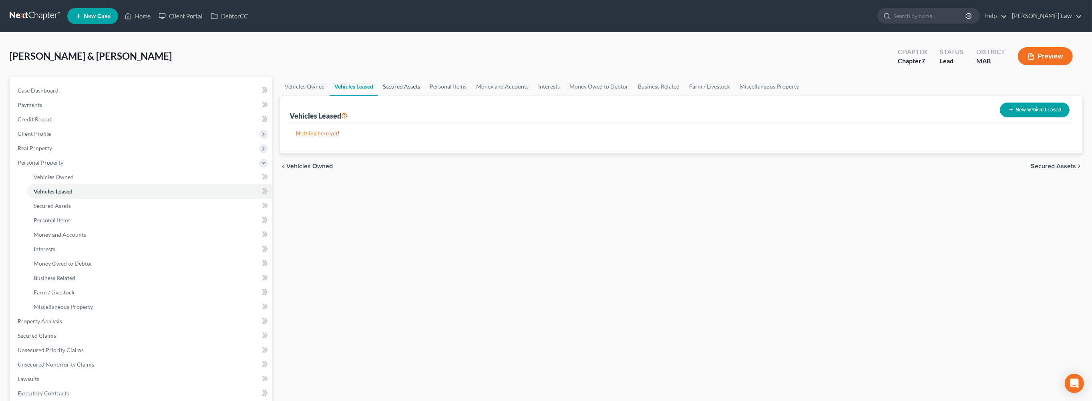
click at [425, 96] on link "Secured Assets" at bounding box center [401, 86] width 47 height 19
click at [472, 96] on link "Personal Items" at bounding box center [448, 86] width 46 height 19
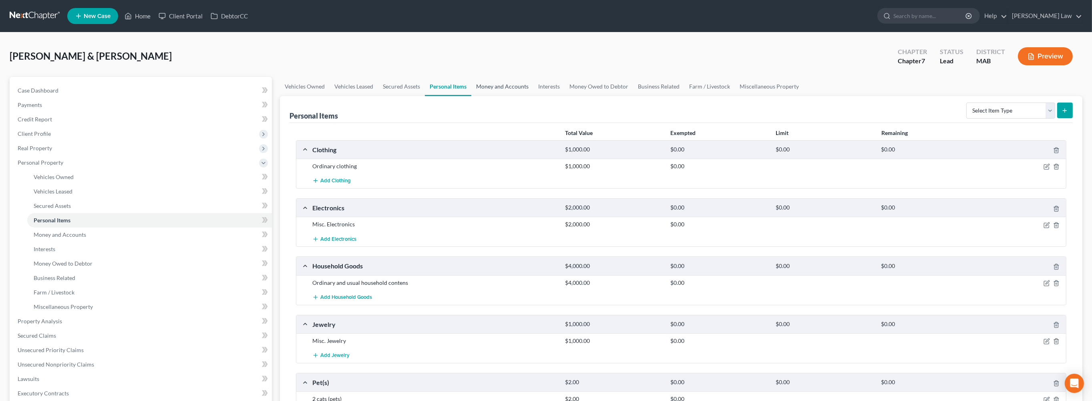
click at [534, 96] on link "Money and Accounts" at bounding box center [502, 86] width 62 height 19
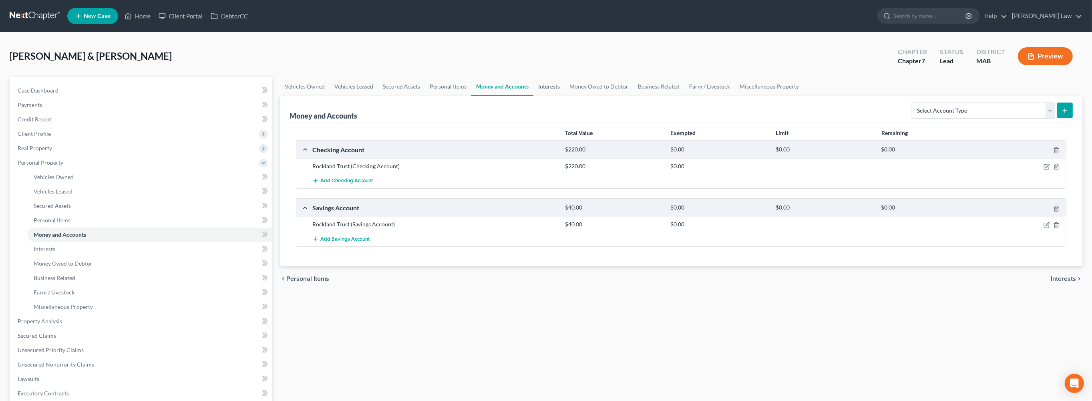
click at [565, 96] on link "Interests" at bounding box center [549, 86] width 31 height 19
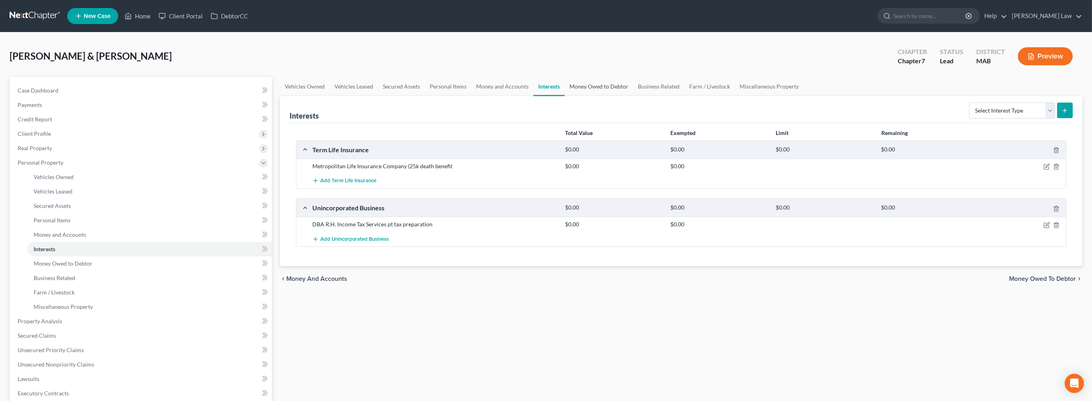
click at [633, 96] on link "Money Owed to Debtor" at bounding box center [599, 86] width 68 height 19
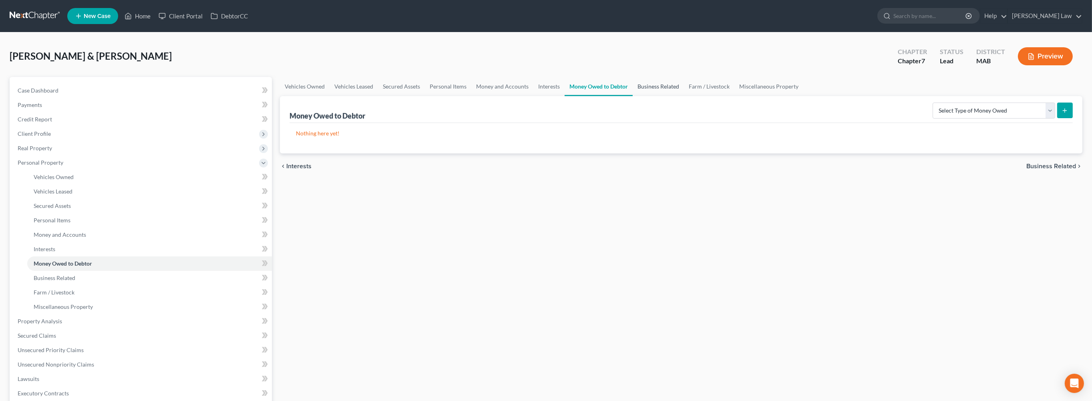
click at [684, 96] on link "Business Related" at bounding box center [658, 86] width 51 height 19
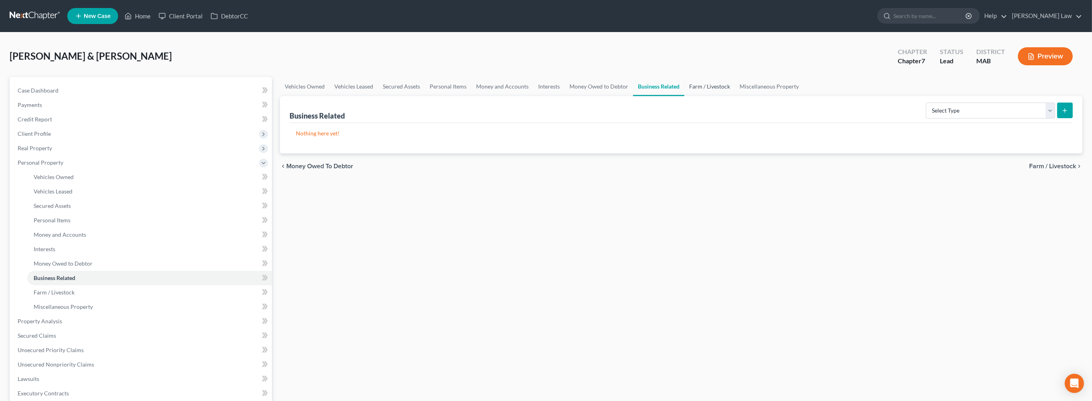
click at [735, 96] on link "Farm / Livestock" at bounding box center [710, 86] width 50 height 19
click at [804, 96] on link "Miscellaneous Property" at bounding box center [769, 86] width 69 height 19
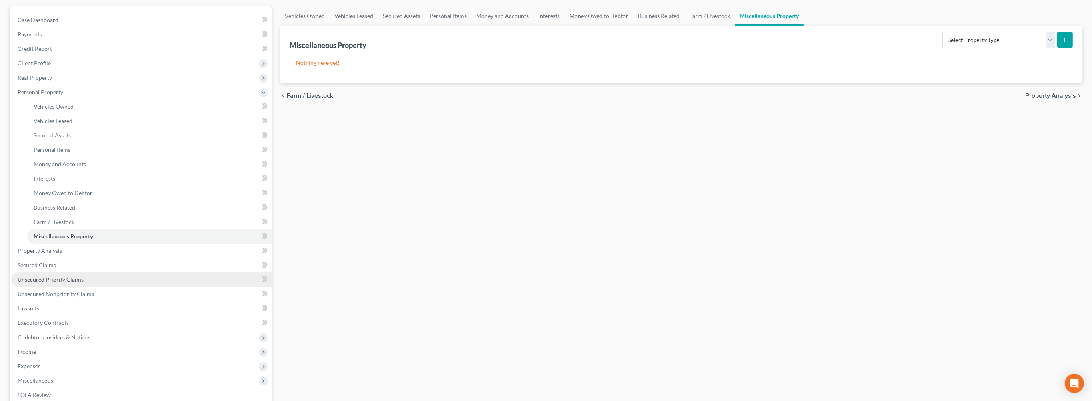
scroll to position [113, 0]
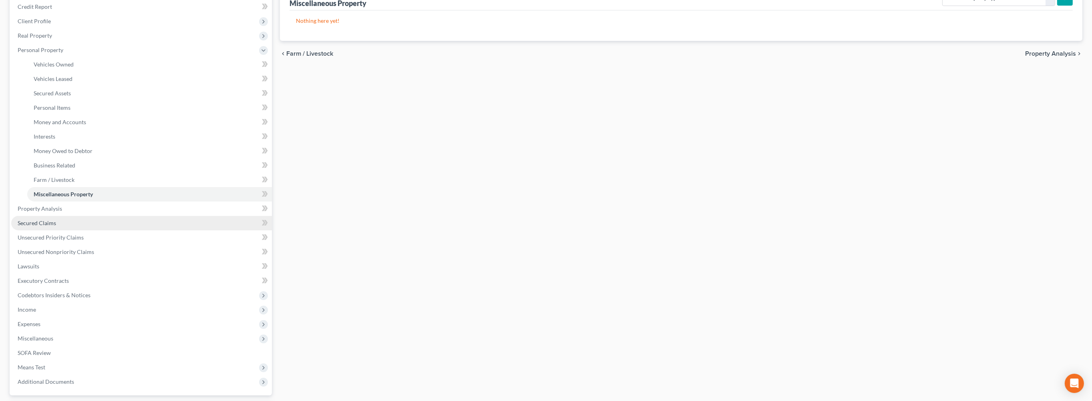
click at [39, 230] on link "Secured Claims" at bounding box center [141, 223] width 261 height 14
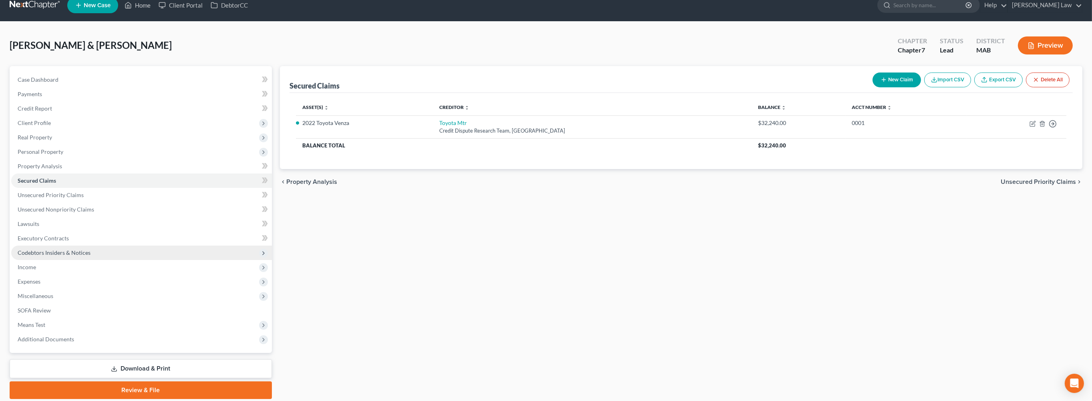
scroll to position [11, 0]
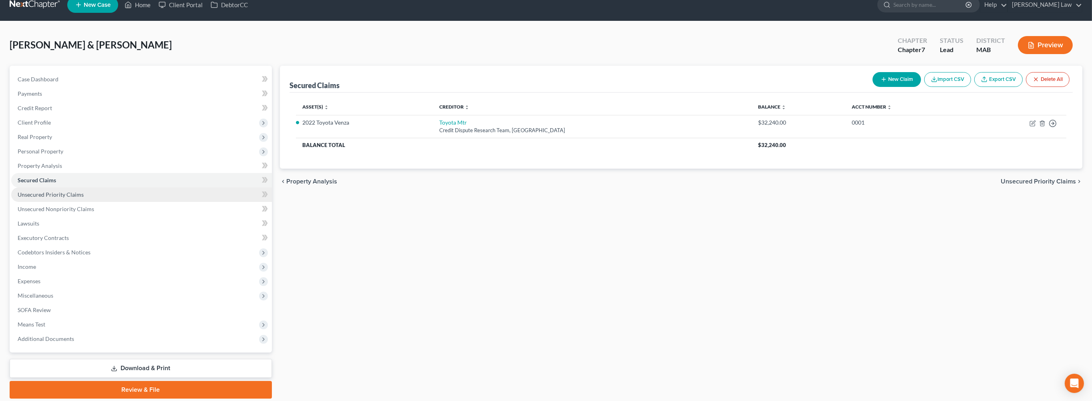
click at [46, 198] on span "Unsecured Priority Claims" at bounding box center [51, 194] width 66 height 7
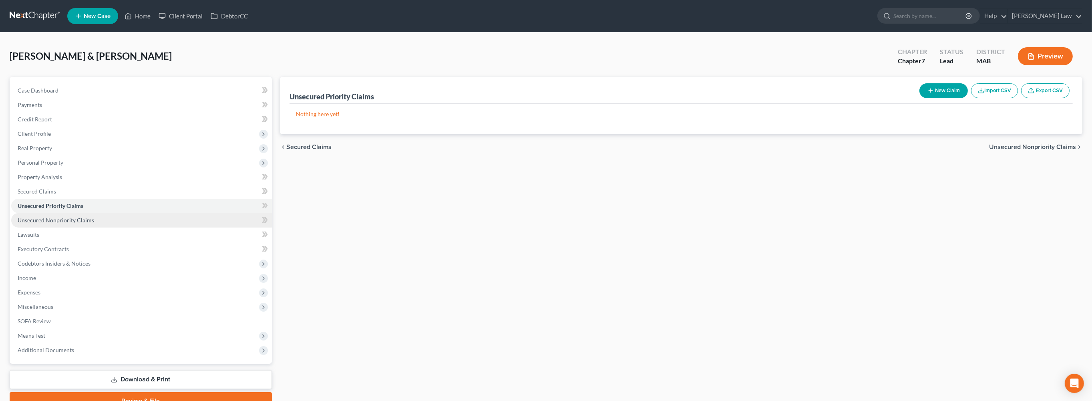
click at [59, 224] on span "Unsecured Nonpriority Claims" at bounding box center [56, 220] width 77 height 7
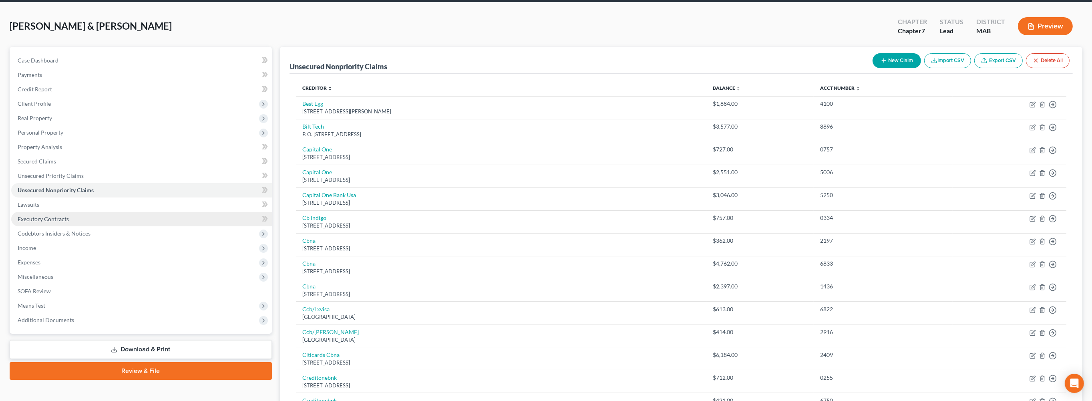
scroll to position [93, 0]
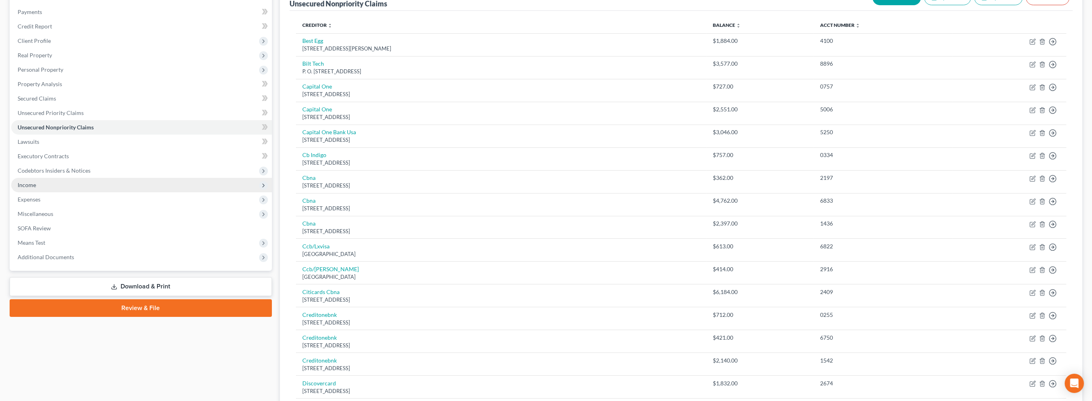
click at [36, 188] on span "Income" at bounding box center [27, 184] width 18 height 7
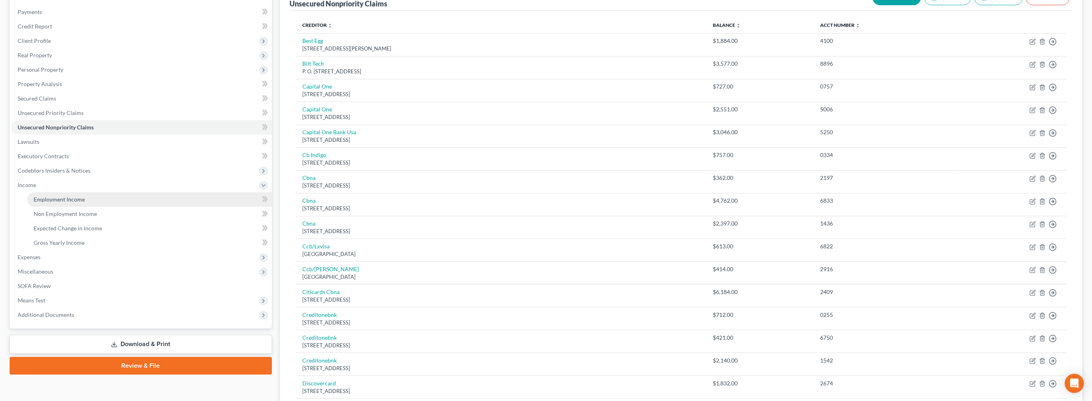
click at [72, 203] on span "Employment Income" at bounding box center [59, 199] width 51 height 7
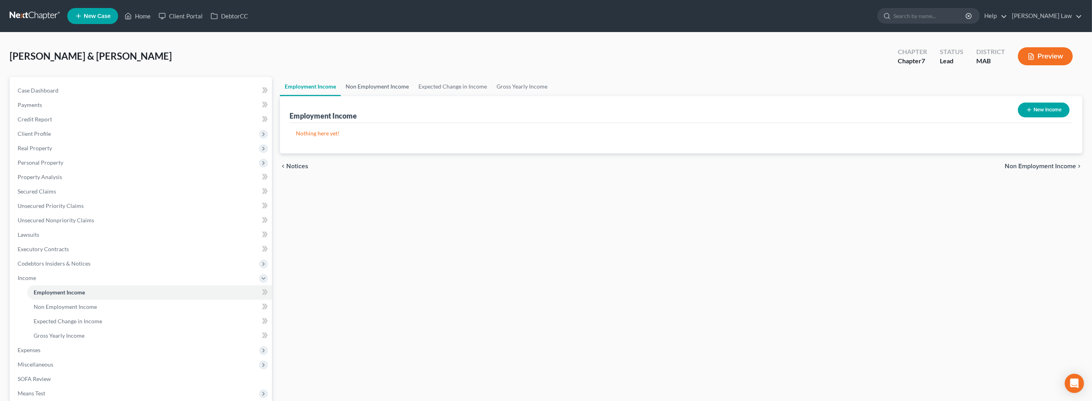
click at [400, 96] on link "Non Employment Income" at bounding box center [377, 86] width 73 height 19
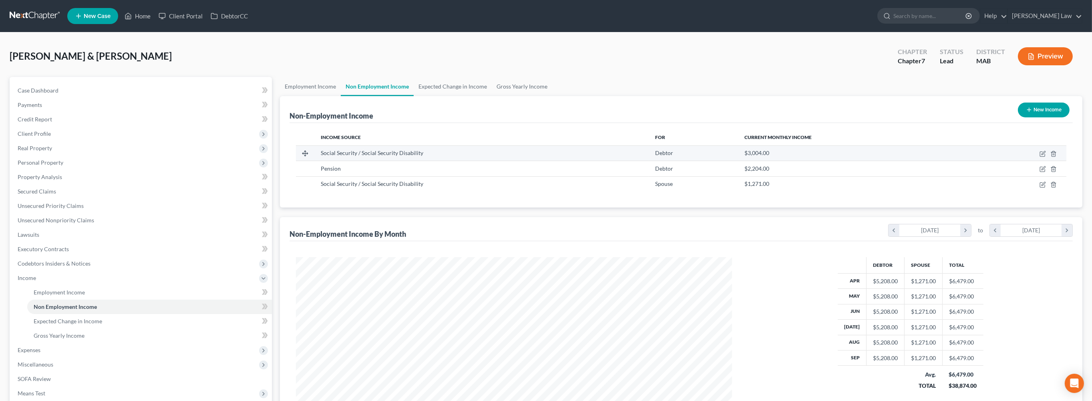
scroll to position [218, 452]
click at [318, 96] on link "Employment Income" at bounding box center [310, 86] width 61 height 19
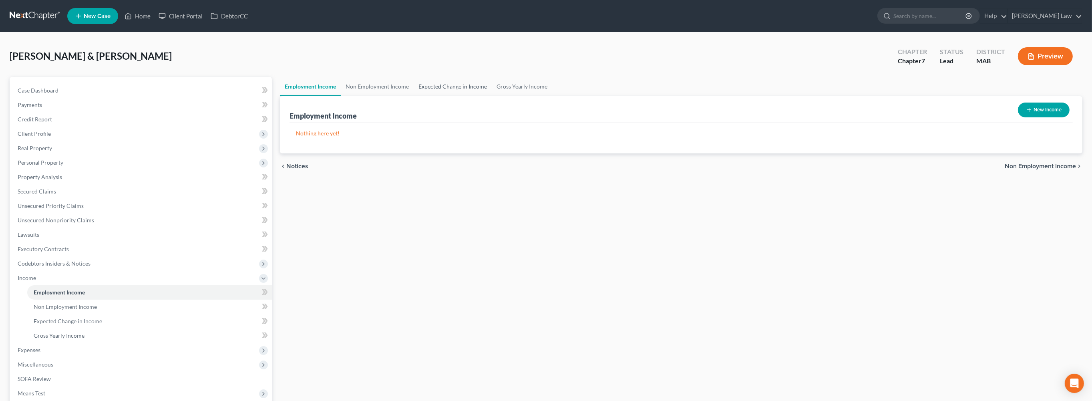
click at [477, 96] on link "Expected Change in Income" at bounding box center [453, 86] width 78 height 19
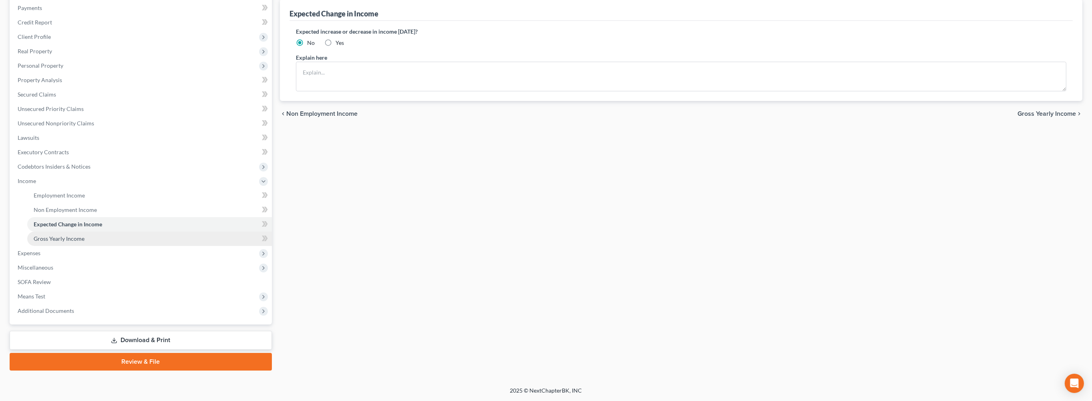
scroll to position [199, 0]
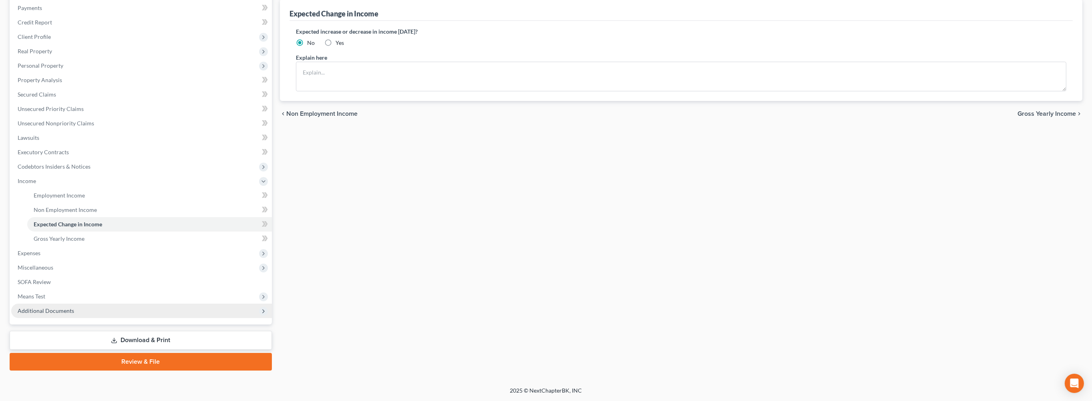
click at [97, 312] on span "Additional Documents" at bounding box center [141, 311] width 261 height 14
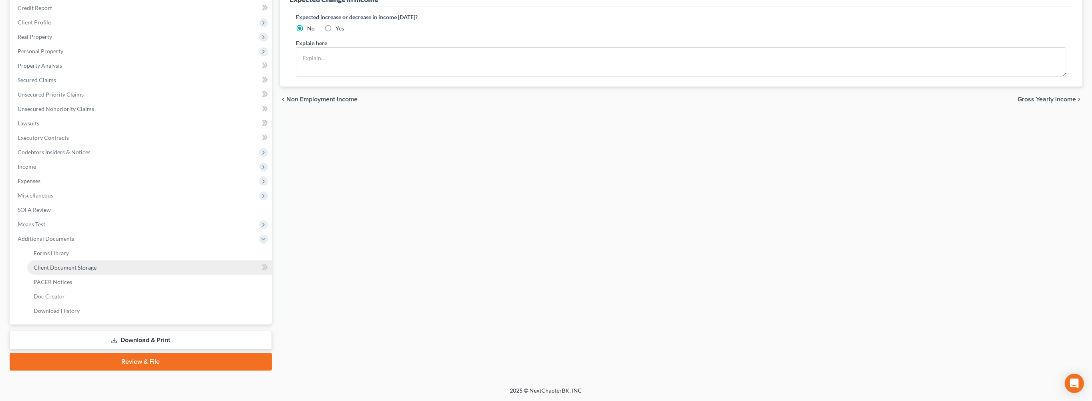
click at [97, 271] on span "Client Document Storage" at bounding box center [65, 267] width 63 height 7
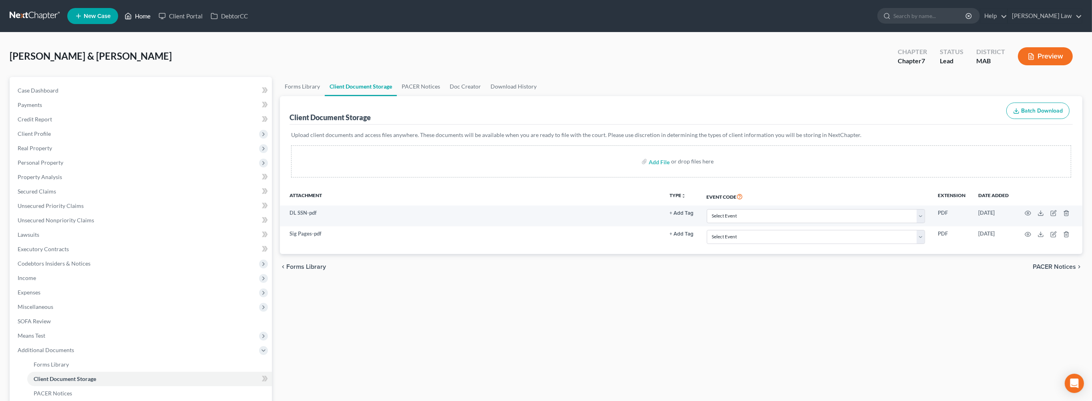
drag, startPoint x: 159, startPoint y: 18, endPoint x: 153, endPoint y: 19, distance: 6.1
click at [155, 18] on link "Home" at bounding box center [138, 16] width 34 height 14
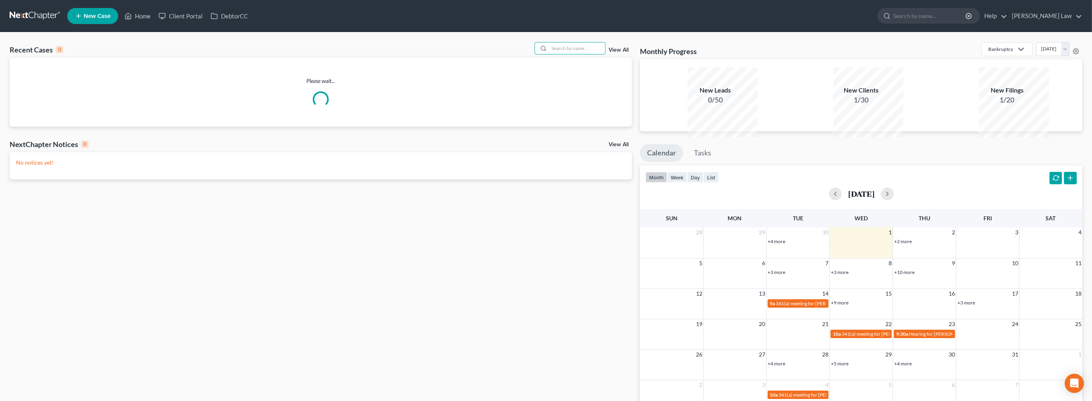
drag, startPoint x: 563, startPoint y: 61, endPoint x: 1052, endPoint y: 366, distance: 576.3
click at [566, 54] on input "search" at bounding box center [577, 48] width 56 height 12
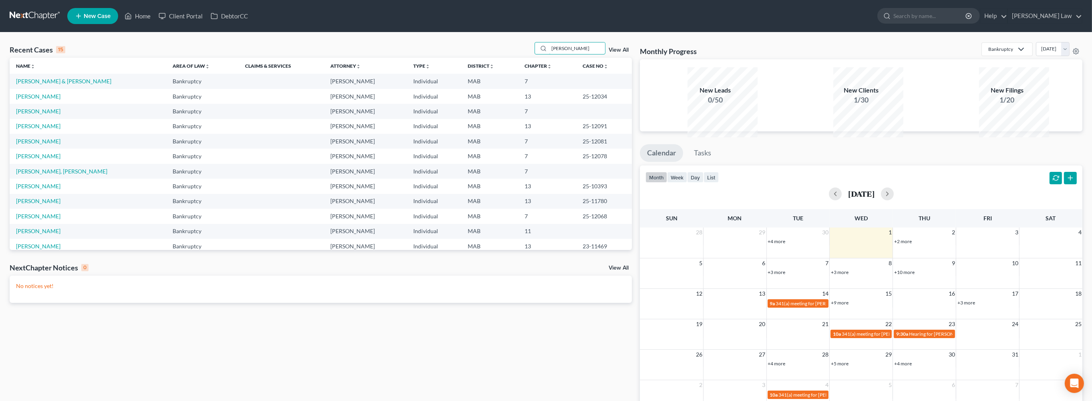
type input "[PERSON_NAME]"
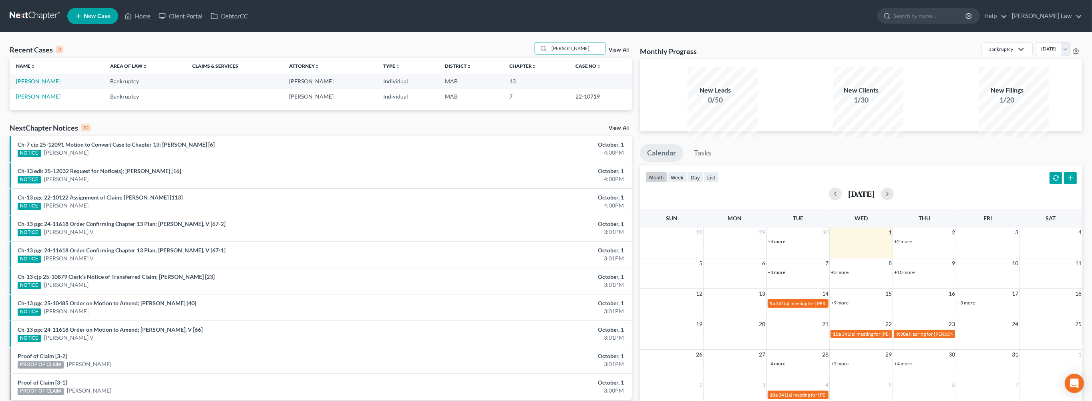
click at [46, 85] on link "[PERSON_NAME]" at bounding box center [38, 81] width 44 height 7
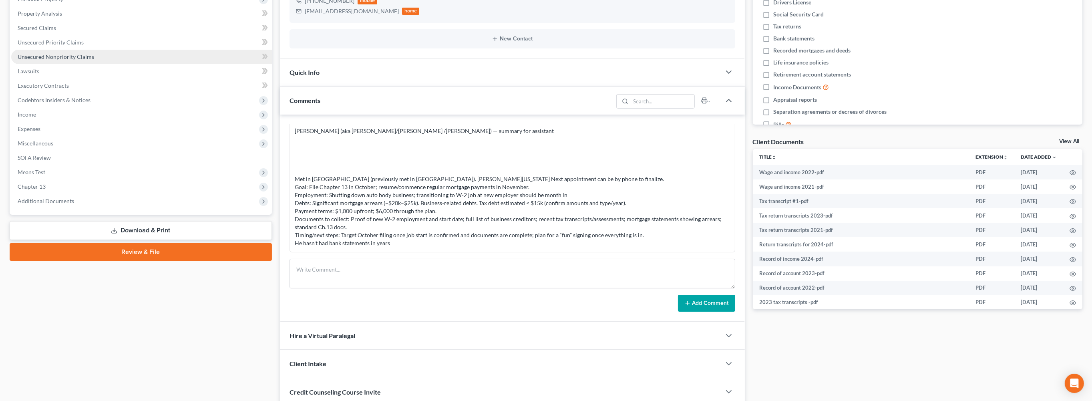
scroll to position [120, 0]
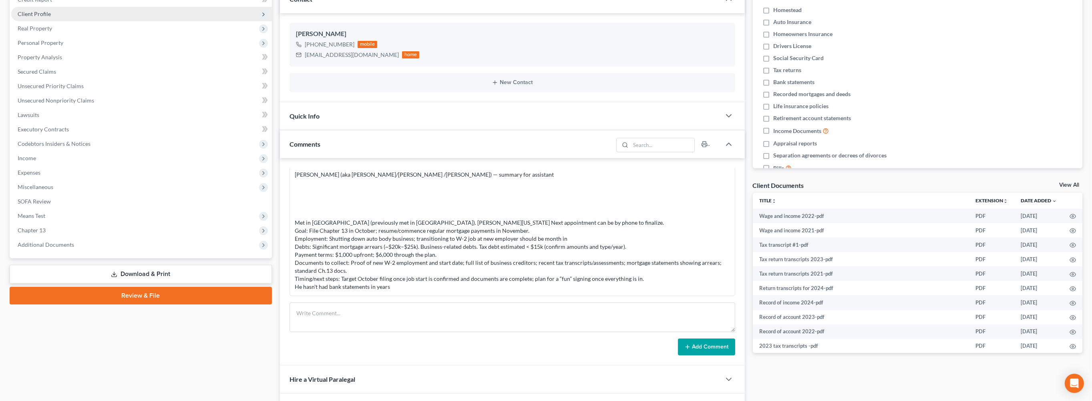
click at [46, 17] on span "Client Profile" at bounding box center [34, 13] width 33 height 7
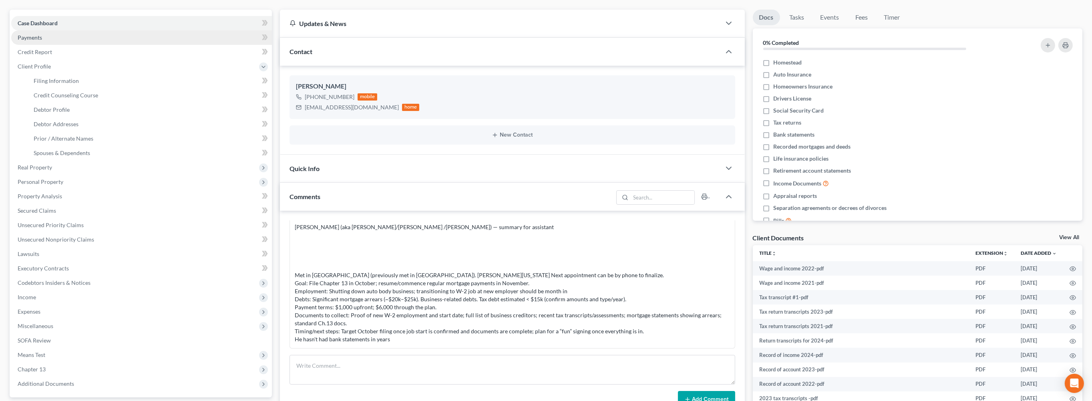
scroll to position [5, 0]
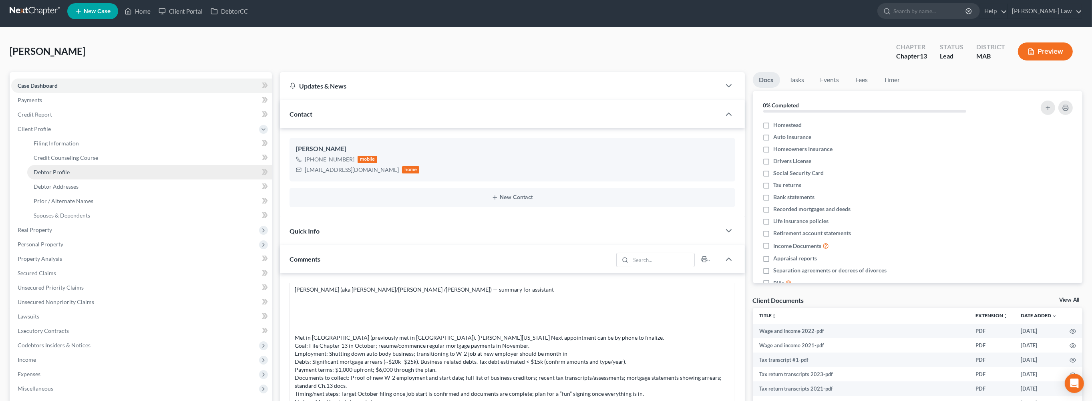
click at [70, 175] on span "Debtor Profile" at bounding box center [52, 172] width 36 height 7
select select "0"
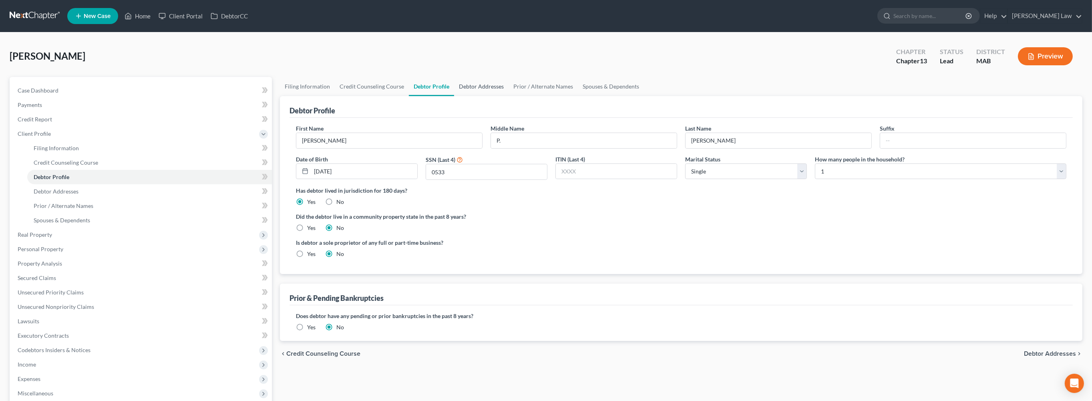
click at [509, 96] on link "Debtor Addresses" at bounding box center [481, 86] width 54 height 19
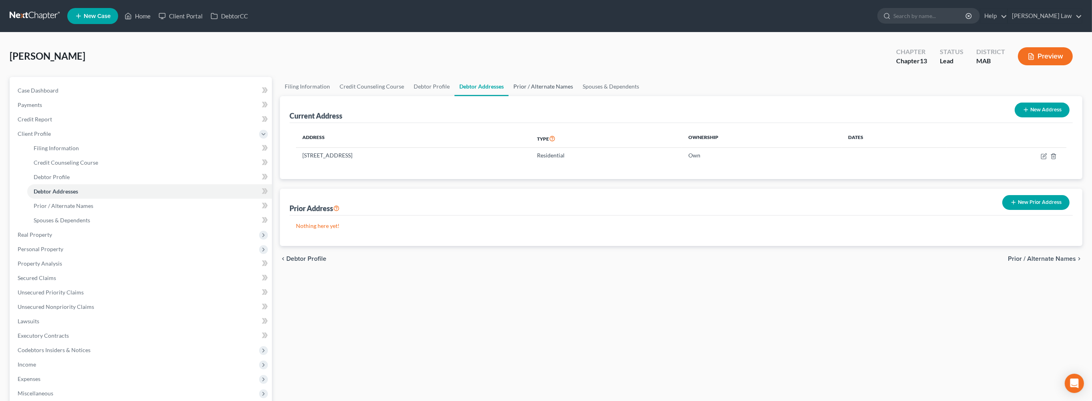
click at [578, 96] on link "Prior / Alternate Names" at bounding box center [543, 86] width 69 height 19
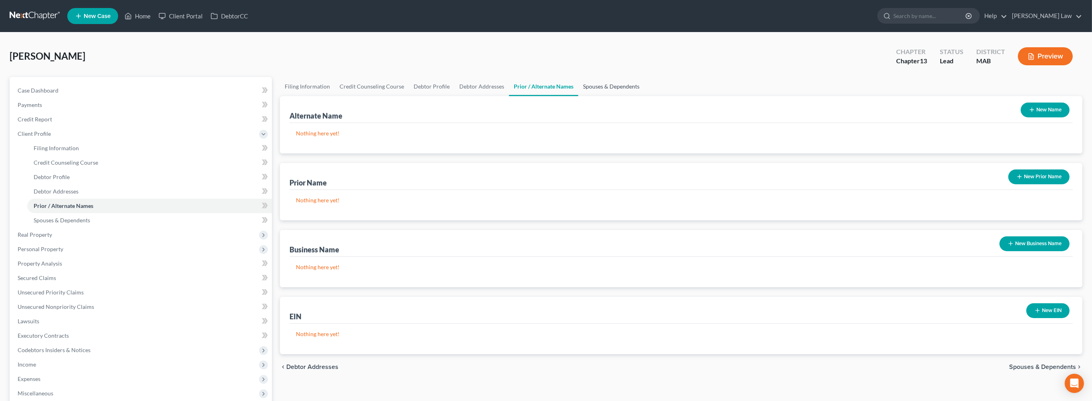
click at [645, 96] on link "Spouses & Dependents" at bounding box center [611, 86] width 66 height 19
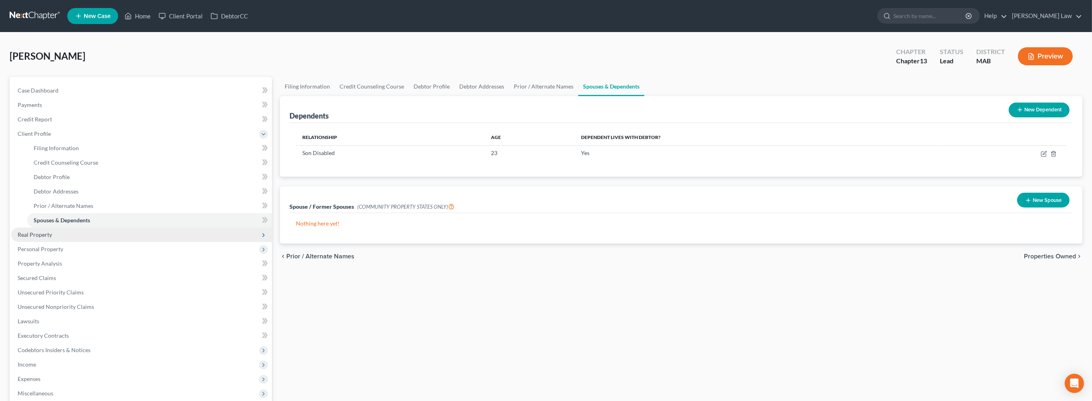
click at [52, 238] on span "Real Property" at bounding box center [35, 234] width 34 height 7
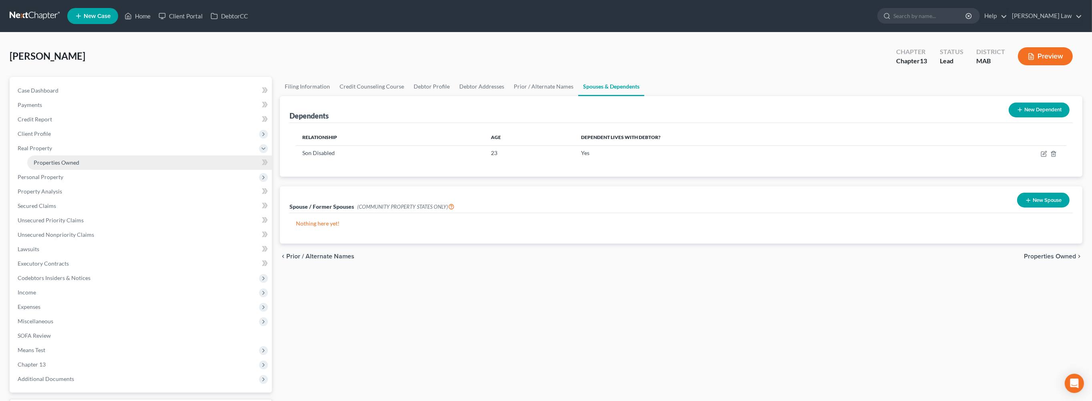
click at [64, 166] on span "Properties Owned" at bounding box center [57, 162] width 46 height 7
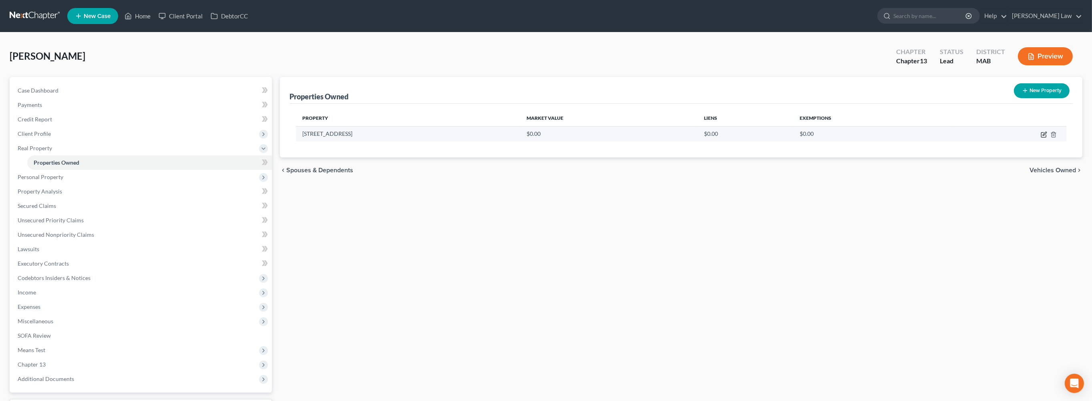
click at [1043, 135] on icon "button" at bounding box center [1045, 134] width 4 height 4
select select "22"
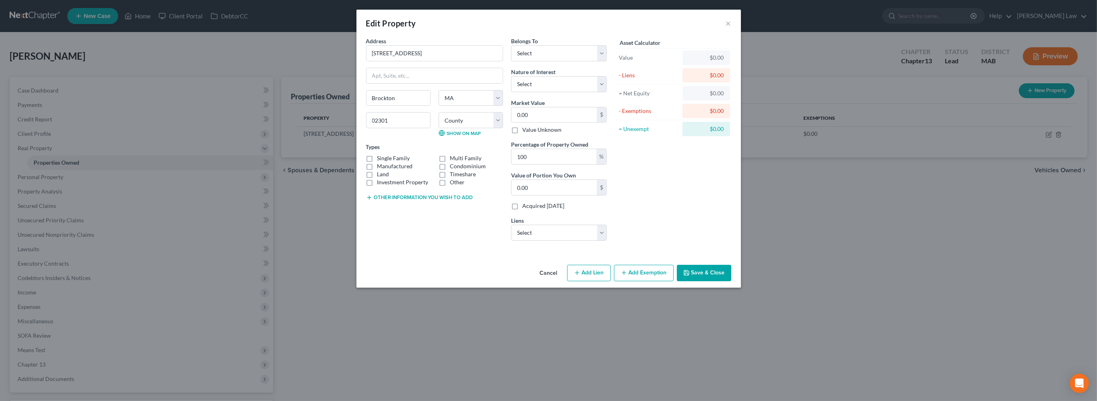
click at [731, 282] on button "Save & Close" at bounding box center [704, 273] width 54 height 17
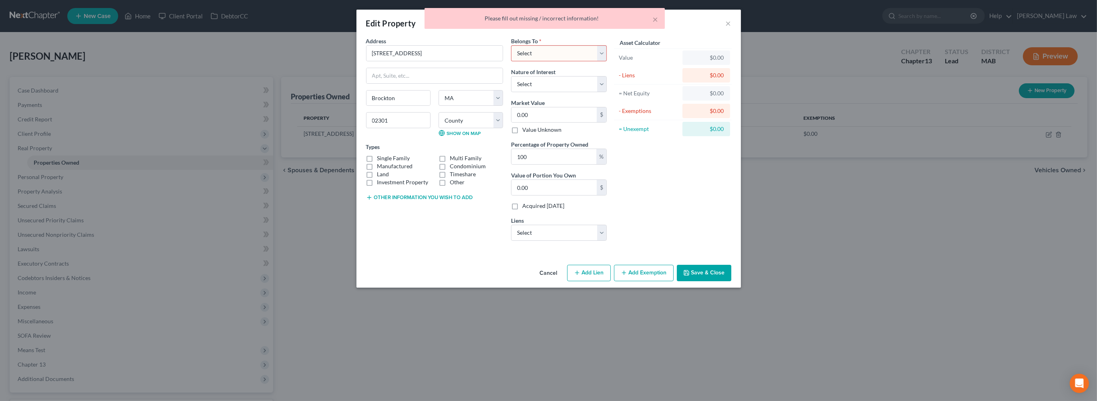
click at [775, 30] on div "× Please fill out missing / incorrect information!" at bounding box center [544, 20] width 1097 height 25
click at [653, 23] on button "×" at bounding box center [656, 19] width 6 height 10
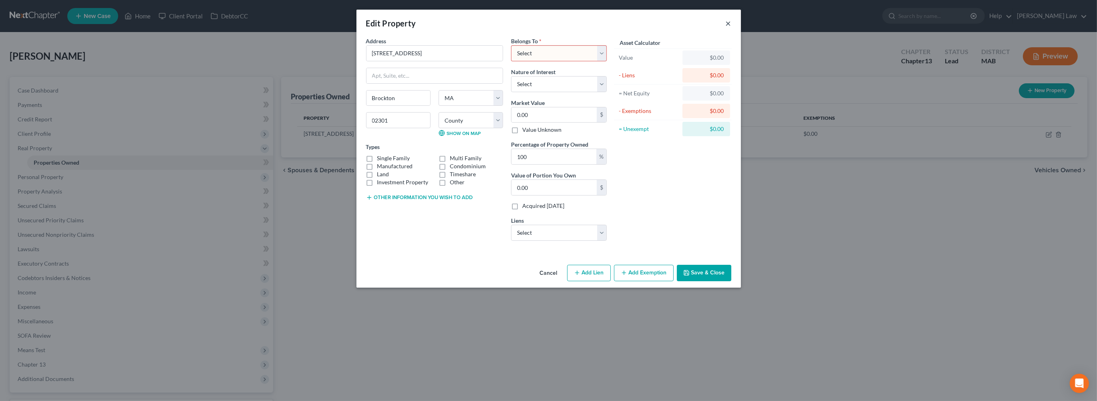
click at [731, 28] on button "×" at bounding box center [729, 23] width 6 height 10
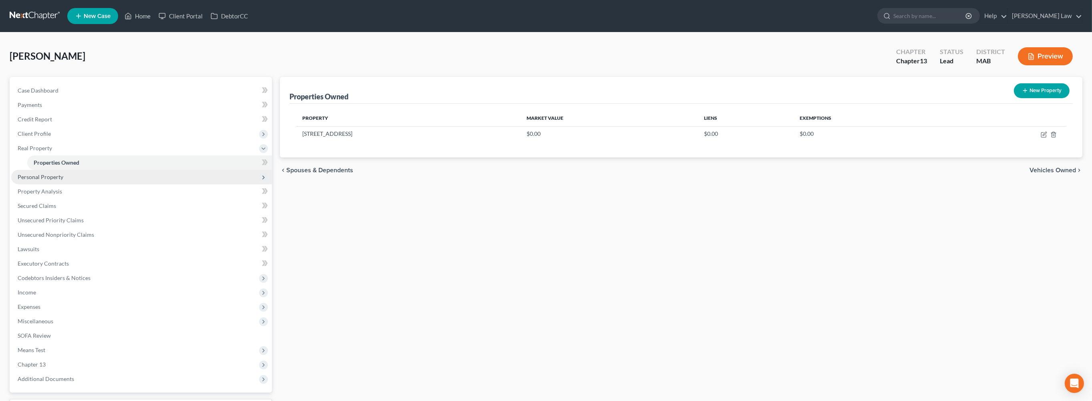
click at [55, 180] on span "Personal Property" at bounding box center [41, 176] width 46 height 7
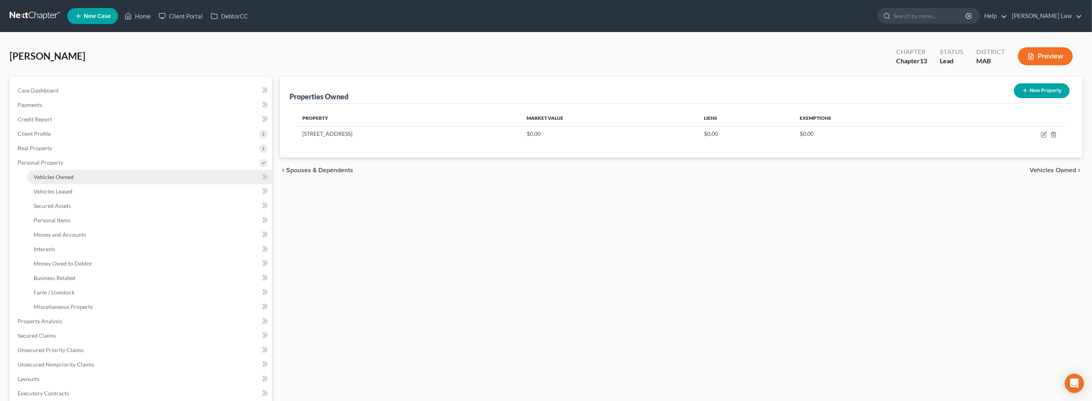
click at [55, 180] on span "Vehicles Owned" at bounding box center [54, 176] width 40 height 7
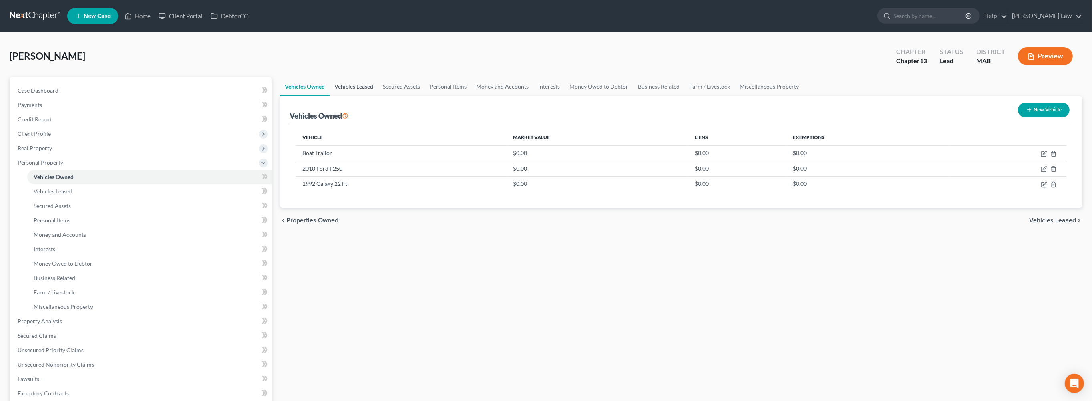
click at [373, 96] on link "Vehicles Leased" at bounding box center [354, 86] width 48 height 19
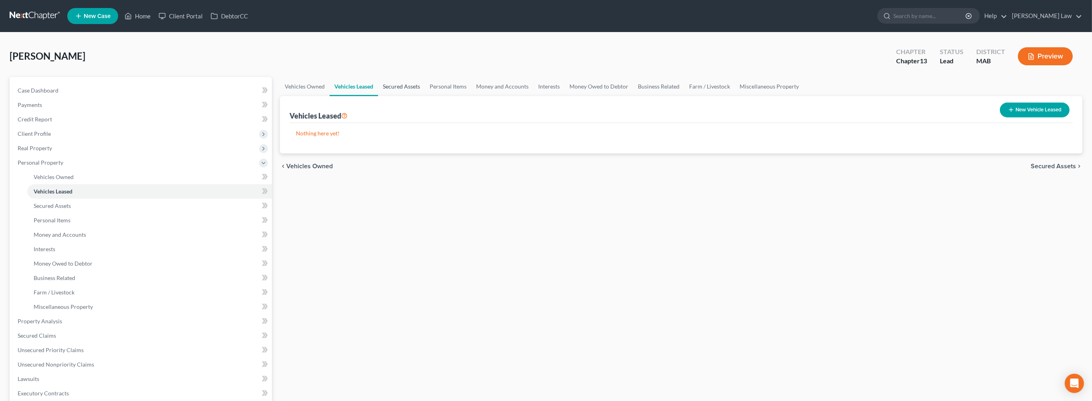
click at [424, 96] on link "Secured Assets" at bounding box center [401, 86] width 47 height 19
click at [472, 96] on link "Personal Items" at bounding box center [448, 86] width 46 height 19
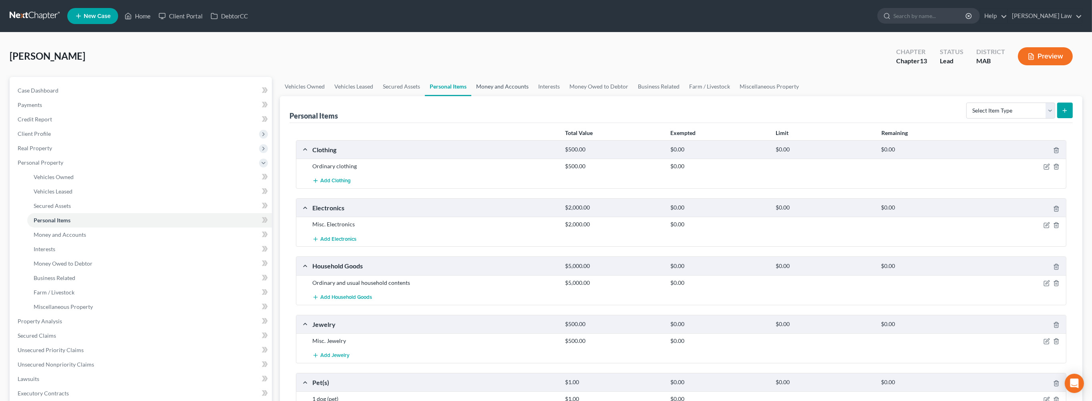
click at [534, 96] on link "Money and Accounts" at bounding box center [502, 86] width 62 height 19
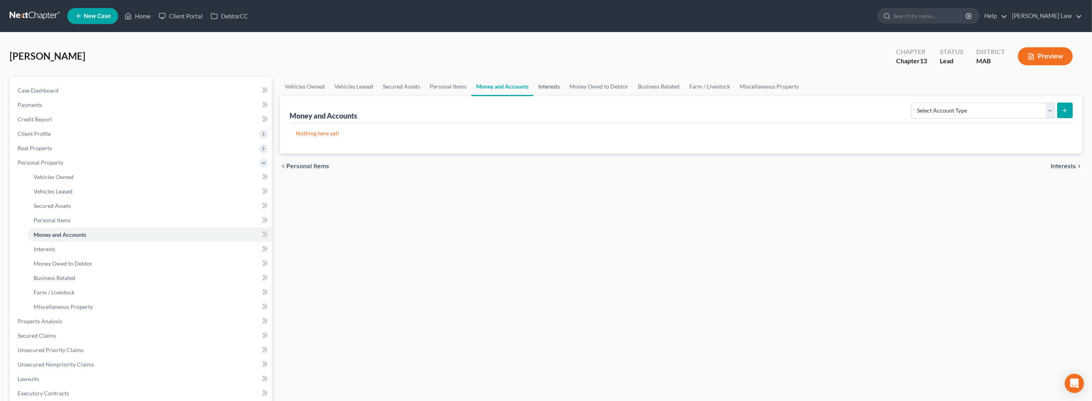
drag, startPoint x: 606, startPoint y: 105, endPoint x: 604, endPoint y: 110, distance: 5.0
click at [565, 96] on link "Interests" at bounding box center [549, 86] width 31 height 19
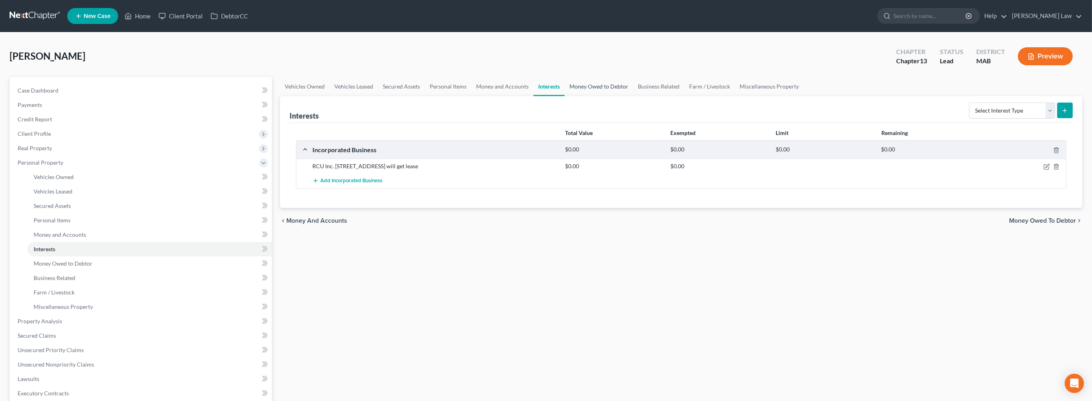
click at [633, 96] on link "Money Owed to Debtor" at bounding box center [599, 86] width 68 height 19
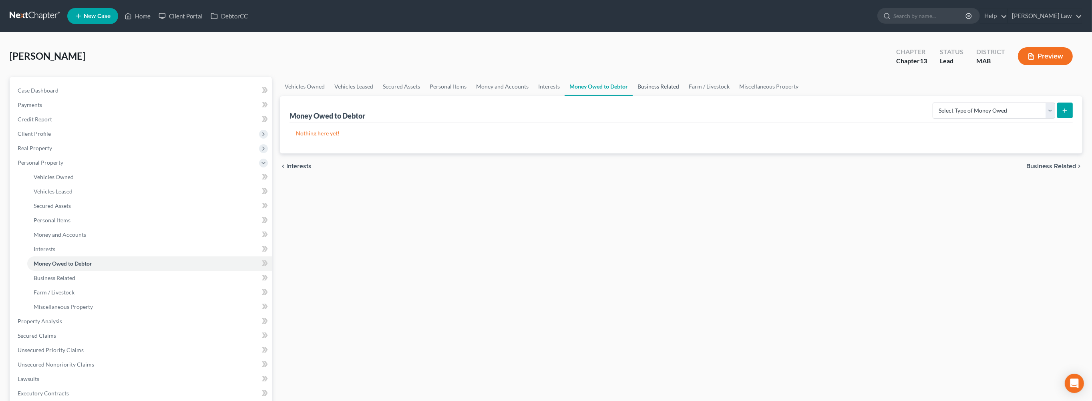
click at [684, 96] on link "Business Related" at bounding box center [658, 86] width 51 height 19
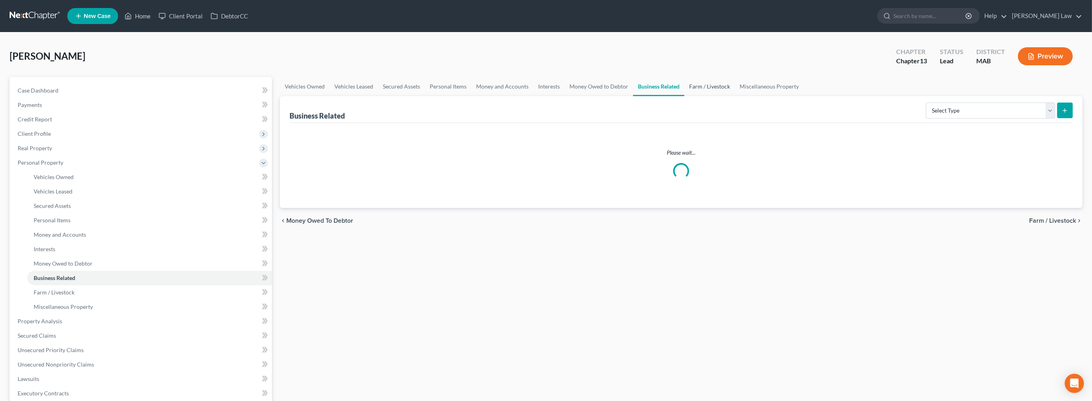
click at [735, 96] on link "Farm / Livestock" at bounding box center [710, 86] width 50 height 19
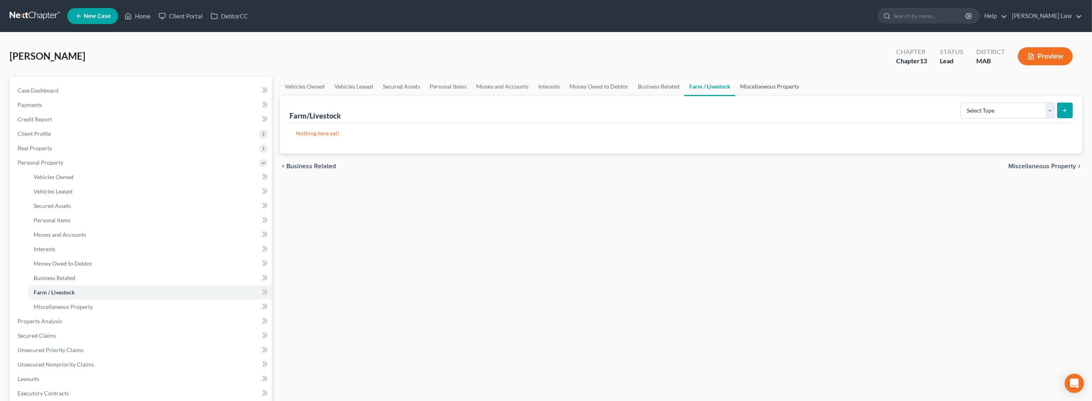
click at [804, 96] on link "Miscellaneous Property" at bounding box center [769, 86] width 69 height 19
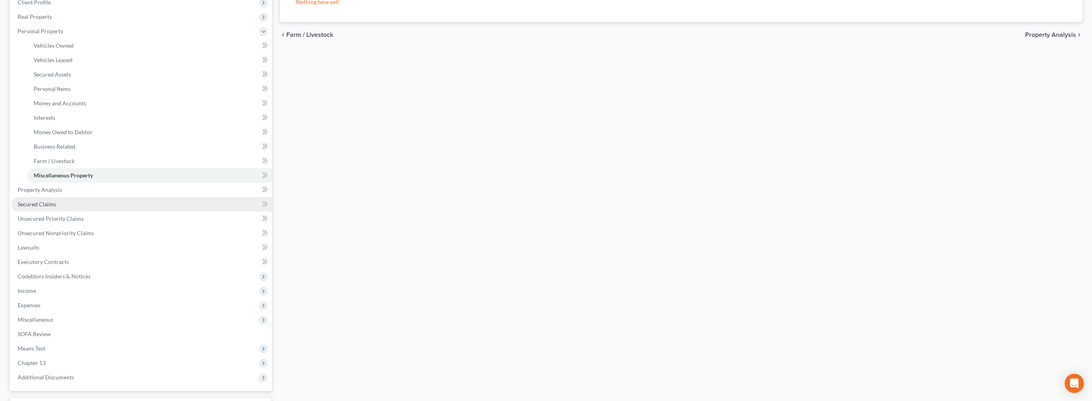
click at [48, 207] on span "Secured Claims" at bounding box center [37, 204] width 38 height 7
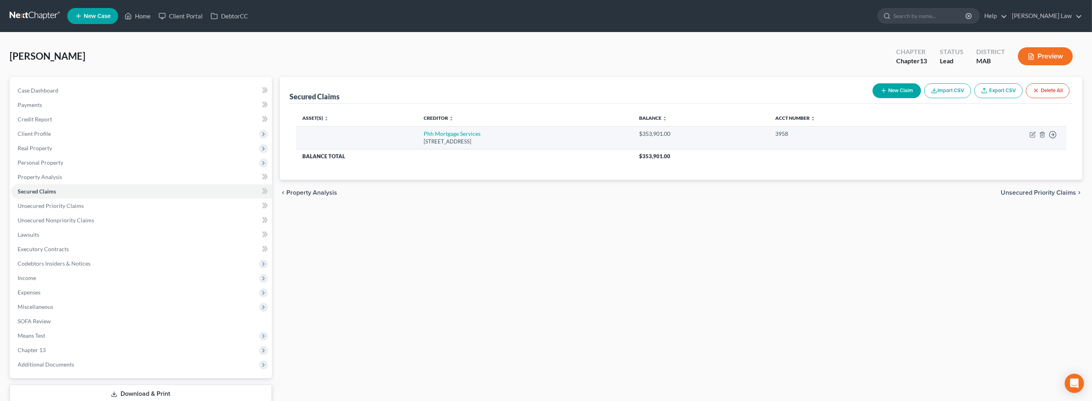
click at [1026, 149] on td "Move to E Move to F Move to G Move to Notice Only" at bounding box center [1000, 137] width 134 height 23
click at [1030, 138] on icon "button" at bounding box center [1033, 134] width 6 height 6
select select "33"
select select "0"
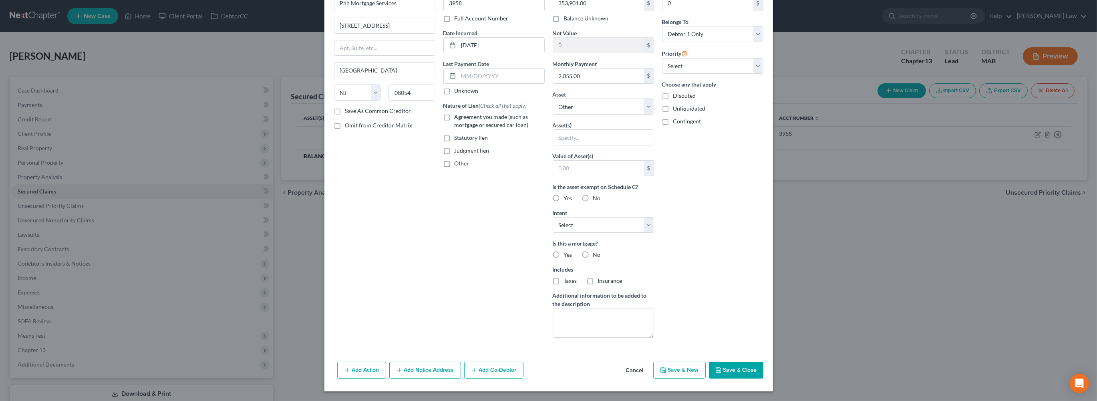
scroll to position [149, 0]
click at [763, 373] on button "Save & Close" at bounding box center [736, 370] width 54 height 17
select select
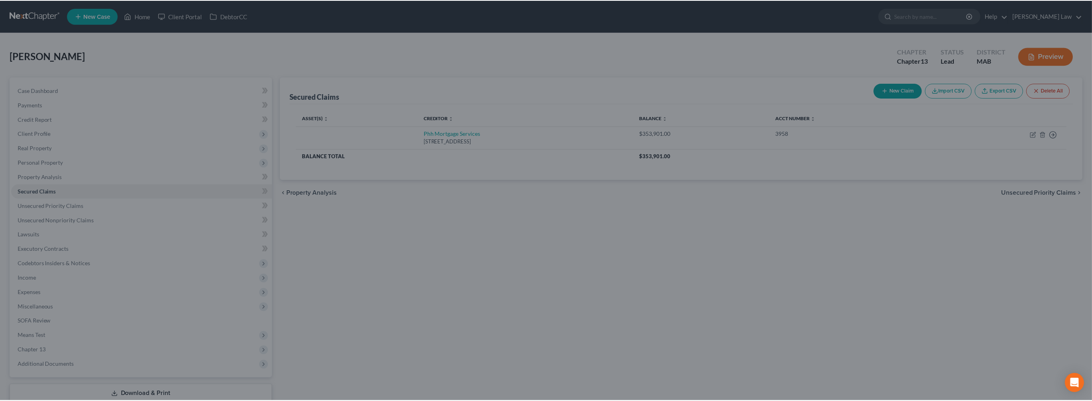
scroll to position [50, 0]
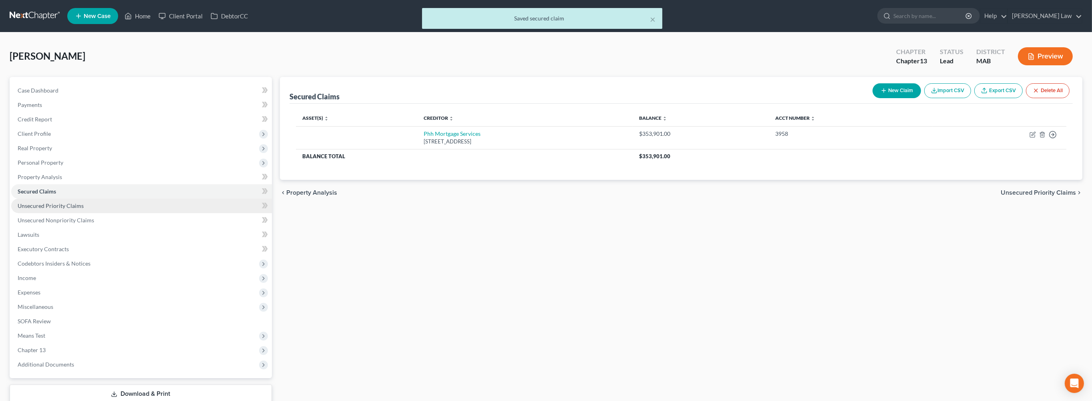
click at [59, 209] on span "Unsecured Priority Claims" at bounding box center [51, 205] width 66 height 7
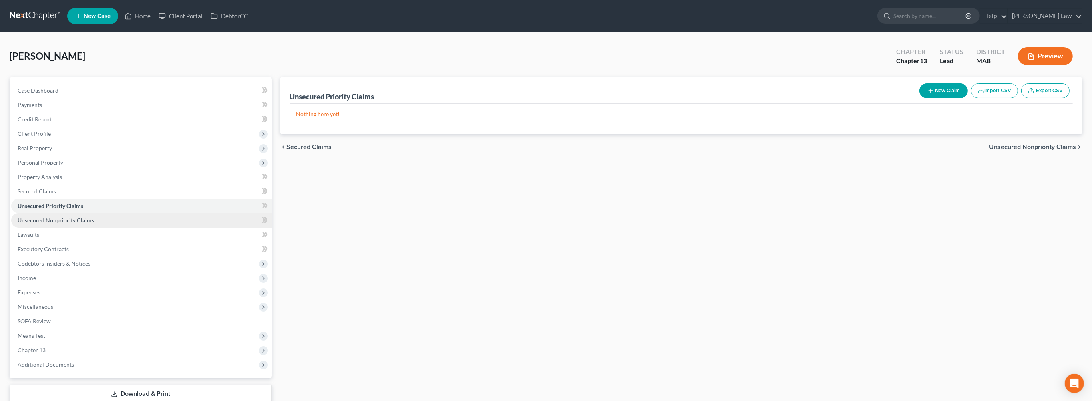
click at [52, 224] on span "Unsecured Nonpriority Claims" at bounding box center [56, 220] width 77 height 7
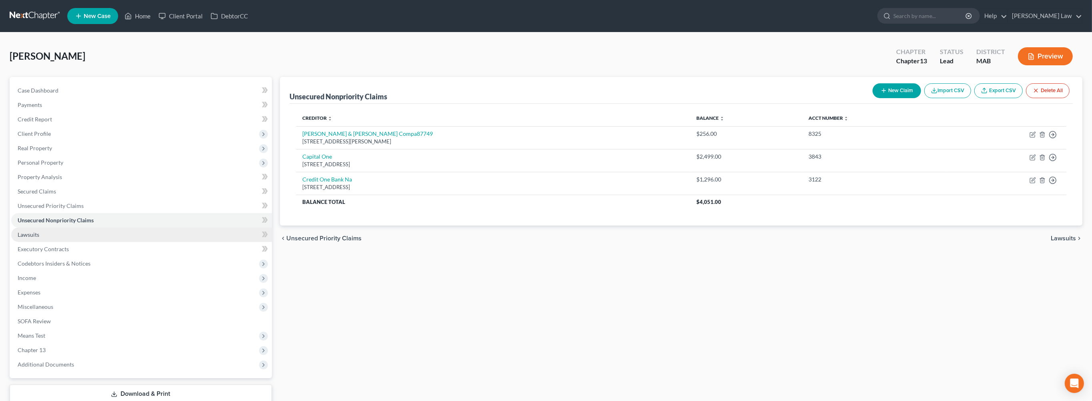
click at [39, 238] on span "Lawsuits" at bounding box center [29, 234] width 22 height 7
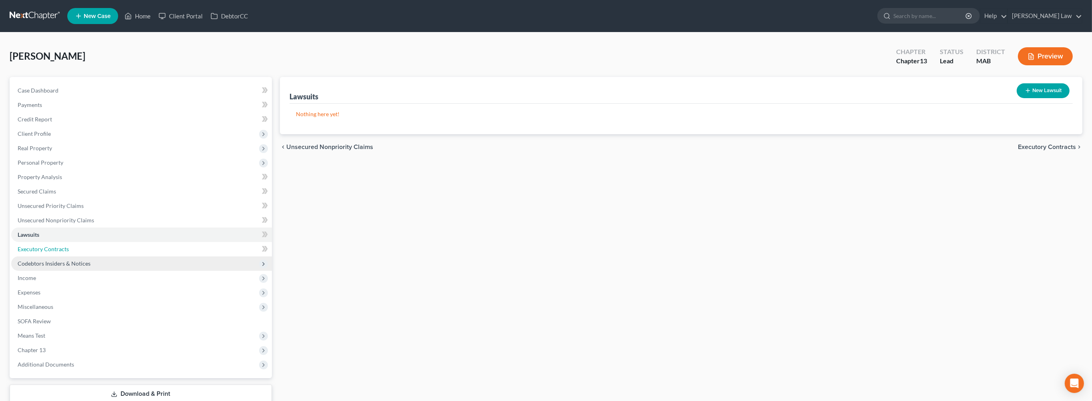
drag, startPoint x: 46, startPoint y: 307, endPoint x: 41, endPoint y: 332, distance: 25.9
click at [46, 252] on span "Executory Contracts" at bounding box center [43, 249] width 51 height 7
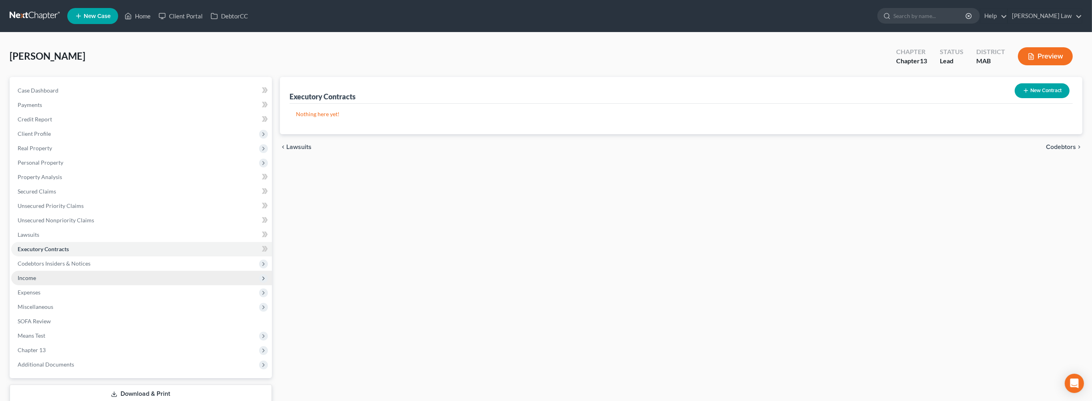
click at [36, 281] on span "Income" at bounding box center [27, 277] width 18 height 7
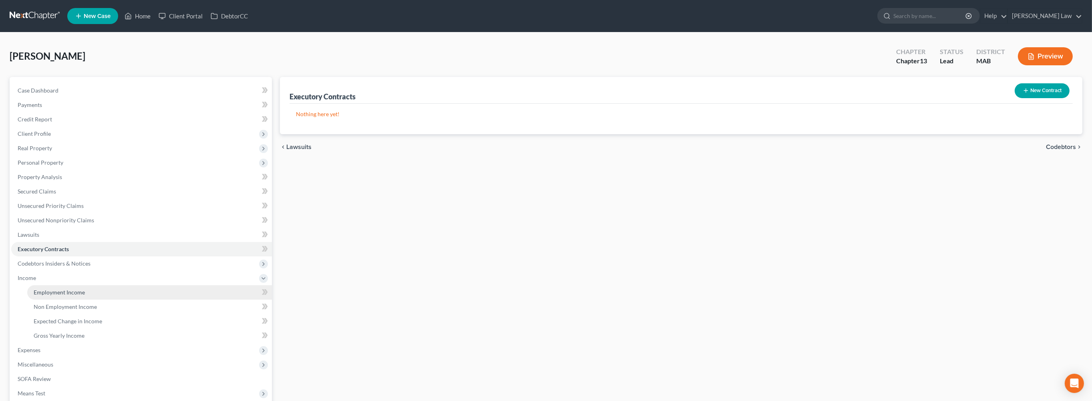
click at [81, 296] on span "Employment Income" at bounding box center [59, 292] width 51 height 7
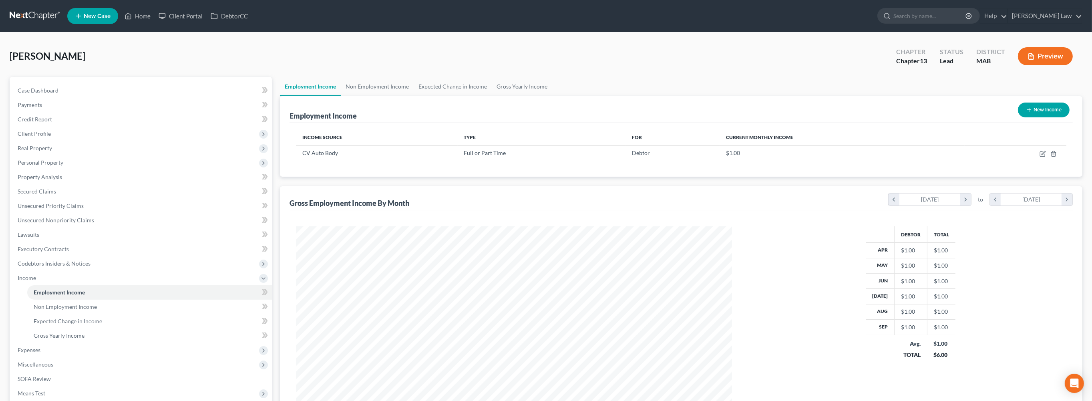
scroll to position [218, 452]
click at [155, 22] on link "Home" at bounding box center [138, 16] width 34 height 14
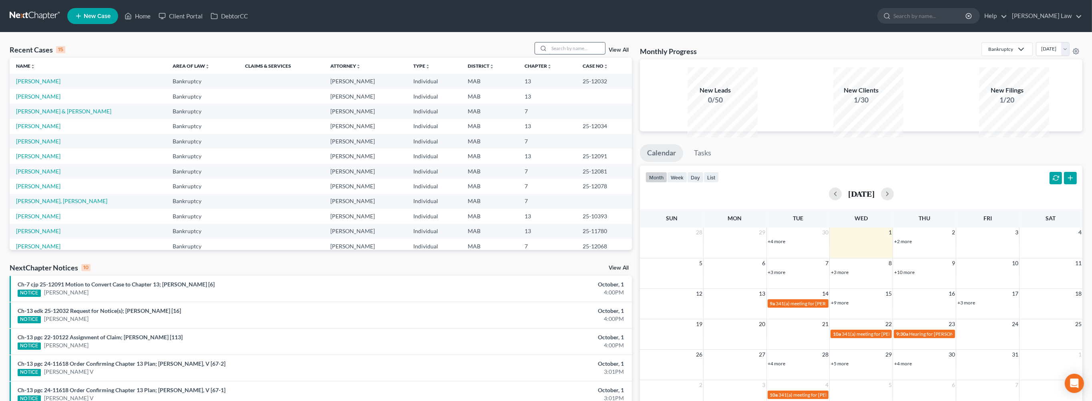
click at [554, 54] on input "search" at bounding box center [577, 48] width 56 height 12
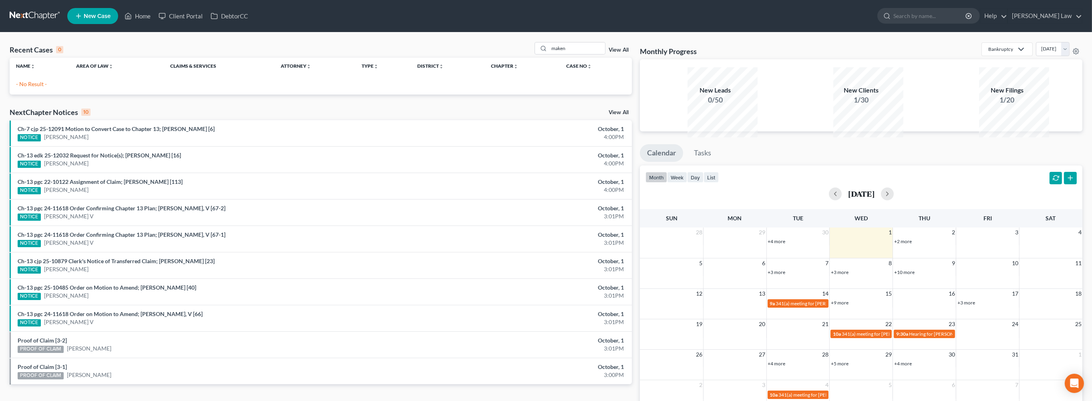
click at [155, 40] on div "Recent Cases 0 maken View All Name unfold_more expand_more expand_less Area of …" at bounding box center [546, 232] width 1092 height 400
click at [155, 15] on link "Home" at bounding box center [138, 16] width 34 height 14
click at [155, 21] on link "Home" at bounding box center [138, 16] width 34 height 14
click at [155, 17] on link "Home" at bounding box center [138, 16] width 34 height 14
click at [579, 54] on input "maken" at bounding box center [577, 48] width 56 height 12
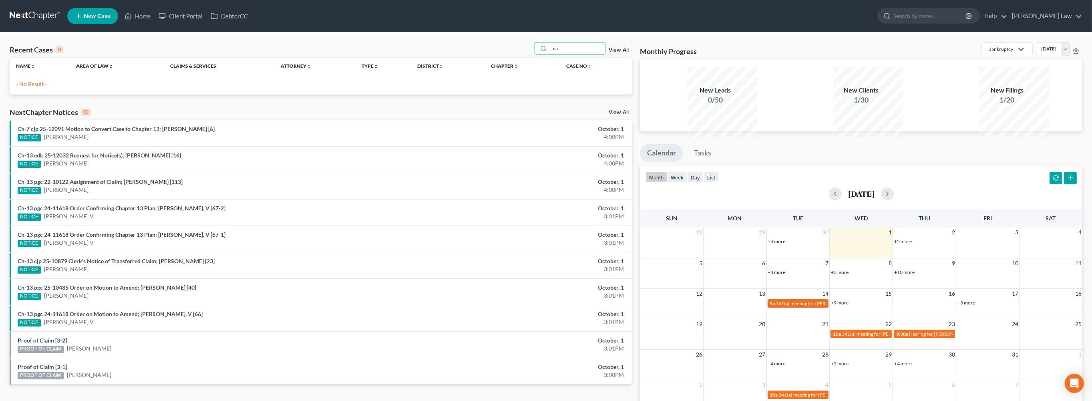
type input "m"
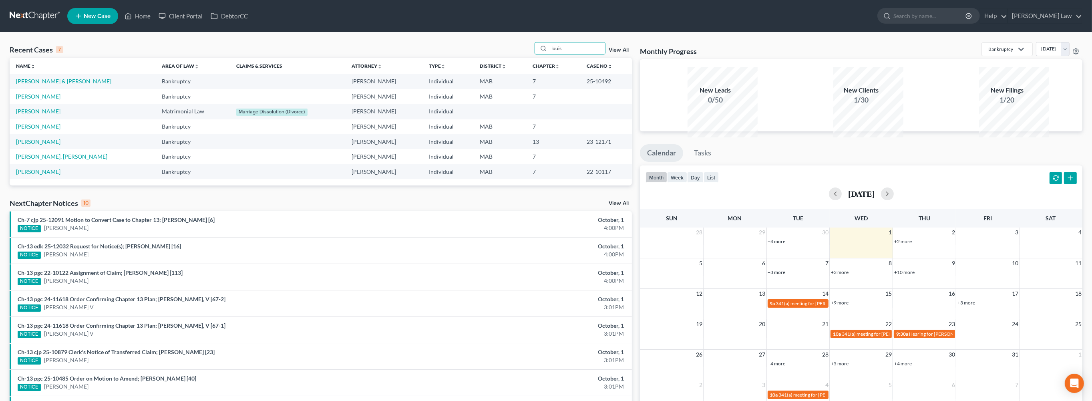
click at [560, 58] on div "Recent Cases 7 louis View All" at bounding box center [321, 50] width 622 height 16
drag, startPoint x: 554, startPoint y: 62, endPoint x: 491, endPoint y: 55, distance: 62.9
click at [491, 55] on div "Recent Cases 7 louis View All" at bounding box center [321, 50] width 622 height 16
type input "[PERSON_NAME]"
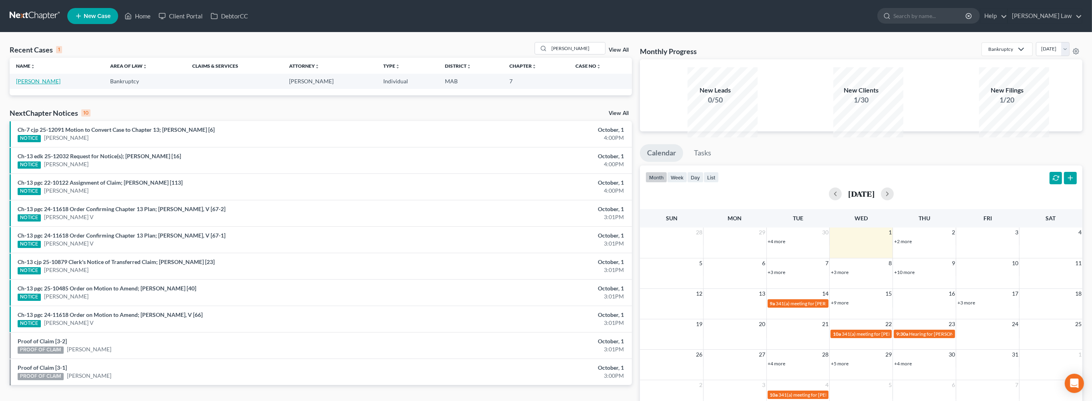
click at [57, 85] on link "[PERSON_NAME]" at bounding box center [38, 81] width 44 height 7
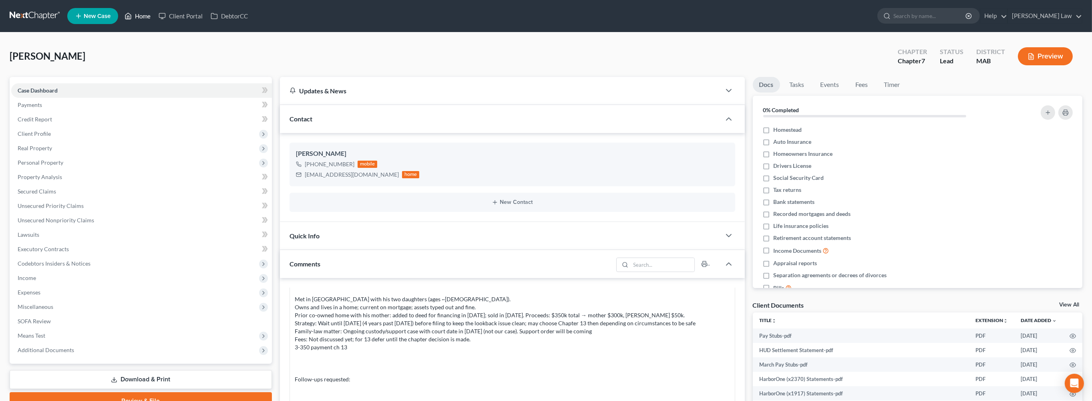
click at [155, 21] on link "Home" at bounding box center [138, 16] width 34 height 14
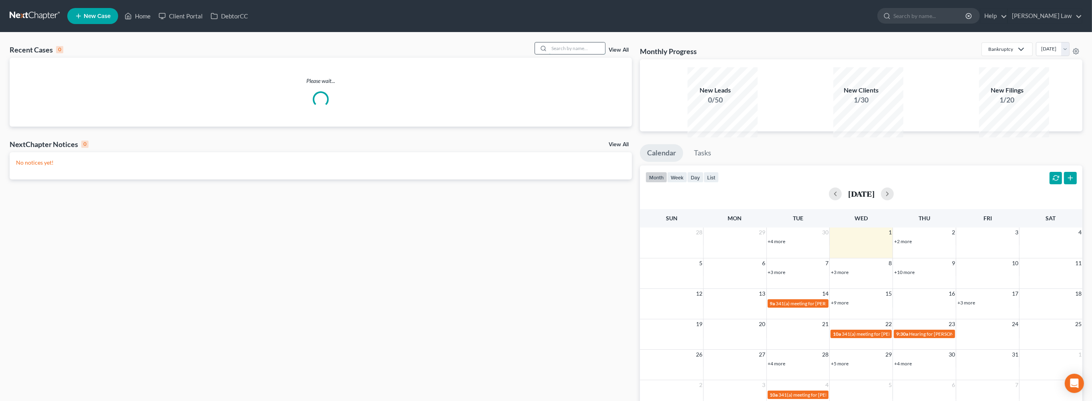
click at [549, 54] on input "search" at bounding box center [577, 48] width 56 height 12
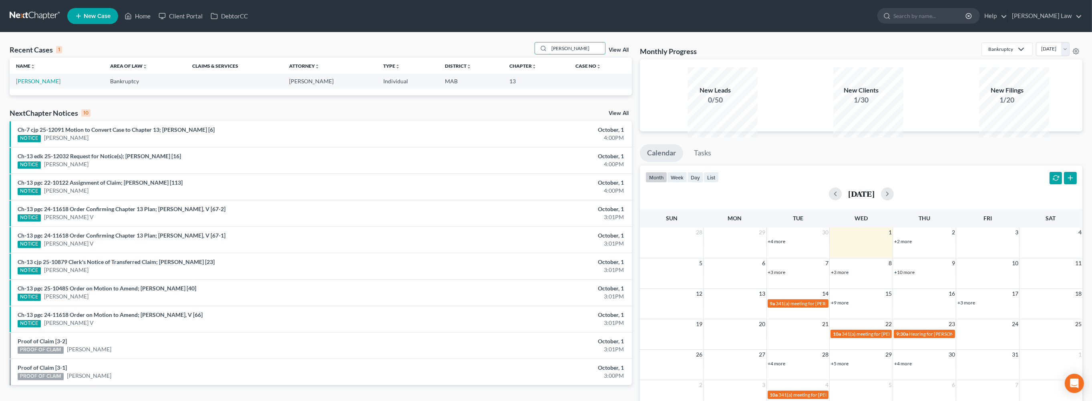
drag, startPoint x: 501, startPoint y: 57, endPoint x: 494, endPoint y: 57, distance: 6.8
click at [497, 57] on div "Recent Cases 1 [PERSON_NAME] View All" at bounding box center [321, 50] width 622 height 16
type input "ouell"
click at [37, 85] on link "[PERSON_NAME]" at bounding box center [38, 81] width 44 height 7
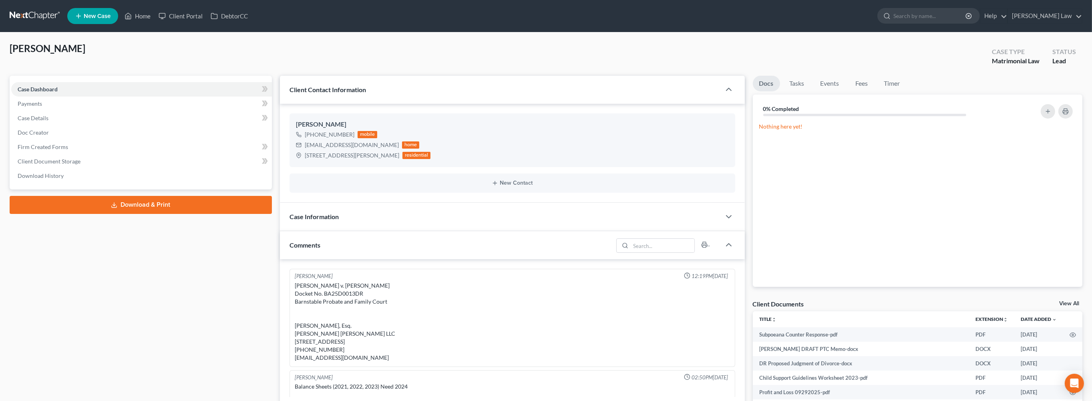
scroll to position [272, 0]
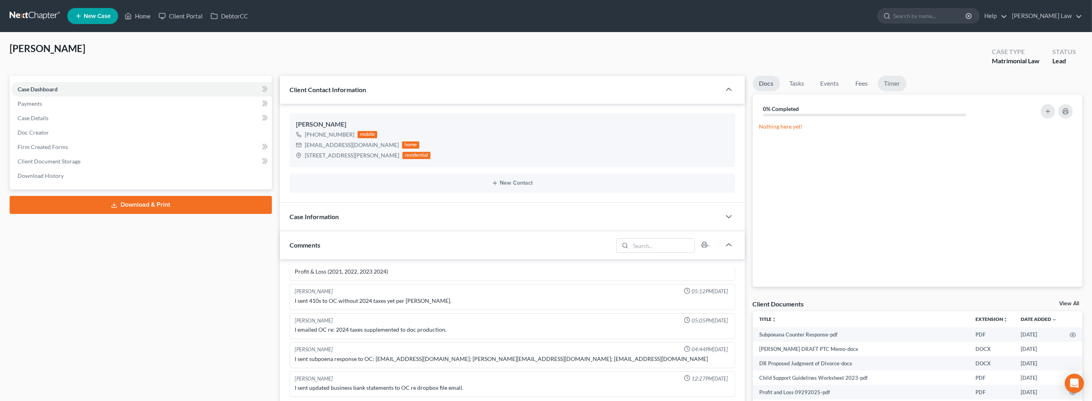
click at [907, 91] on link "Timer" at bounding box center [892, 84] width 29 height 16
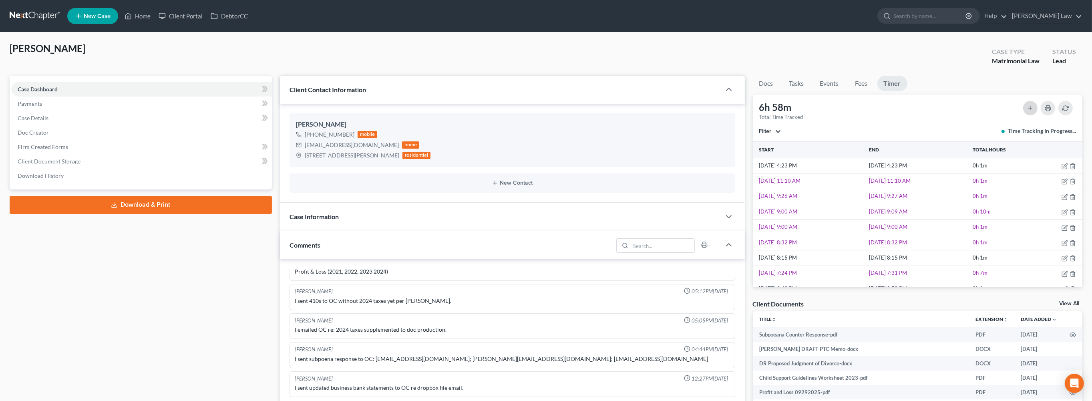
click at [1023, 115] on button "button" at bounding box center [1030, 108] width 14 height 14
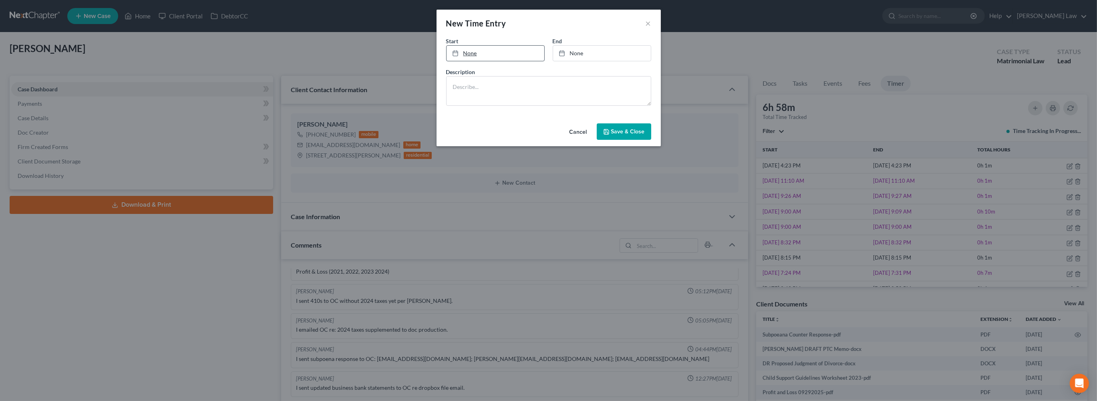
type input "[DATE]"
click at [447, 61] on link "None" at bounding box center [496, 53] width 98 height 15
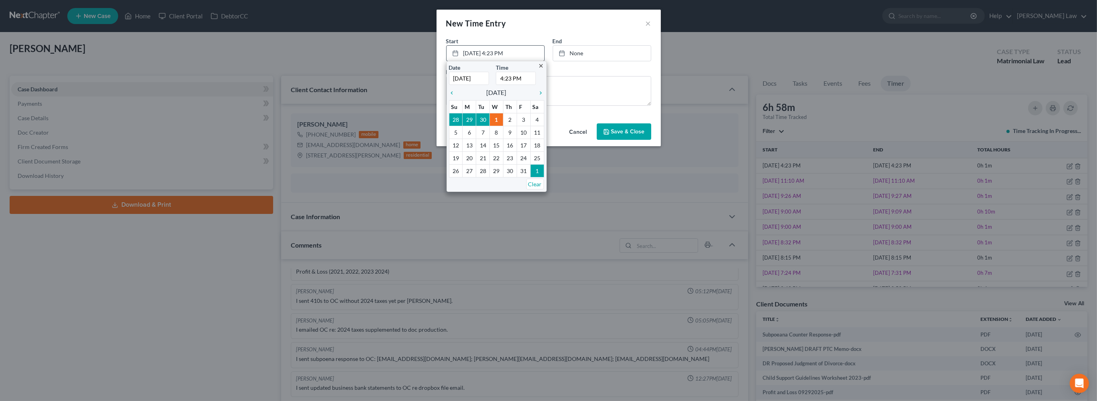
click at [496, 85] on input "4:23 PM" at bounding box center [516, 78] width 40 height 13
click at [543, 106] on textarea at bounding box center [548, 91] width 205 height 30
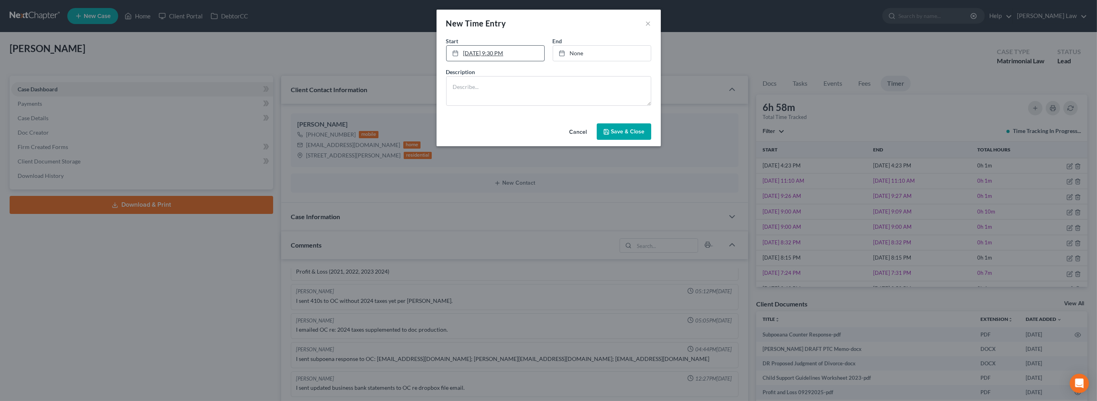
click at [498, 61] on link "[DATE] 9:30 PM" at bounding box center [496, 53] width 98 height 15
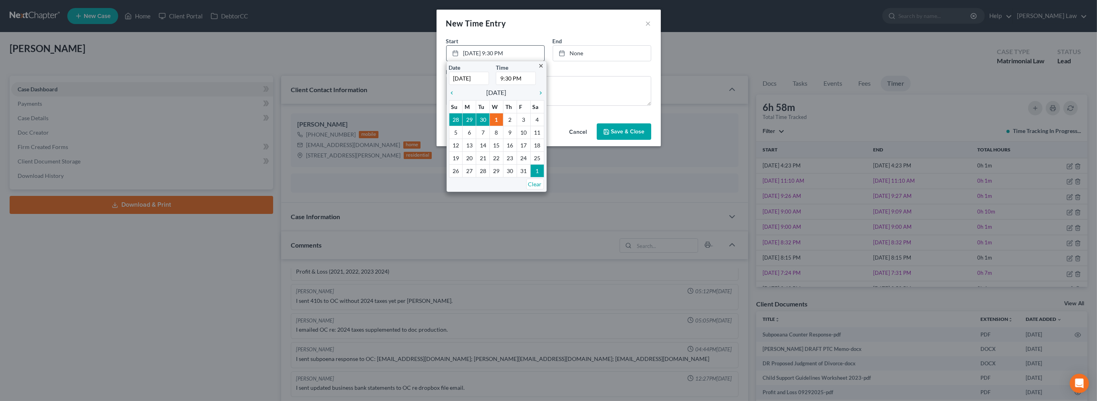
click at [496, 85] on input "9:30 PM" at bounding box center [516, 78] width 40 height 13
type input "9:30 AM"
type input "[DATE]"
click at [603, 61] on link "None" at bounding box center [602, 53] width 98 height 15
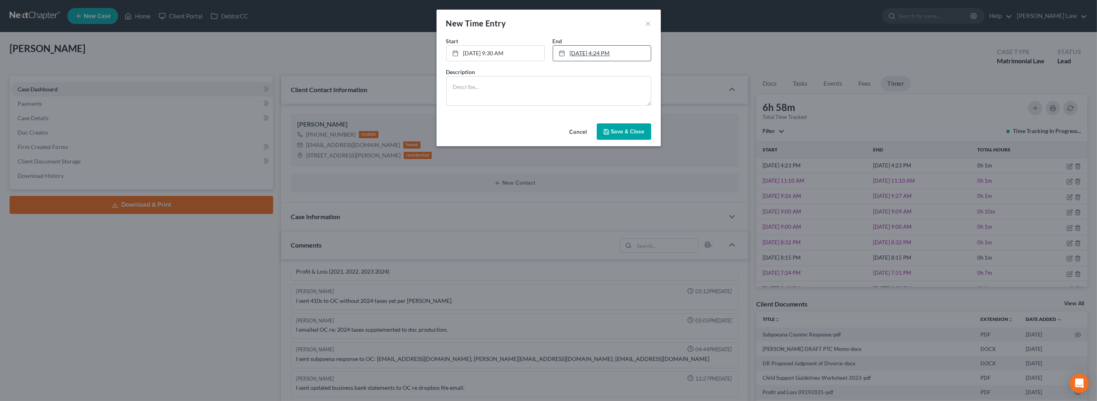
click at [613, 61] on link "[DATE] 4:24 PM" at bounding box center [602, 53] width 98 height 15
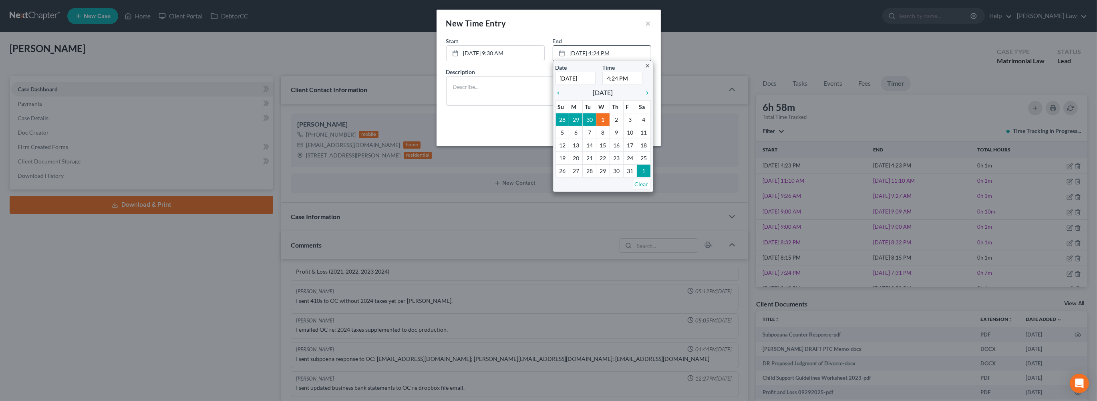
click at [610, 61] on link "[DATE] 4:24 PM" at bounding box center [602, 53] width 98 height 15
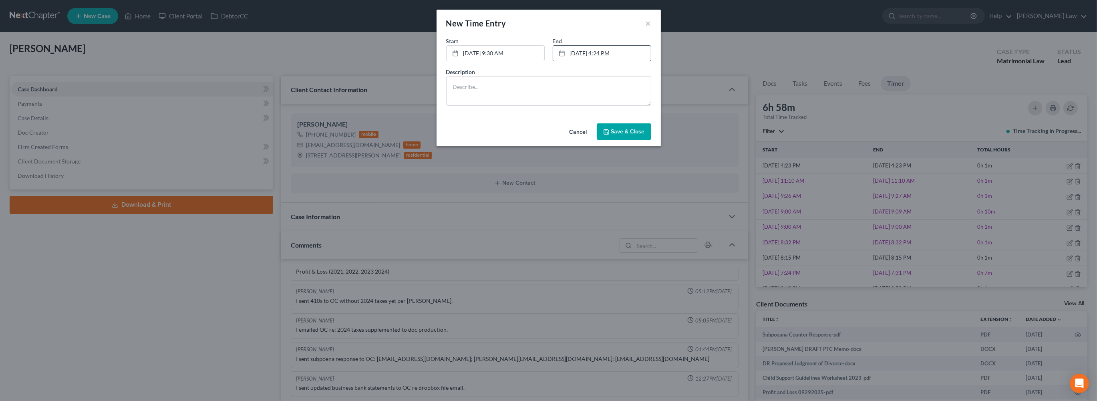
click at [612, 61] on link "[DATE] 4:24 PM" at bounding box center [602, 53] width 98 height 15
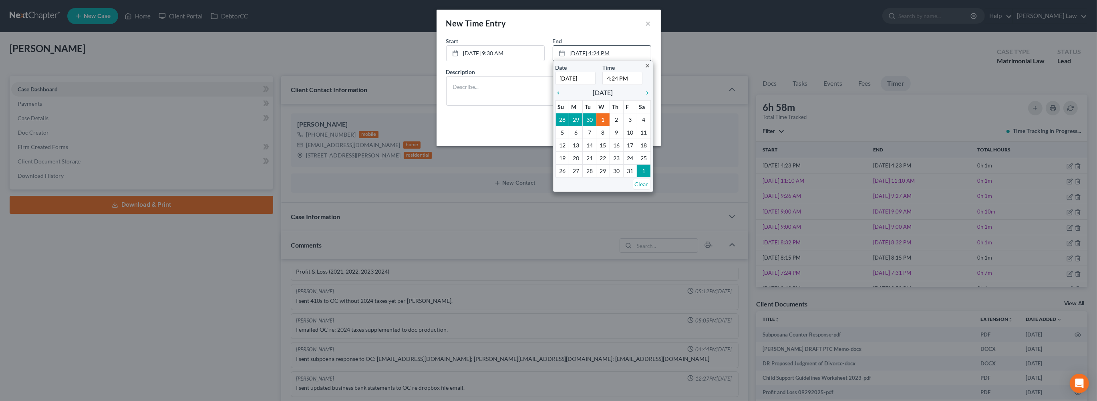
click at [619, 61] on link "[DATE] 4:24 PM" at bounding box center [602, 53] width 98 height 15
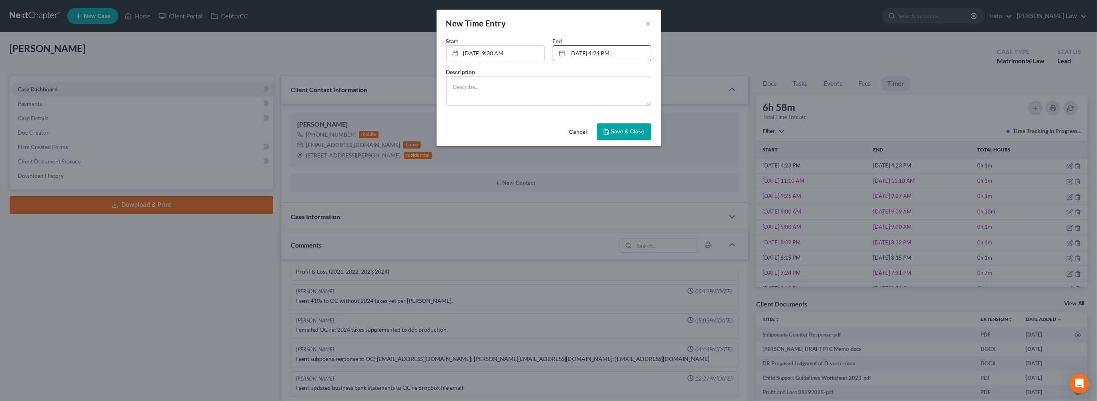
click at [616, 61] on link "[DATE] 4:24 PM" at bounding box center [602, 53] width 98 height 15
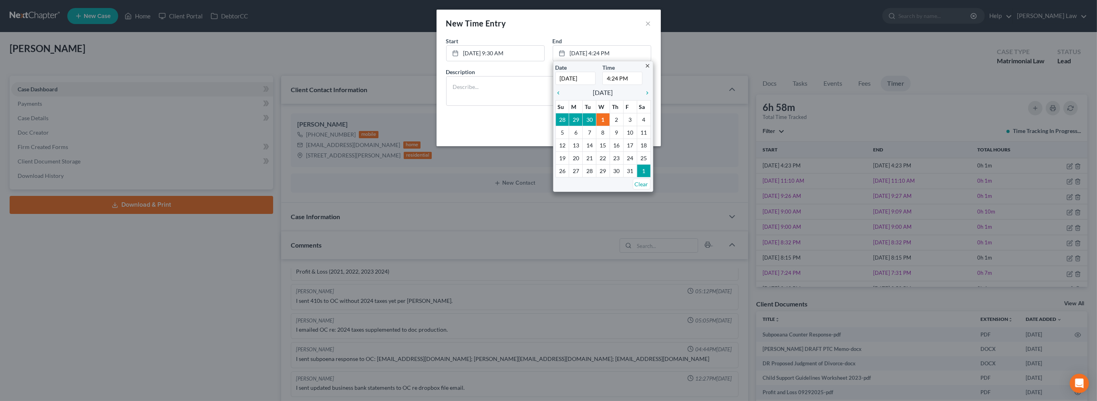
click at [612, 85] on input "4:24 PM" at bounding box center [622, 78] width 40 height 13
type input "1:30 PM"
click at [491, 106] on textarea at bounding box center [548, 91] width 205 height 30
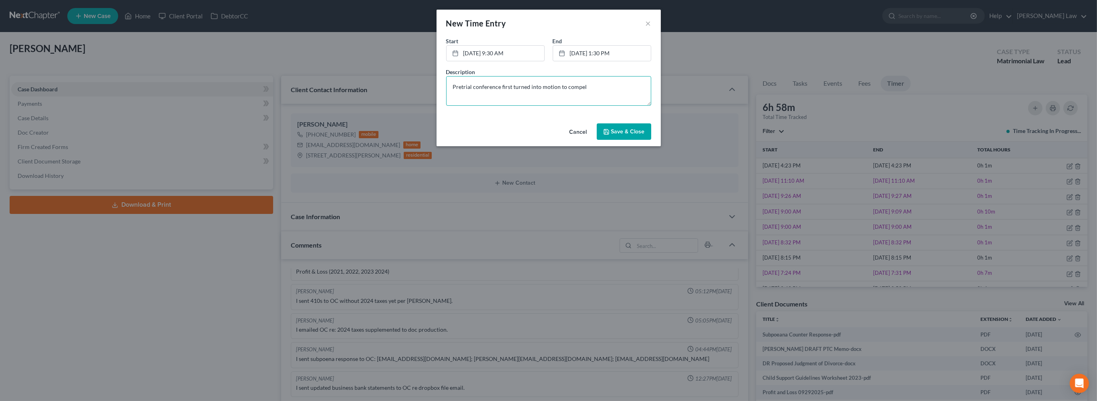
type textarea "Pretrial conference first turned into motion to compel"
click at [645, 135] on span "Save & Close" at bounding box center [628, 131] width 34 height 7
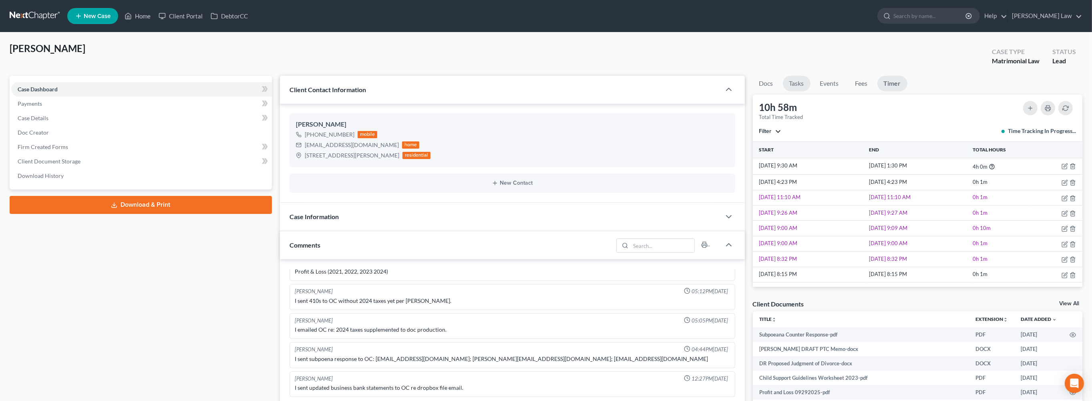
click at [806, 91] on link "Tasks" at bounding box center [797, 84] width 28 height 16
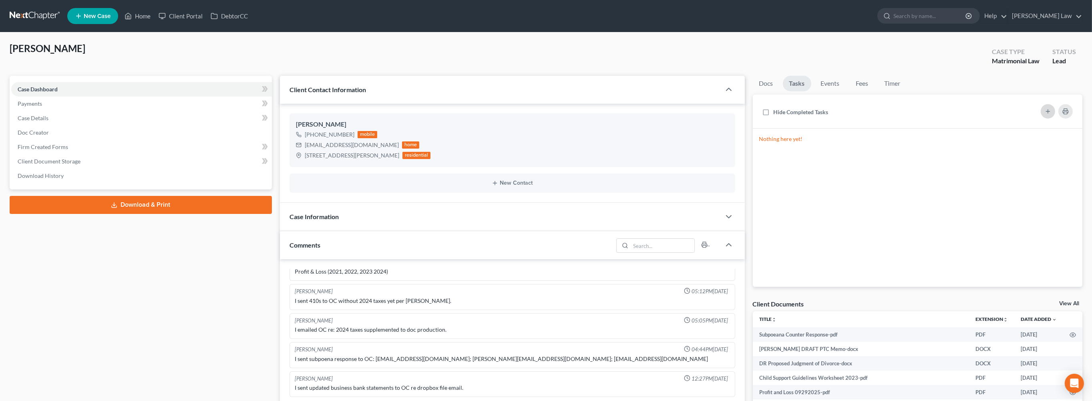
click at [1046, 111] on line "button" at bounding box center [1048, 111] width 4 height 0
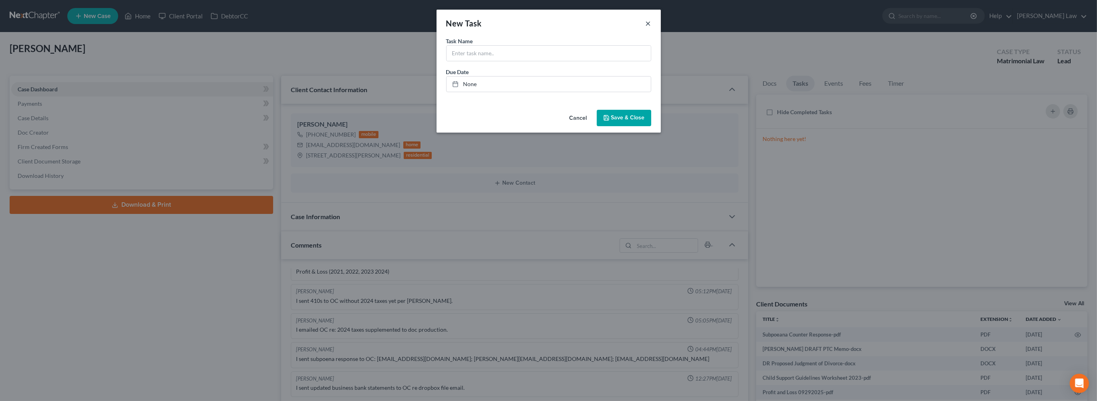
click at [651, 28] on button "×" at bounding box center [649, 23] width 6 height 10
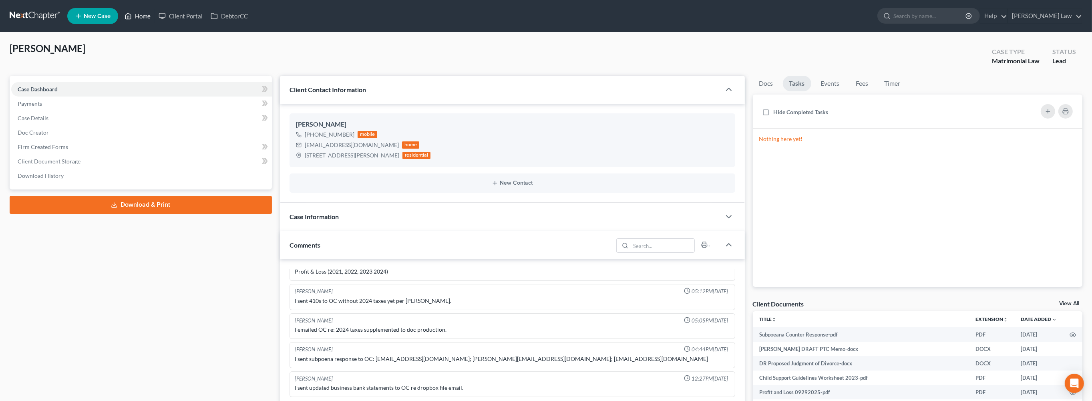
click at [155, 16] on link "Home" at bounding box center [138, 16] width 34 height 14
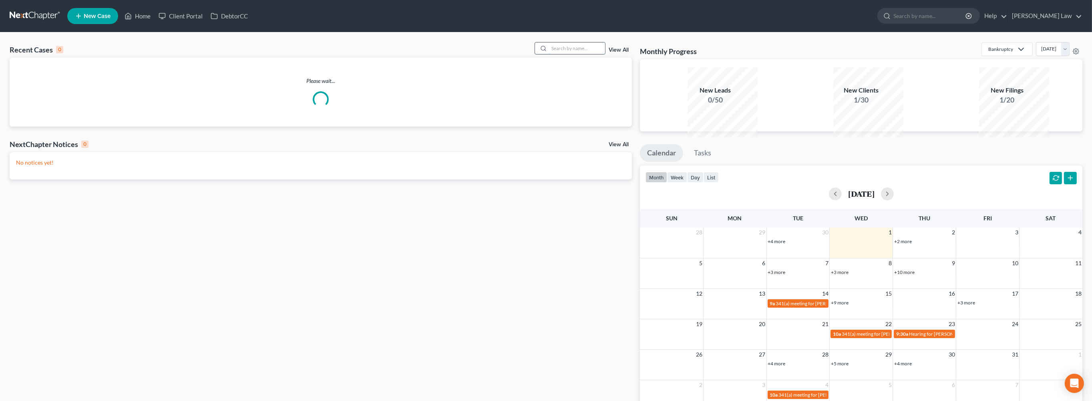
click at [563, 54] on input "search" at bounding box center [577, 48] width 56 height 12
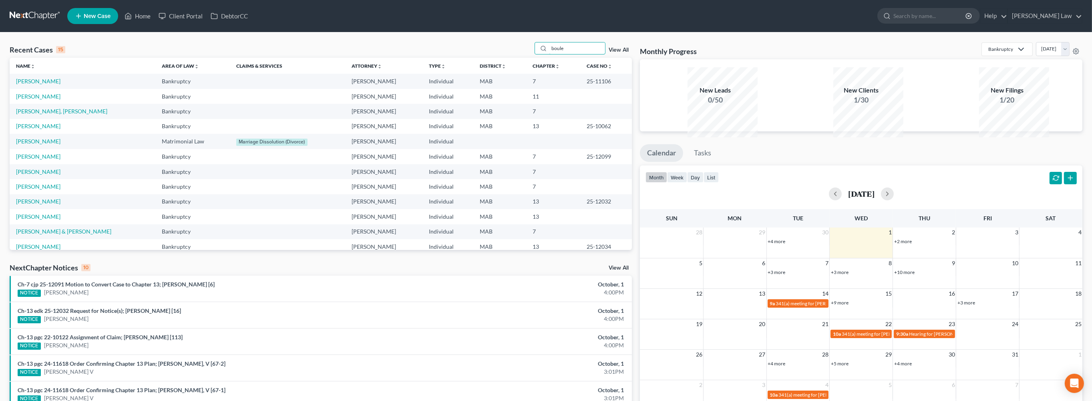
type input "boule"
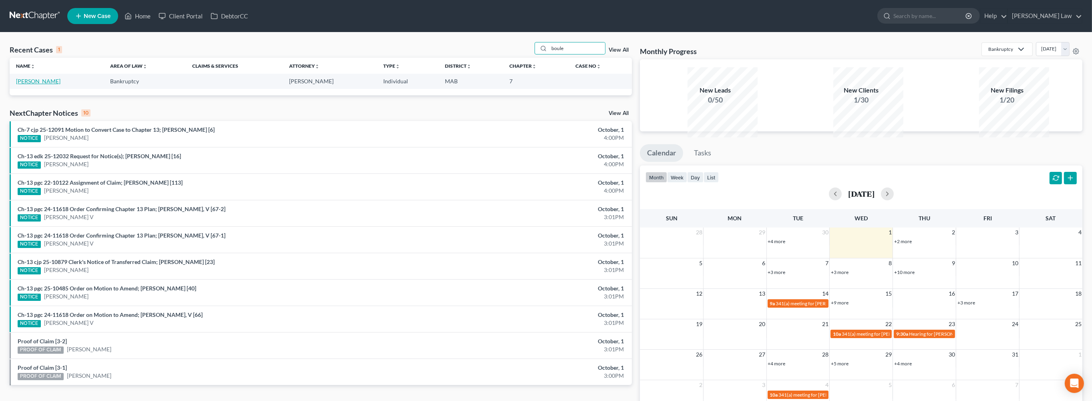
click at [52, 85] on link "[PERSON_NAME]" at bounding box center [38, 81] width 44 height 7
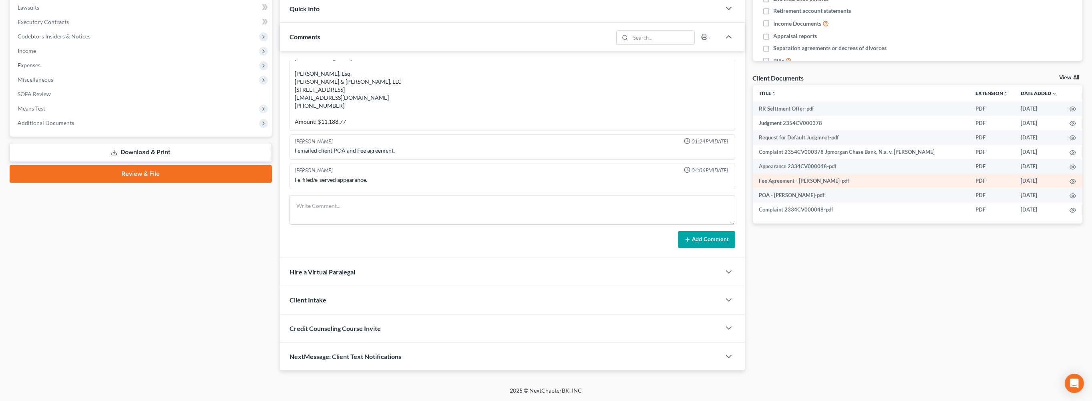
scroll to position [253, 0]
click at [1070, 185] on icon "button" at bounding box center [1073, 181] width 6 height 6
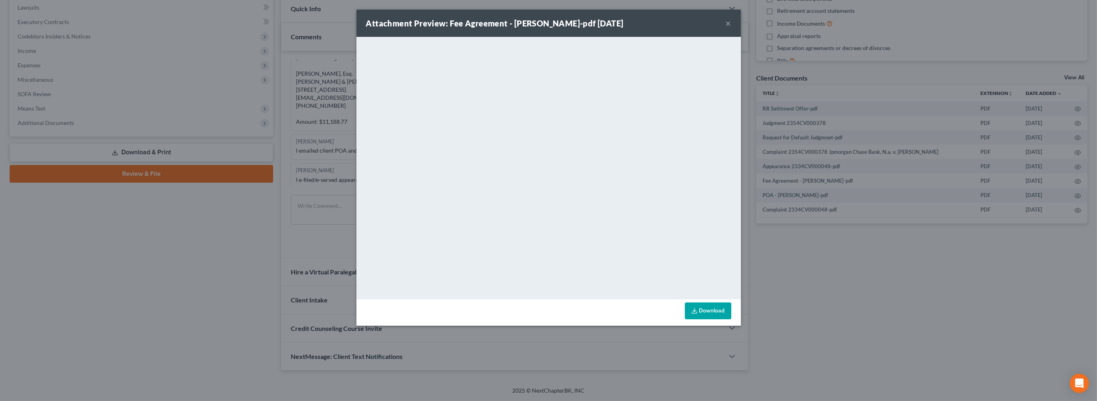
click at [731, 28] on button "×" at bounding box center [729, 23] width 6 height 10
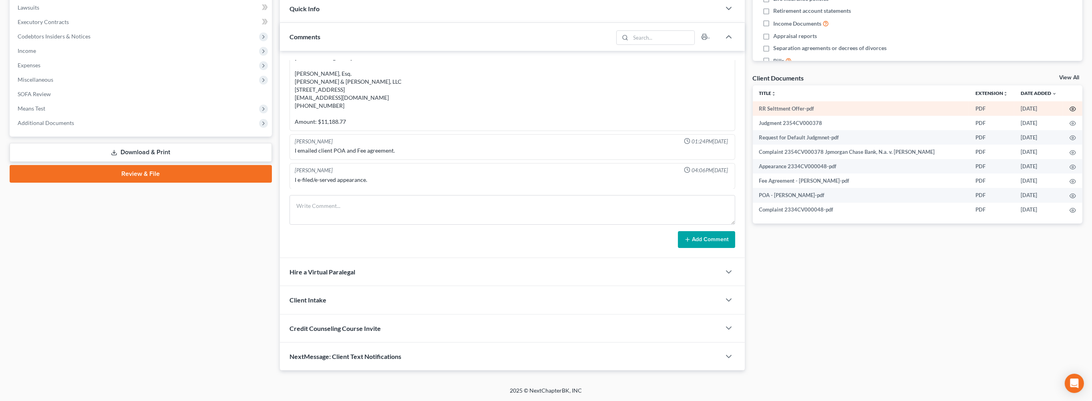
click at [1070, 112] on icon "button" at bounding box center [1073, 109] width 6 height 6
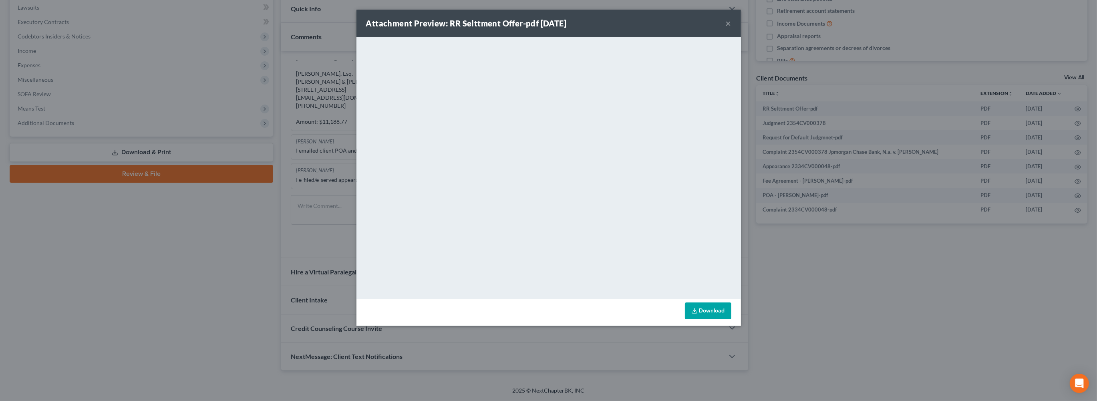
click at [741, 30] on div "Attachment Preview: RR Selttment Offer-pdf [DATE] ×" at bounding box center [549, 23] width 385 height 27
click at [731, 28] on button "×" at bounding box center [729, 23] width 6 height 10
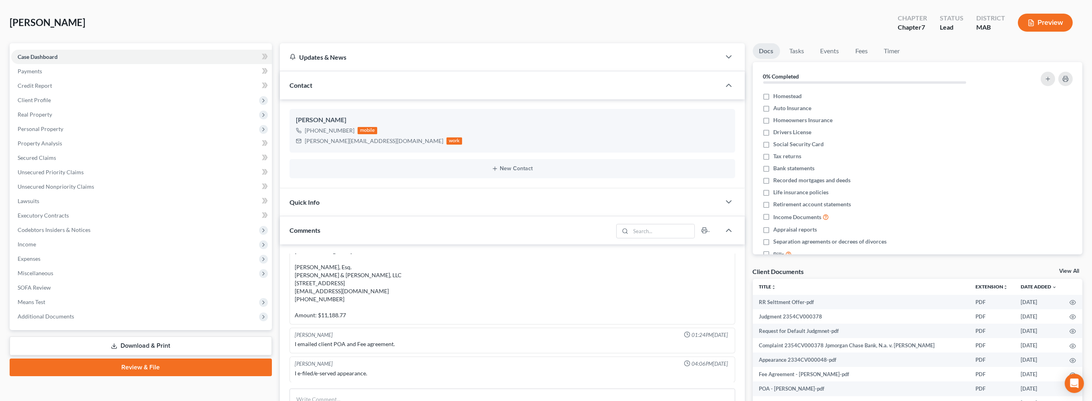
scroll to position [0, 0]
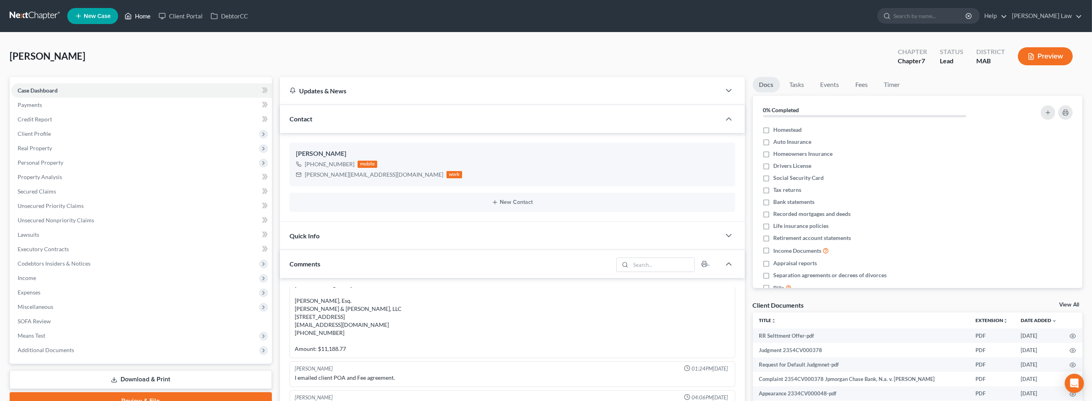
click at [155, 17] on link "Home" at bounding box center [138, 16] width 34 height 14
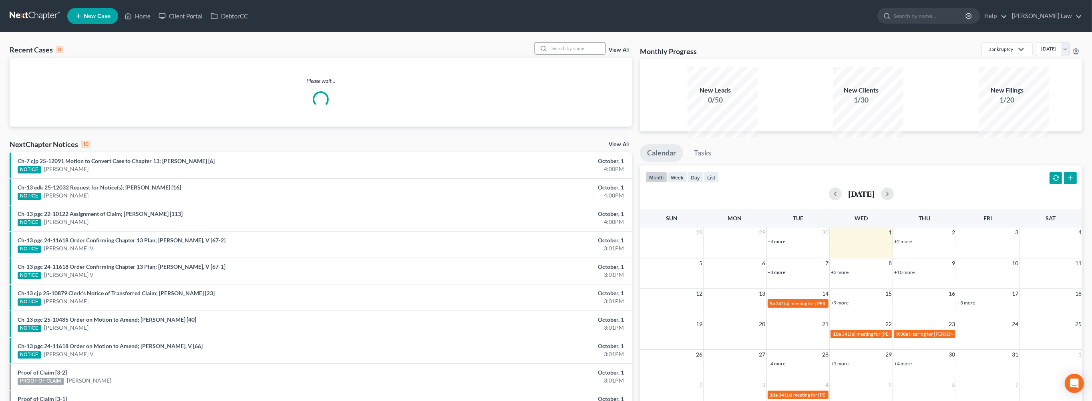
click at [563, 54] on input "search" at bounding box center [577, 48] width 56 height 12
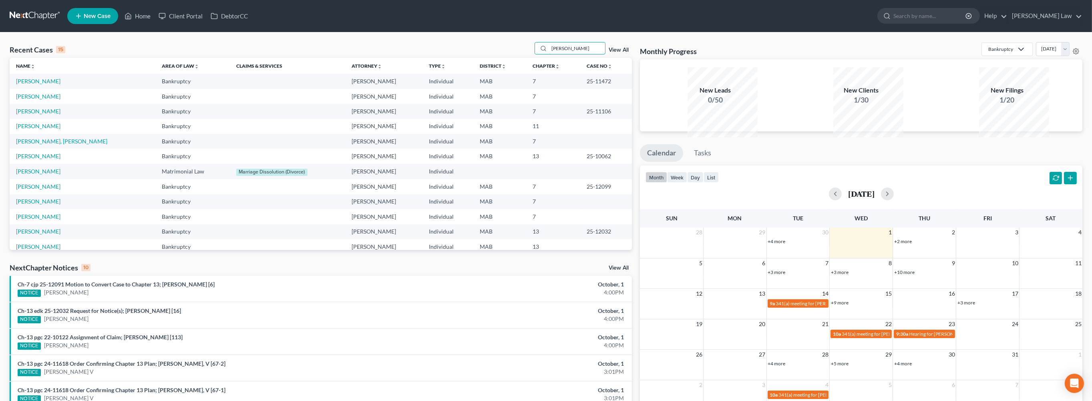
type input "[PERSON_NAME]"
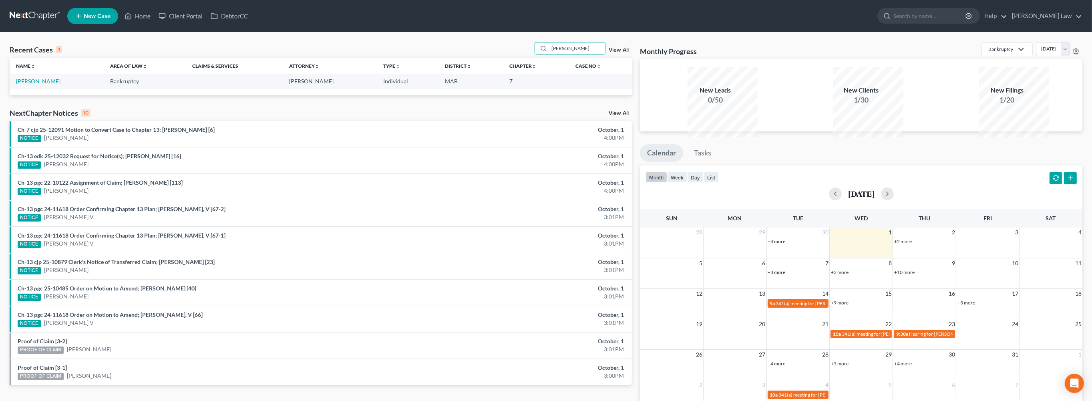
click at [38, 85] on link "[PERSON_NAME]" at bounding box center [38, 81] width 44 height 7
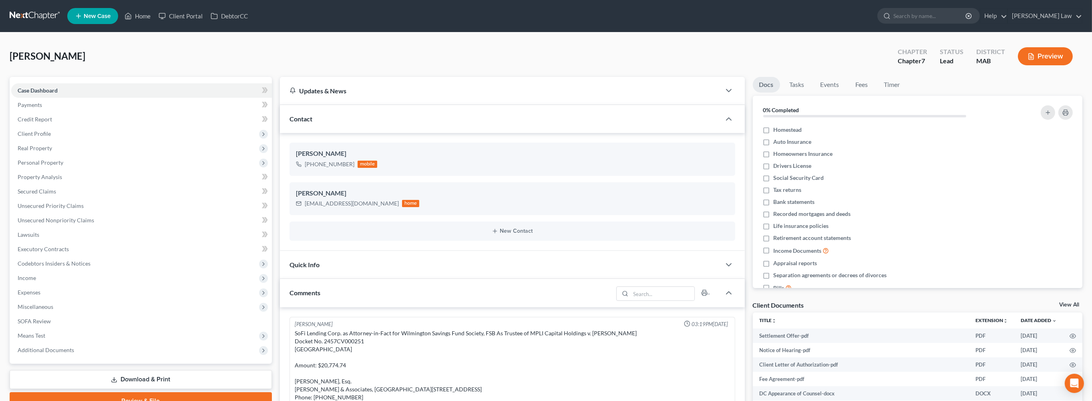
scroll to position [120, 0]
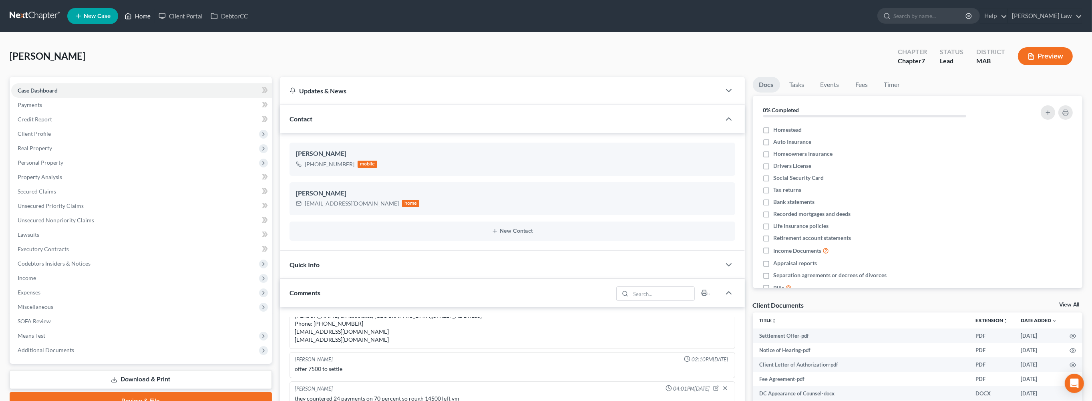
click at [155, 20] on link "Home" at bounding box center [138, 16] width 34 height 14
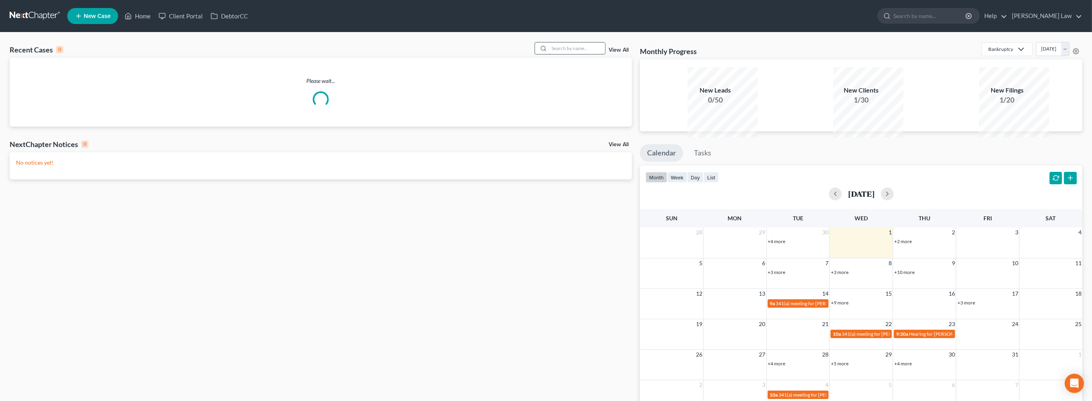
click at [561, 54] on input "search" at bounding box center [577, 48] width 56 height 12
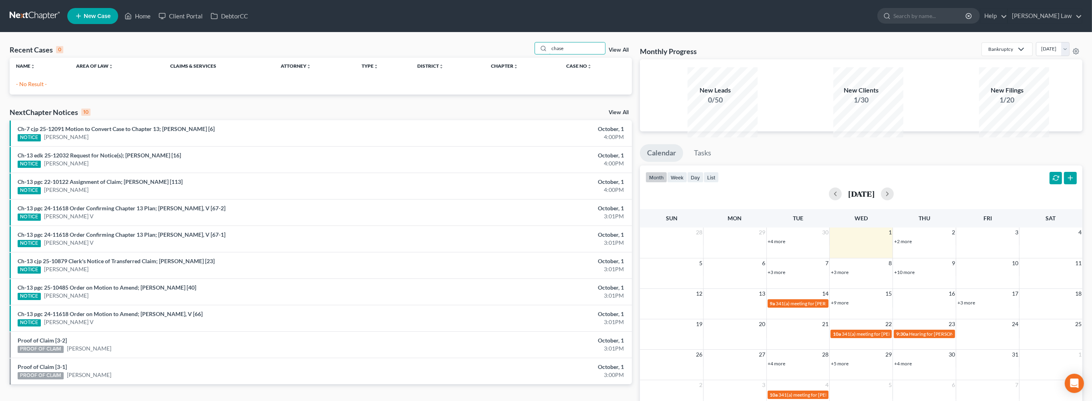
drag, startPoint x: 560, startPoint y: 67, endPoint x: 526, endPoint y: 70, distance: 34.6
click at [508, 58] on div "Recent Cases 0 chase View All" at bounding box center [321, 50] width 622 height 16
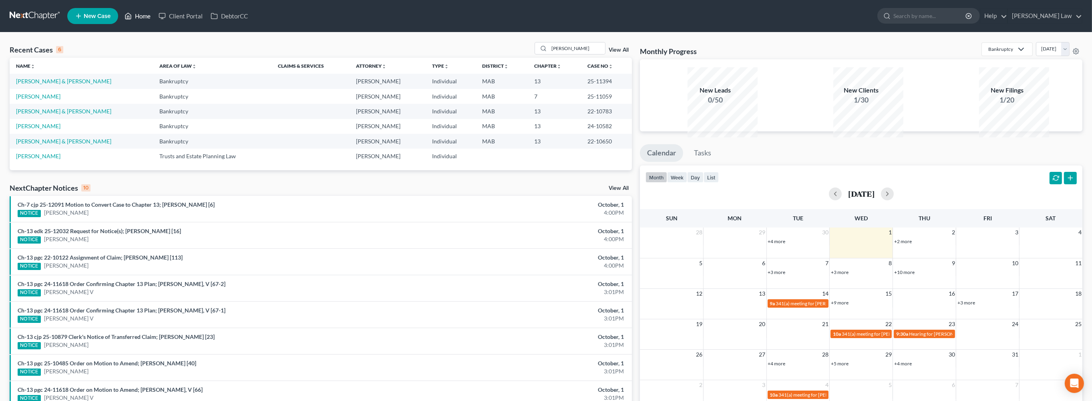
click at [132, 21] on icon at bounding box center [128, 16] width 7 height 10
click at [554, 54] on input "[PERSON_NAME]" at bounding box center [577, 48] width 56 height 12
click at [562, 54] on input "[PERSON_NAME]" at bounding box center [577, 48] width 56 height 12
drag, startPoint x: 562, startPoint y: 64, endPoint x: 518, endPoint y: 64, distance: 44.5
click at [535, 54] on div "[PERSON_NAME]" at bounding box center [570, 48] width 71 height 12
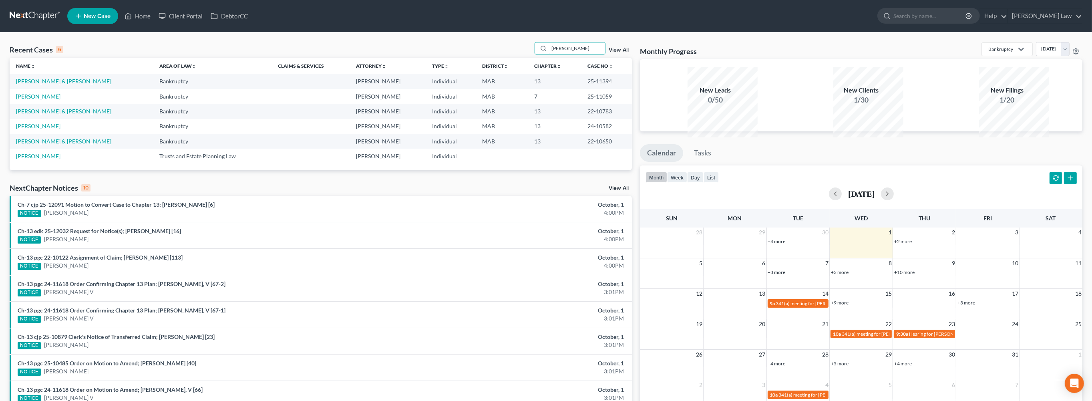
type input "[PERSON_NAME]"
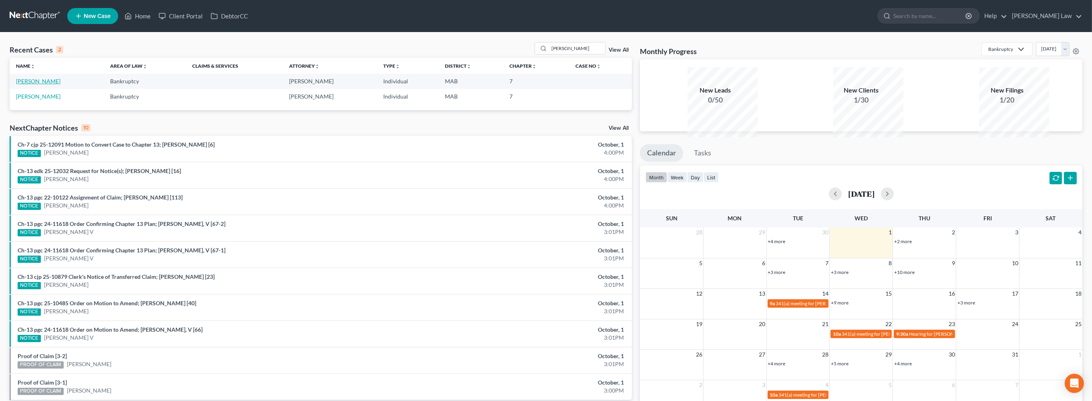
click at [30, 85] on link "[PERSON_NAME]" at bounding box center [38, 81] width 44 height 7
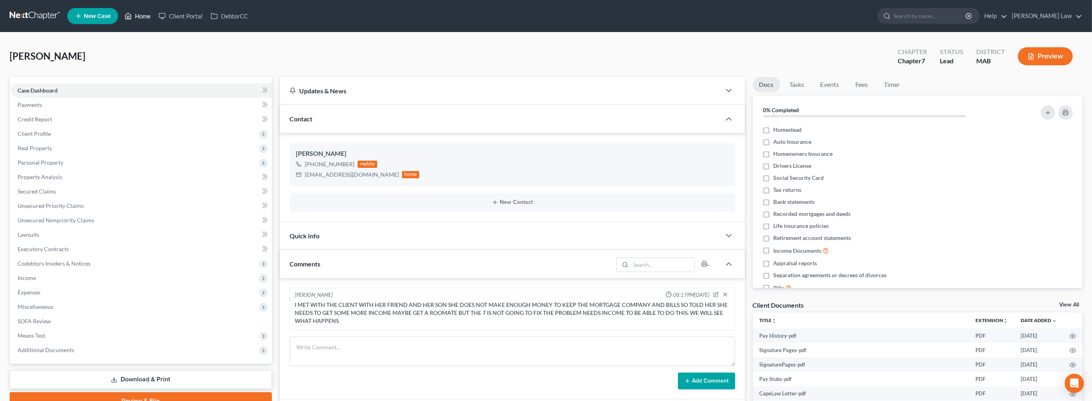
click at [155, 22] on link "Home" at bounding box center [138, 16] width 34 height 14
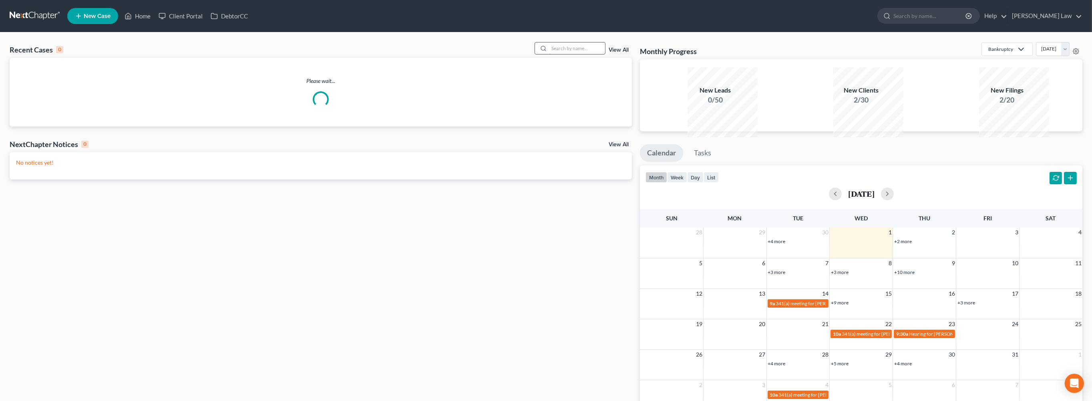
click at [550, 54] on input "search" at bounding box center [577, 48] width 56 height 12
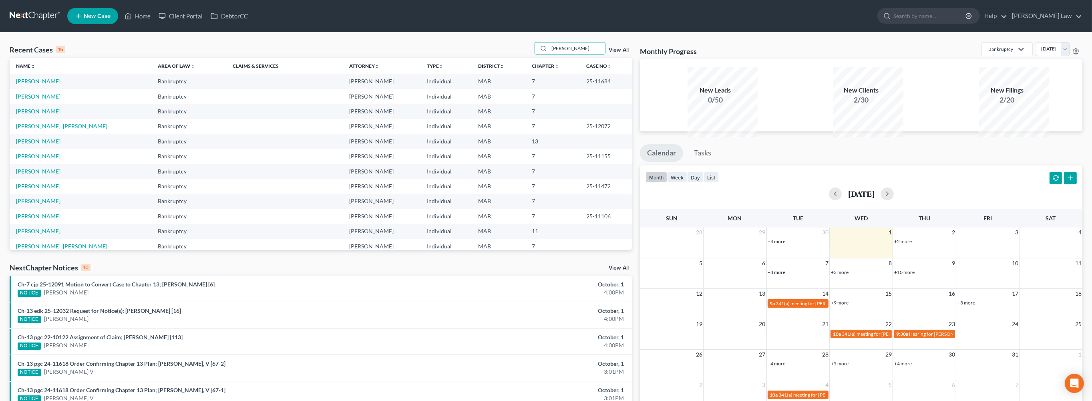
type input "[PERSON_NAME]"
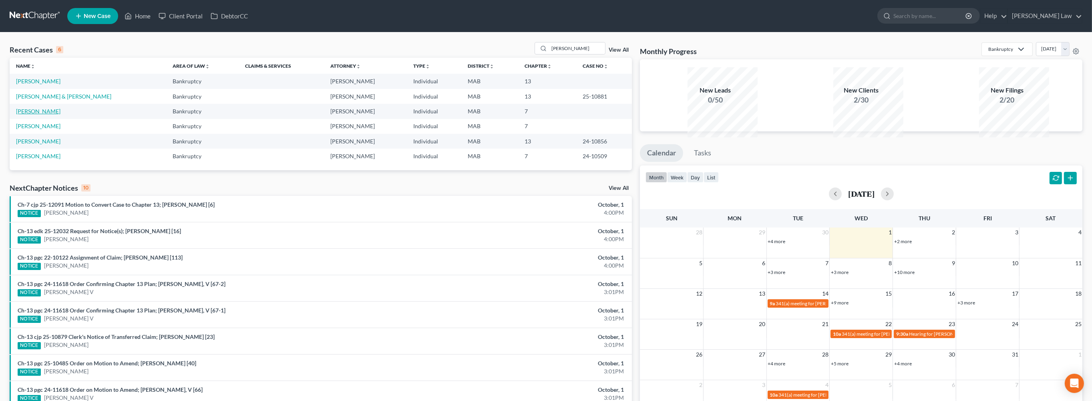
click at [32, 115] on link "[PERSON_NAME]" at bounding box center [38, 111] width 44 height 7
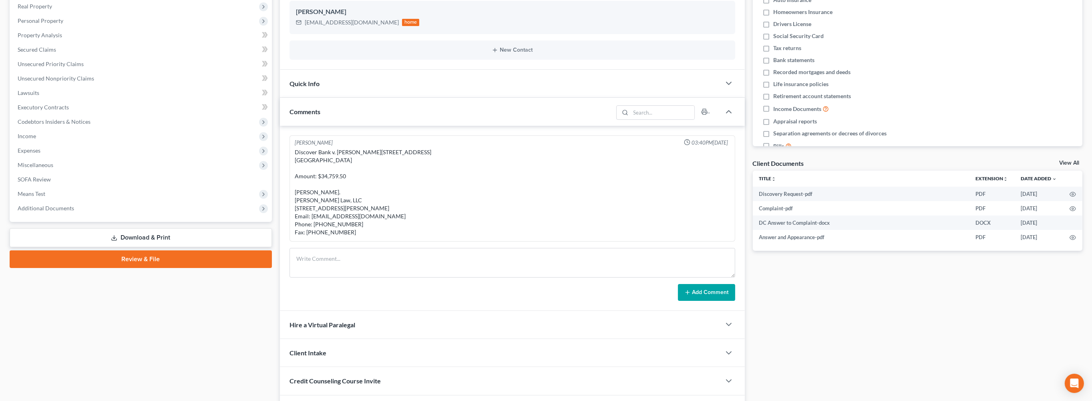
scroll to position [151, 0]
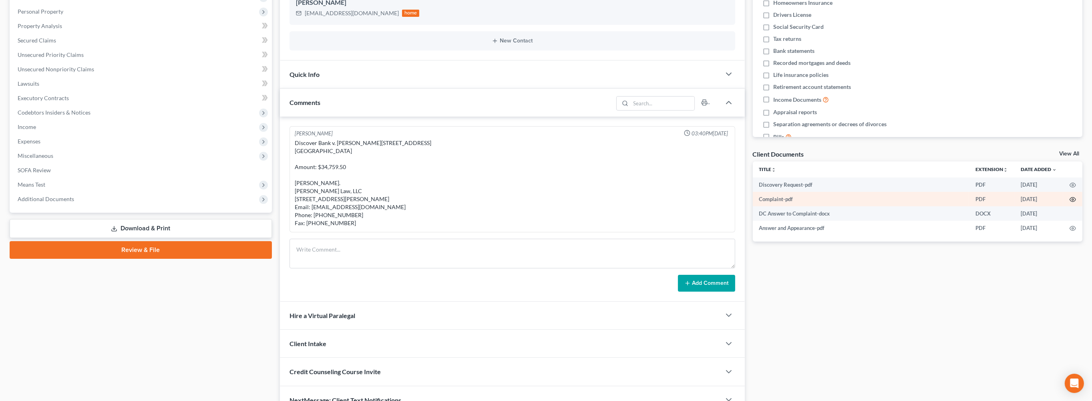
click at [1070, 203] on icon "button" at bounding box center [1073, 199] width 6 height 6
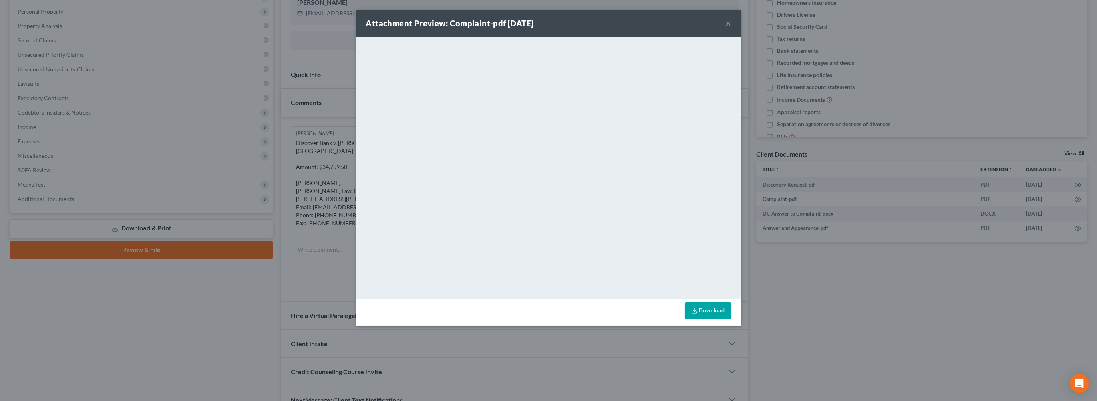
click at [731, 28] on button "×" at bounding box center [729, 23] width 6 height 10
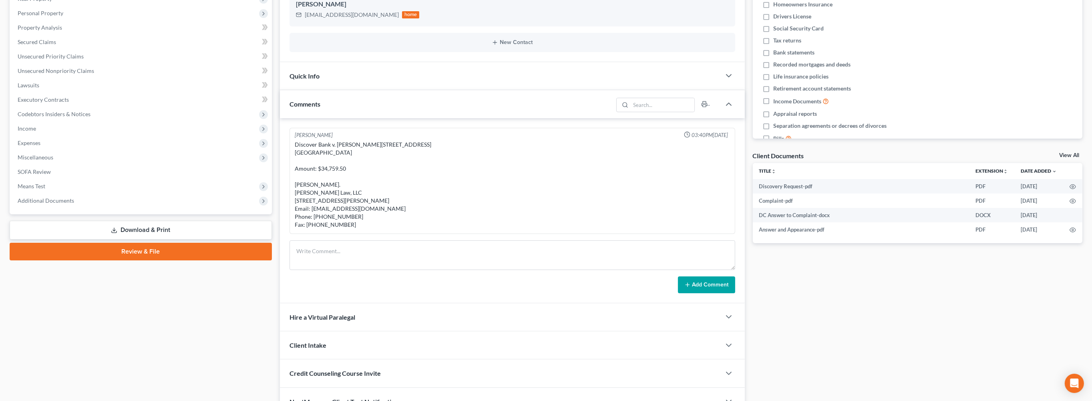
scroll to position [0, 0]
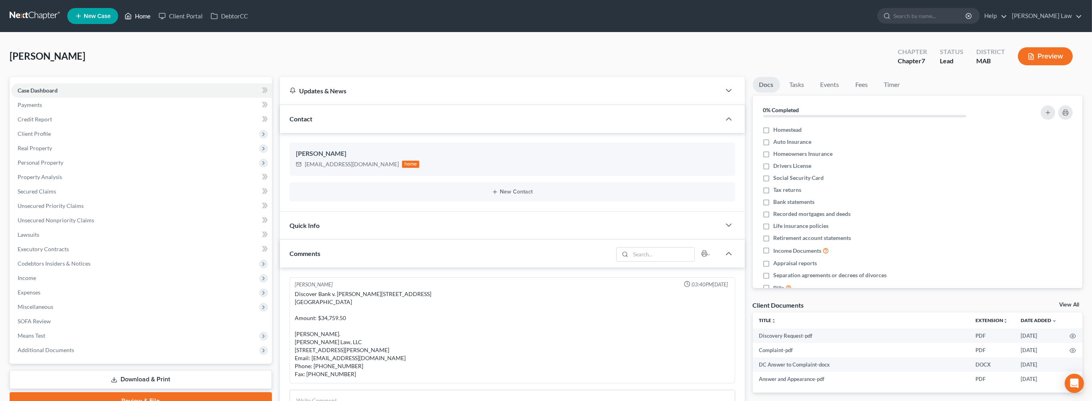
click at [155, 19] on link "Home" at bounding box center [138, 16] width 34 height 14
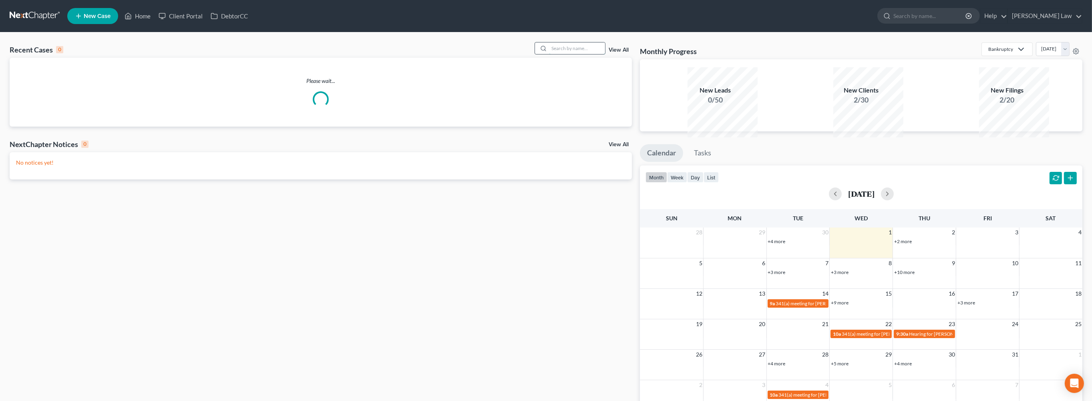
click at [564, 54] on input "search" at bounding box center [577, 48] width 56 height 12
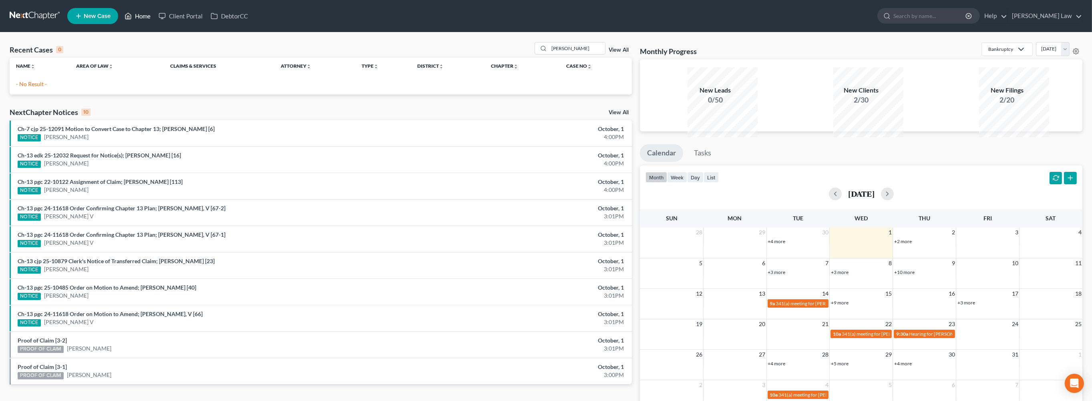
click at [132, 21] on icon at bounding box center [128, 16] width 7 height 10
click at [566, 54] on input "[PERSON_NAME]" at bounding box center [577, 48] width 56 height 12
type input "k"
drag, startPoint x: 564, startPoint y: 66, endPoint x: 514, endPoint y: 63, distance: 50.9
click at [514, 58] on div "Recent Cases 0 [PERSON_NAME] file View All" at bounding box center [321, 50] width 622 height 16
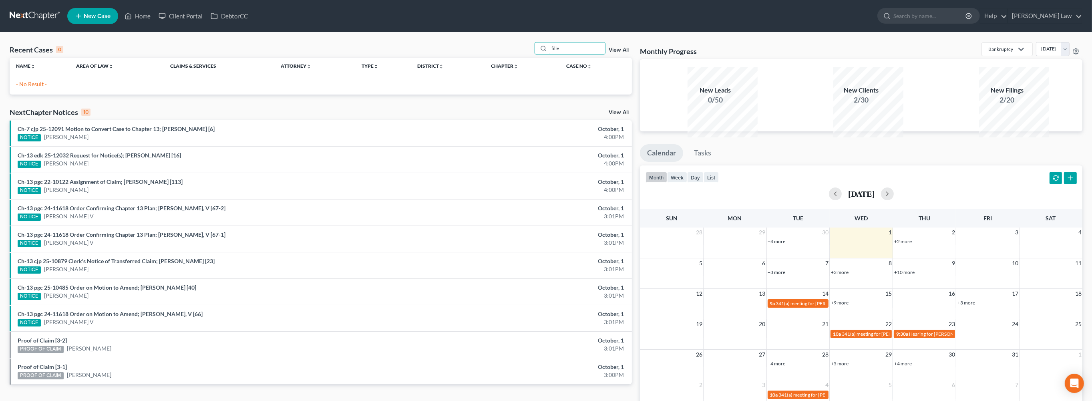
type input "fille"
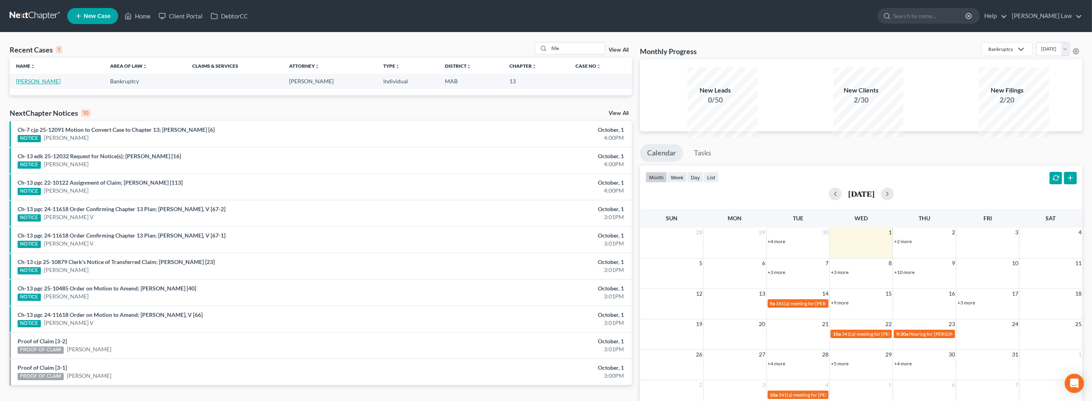
click at [36, 85] on link "[PERSON_NAME]" at bounding box center [38, 81] width 44 height 7
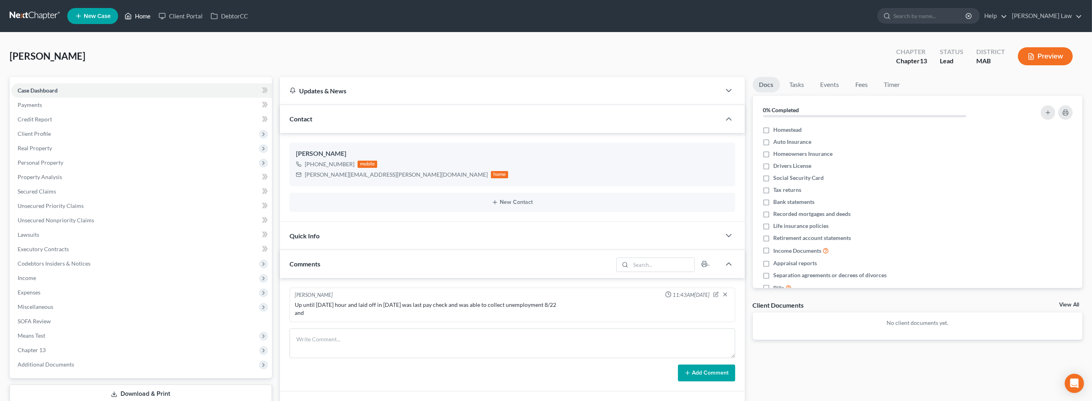
click at [155, 21] on link "Home" at bounding box center [138, 16] width 34 height 14
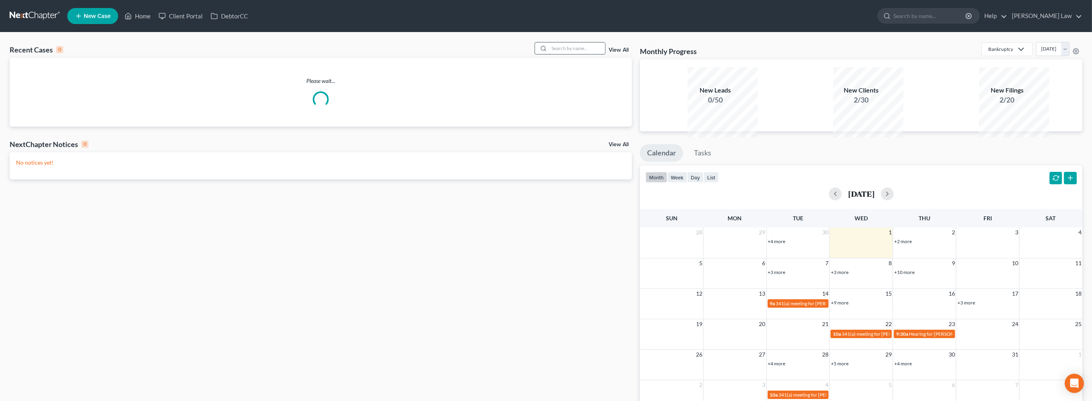
click at [564, 54] on input "search" at bounding box center [577, 48] width 56 height 12
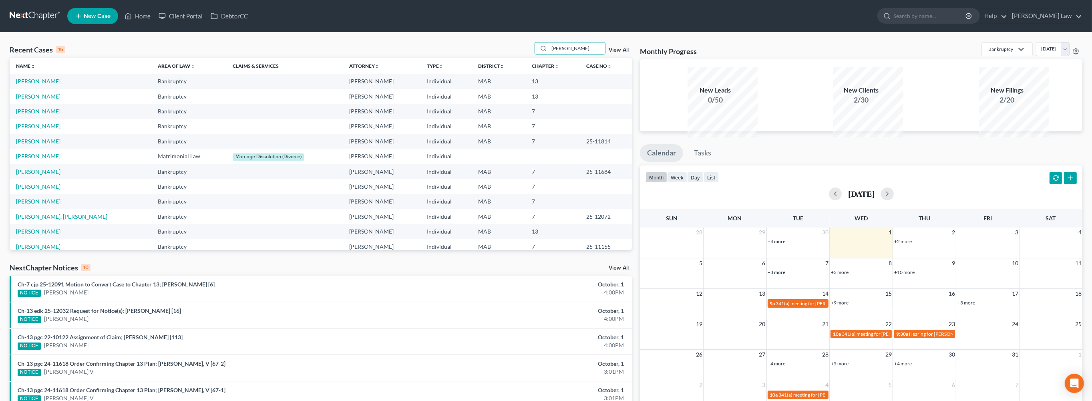
type input "[PERSON_NAME]"
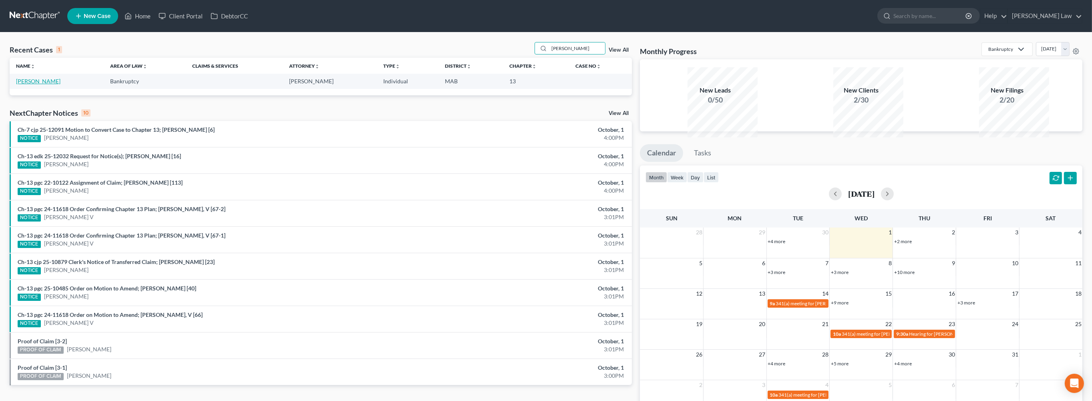
click at [38, 85] on link "[PERSON_NAME]" at bounding box center [38, 81] width 44 height 7
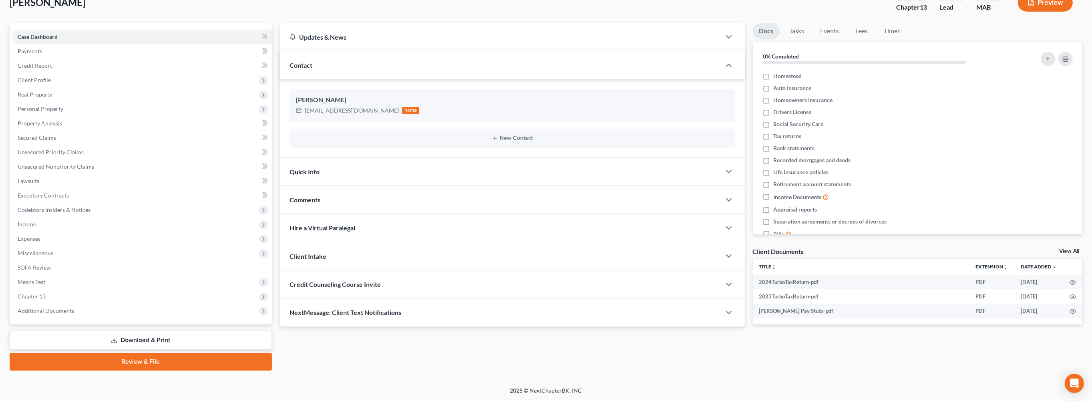
scroll to position [165, 0]
click at [46, 163] on span "Unsecured Nonpriority Claims" at bounding box center [56, 166] width 77 height 7
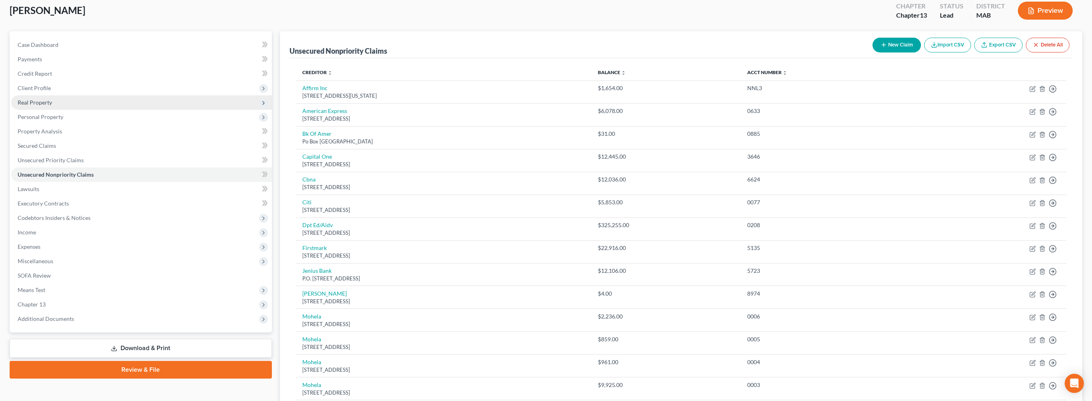
scroll to position [60, 0]
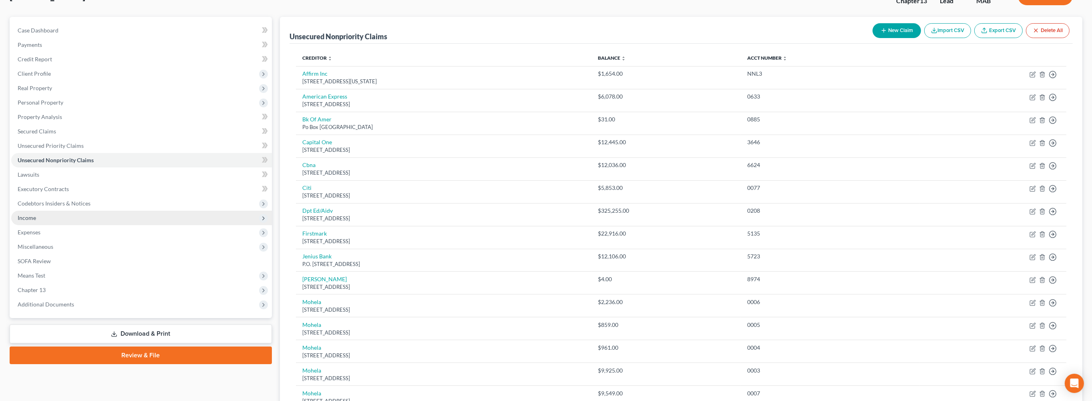
click at [36, 221] on span "Income" at bounding box center [27, 217] width 18 height 7
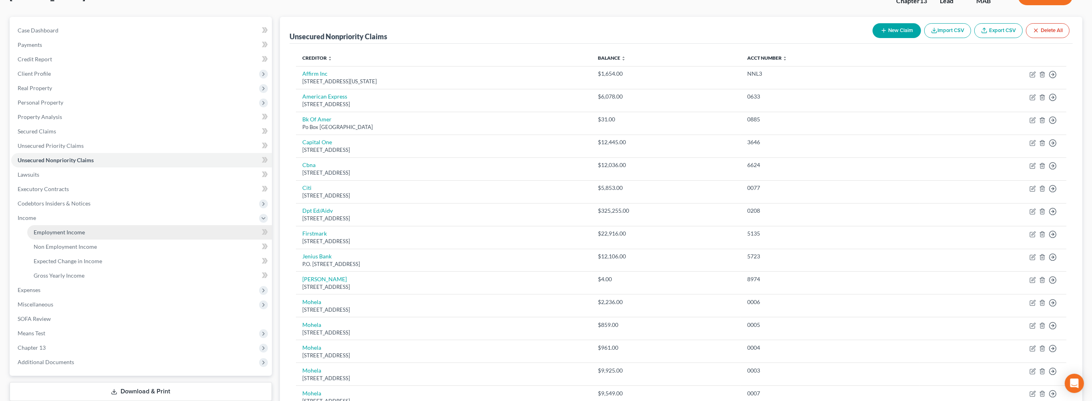
click at [85, 236] on span "Employment Income" at bounding box center [59, 232] width 51 height 7
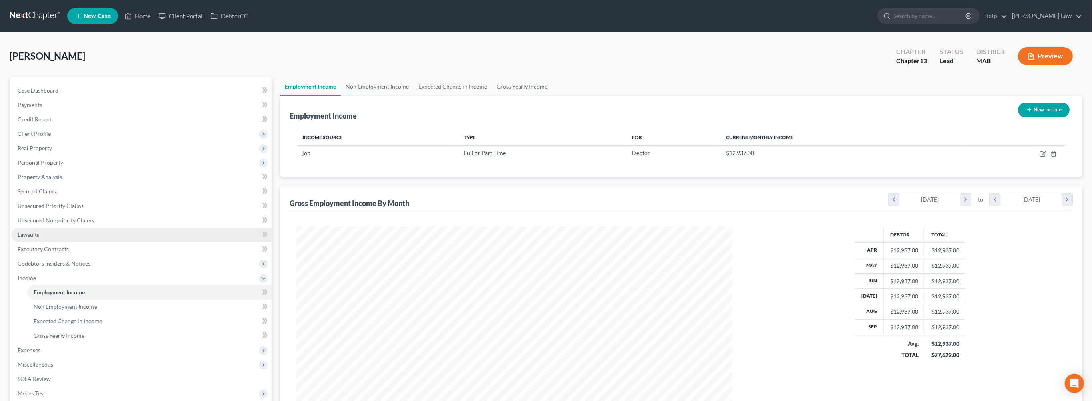
scroll to position [218, 452]
click at [155, 20] on link "Home" at bounding box center [138, 16] width 34 height 14
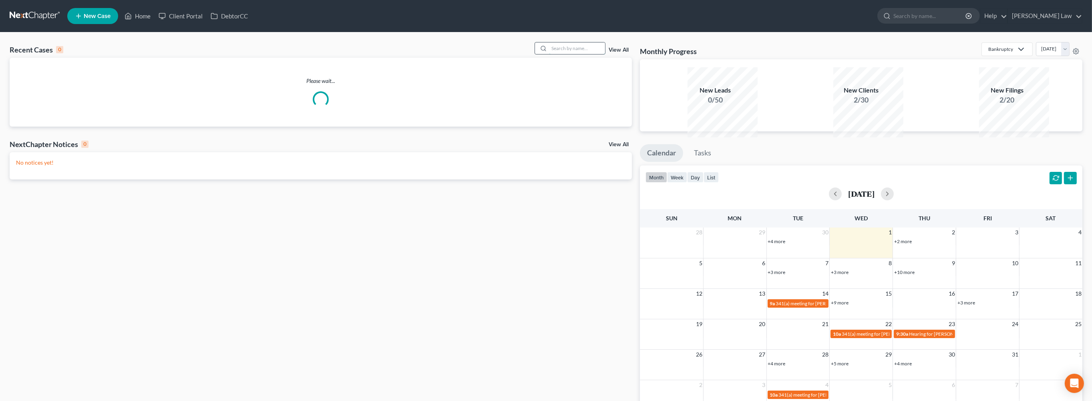
click at [566, 54] on input "search" at bounding box center [577, 48] width 56 height 12
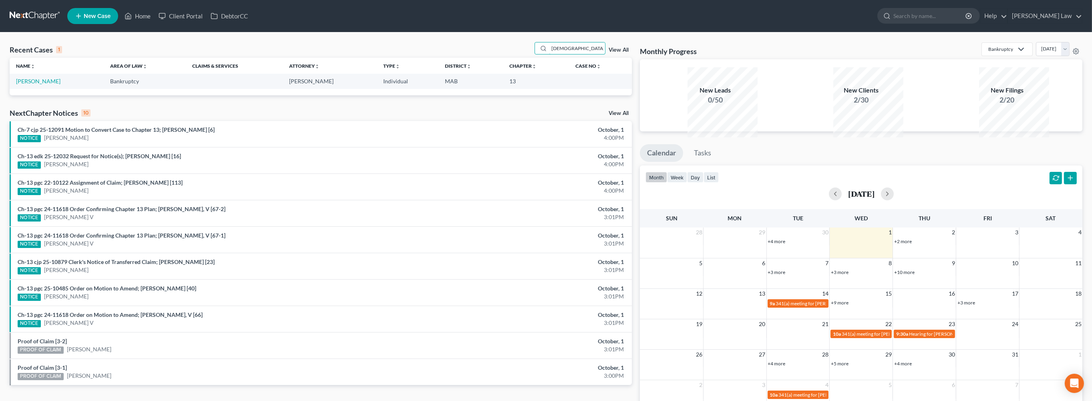
type input "[DEMOGRAPHIC_DATA]"
click at [40, 85] on link "[PERSON_NAME]" at bounding box center [38, 81] width 44 height 7
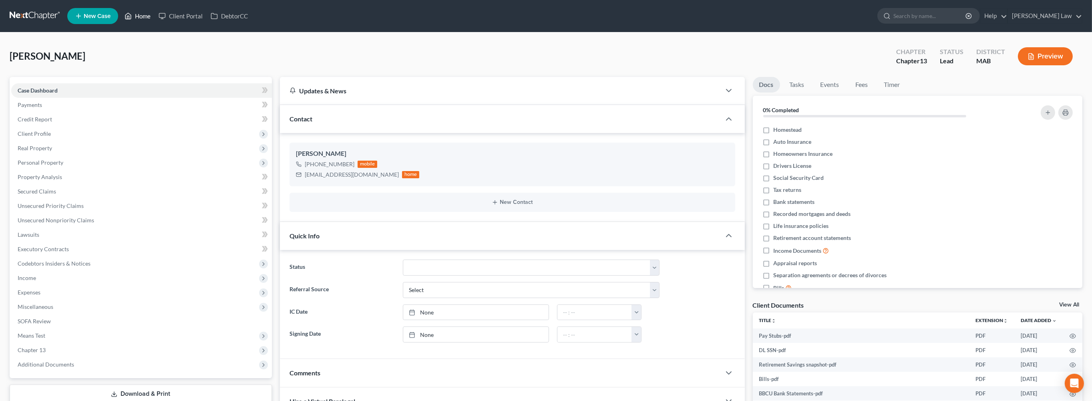
click at [155, 22] on link "Home" at bounding box center [138, 16] width 34 height 14
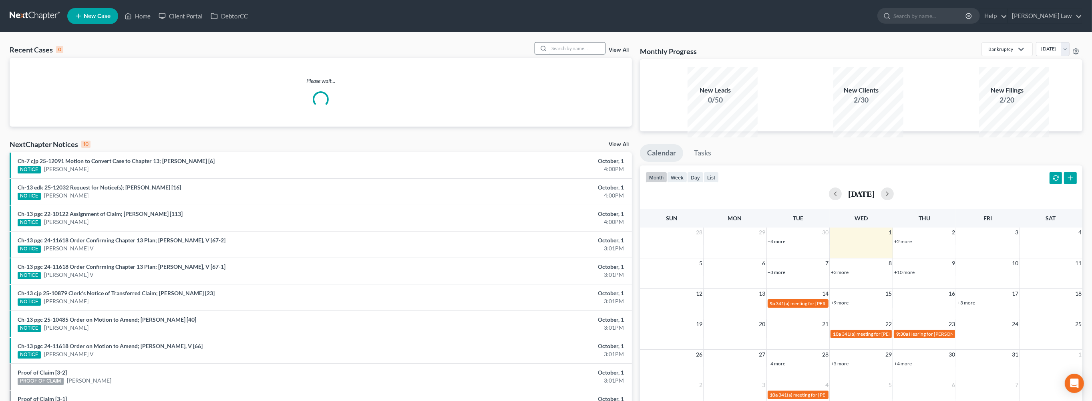
click at [578, 54] on input "search" at bounding box center [577, 48] width 56 height 12
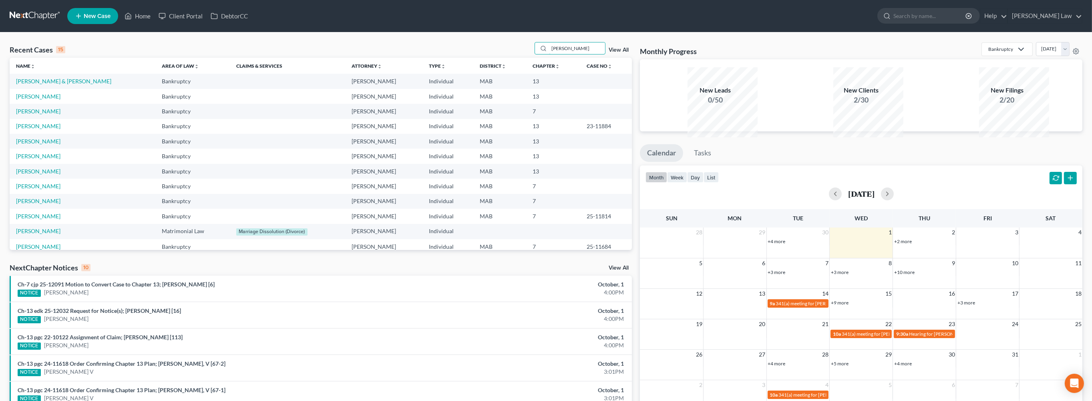
type input "[PERSON_NAME]"
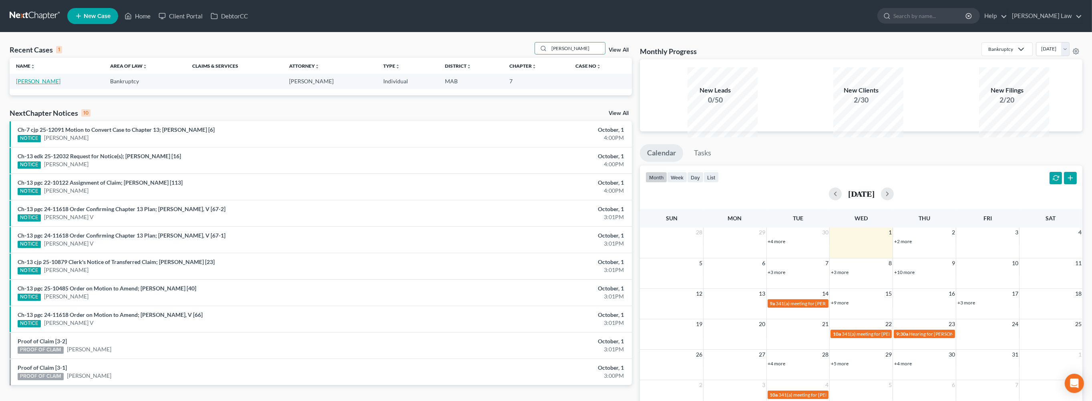
click at [31, 85] on link "[PERSON_NAME]" at bounding box center [38, 81] width 44 height 7
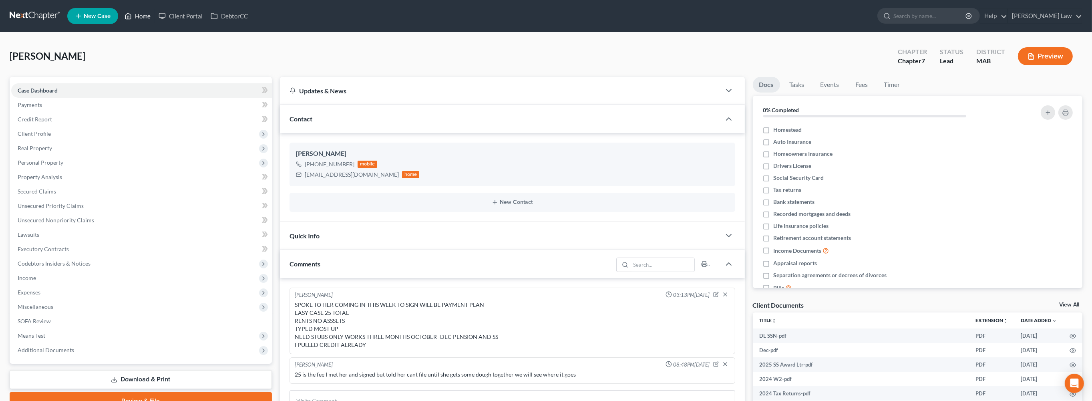
click at [155, 22] on link "Home" at bounding box center [138, 16] width 34 height 14
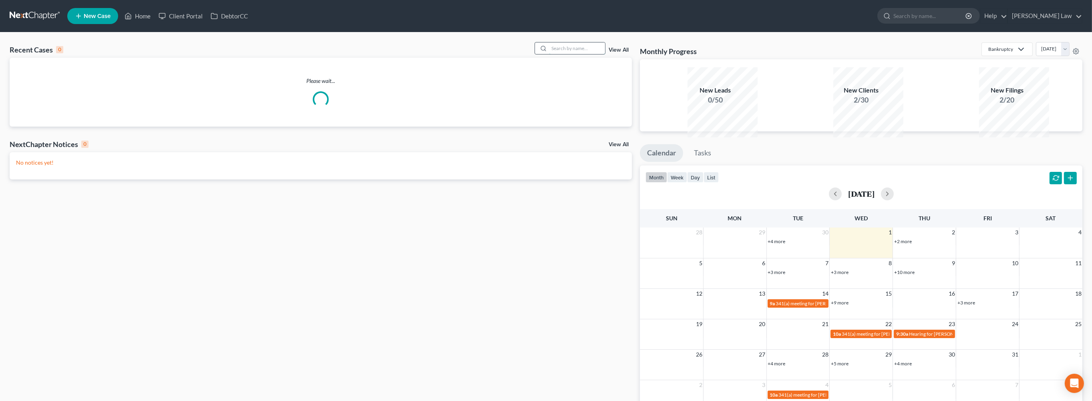
click at [555, 54] on input "search" at bounding box center [577, 48] width 56 height 12
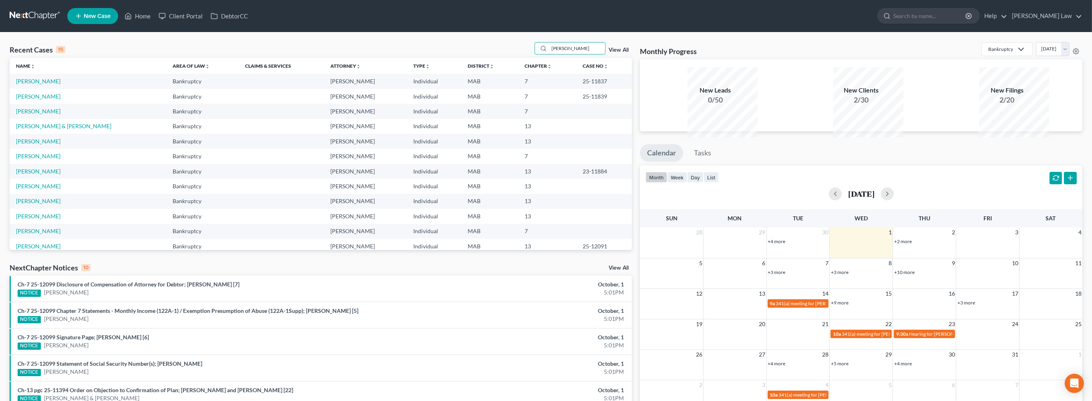
type input "[PERSON_NAME]"
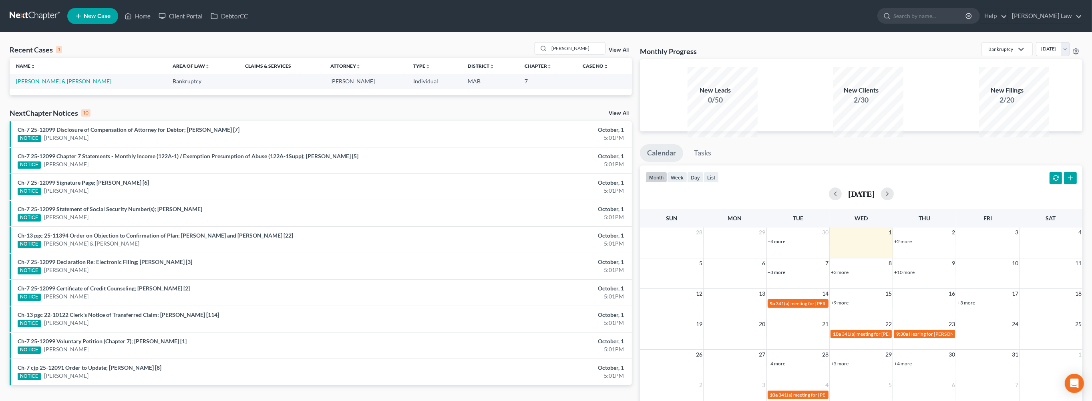
click at [68, 85] on link "[PERSON_NAME] & [PERSON_NAME]" at bounding box center [63, 81] width 95 height 7
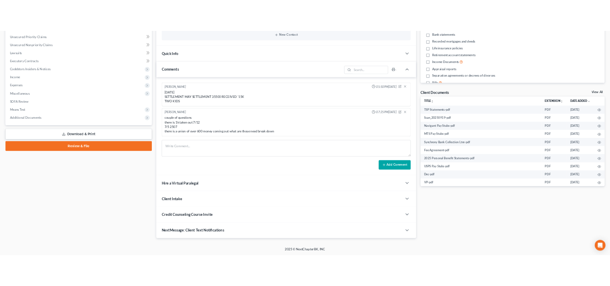
scroll to position [335, 0]
